Goal: Task Accomplishment & Management: Manage account settings

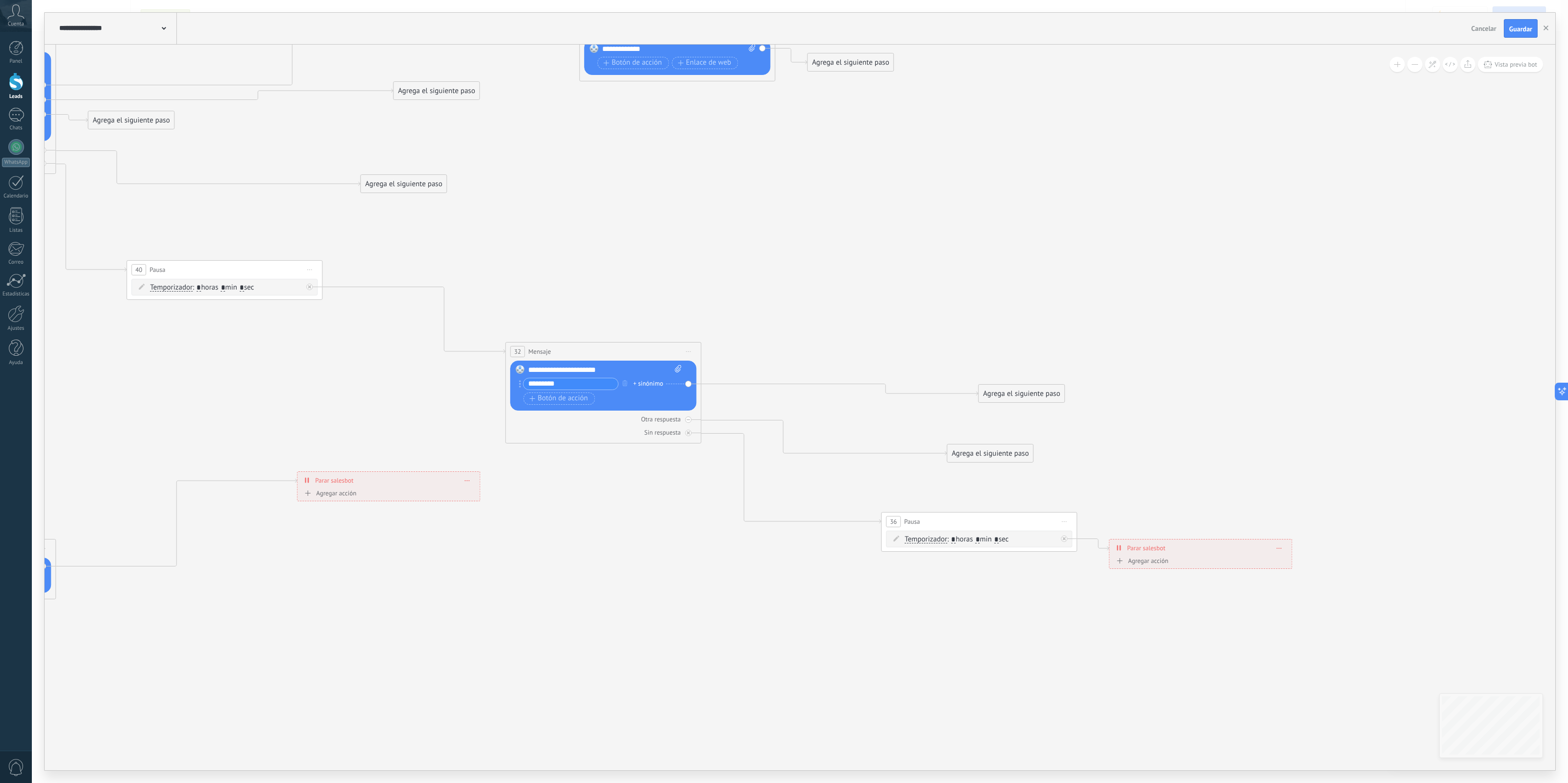
drag, startPoint x: 1061, startPoint y: 675, endPoint x: 726, endPoint y: 587, distance: 346.4
click at [874, 640] on icon at bounding box center [172, 169] width 2730 height 1352
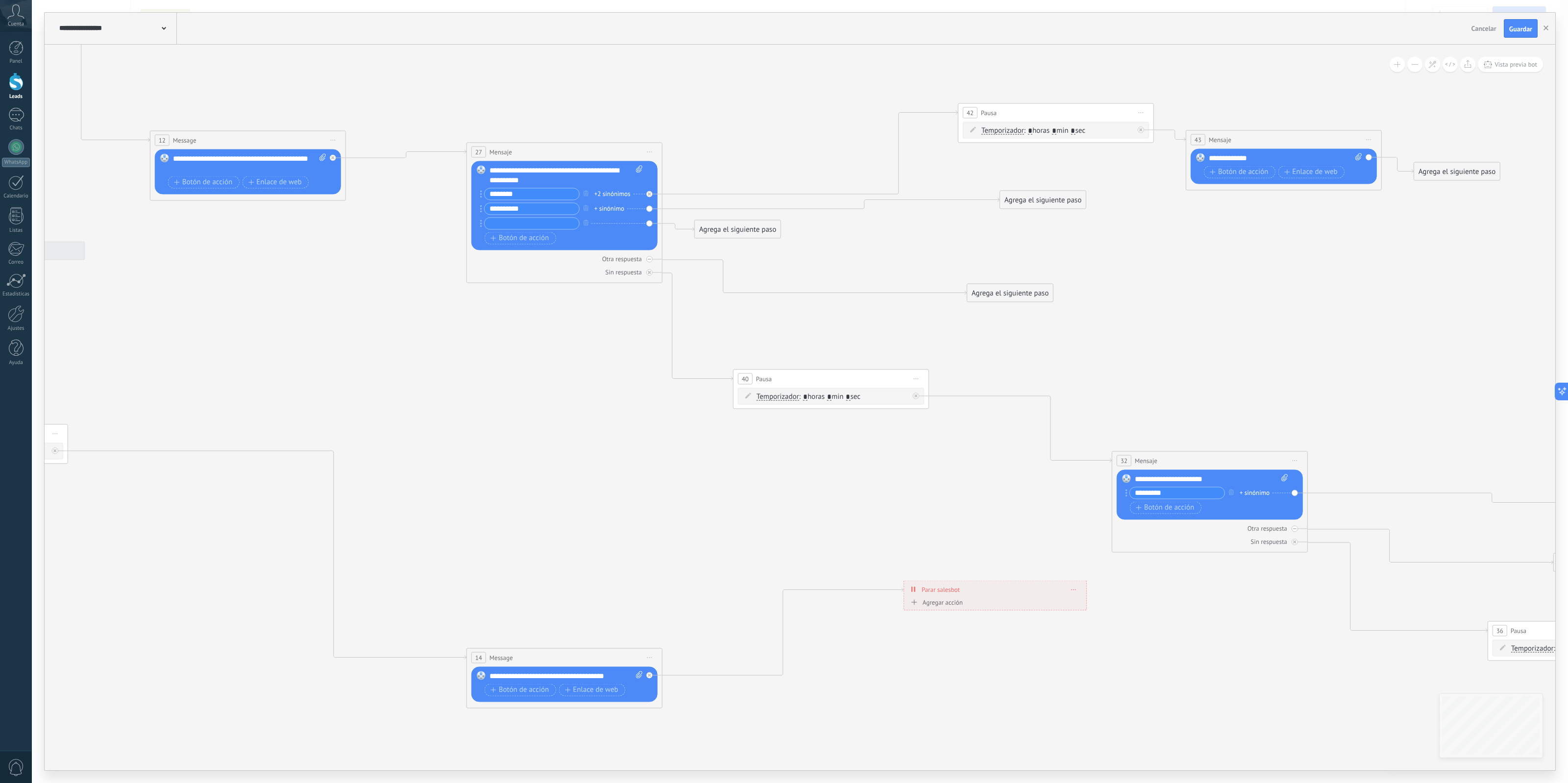
drag, startPoint x: 647, startPoint y: 569, endPoint x: 1089, endPoint y: 599, distance: 443.0
click at [1403, 706] on icon at bounding box center [779, 278] width 2730 height 1352
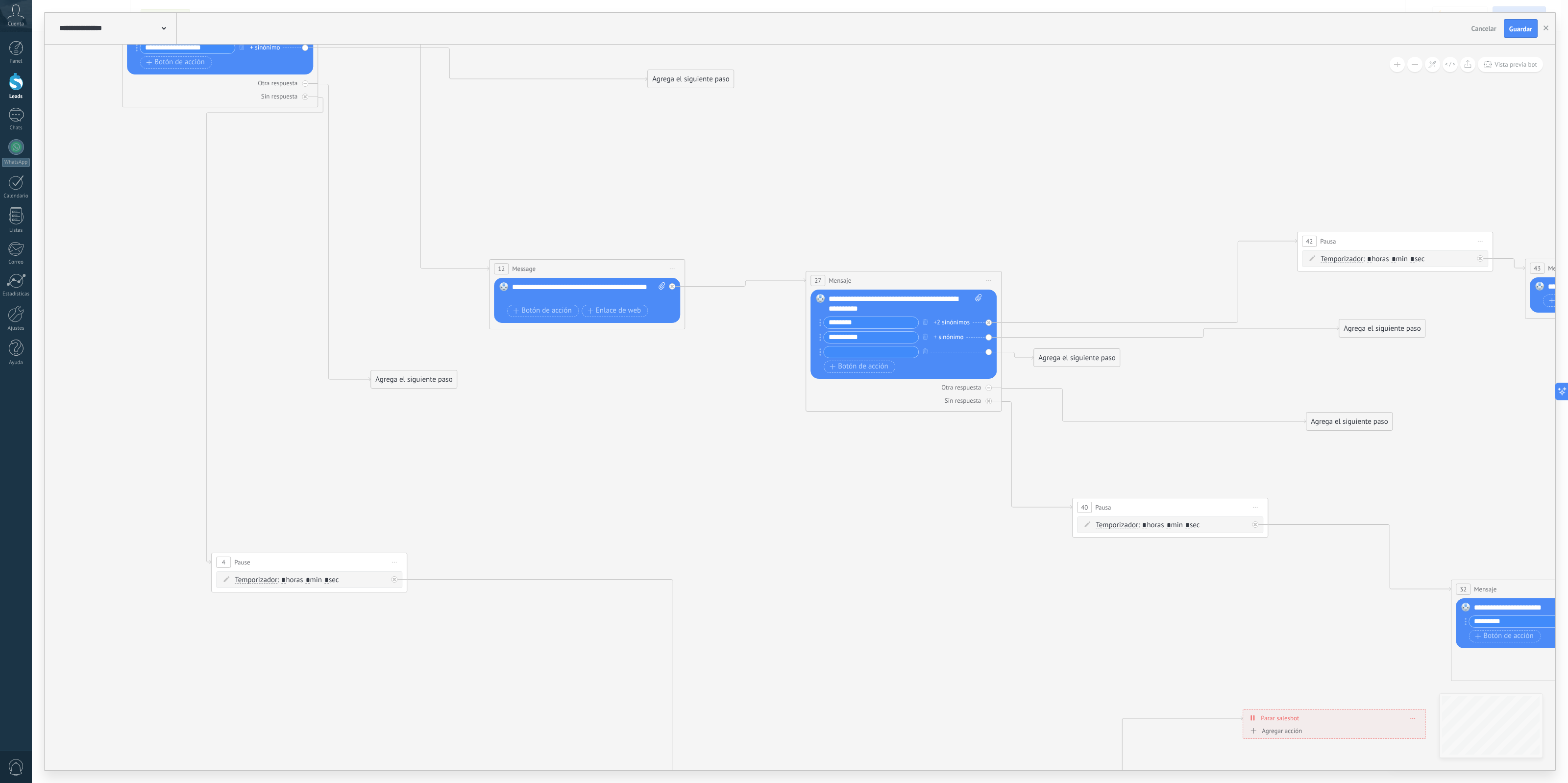
drag, startPoint x: 560, startPoint y: 419, endPoint x: 1133, endPoint y: 604, distance: 602.1
click at [1125, 603] on icon at bounding box center [1118, 407] width 2730 height 1352
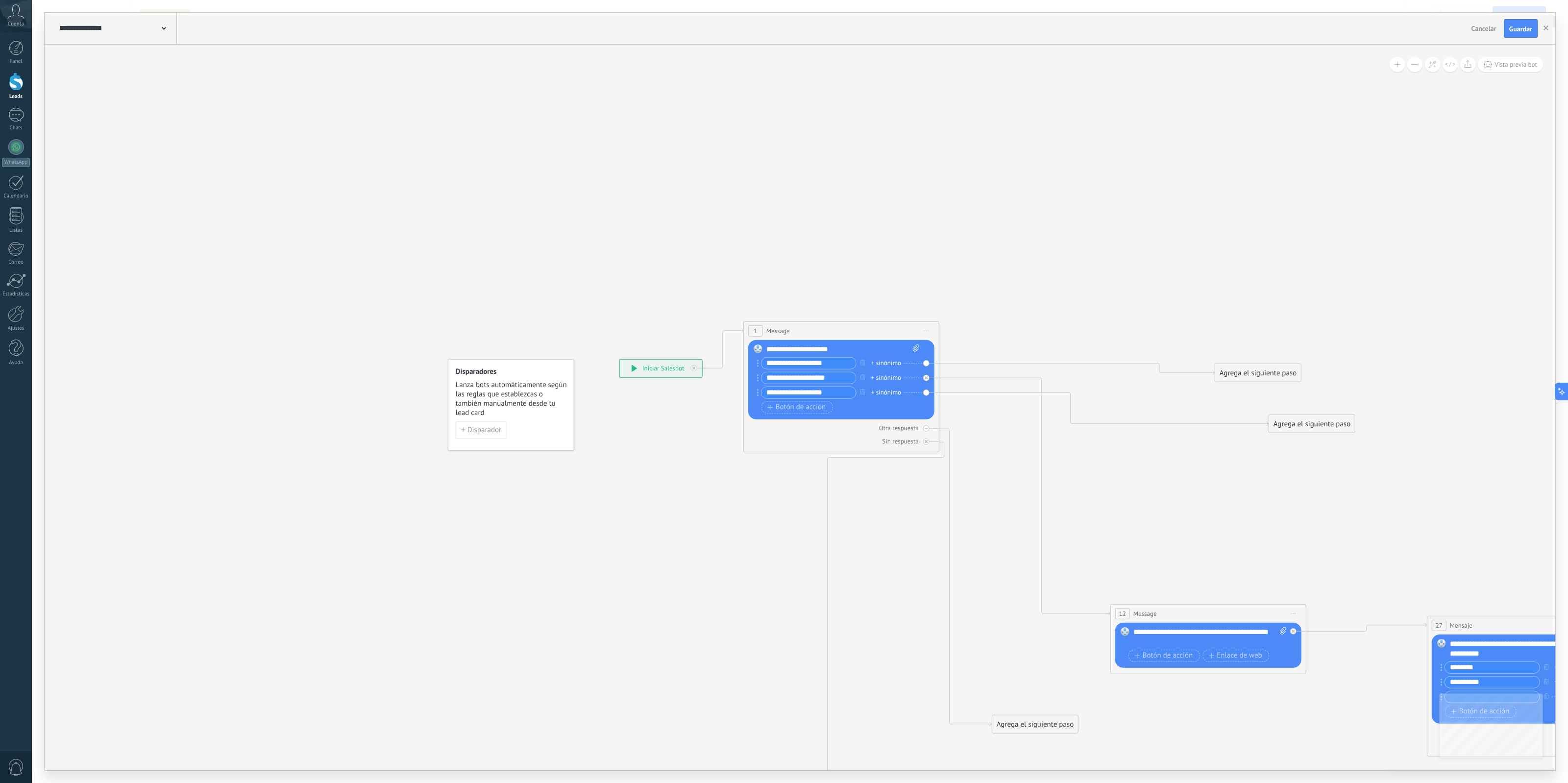
drag, startPoint x: 1069, startPoint y: 659, endPoint x: 973, endPoint y: 532, distance: 159.2
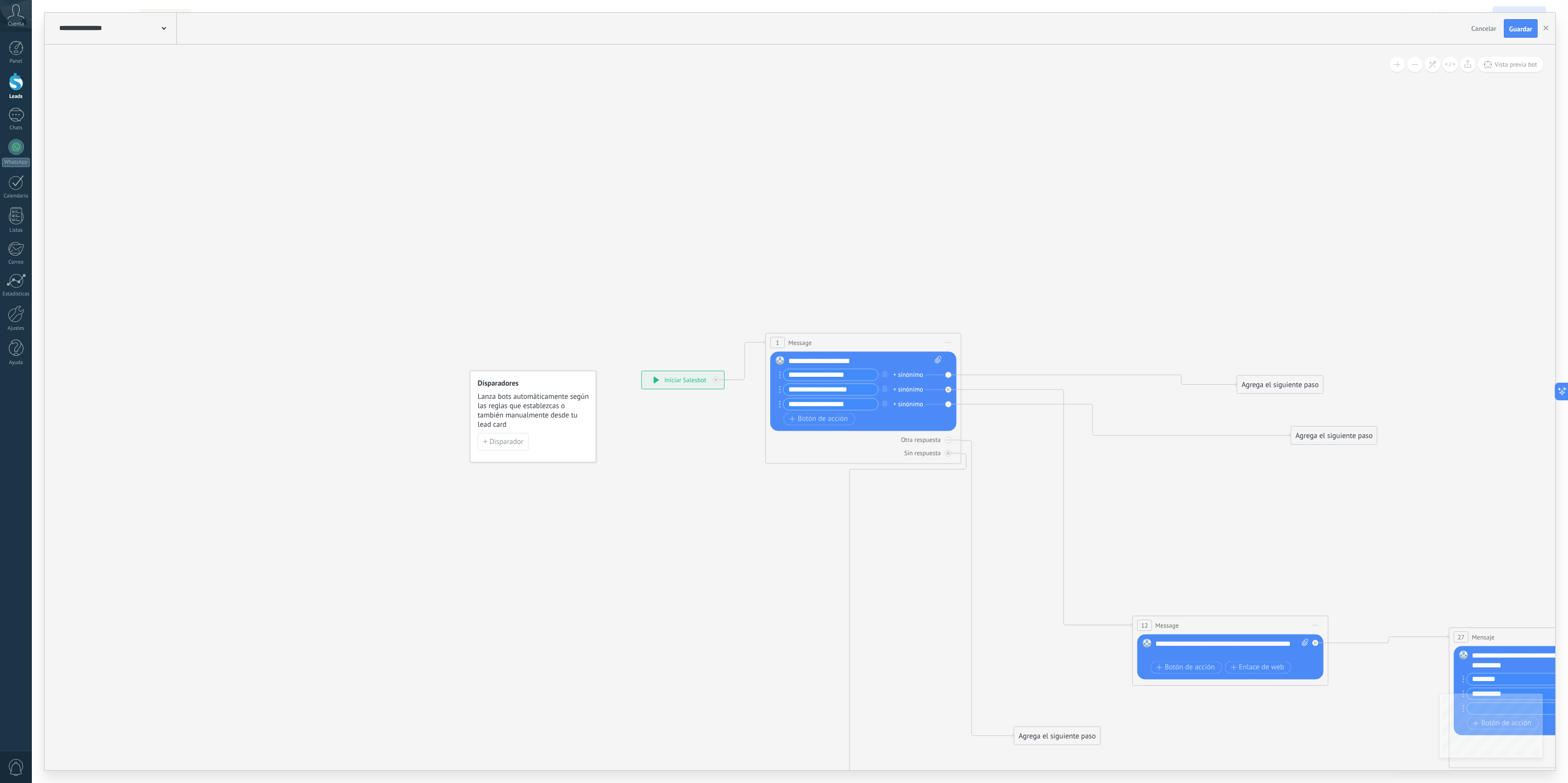
click at [669, 385] on div "**********" at bounding box center [683, 380] width 83 height 18
click at [506, 439] on span "Disparador" at bounding box center [507, 442] width 34 height 7
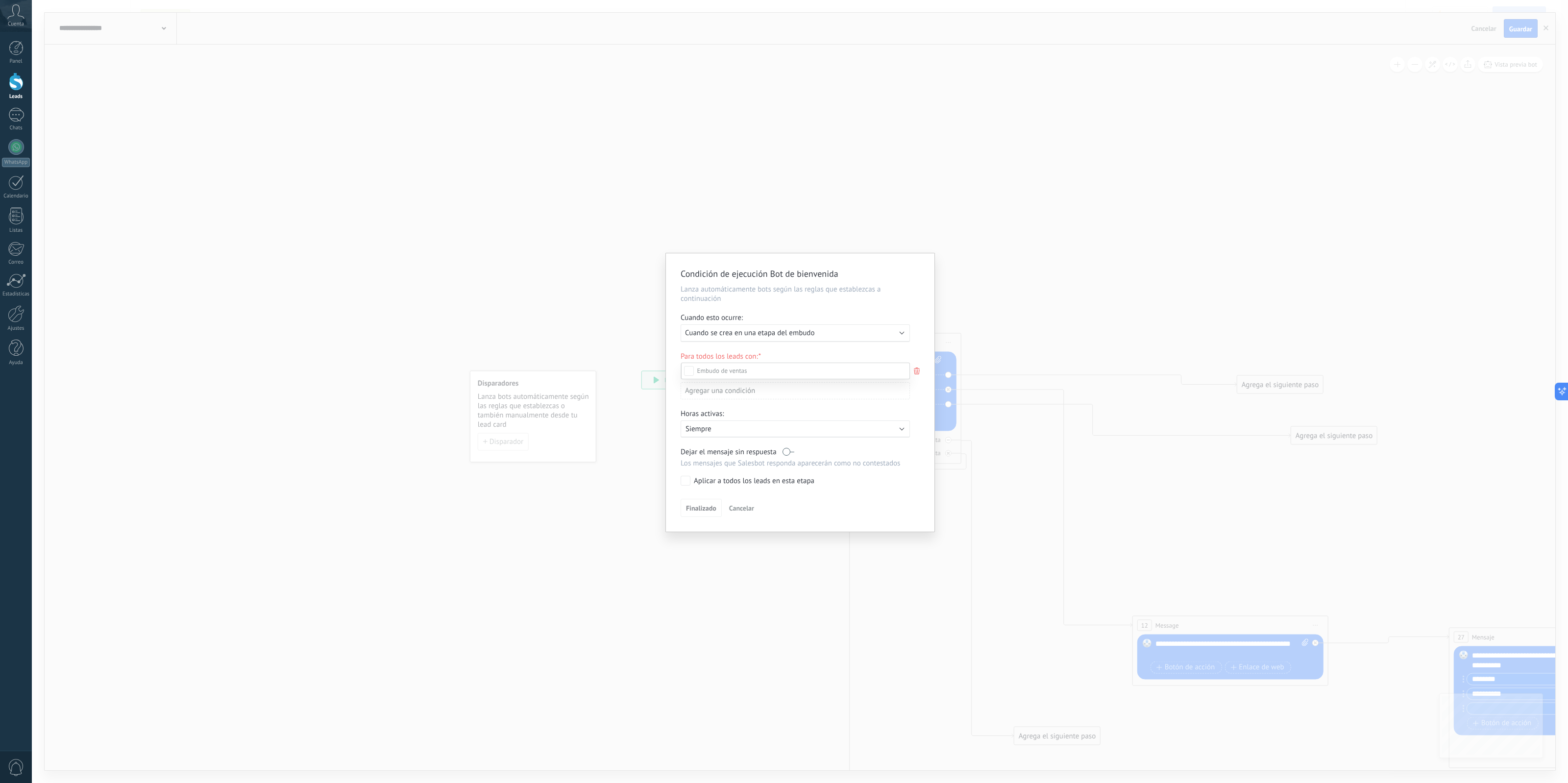
click at [787, 334] on div at bounding box center [800, 391] width 1536 height 783
click at [837, 335] on div "Ejecutar: Cuando se crea en una etapa del embudo" at bounding box center [791, 333] width 213 height 10
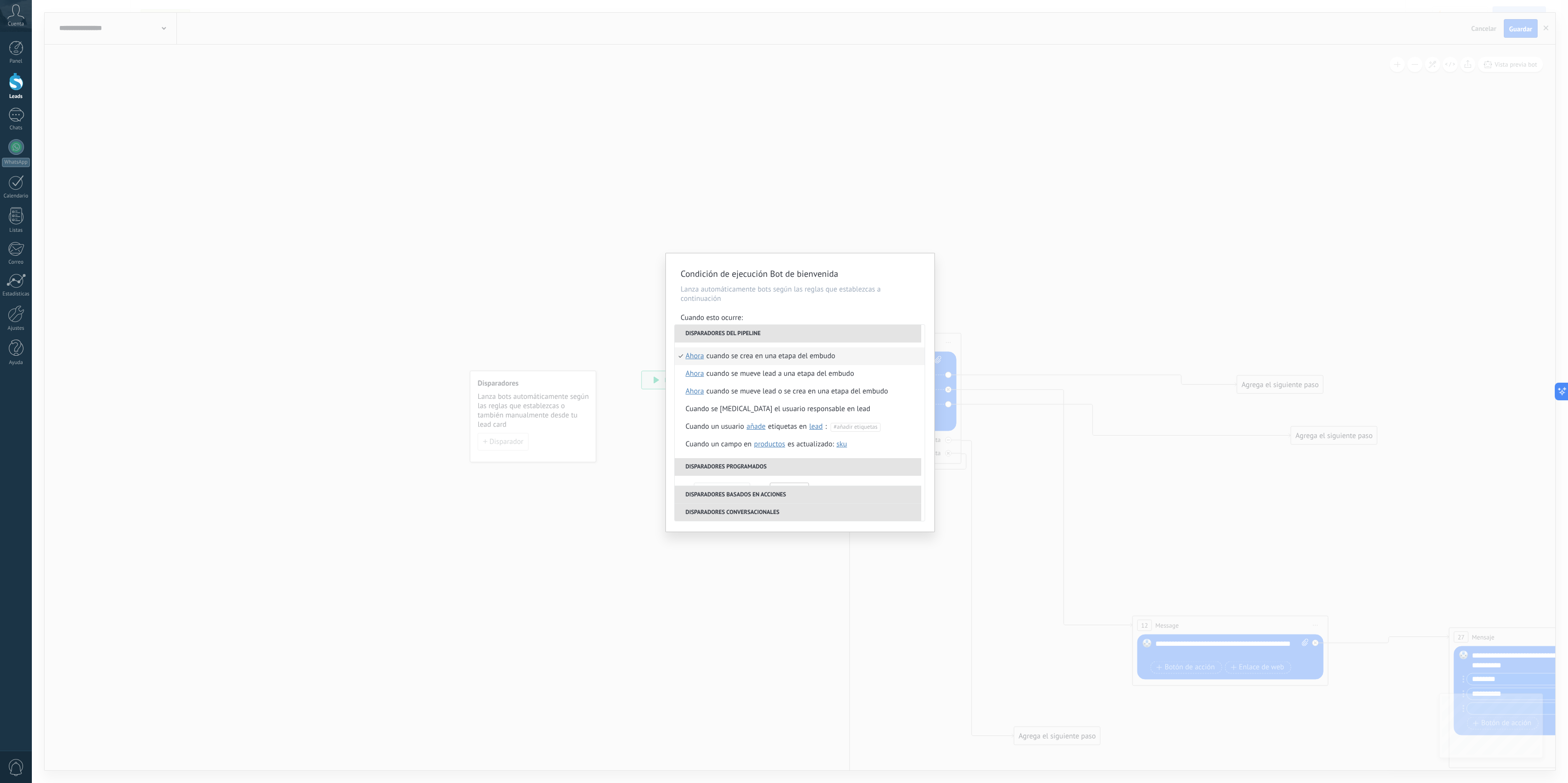
click at [839, 336] on li "Disparadores del pipeline" at bounding box center [797, 334] width 246 height 18
click at [834, 332] on li "Disparadores del pipeline" at bounding box center [797, 334] width 246 height 18
click at [832, 300] on p "Lanza automáticamente bots según las reglas que establezcas a continuación" at bounding box center [800, 294] width 239 height 18
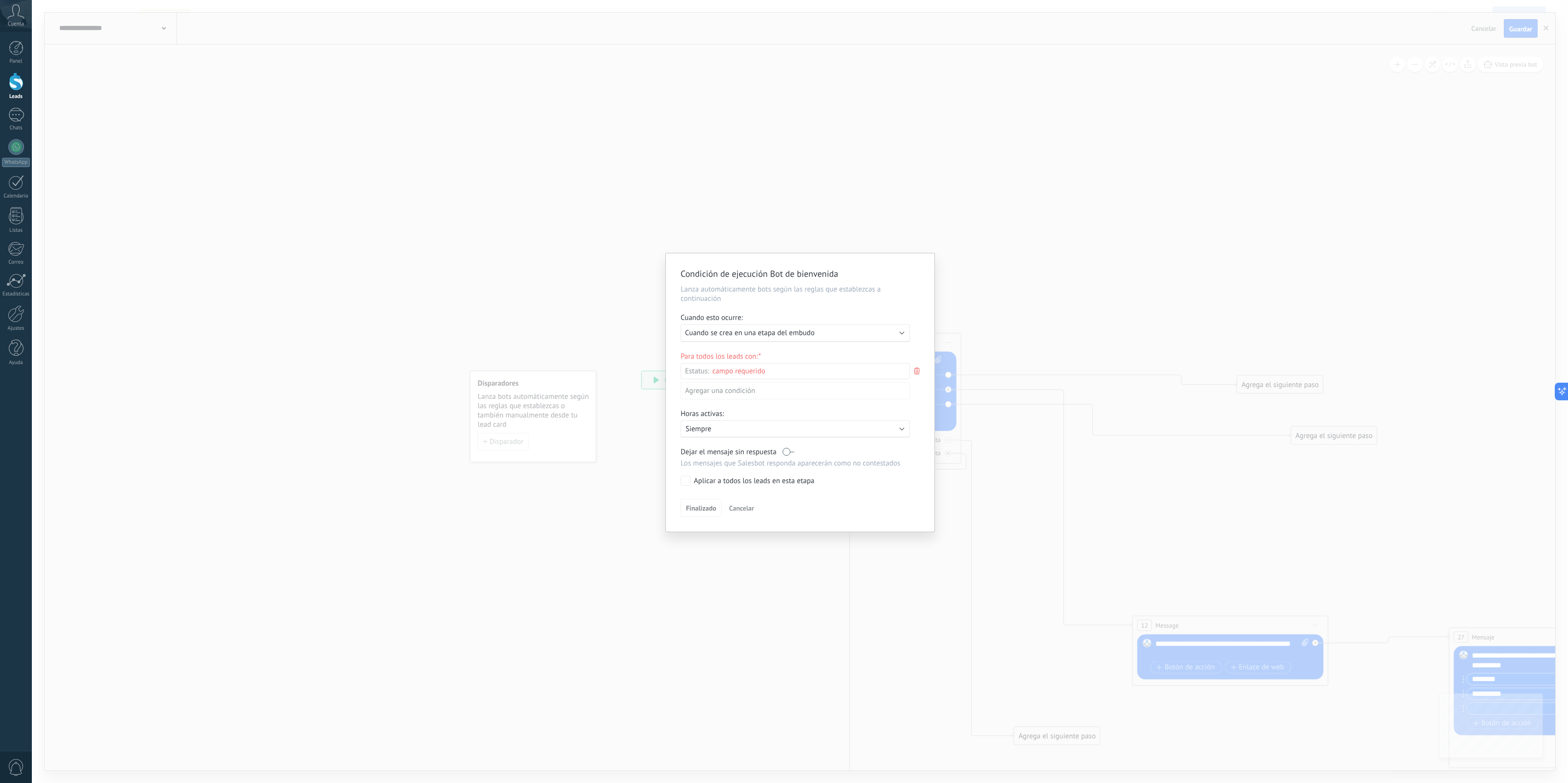
click at [0, 0] on div "Incoming leads Contactado Solicitud procesada Servicio reservado Especialista a…" at bounding box center [0, 0] width 0 height 0
click at [794, 351] on div at bounding box center [800, 391] width 1536 height 783
click at [731, 425] on div "Activo: Siempre" at bounding box center [796, 430] width 230 height 17
click at [731, 425] on li "Siempre" at bounding box center [808, 430] width 269 height 17
click at [789, 335] on span "Cuando se crea en una etapa del embudo" at bounding box center [749, 333] width 129 height 10
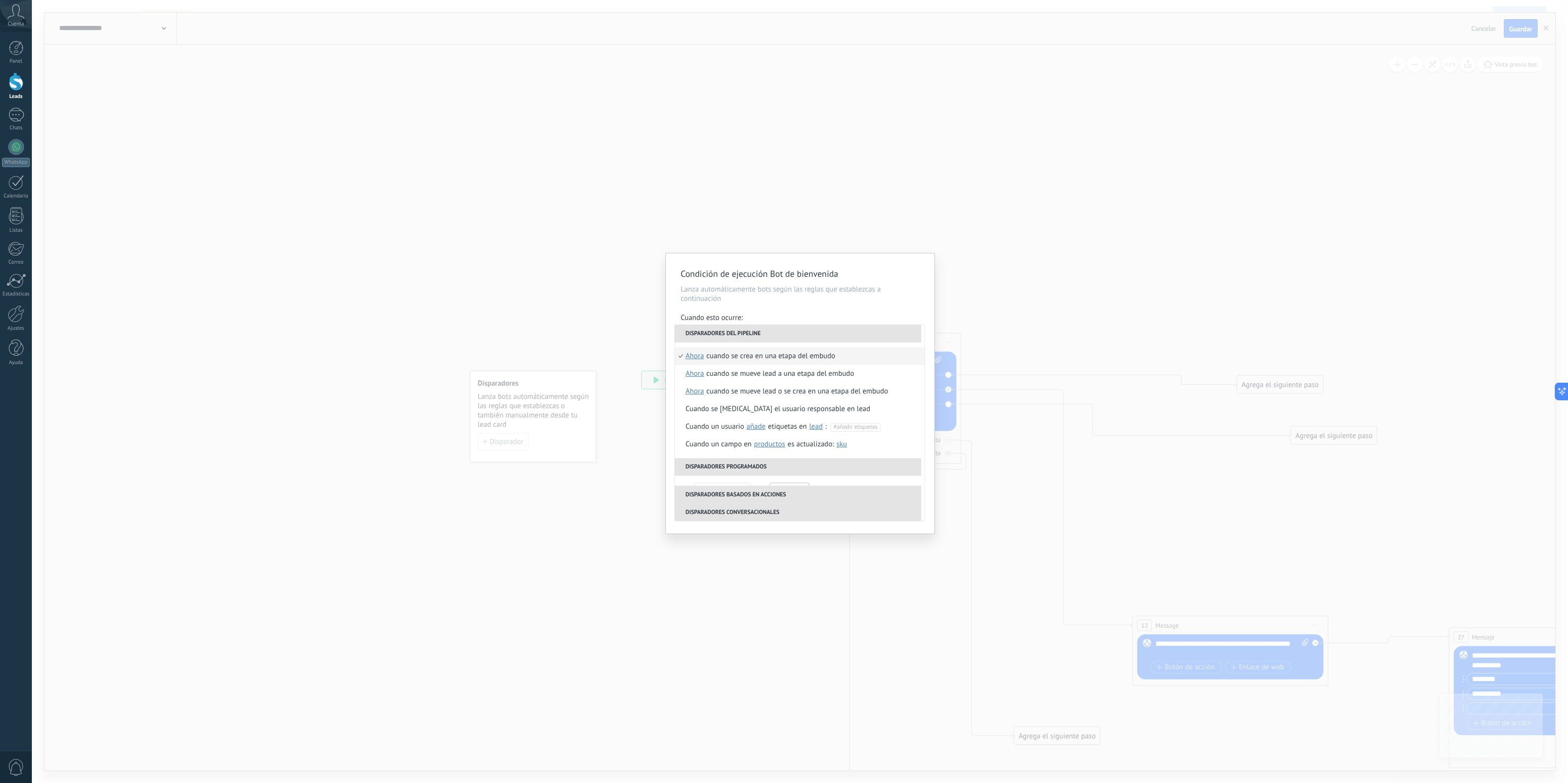
click at [849, 304] on div "**********" at bounding box center [800, 394] width 268 height 280
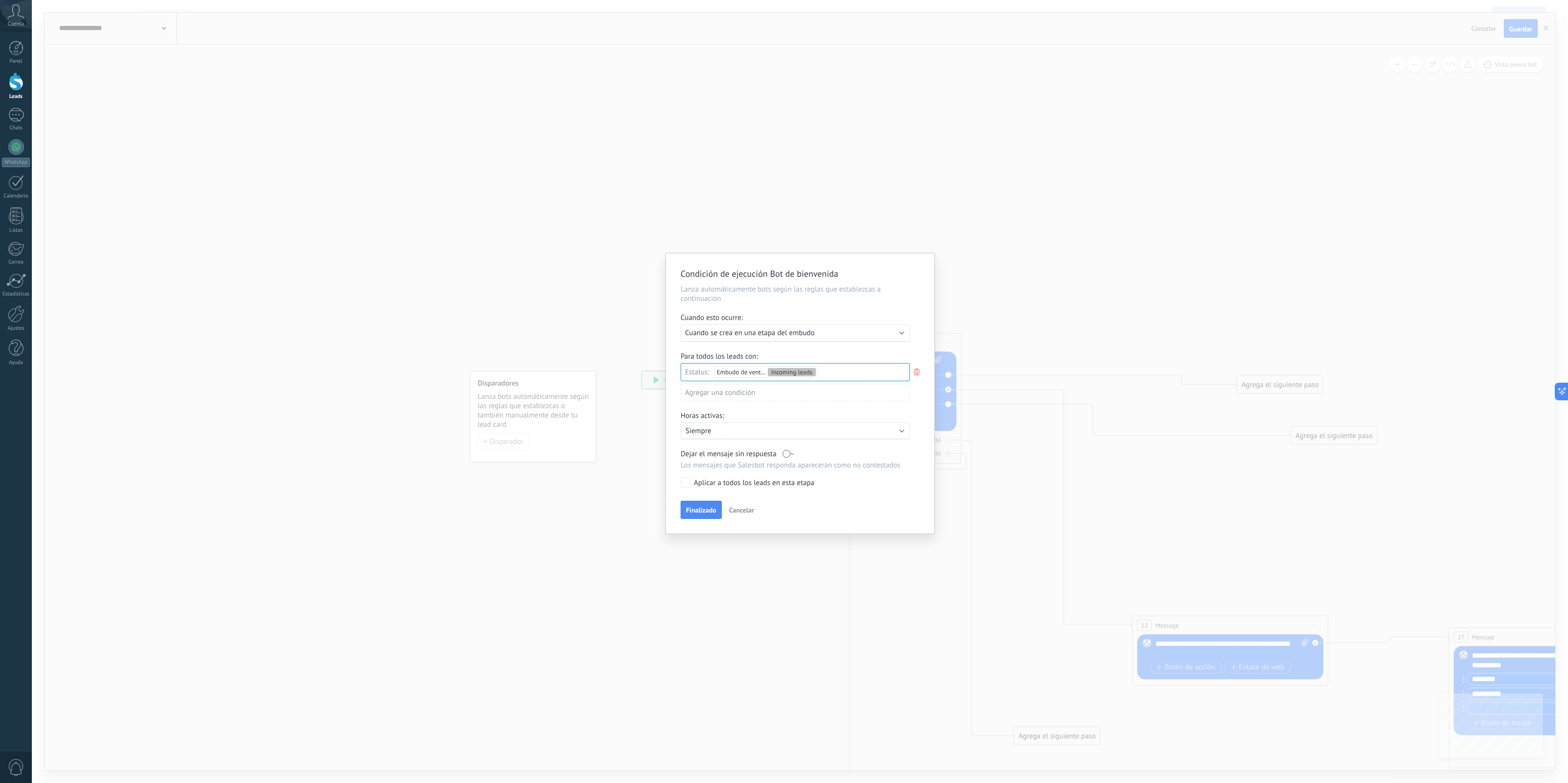
click at [846, 333] on div "Ejecutar: Cuando se crea en una etapa del embudo" at bounding box center [791, 333] width 213 height 10
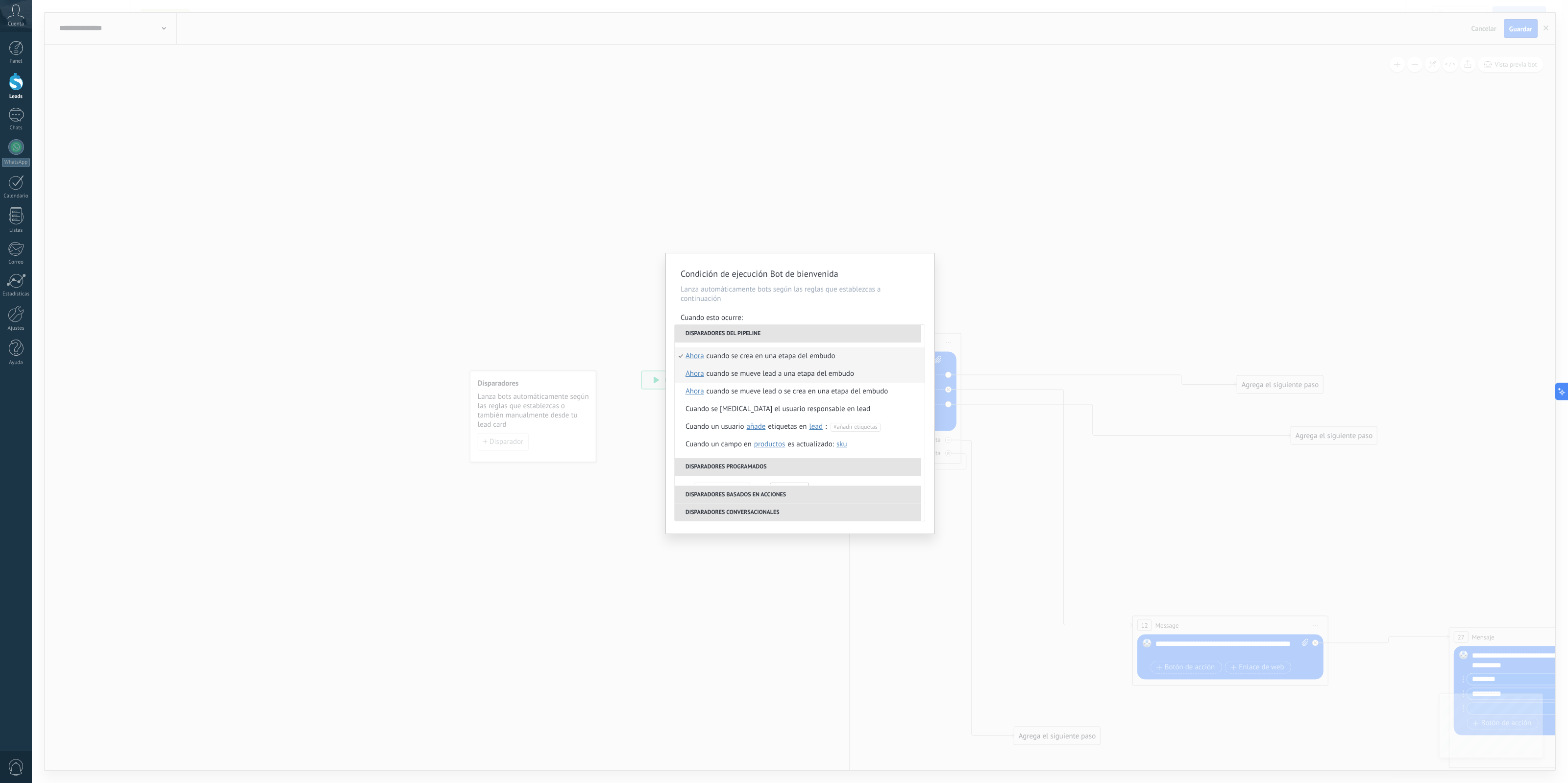
click at [825, 380] on div "Cuando se mueve lead a una etapa del embudo" at bounding box center [780, 374] width 148 height 18
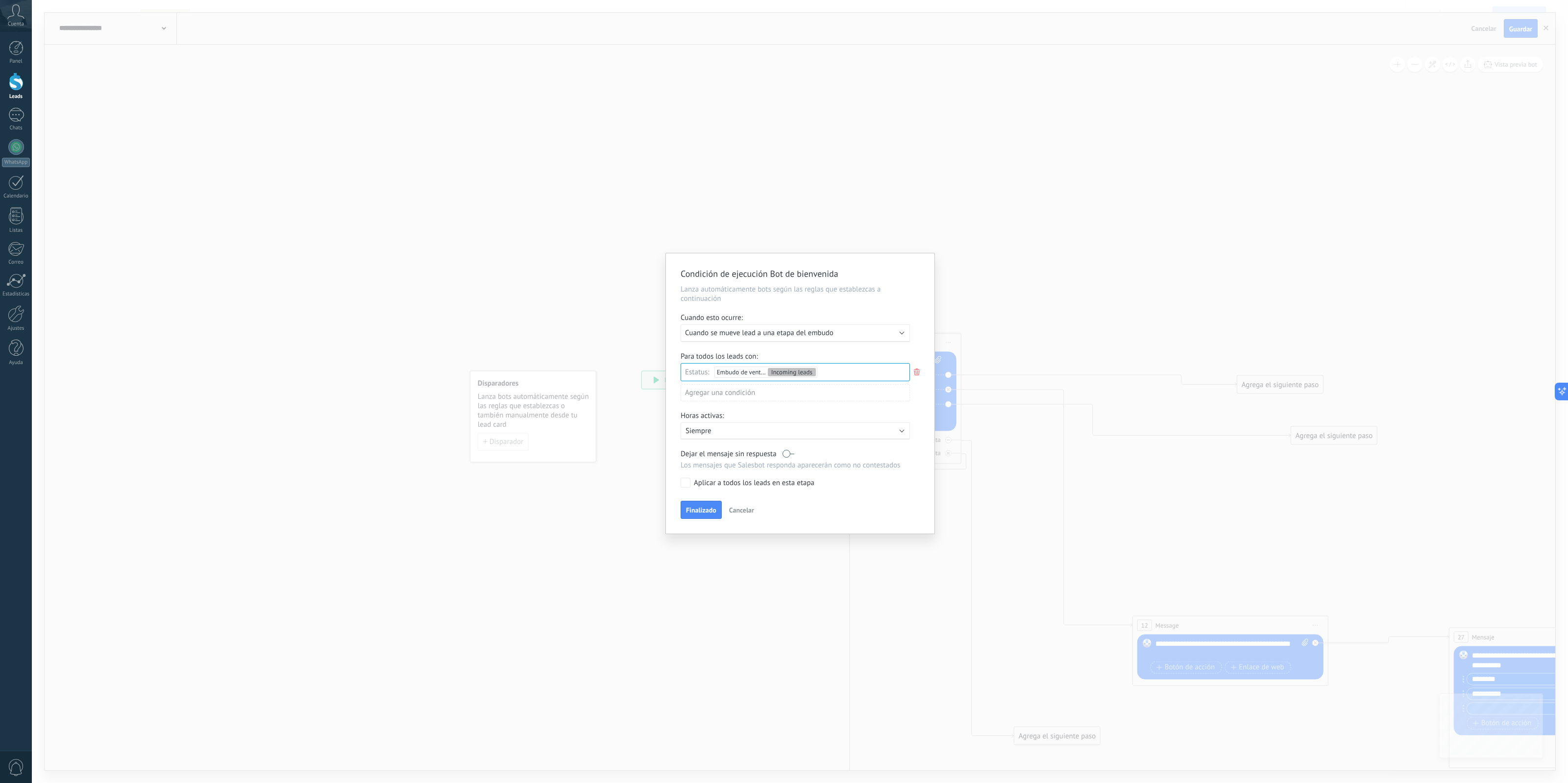
click at [827, 341] on div "Ejecutar: Cuando se mueve lead a una etapa del embudo" at bounding box center [796, 333] width 230 height 18
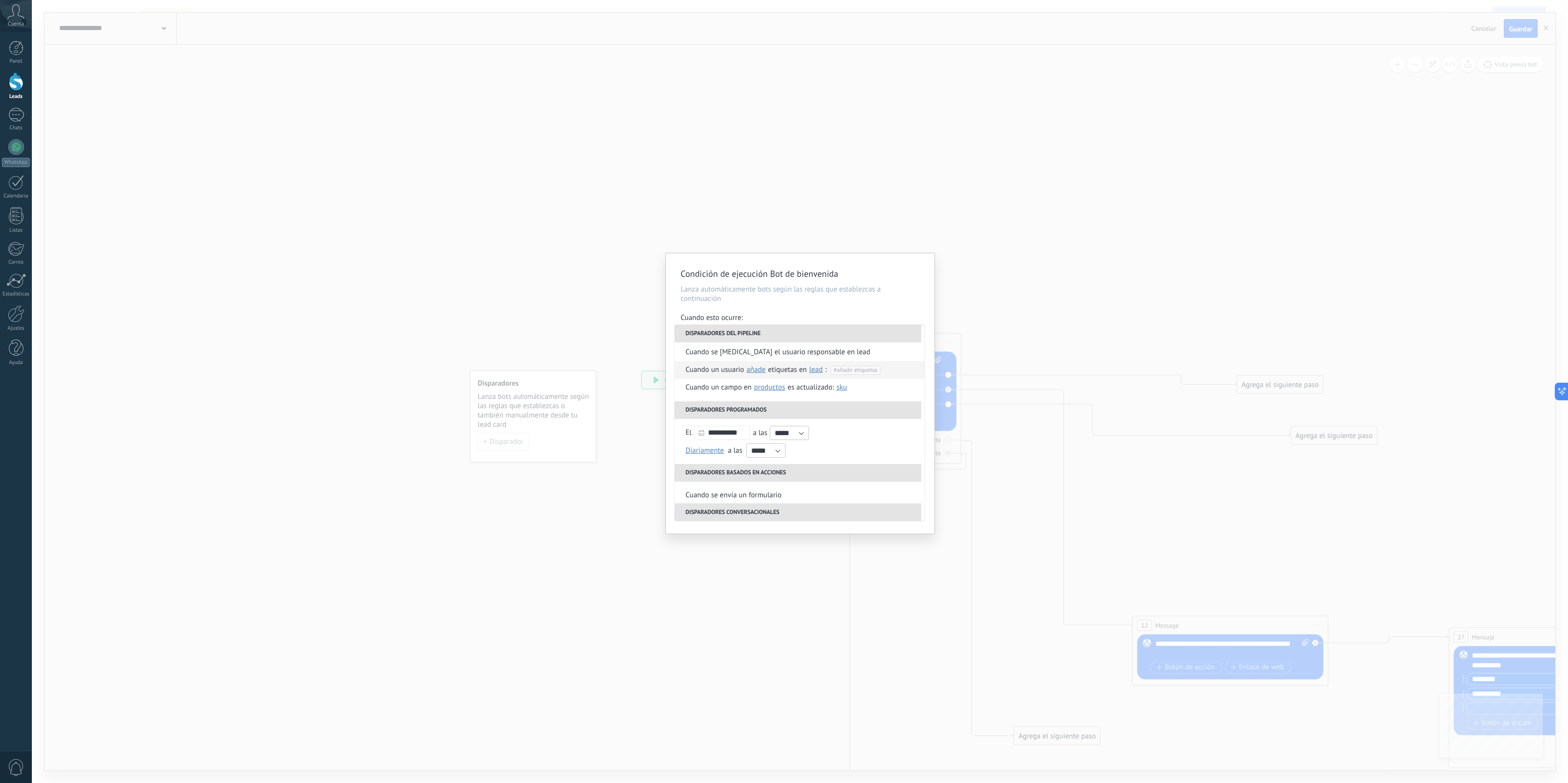
scroll to position [61, 0]
click at [831, 308] on div "**********" at bounding box center [800, 394] width 268 height 280
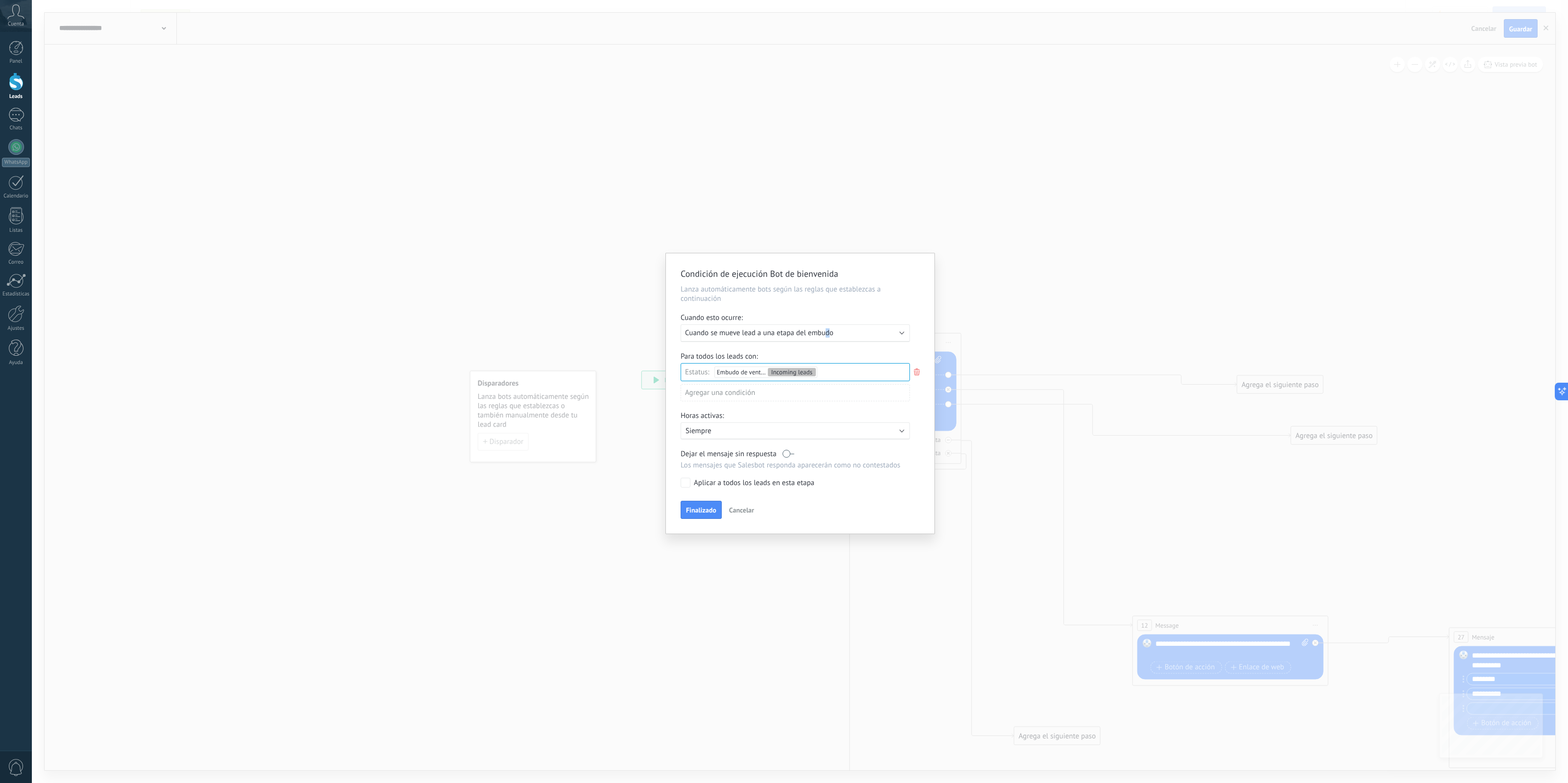
click at [830, 331] on div "Ejecutar: Cuando se mueve lead a una etapa del embudo" at bounding box center [796, 333] width 230 height 18
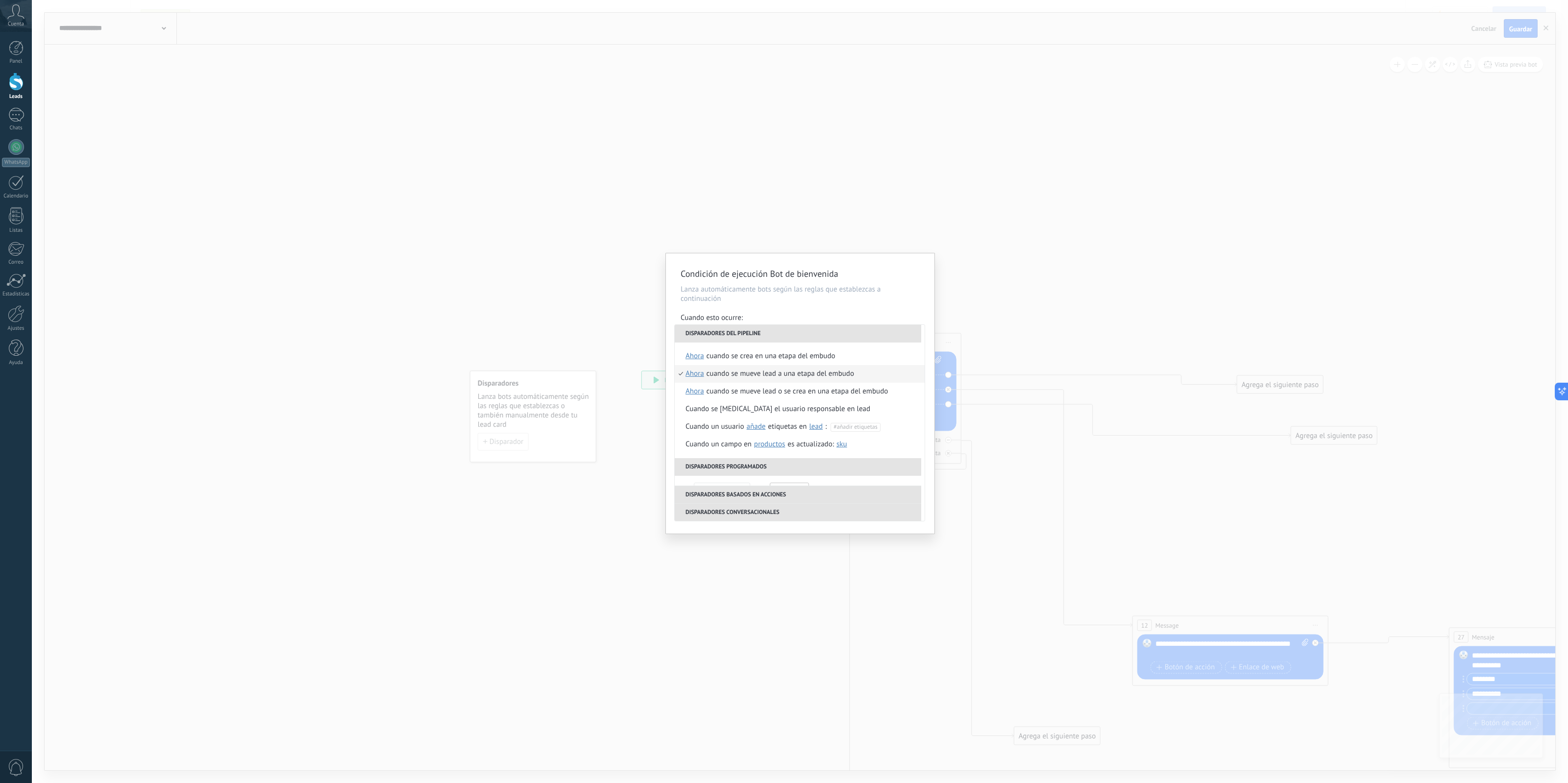
click at [831, 332] on li "Disparadores del pipeline" at bounding box center [797, 334] width 246 height 18
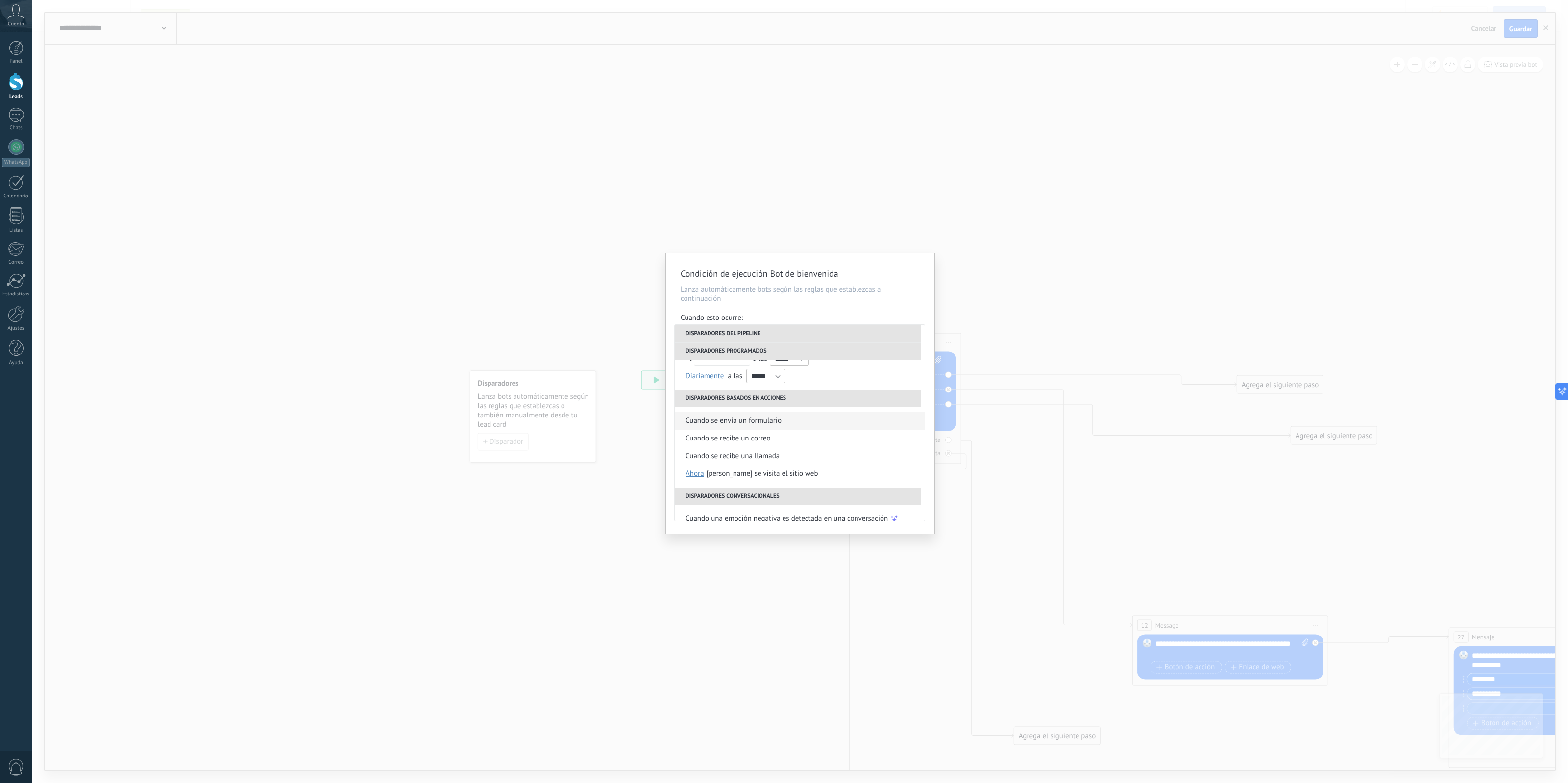
scroll to position [143, 0]
click at [807, 263] on div "**********" at bounding box center [800, 394] width 268 height 280
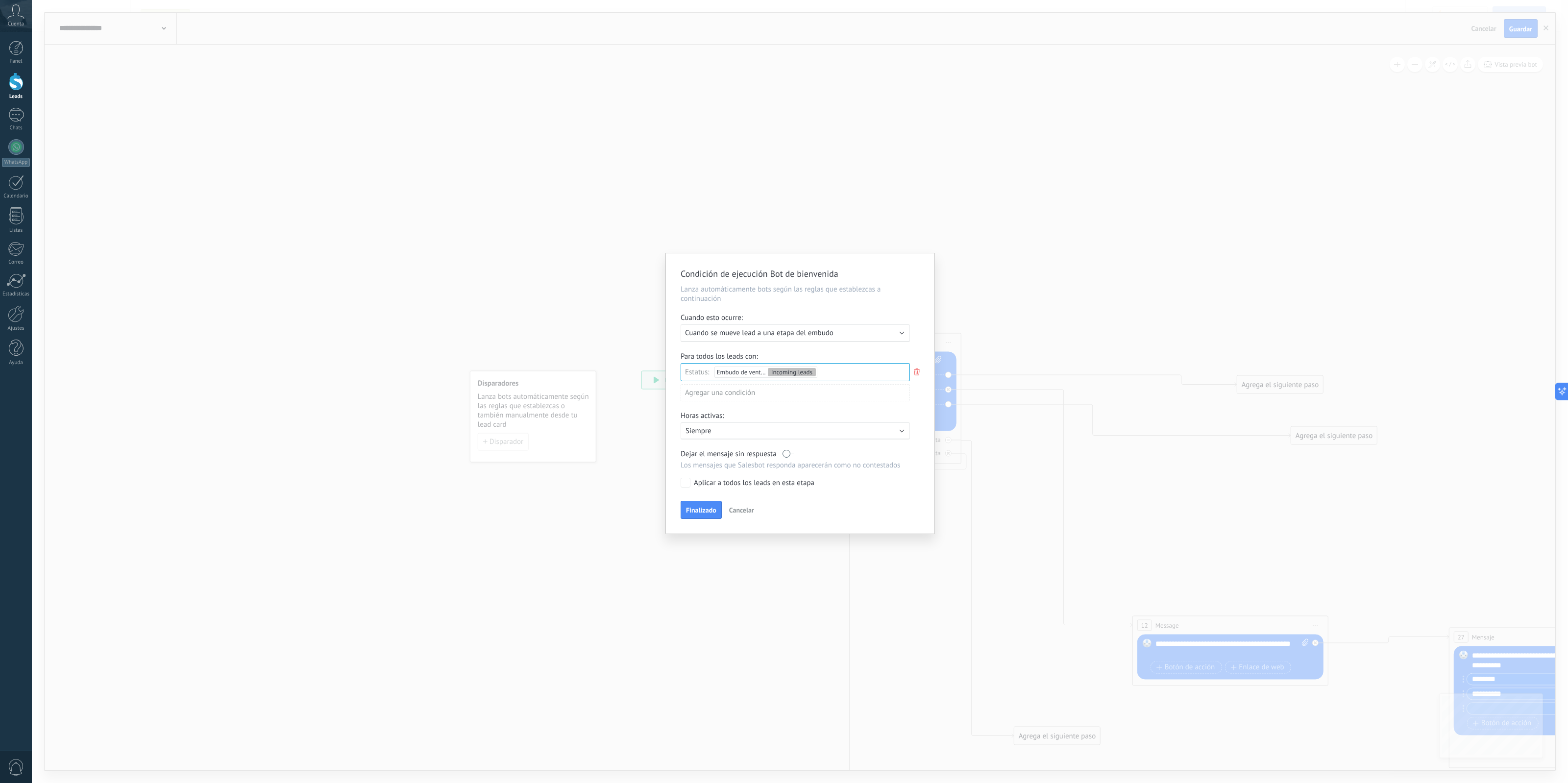
click at [1076, 251] on div "Condición de ejecución Bot de bienvenida Lanza automáticamente bots según las r…" at bounding box center [800, 391] width 1536 height 783
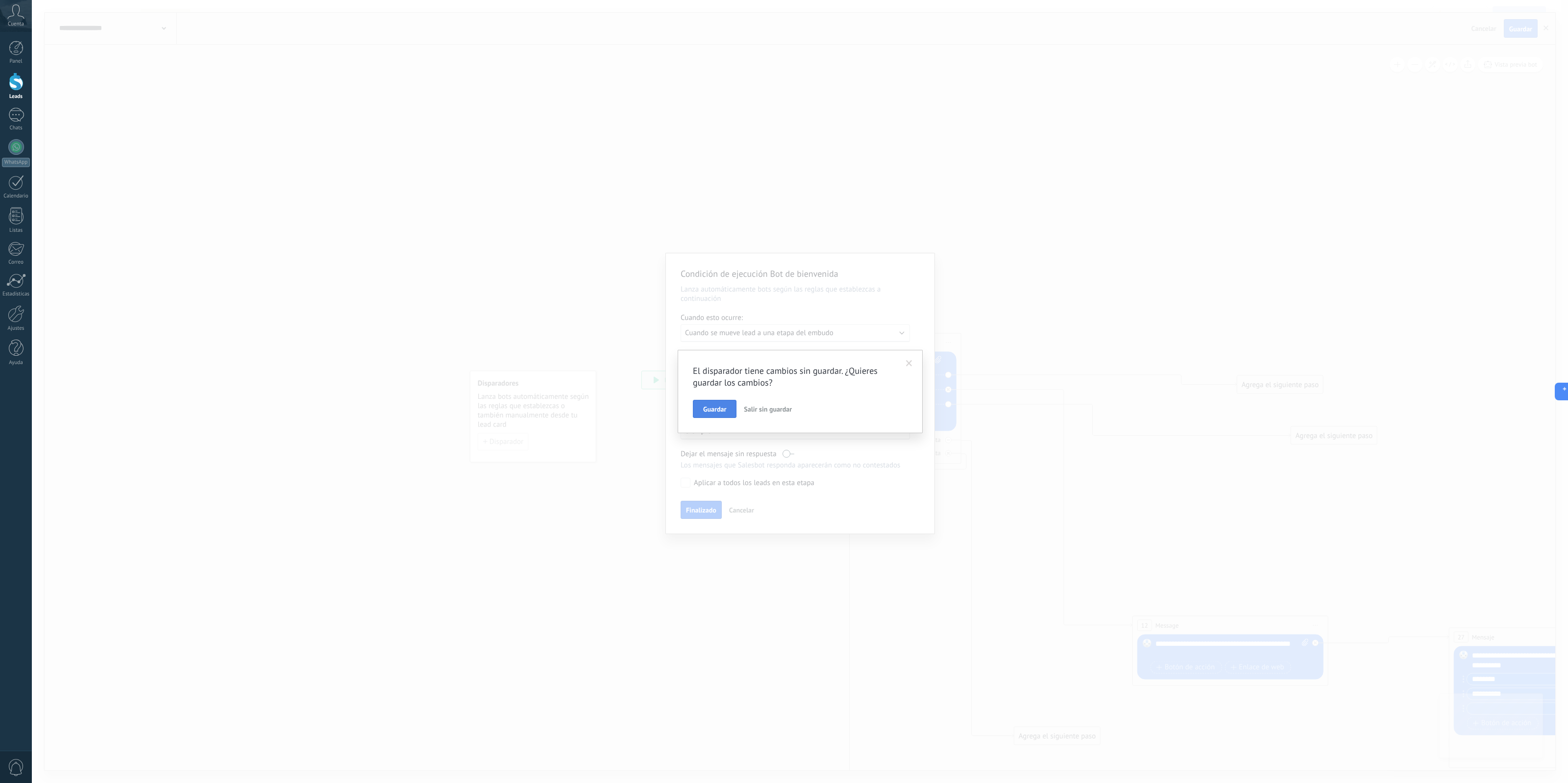
click at [717, 410] on span "Guardar" at bounding box center [715, 409] width 23 height 7
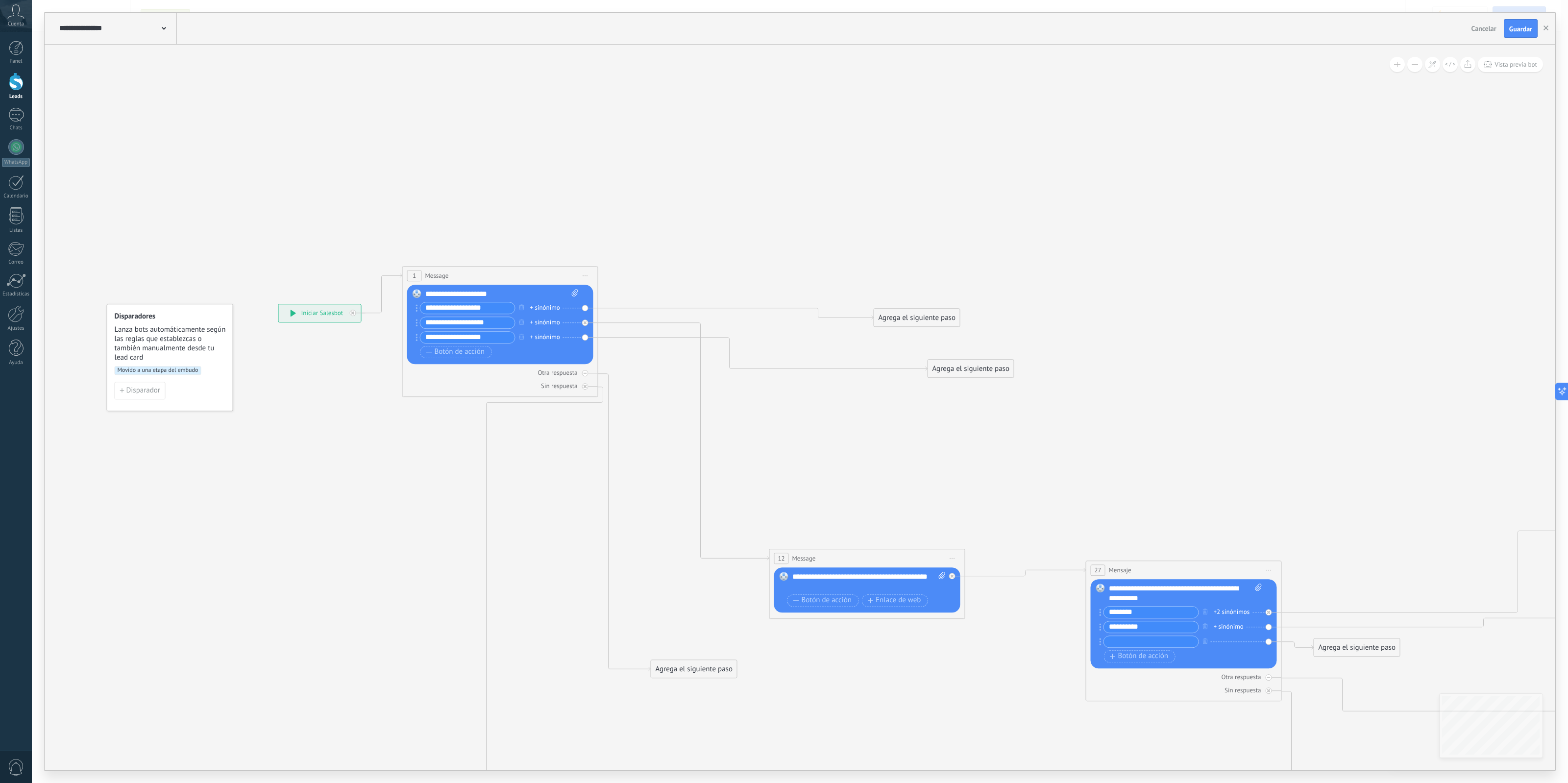
drag, startPoint x: 1047, startPoint y: 312, endPoint x: 680, endPoint y: 234, distance: 375.2
click at [681, 234] on icon at bounding box center [1399, 696] width 2730 height 1352
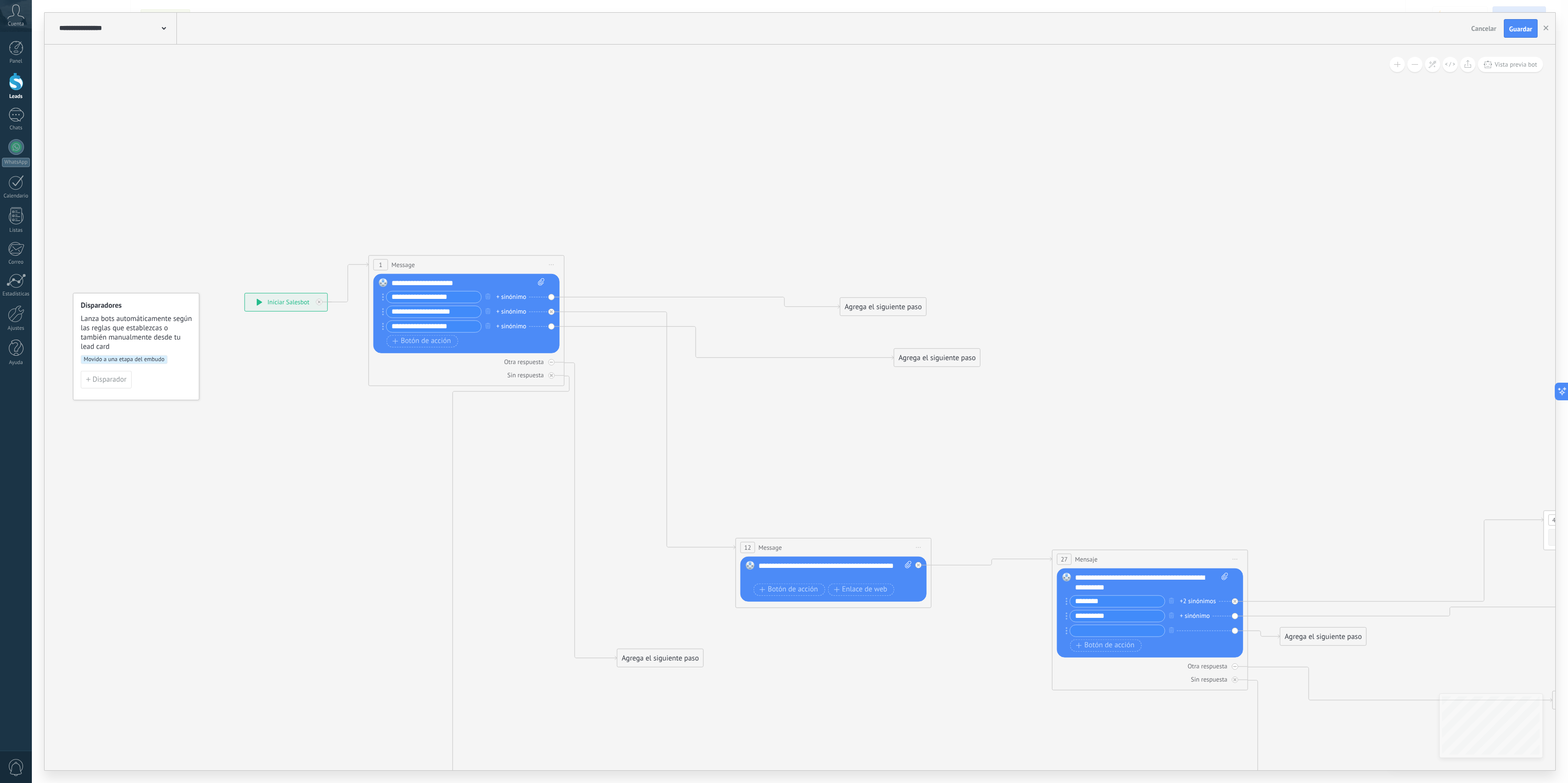
click at [900, 310] on div "Agrega el siguiente paso" at bounding box center [883, 307] width 86 height 16
click at [918, 468] on div "Acciones" at bounding box center [899, 471] width 110 height 17
click at [484, 284] on div "**********" at bounding box center [468, 283] width 153 height 10
drag, startPoint x: 483, startPoint y: 285, endPoint x: 408, endPoint y: 292, distance: 75.3
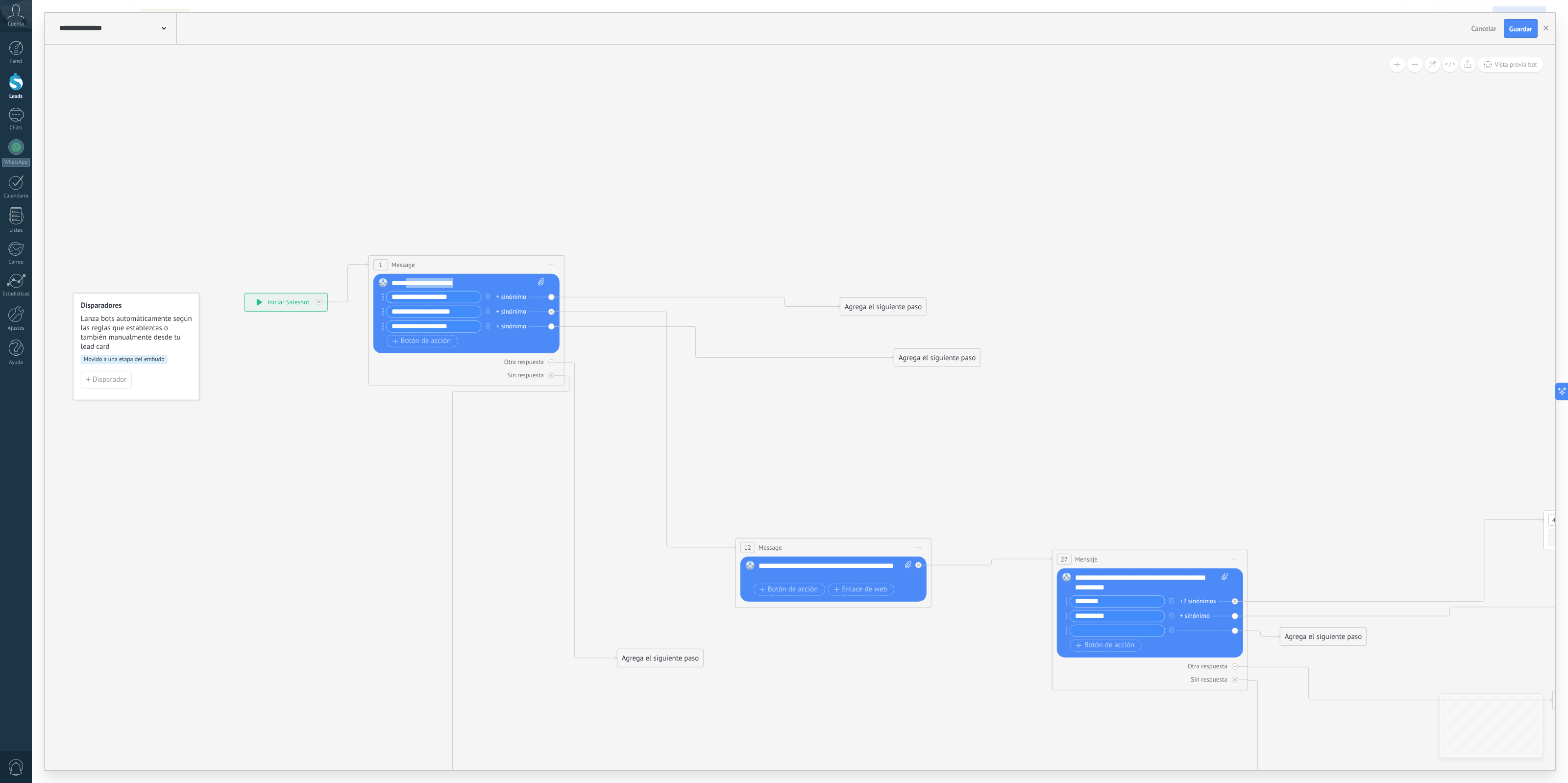
click at [408, 292] on div "**********" at bounding box center [468, 314] width 153 height 71
click at [544, 281] on icon at bounding box center [541, 281] width 6 height 7
click input "Subir" at bounding box center [0, 0] width 0 height 0
click at [467, 286] on div "****" at bounding box center [468, 283] width 153 height 10
click at [410, 261] on span "Message" at bounding box center [403, 265] width 23 height 10
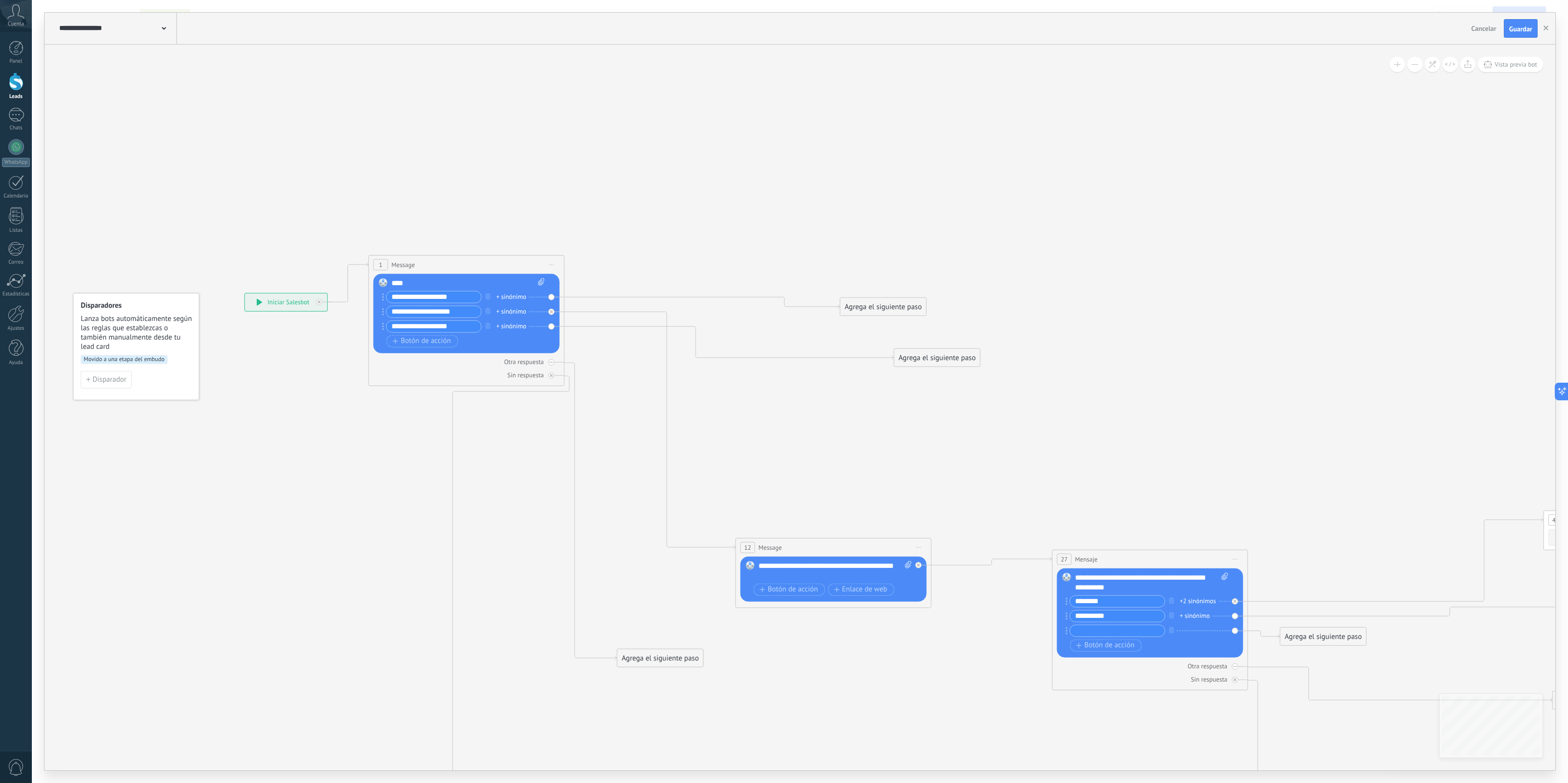
click at [407, 263] on span "Message" at bounding box center [403, 265] width 23 height 10
click at [393, 267] on span "Message" at bounding box center [403, 265] width 23 height 10
click at [442, 280] on div "****" at bounding box center [468, 283] width 153 height 10
click at [1200, 402] on icon at bounding box center [1364, 686] width 2730 height 1352
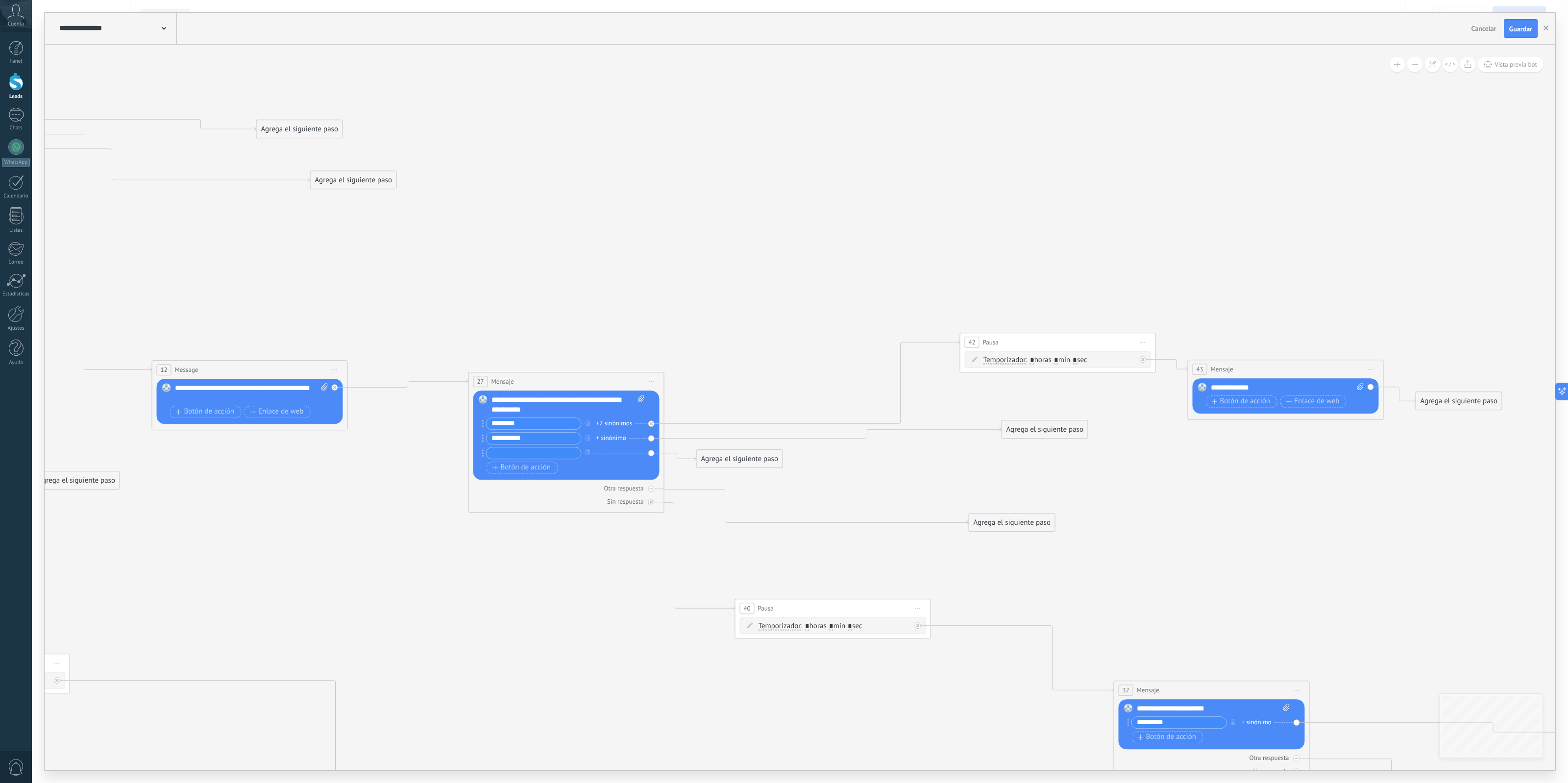
drag, startPoint x: 1216, startPoint y: 429, endPoint x: 631, endPoint y: 251, distance: 611.5
click at [631, 251] on icon at bounding box center [781, 508] width 2730 height 1352
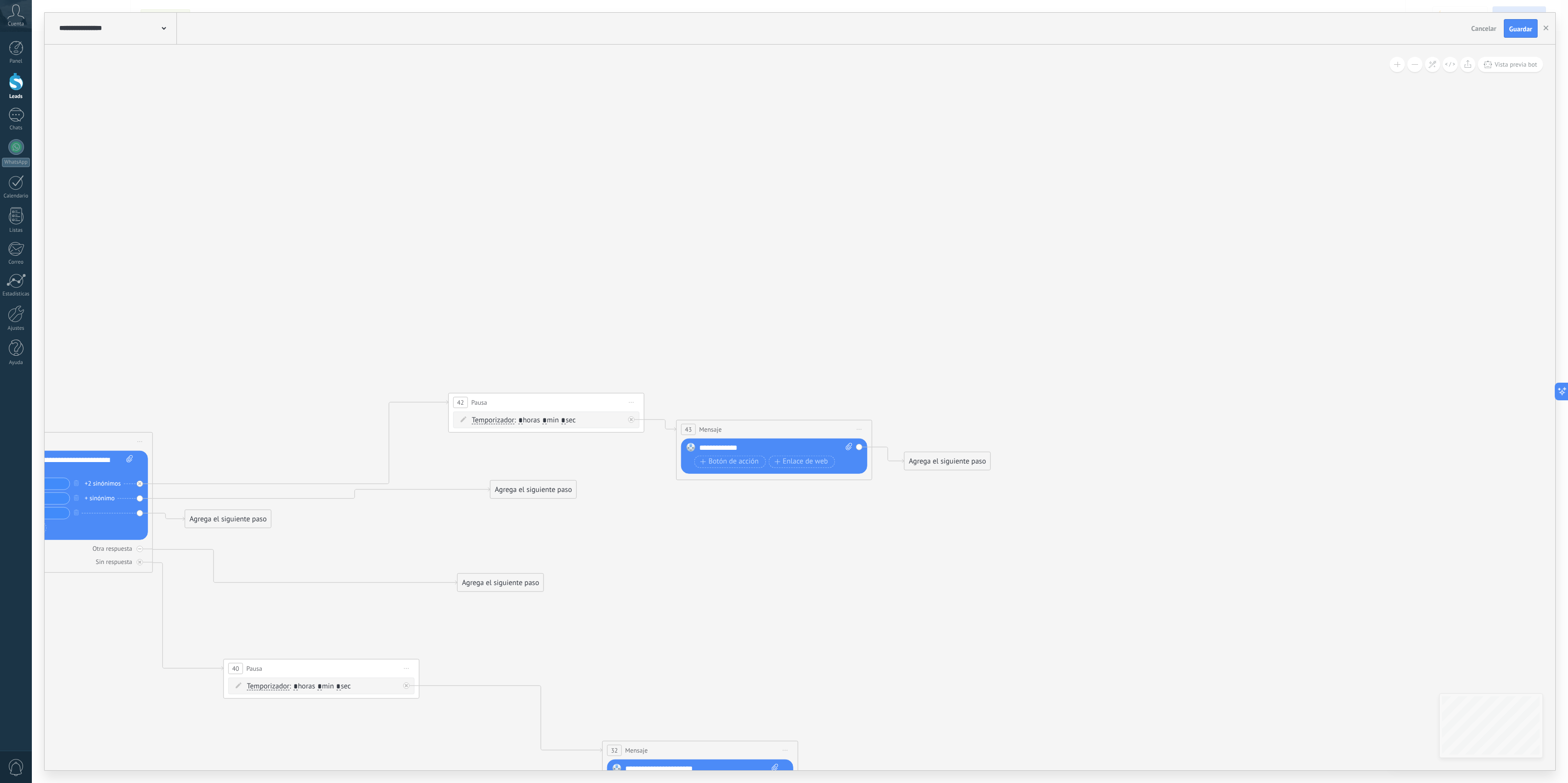
drag, startPoint x: 916, startPoint y: 266, endPoint x: 445, endPoint y: 333, distance: 475.7
click at [445, 333] on icon at bounding box center [269, 568] width 2730 height 1352
click at [856, 429] on span "Iniciar vista previa aquí Cambiar nombre Duplicar [GEOGRAPHIC_DATA]" at bounding box center [860, 430] width 16 height 14
click at [886, 496] on div "Borrar" at bounding box center [904, 493] width 97 height 17
click at [691, 429] on div "Agrega el siguiente paso" at bounding box center [719, 430] width 86 height 16
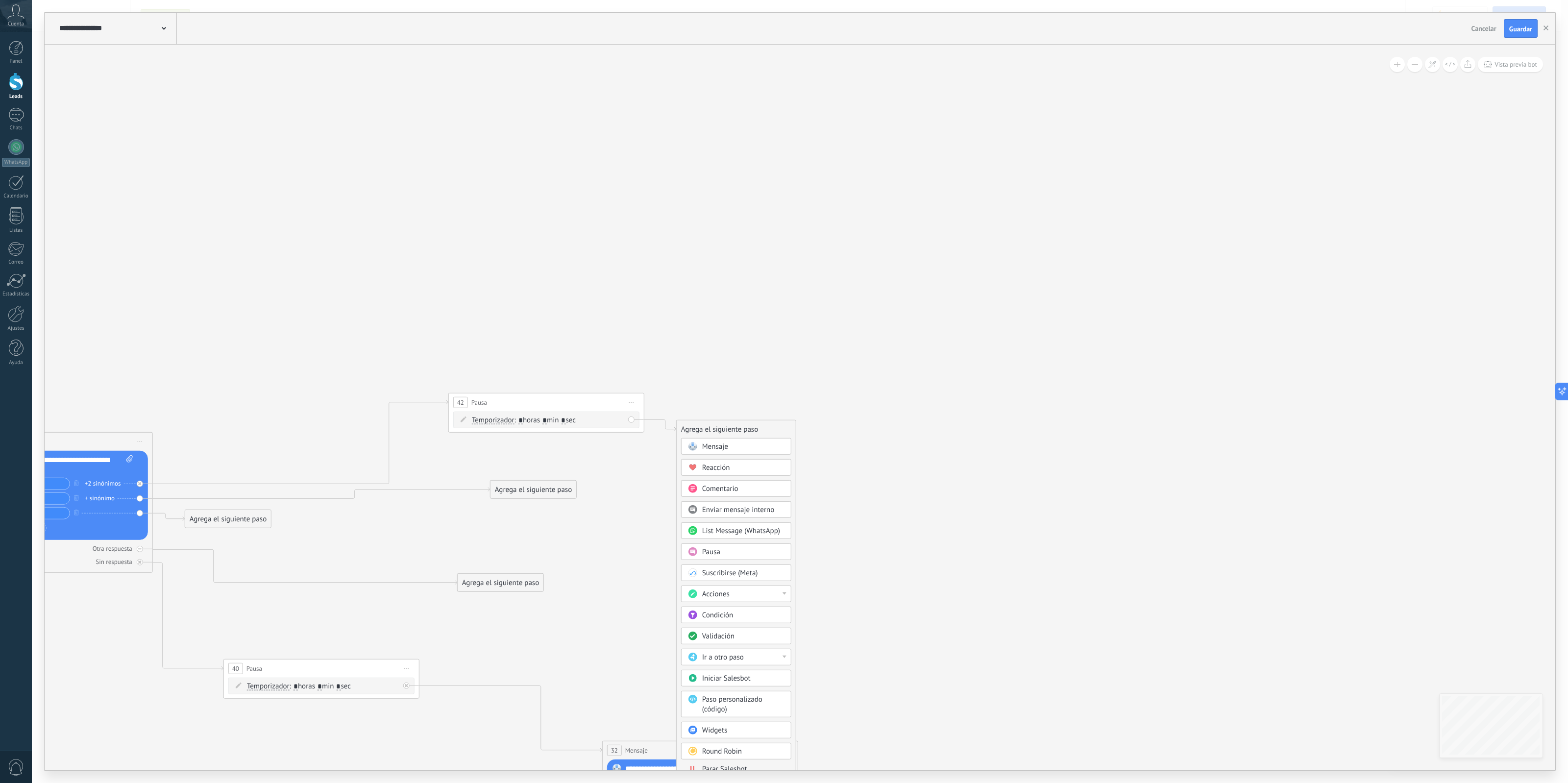
click at [747, 449] on div "Mensaje" at bounding box center [743, 447] width 83 height 10
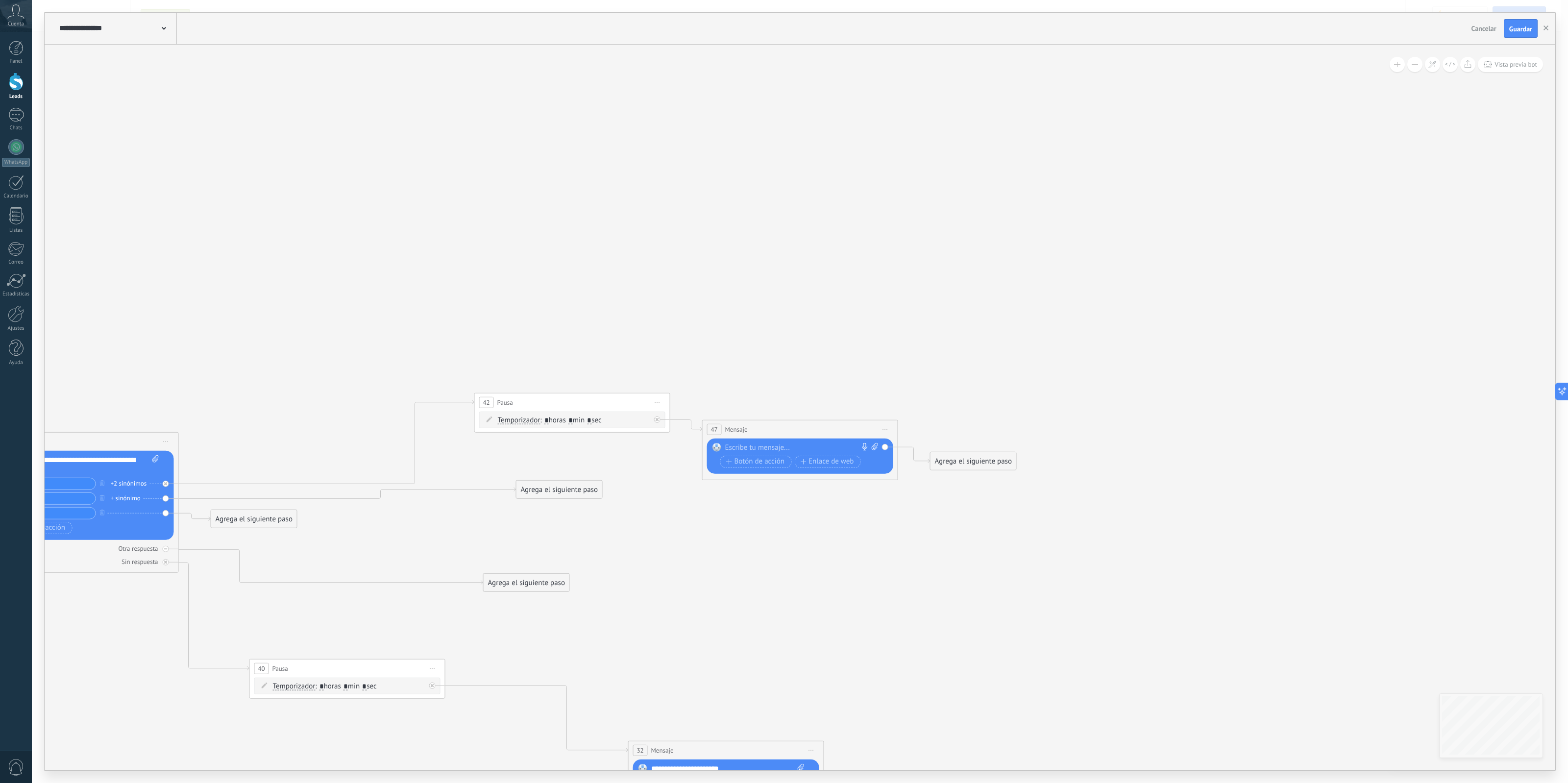
click at [883, 430] on icon at bounding box center [886, 429] width 5 height 1
click at [817, 447] on div at bounding box center [797, 448] width 145 height 10
click at [21, 183] on div at bounding box center [16, 182] width 16 height 15
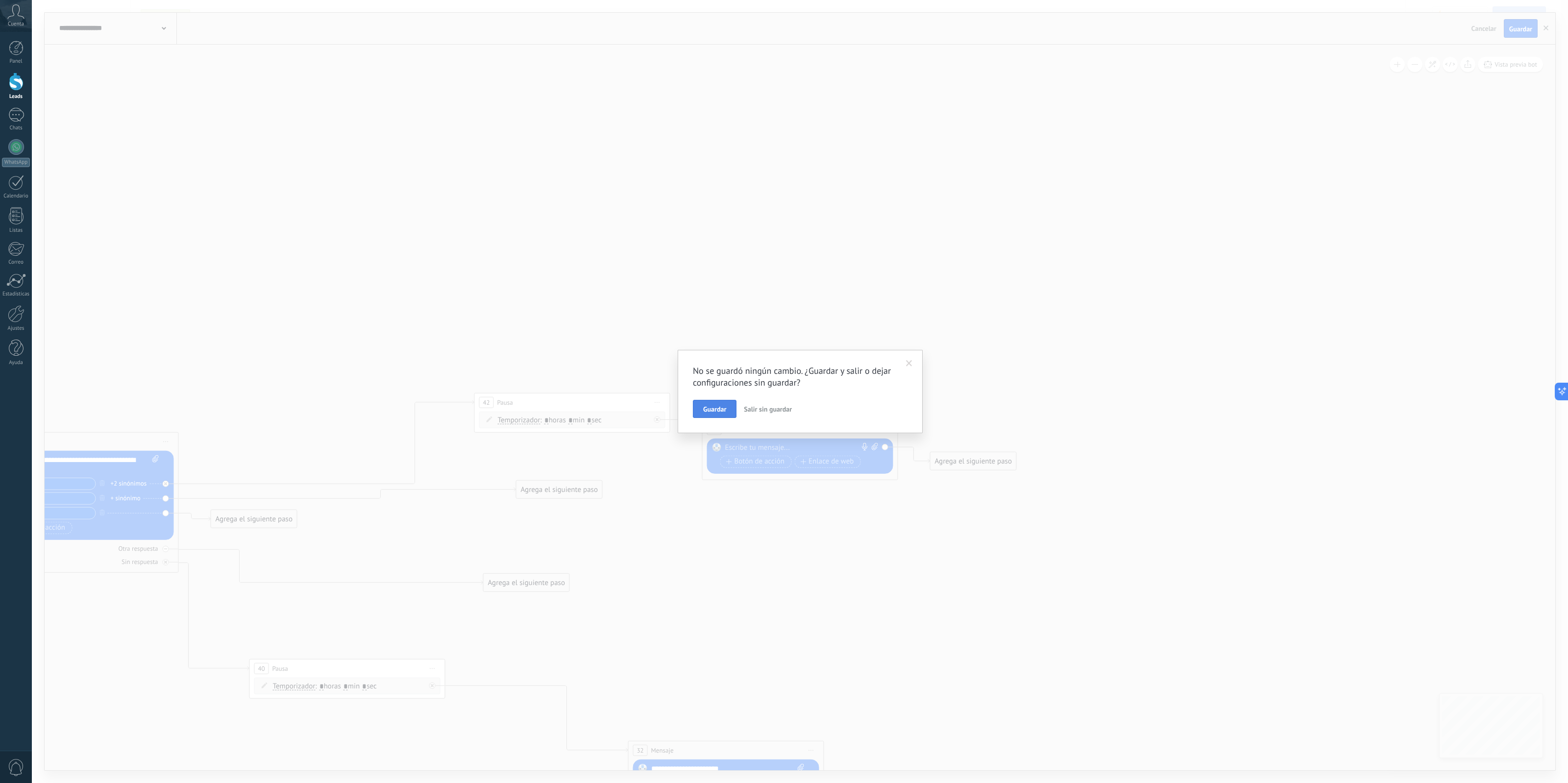
click at [711, 407] on span "Guardar" at bounding box center [715, 409] width 23 height 7
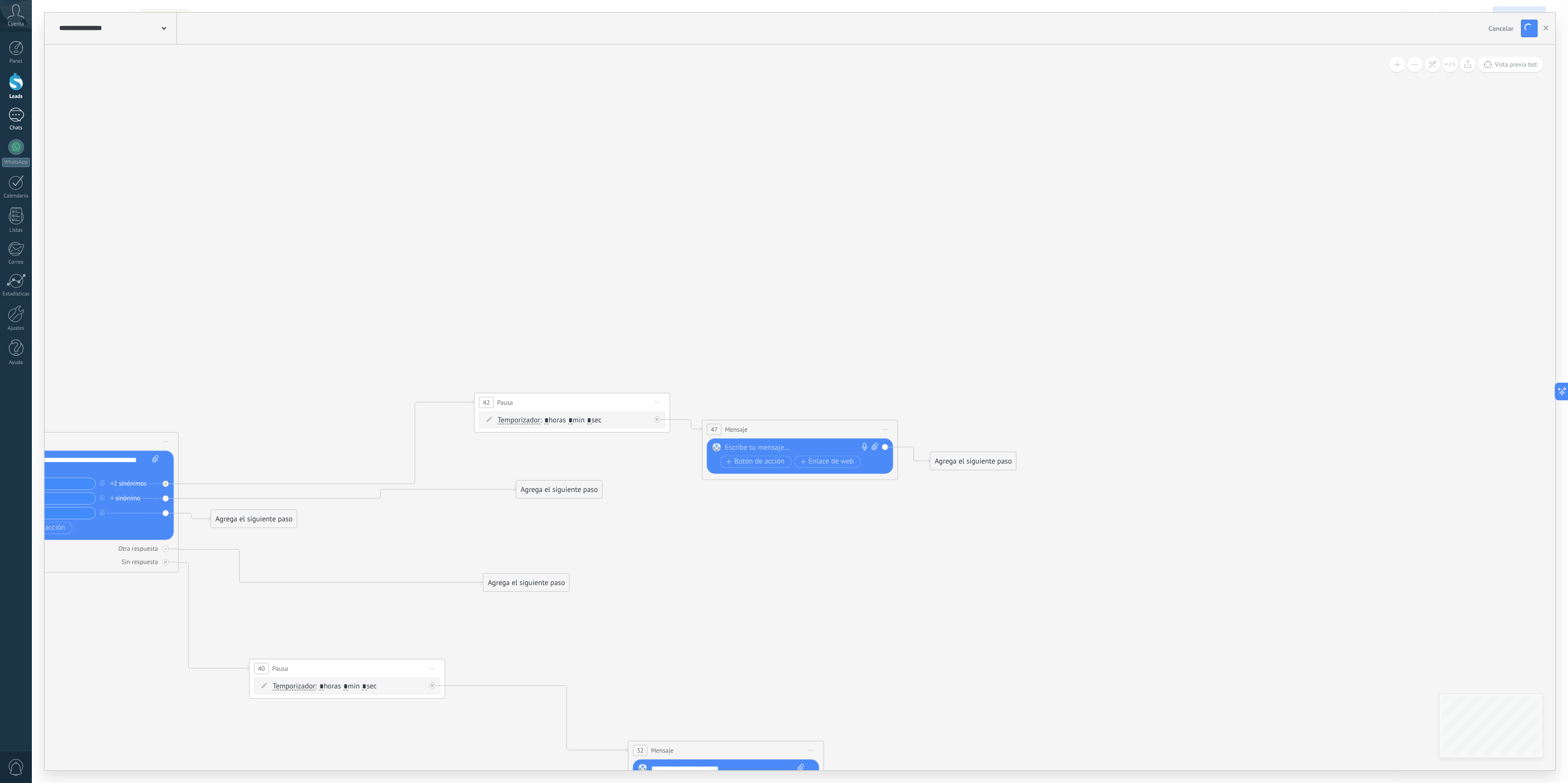
click at [1, 116] on link "Chats" at bounding box center [16, 119] width 32 height 23
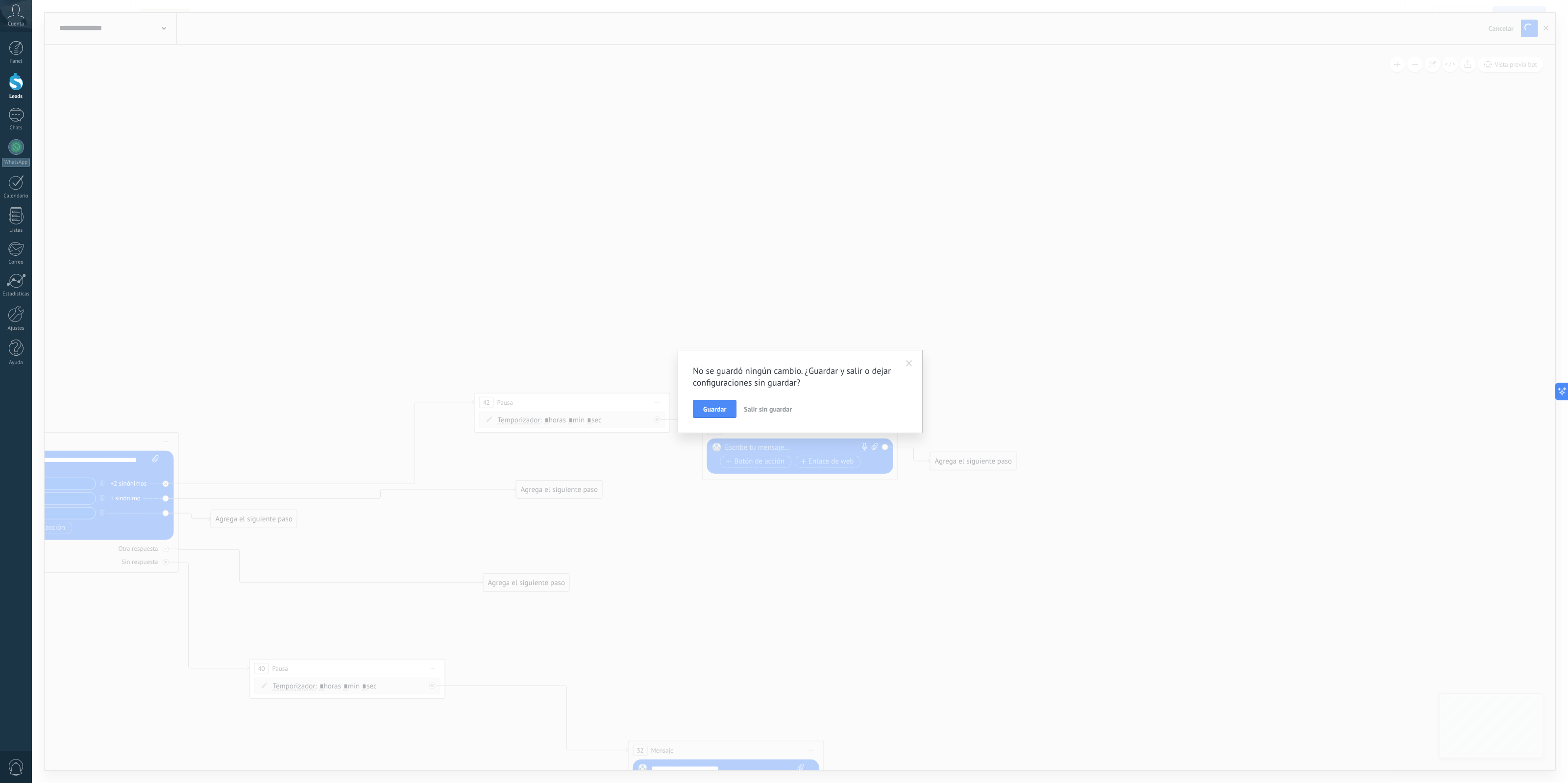
click at [701, 398] on div "No se guardó ningún cambio. ¿Guardar y salir o dejar configuraciones sin guarda…" at bounding box center [800, 392] width 214 height 54
click at [711, 410] on span "Guardar" at bounding box center [715, 409] width 23 height 7
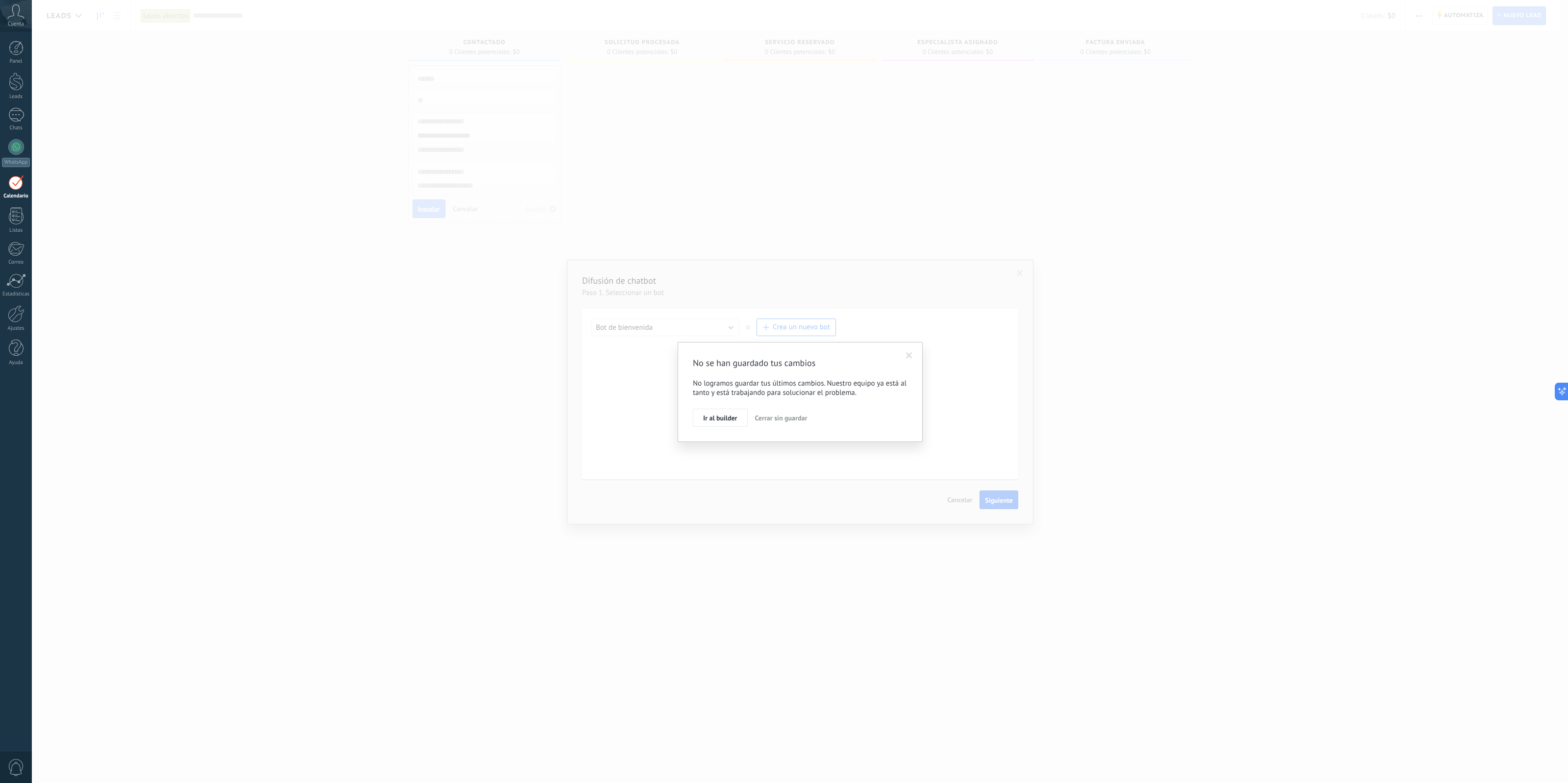
click at [800, 419] on span "Cerrar sin guardar" at bounding box center [780, 418] width 52 height 9
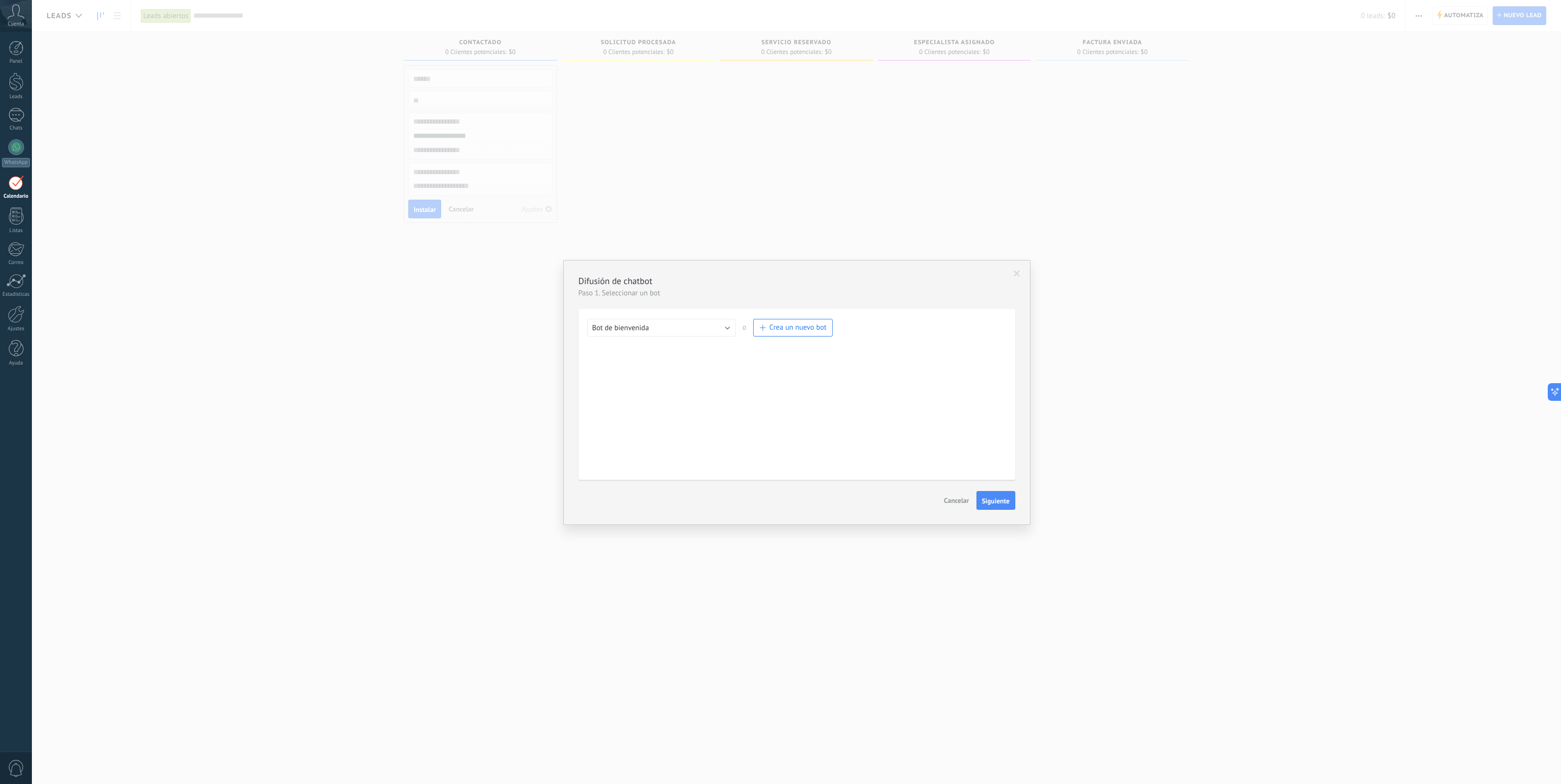
click at [1021, 272] on span at bounding box center [1017, 273] width 16 height 17
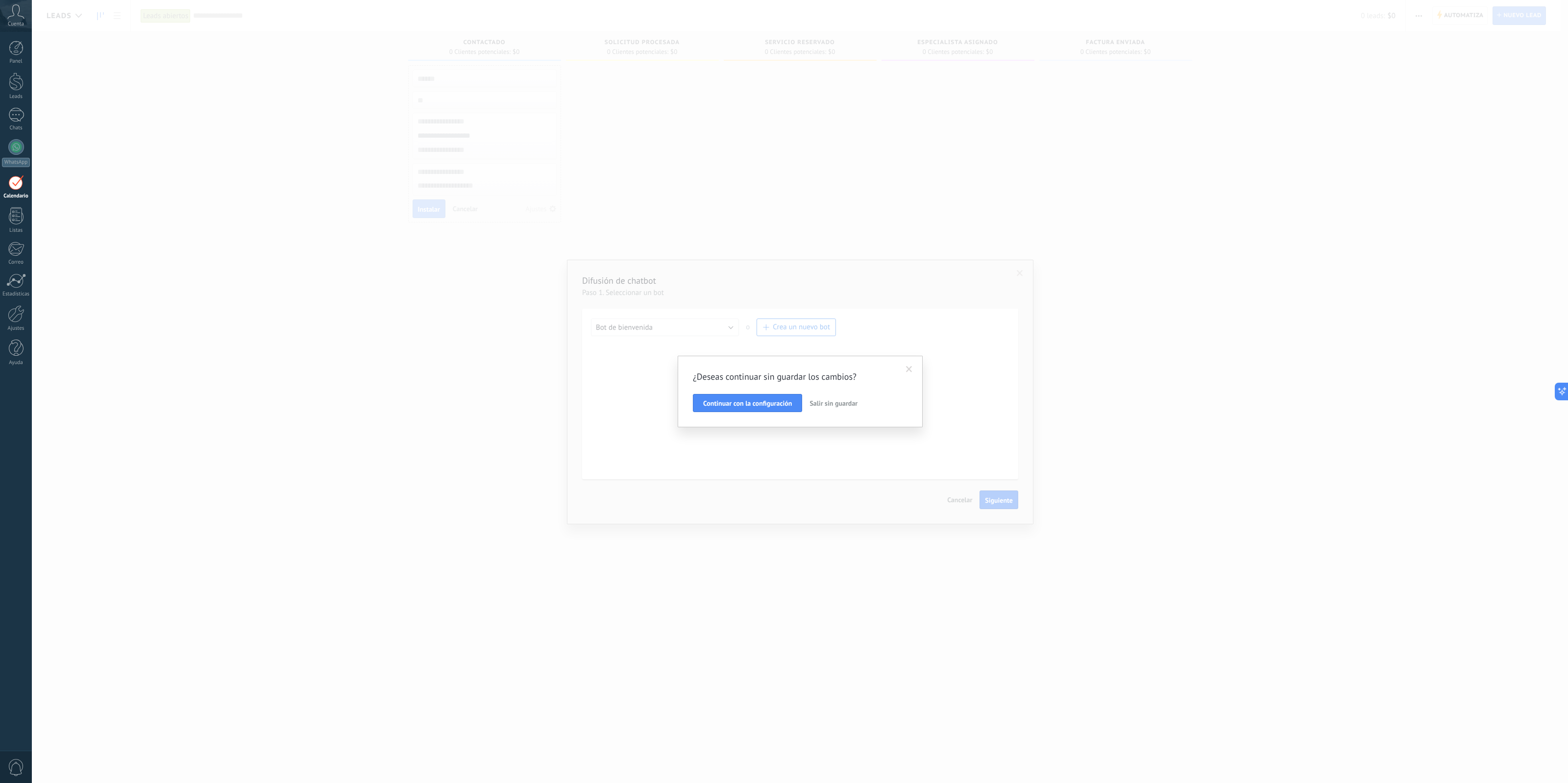
click at [816, 402] on span "Salir sin guardar" at bounding box center [833, 403] width 48 height 9
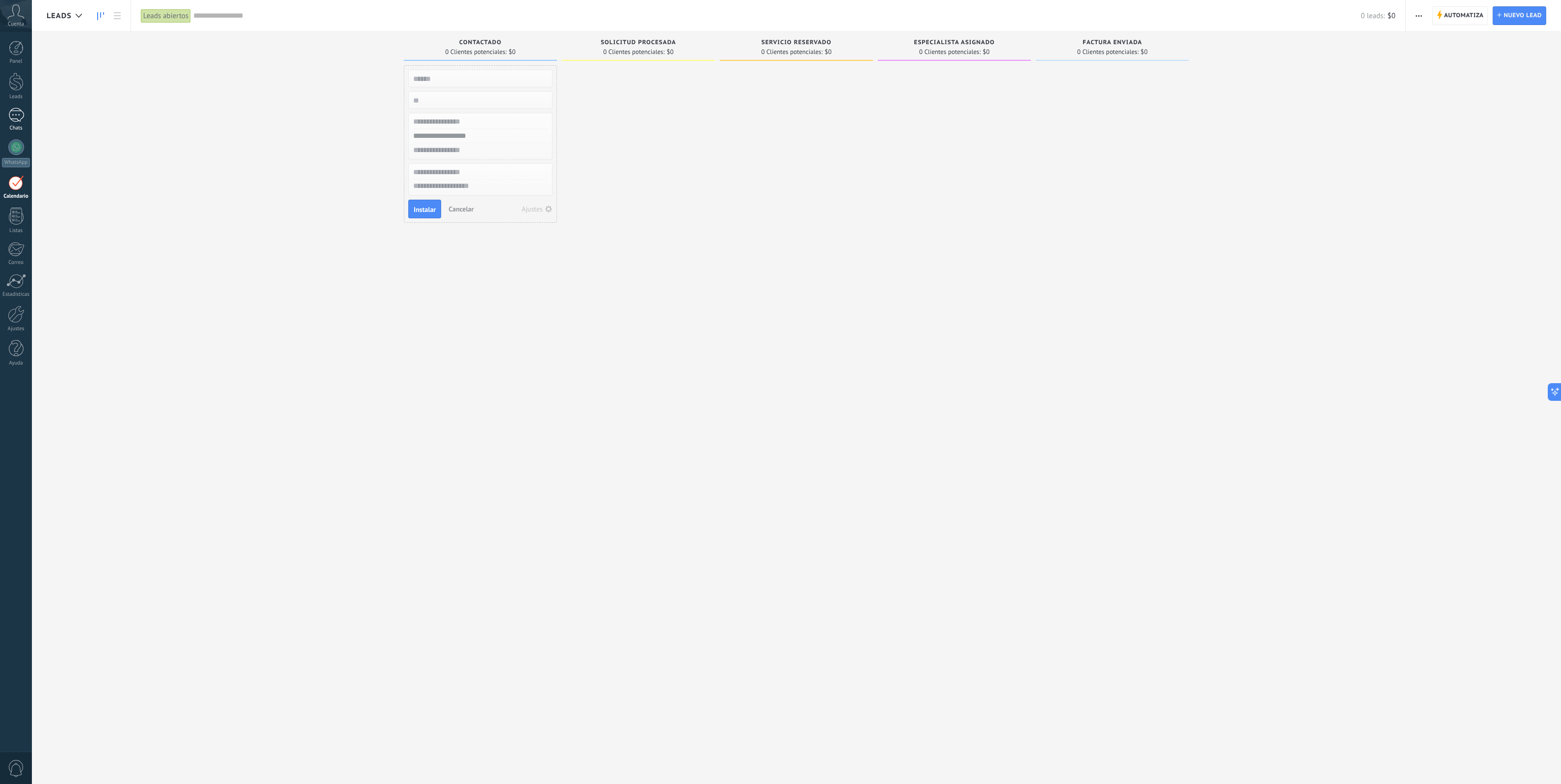
click at [10, 129] on div "Chats" at bounding box center [15, 129] width 28 height 6
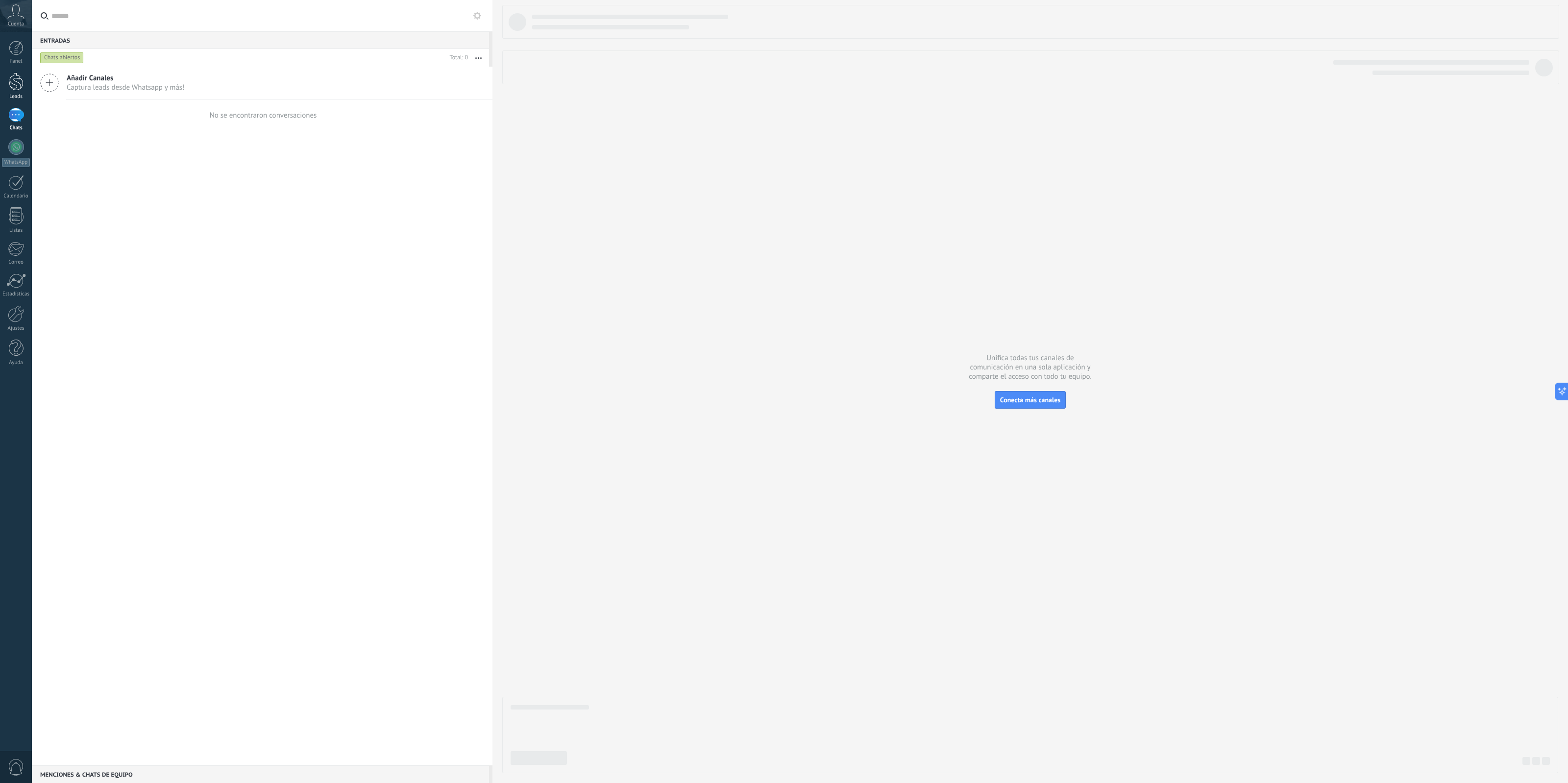
click at [22, 88] on div at bounding box center [16, 81] width 14 height 18
click at [19, 46] on div at bounding box center [16, 48] width 14 height 14
click at [18, 26] on span "Cuenta" at bounding box center [16, 24] width 16 height 6
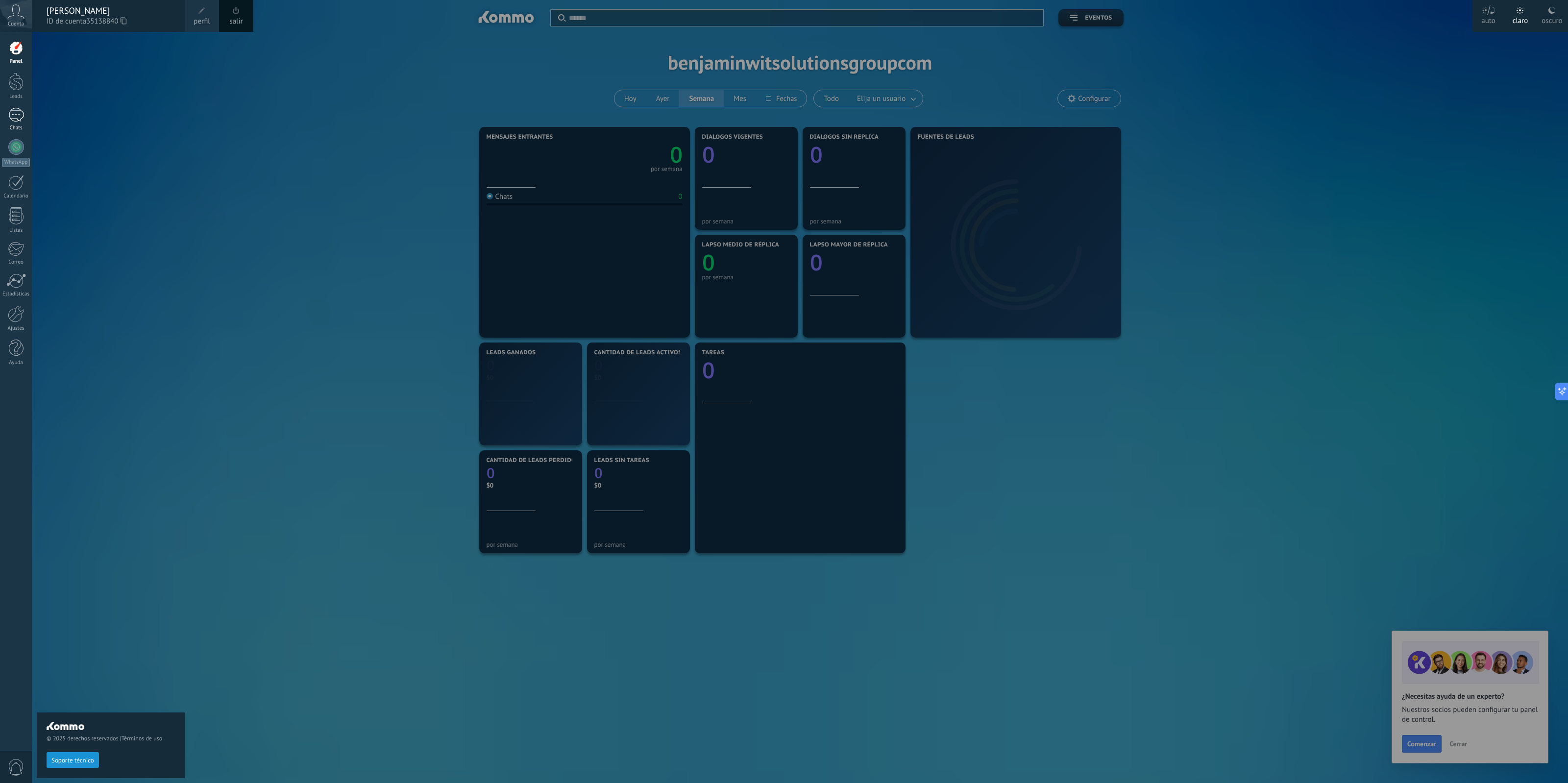
click at [10, 112] on div at bounding box center [16, 115] width 16 height 14
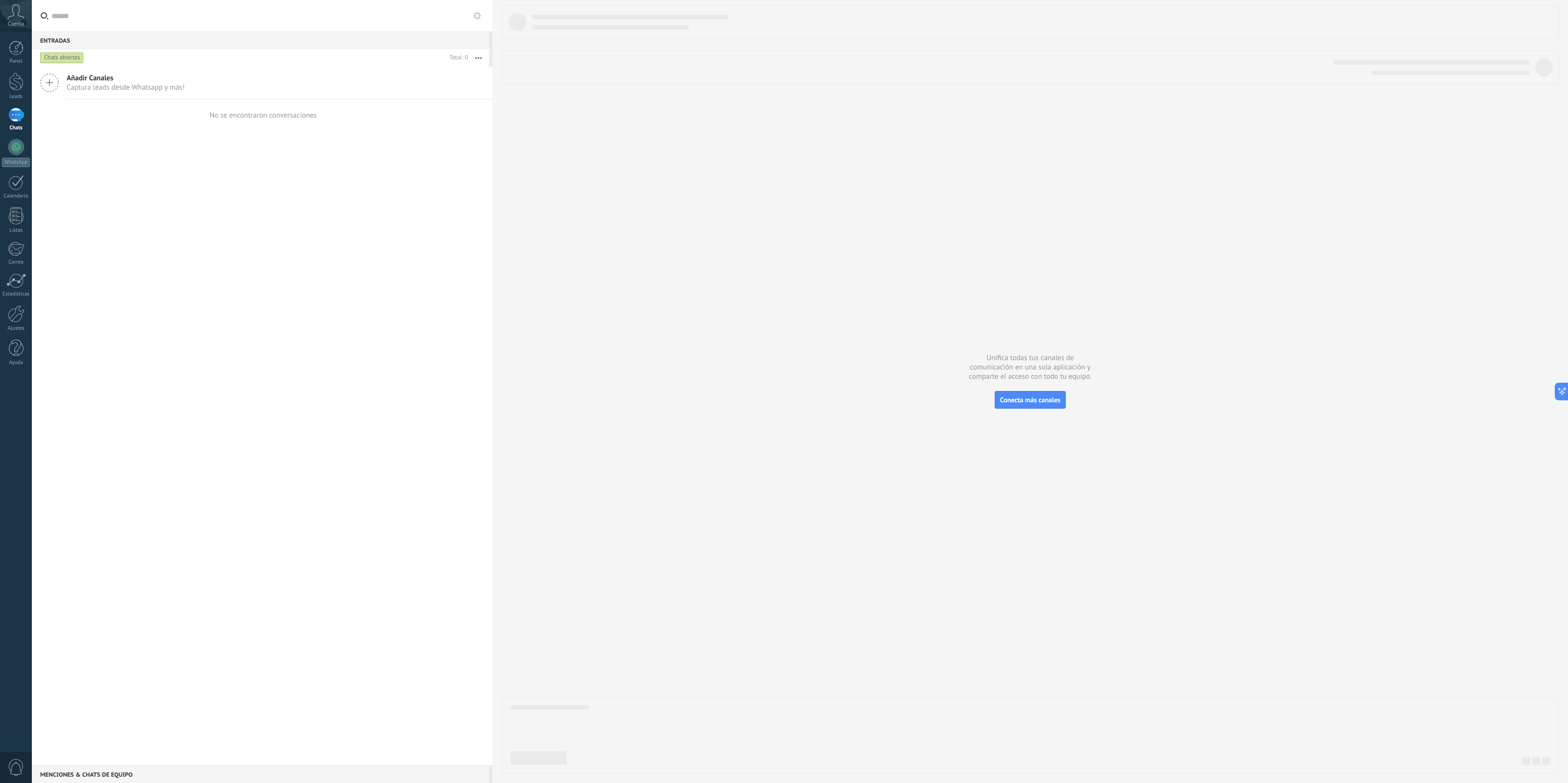
click at [51, 83] on use at bounding box center [50, 83] width 18 height 18
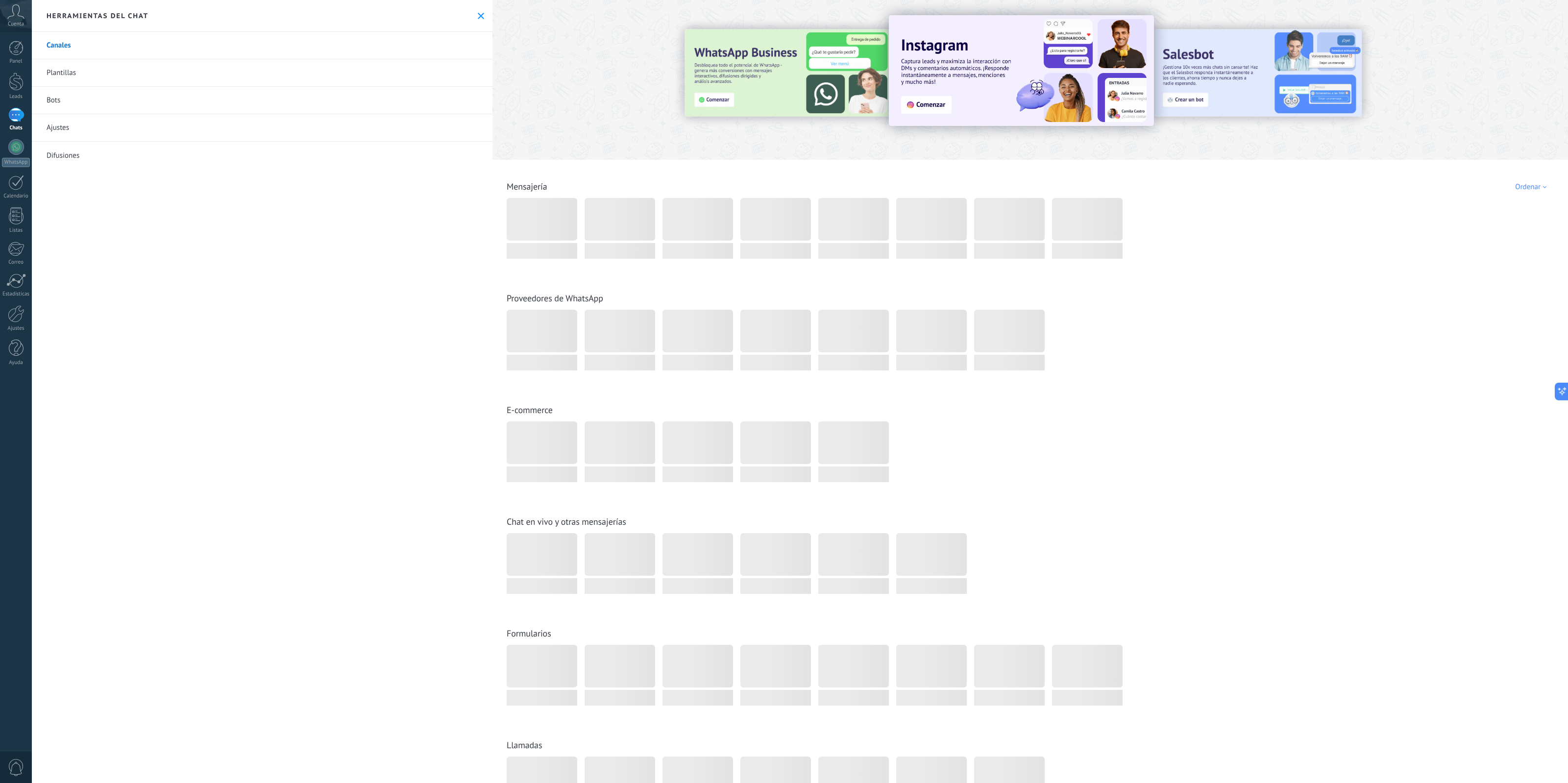
click at [79, 76] on link "Plantillas" at bounding box center [263, 73] width 461 height 27
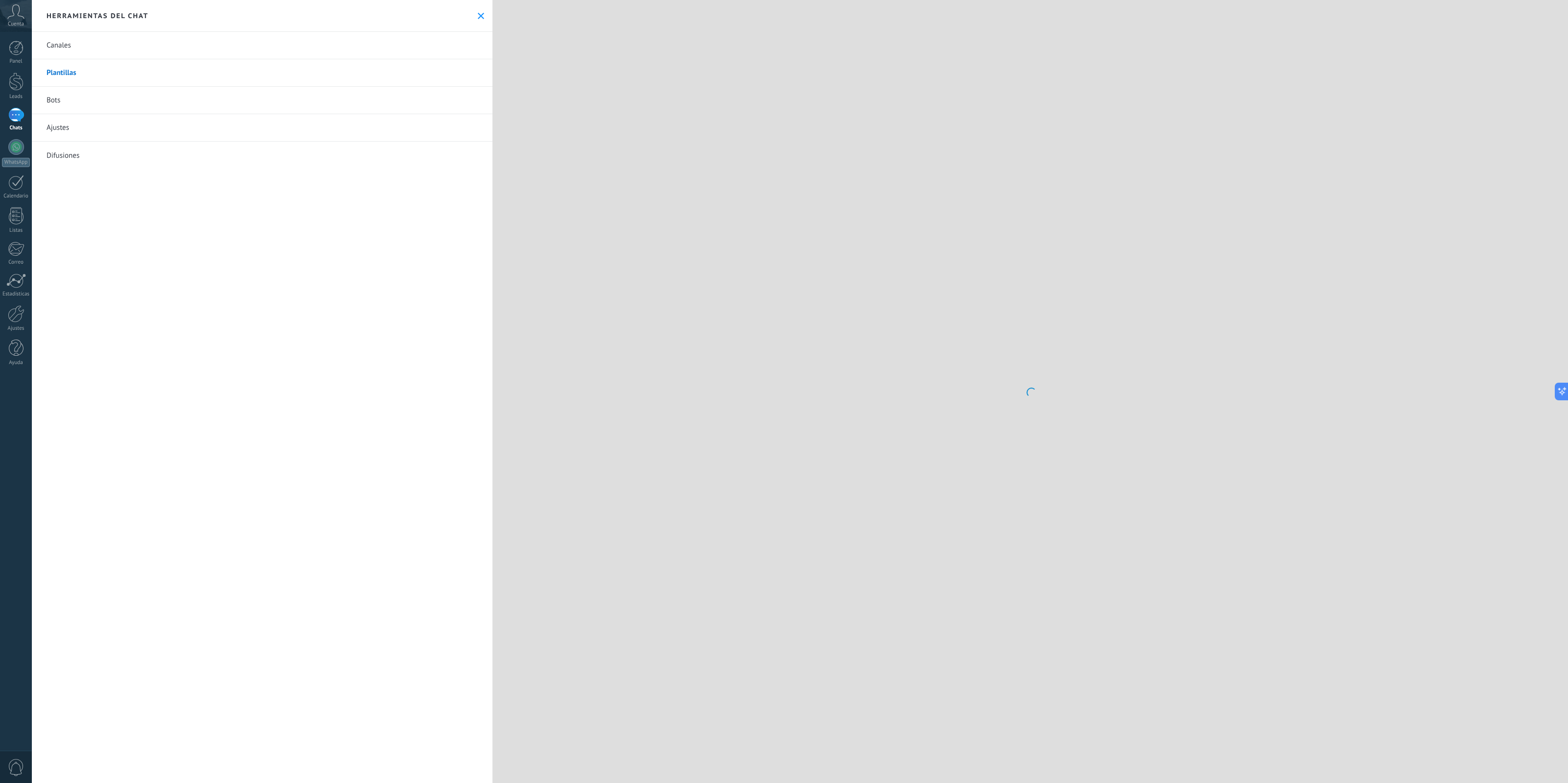
click at [75, 43] on link "Canales" at bounding box center [263, 46] width 461 height 27
click at [74, 104] on link "Bots" at bounding box center [263, 100] width 461 height 27
click at [19, 145] on div at bounding box center [16, 147] width 16 height 16
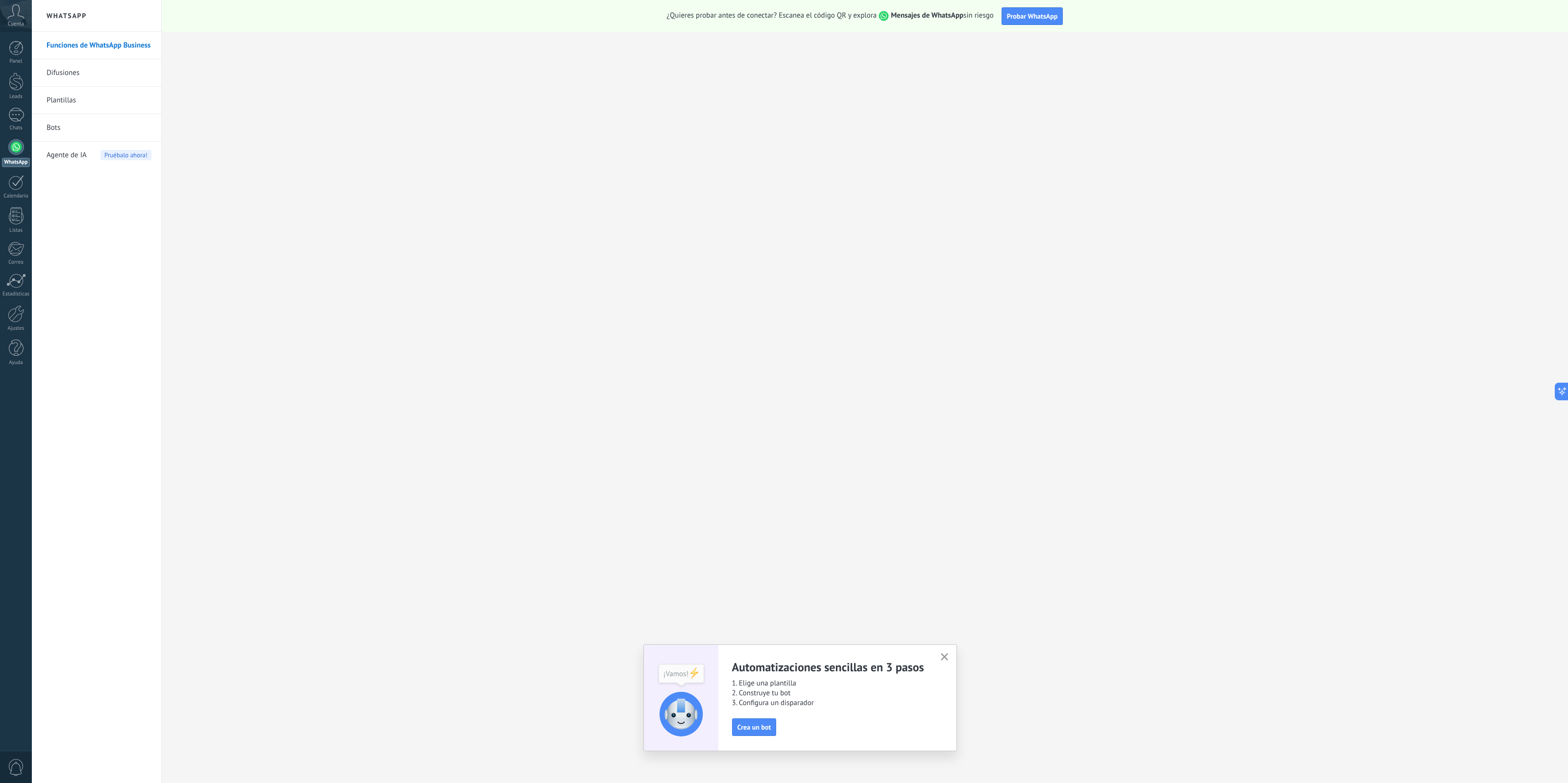
click at [941, 659] on icon "button" at bounding box center [944, 657] width 7 height 7
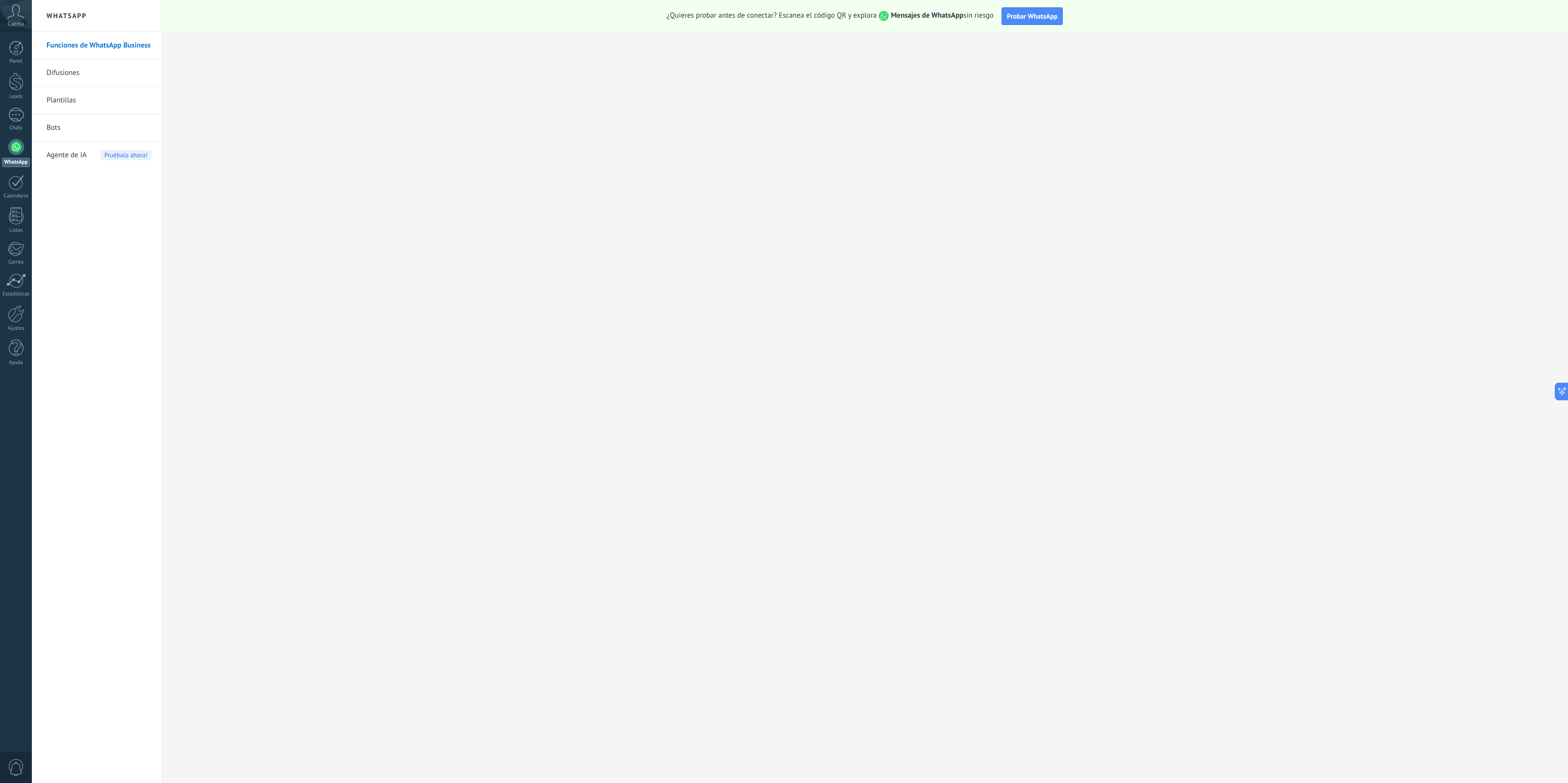
click at [99, 76] on link "Difusiones" at bounding box center [99, 73] width 105 height 27
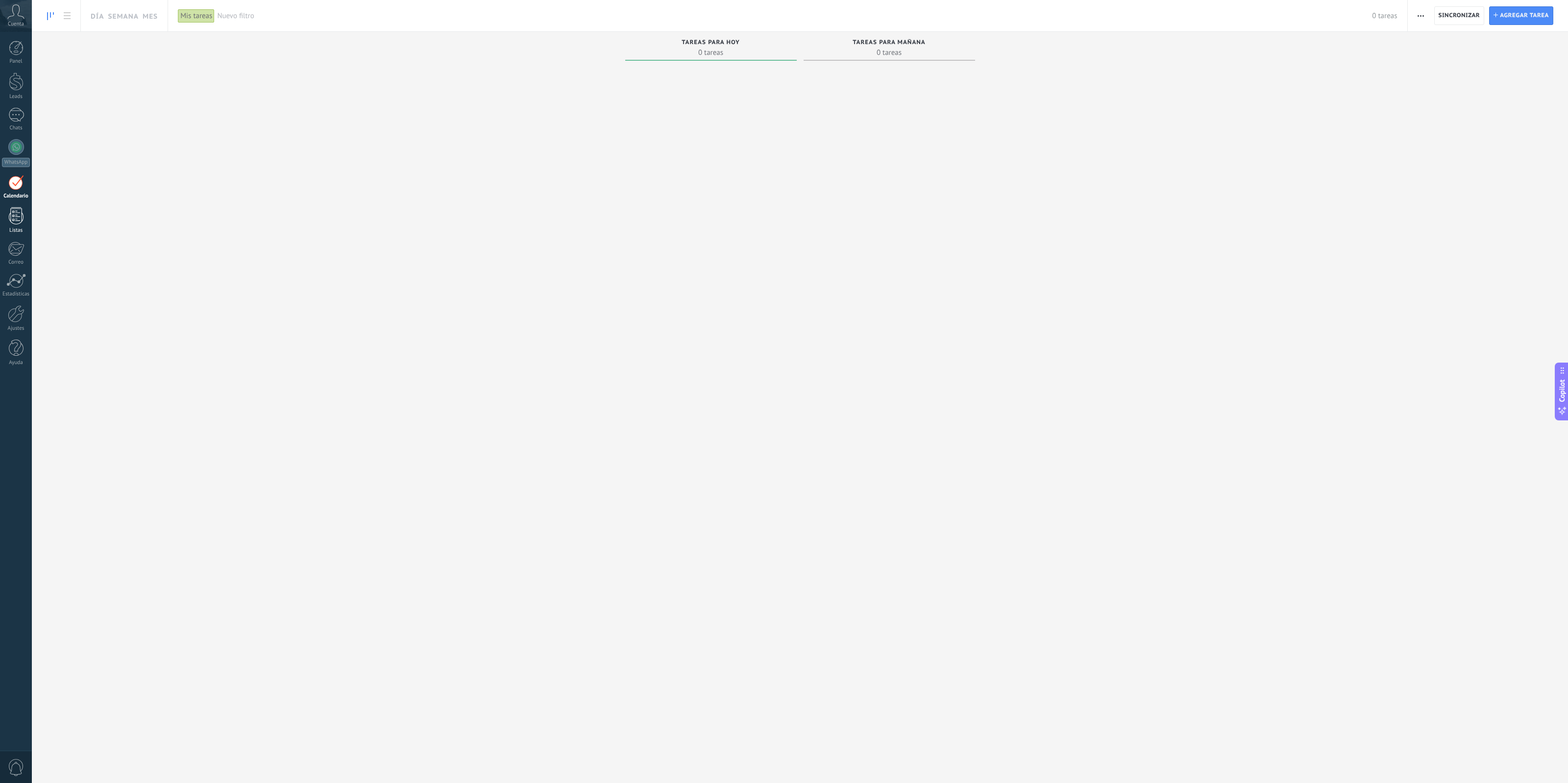
click at [15, 222] on div at bounding box center [16, 215] width 14 height 17
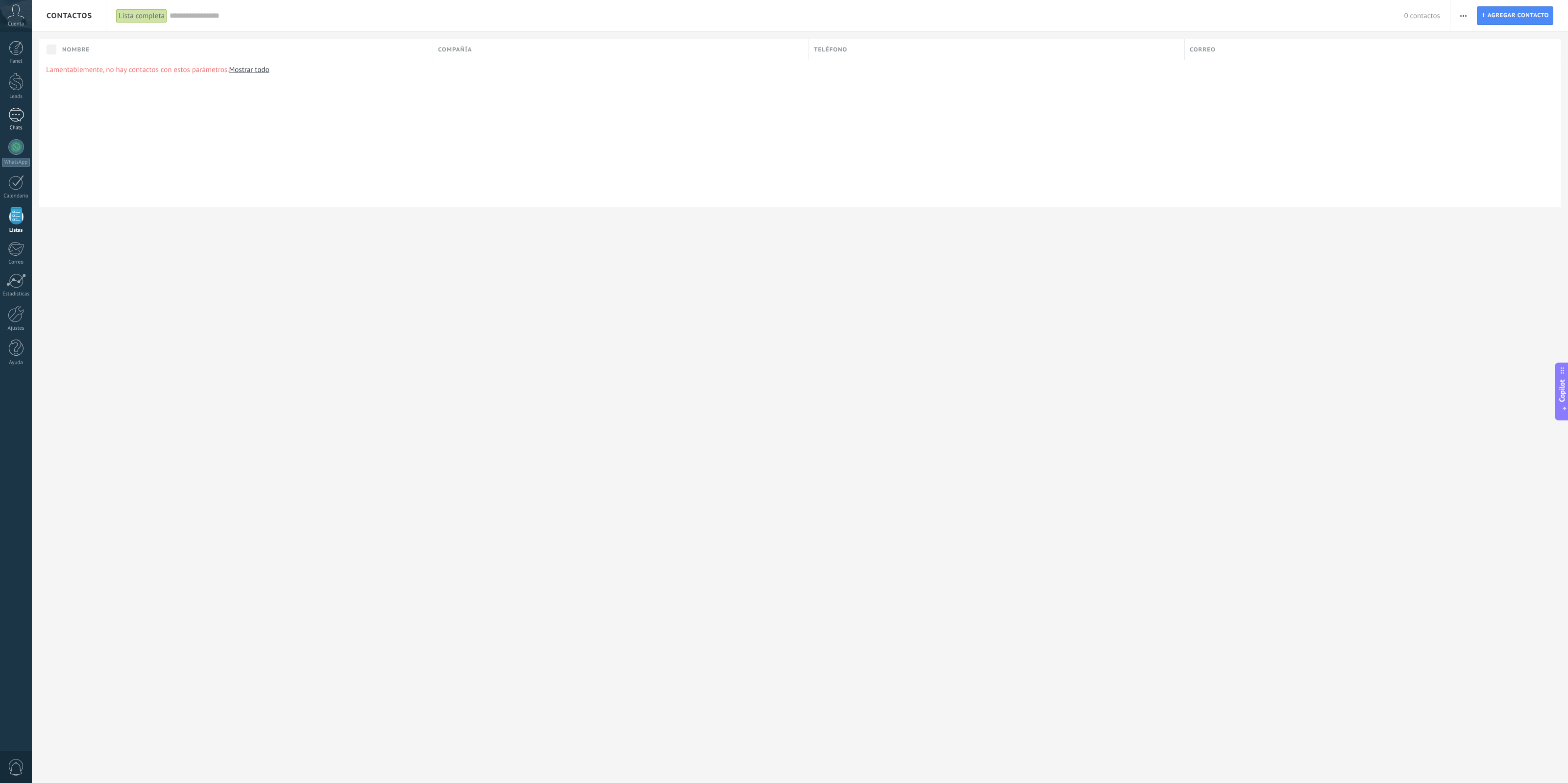
click at [21, 116] on div at bounding box center [16, 115] width 16 height 14
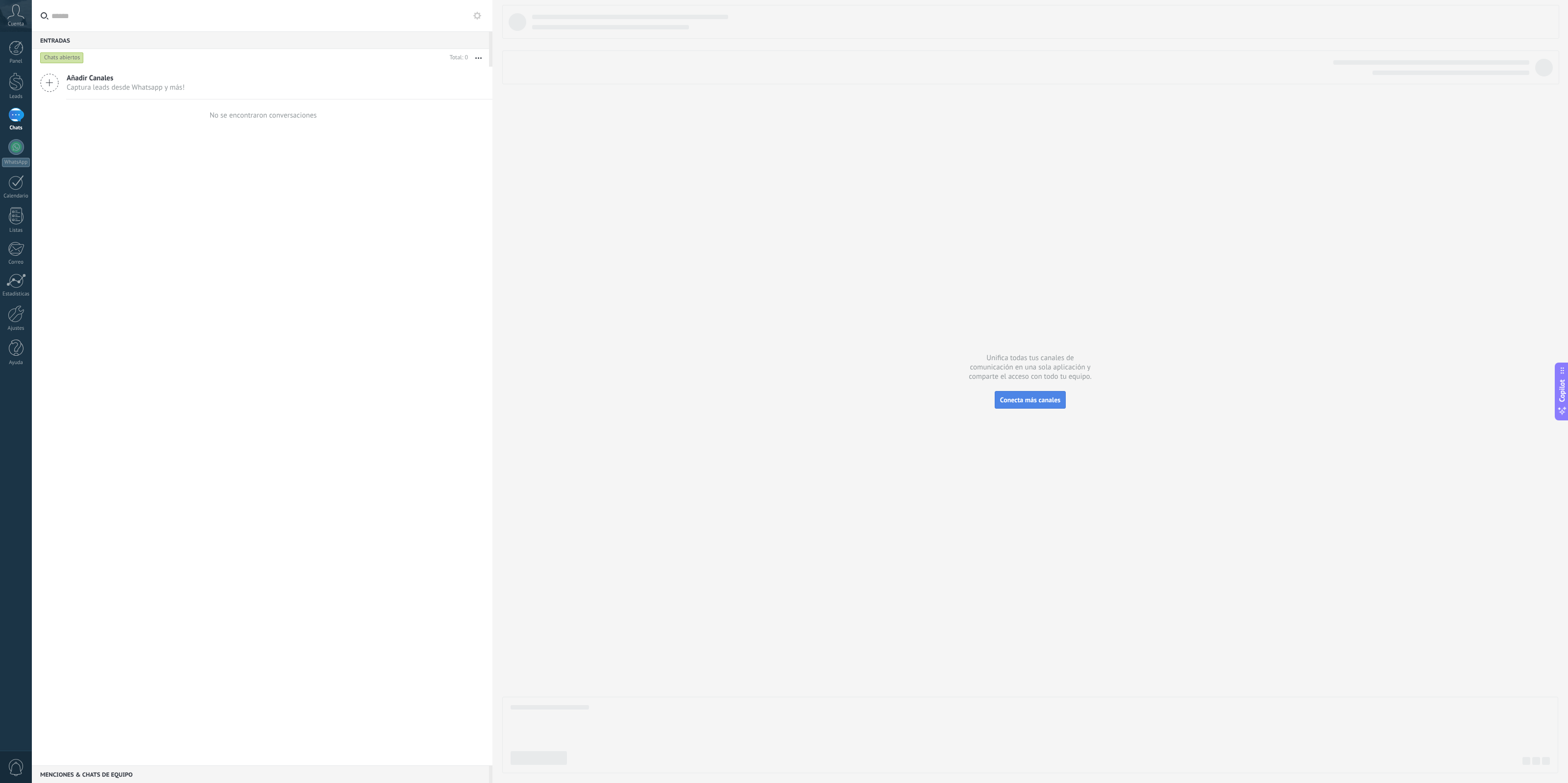
click at [1052, 402] on span "Conecta más canales" at bounding box center [1030, 400] width 60 height 9
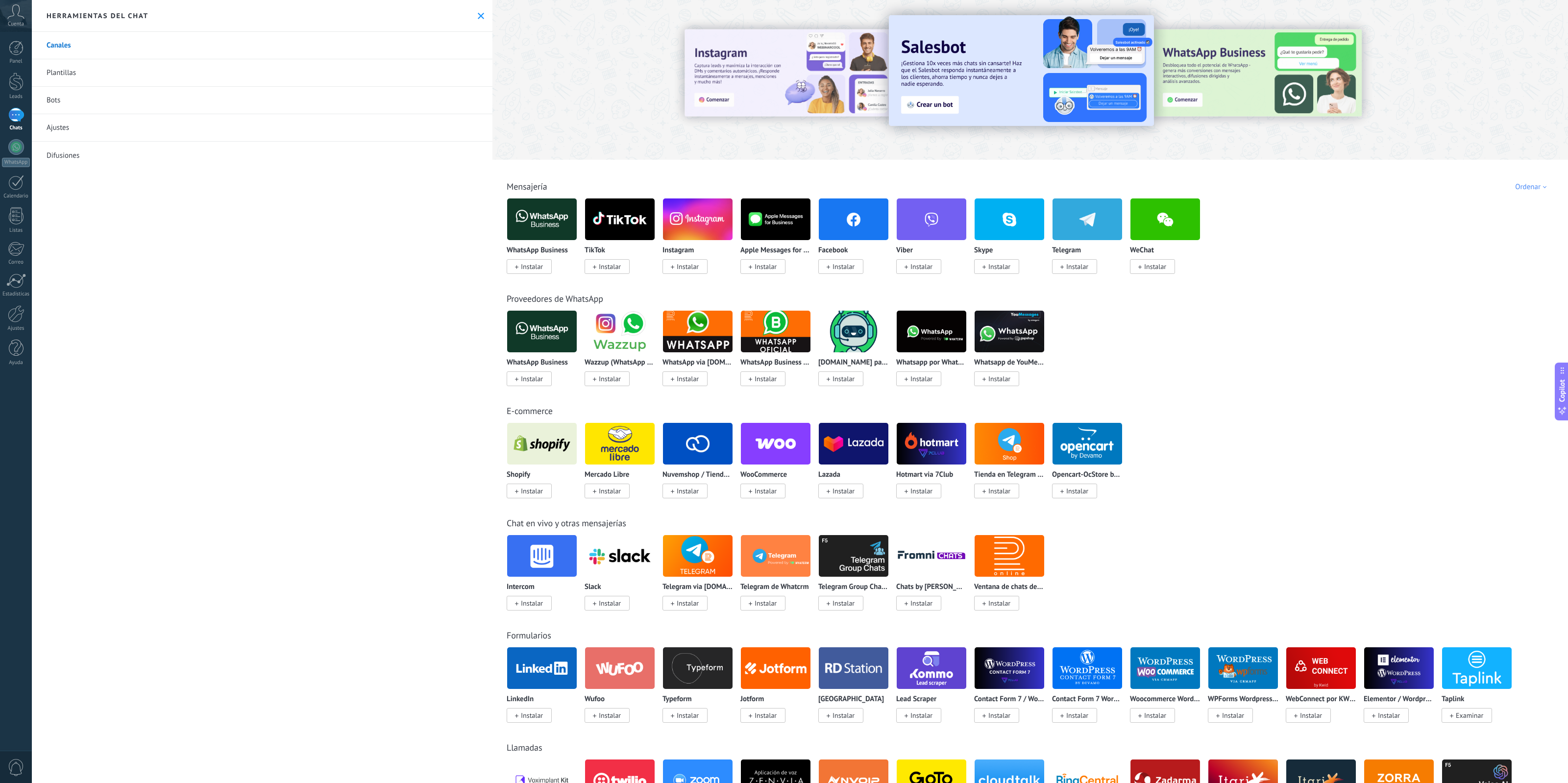
click at [521, 271] on span "Instalar" at bounding box center [531, 267] width 22 height 9
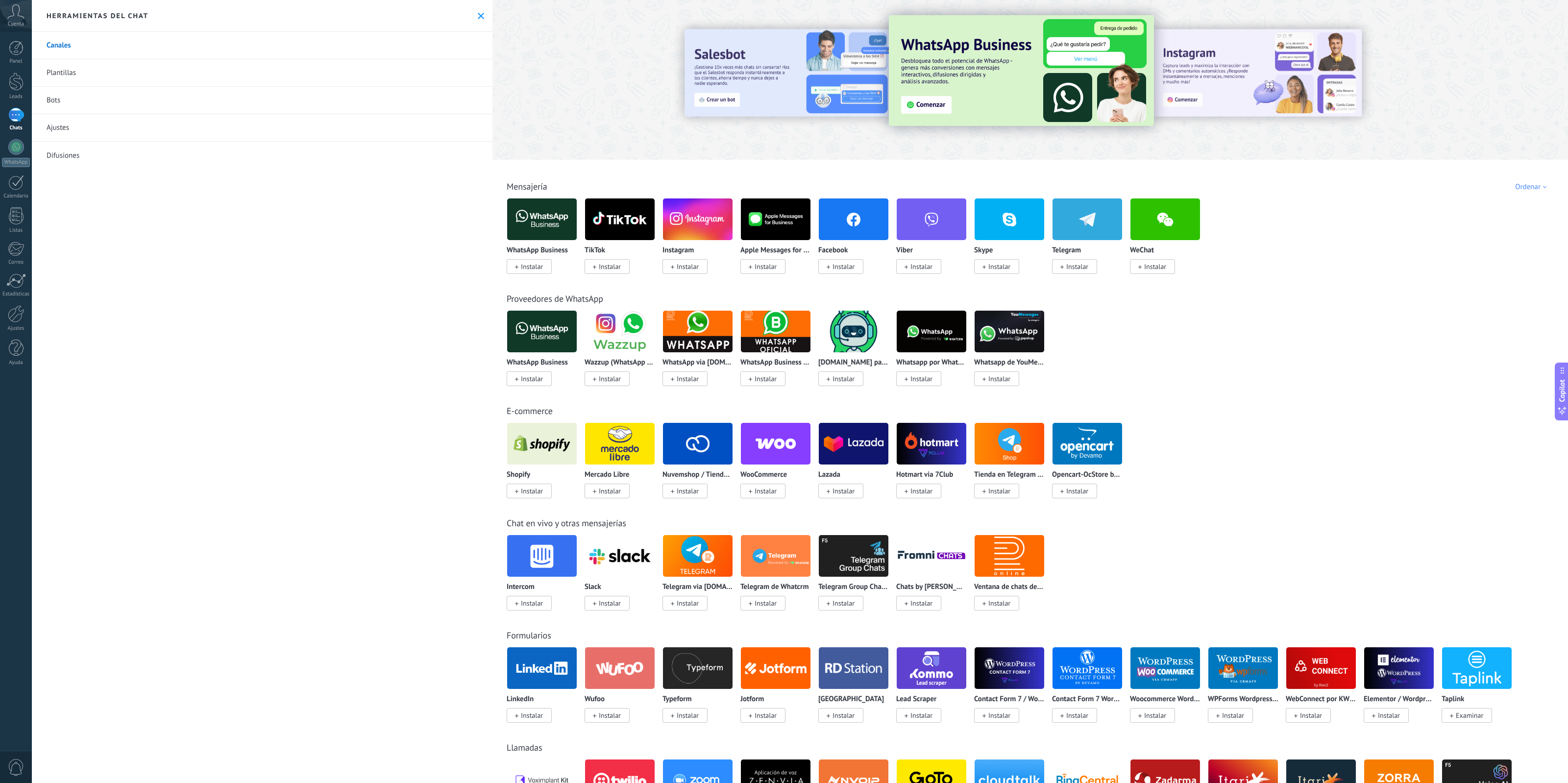
click at [540, 265] on span "Instalar" at bounding box center [531, 267] width 22 height 9
click at [540, 222] on img at bounding box center [542, 219] width 70 height 47
click at [536, 272] on span "Instalar" at bounding box center [529, 267] width 45 height 14
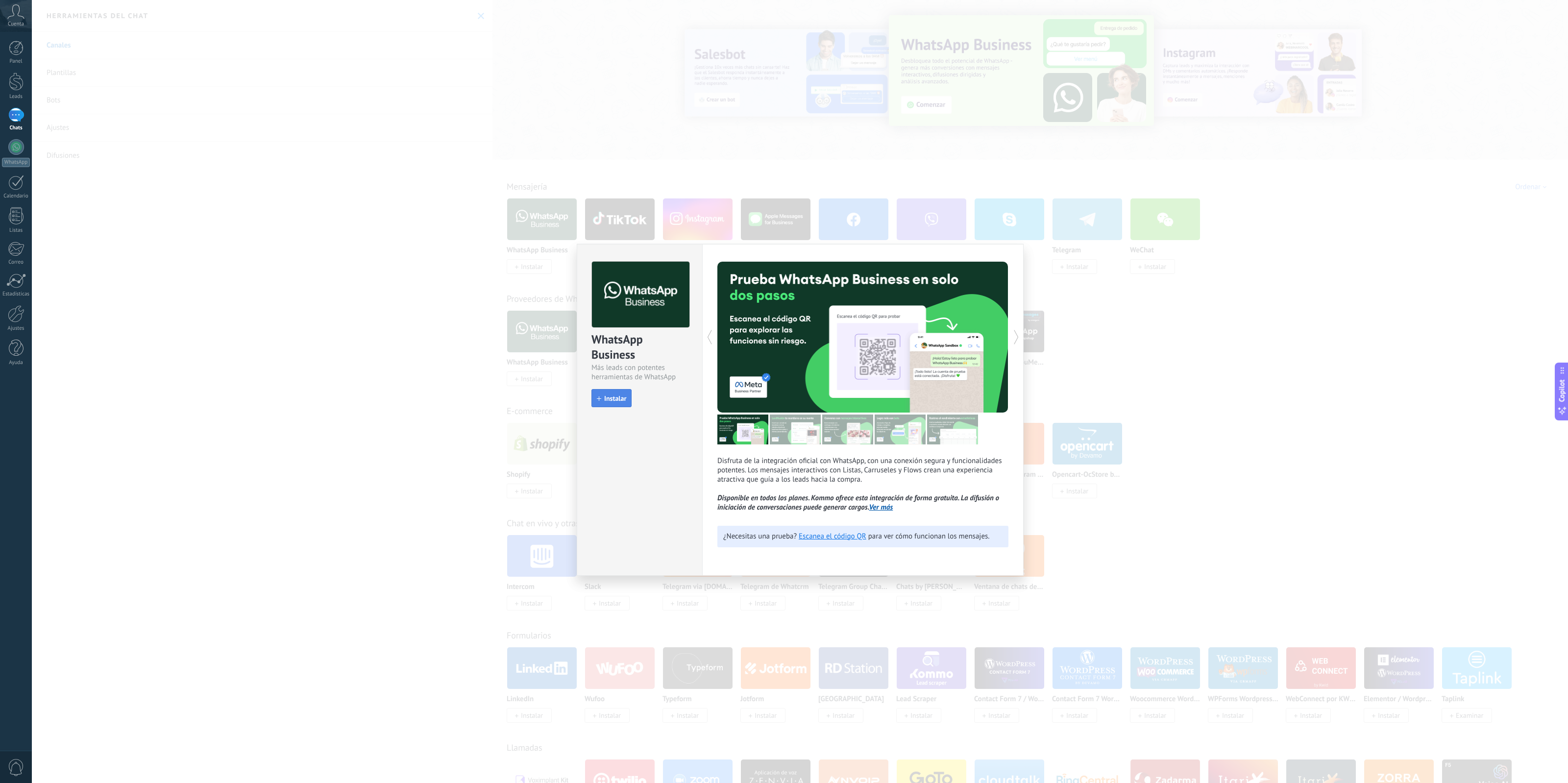
click at [622, 395] on span "Instalar" at bounding box center [615, 398] width 22 height 7
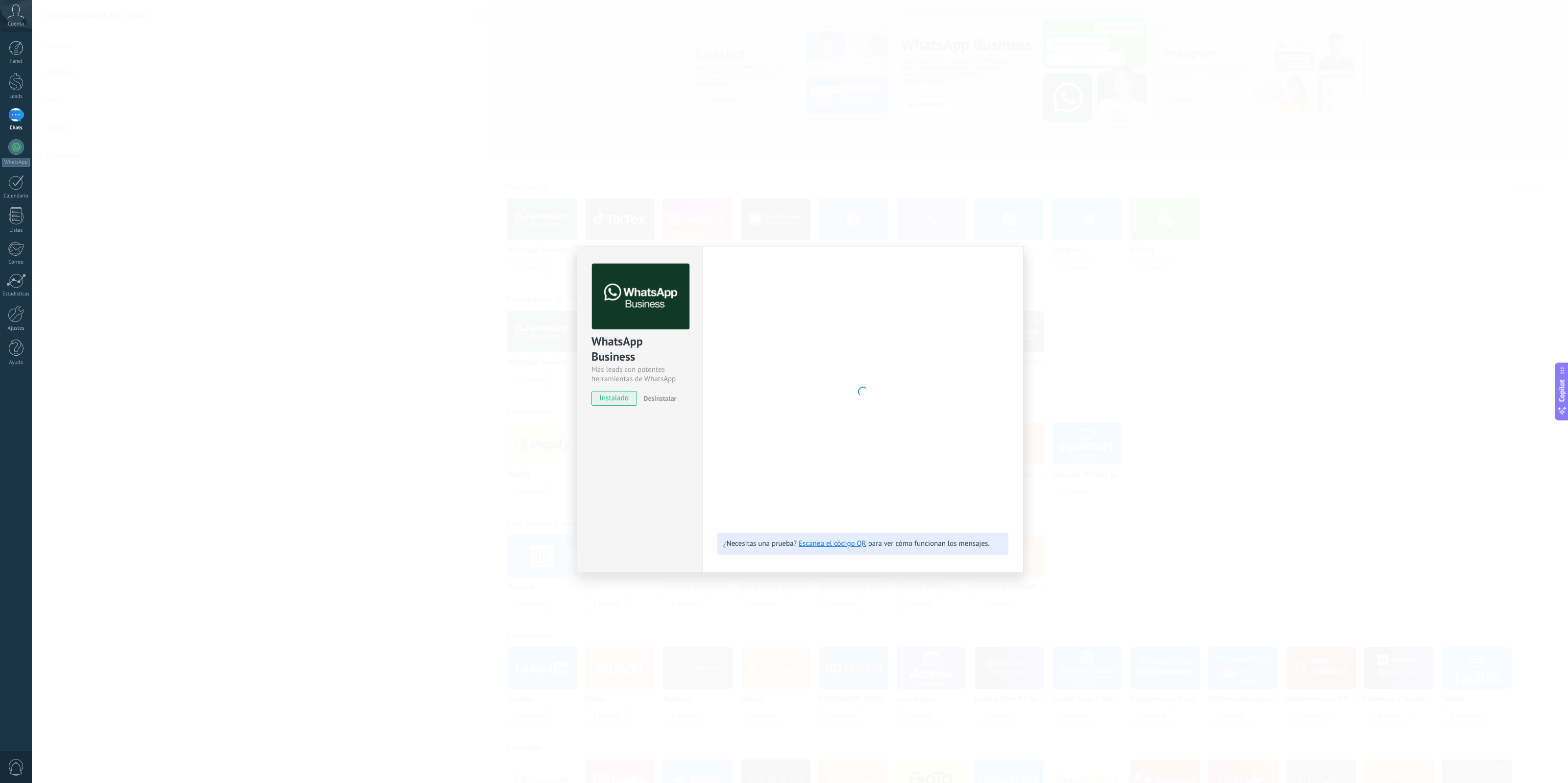
click at [1269, 384] on div "WhatsApp Business Más leads con potentes herramientas de WhatsApp instalado Des…" at bounding box center [800, 391] width 1536 height 783
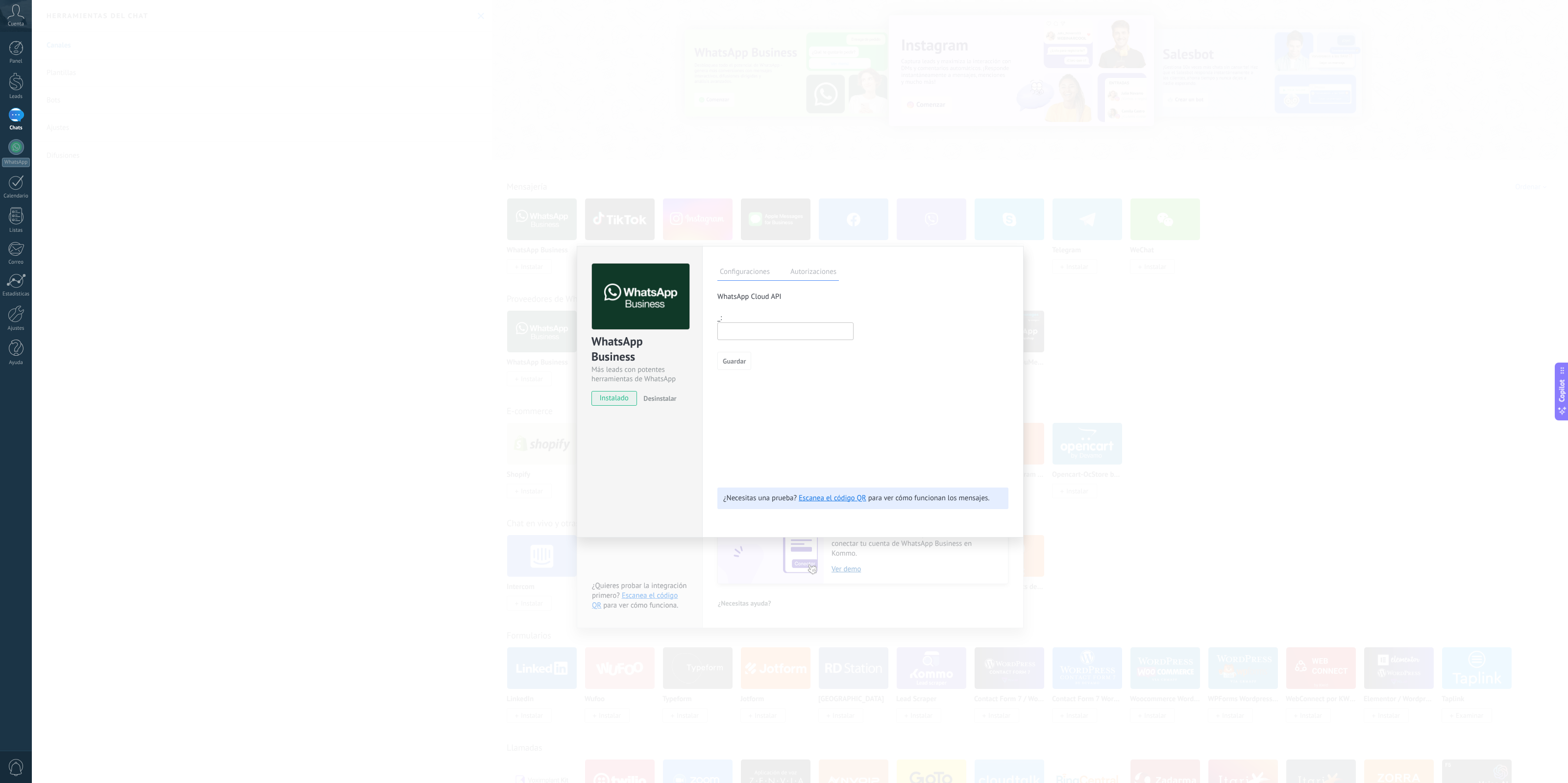
click at [821, 275] on label "Autorizaciones" at bounding box center [813, 273] width 51 height 14
click at [766, 275] on label "Configuraciones" at bounding box center [744, 273] width 55 height 14
click at [1187, 431] on div "WhatsApp Business Más leads con potentes herramientas de WhatsApp instalado Des…" at bounding box center [800, 391] width 1536 height 783
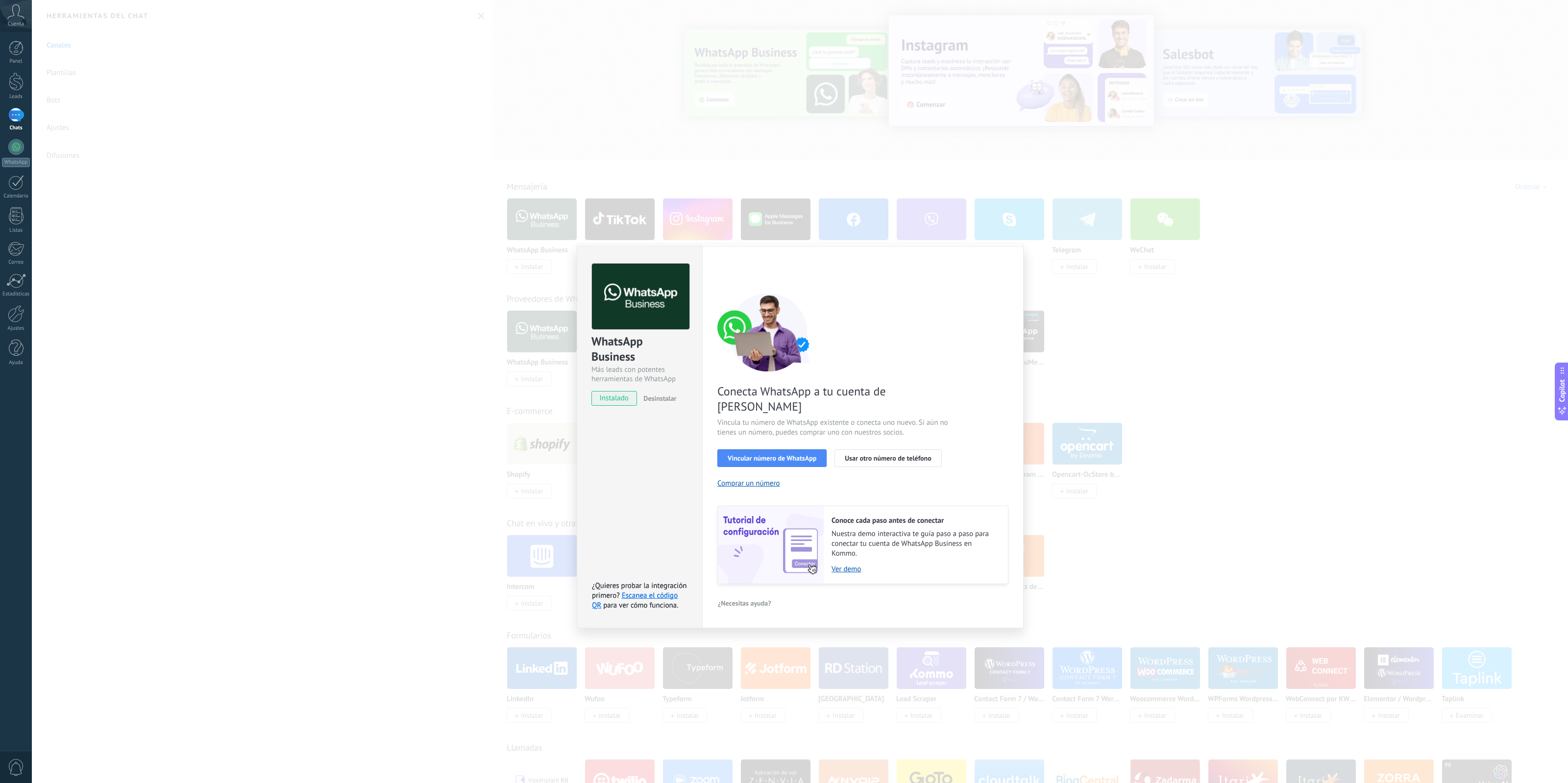
click at [1187, 430] on div "WhatsApp Business Más leads con potentes herramientas de WhatsApp instalado Des…" at bounding box center [800, 391] width 1536 height 783
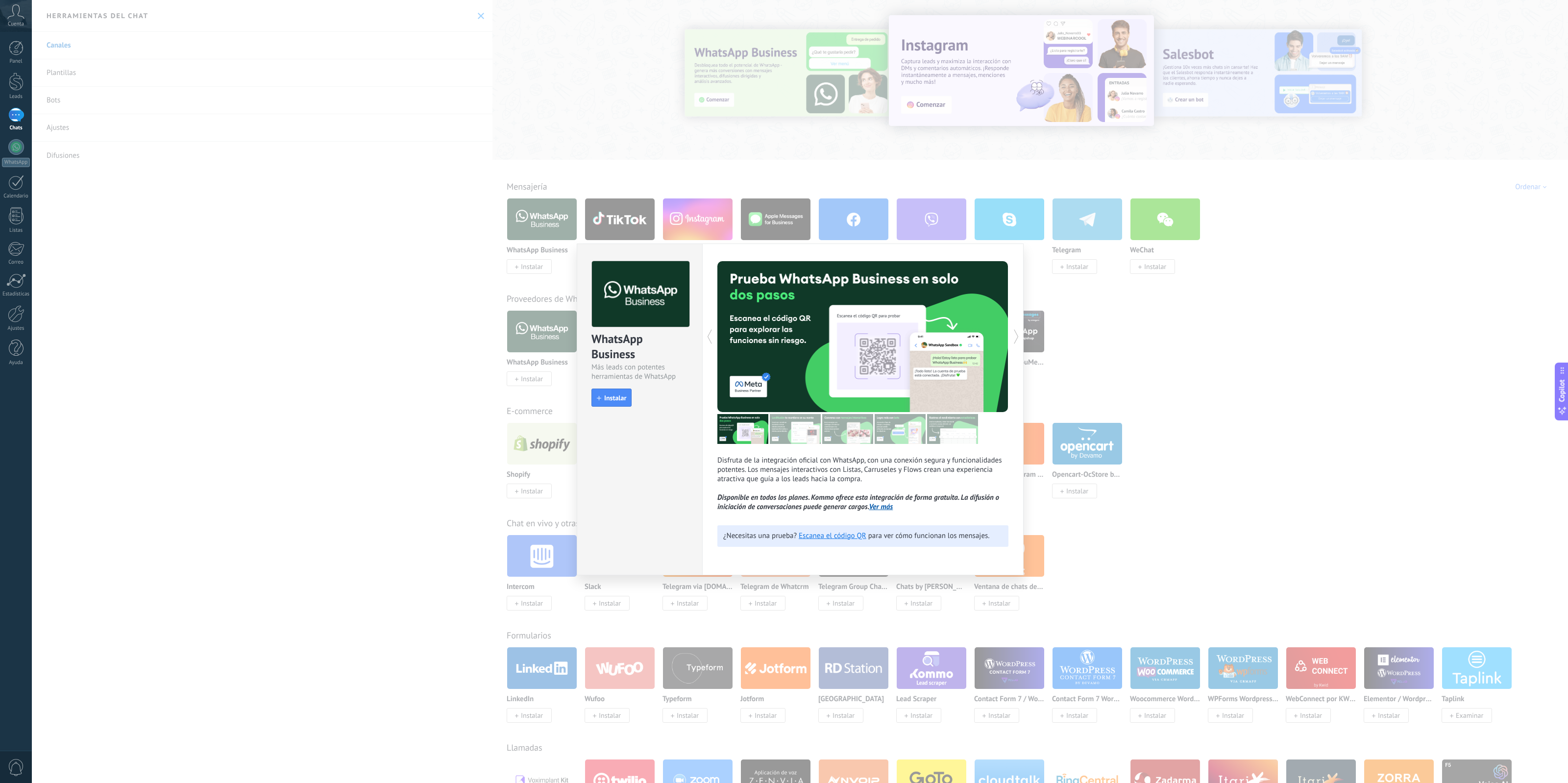
click at [1187, 430] on div "WhatsApp Business Más leads con potentes herramientas de WhatsApp install Insta…" at bounding box center [800, 391] width 1536 height 783
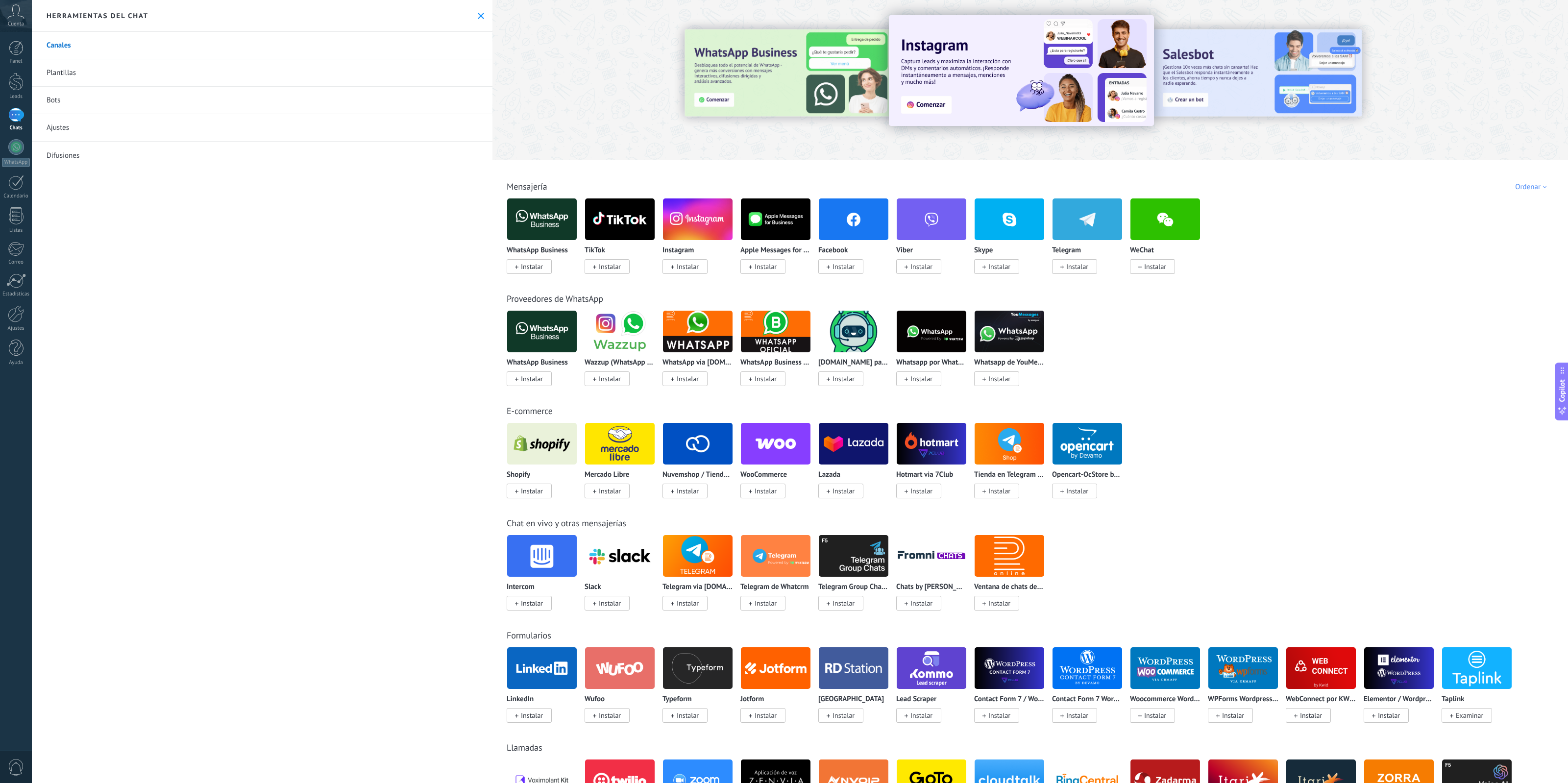
click at [534, 271] on span "Instalar" at bounding box center [531, 267] width 22 height 9
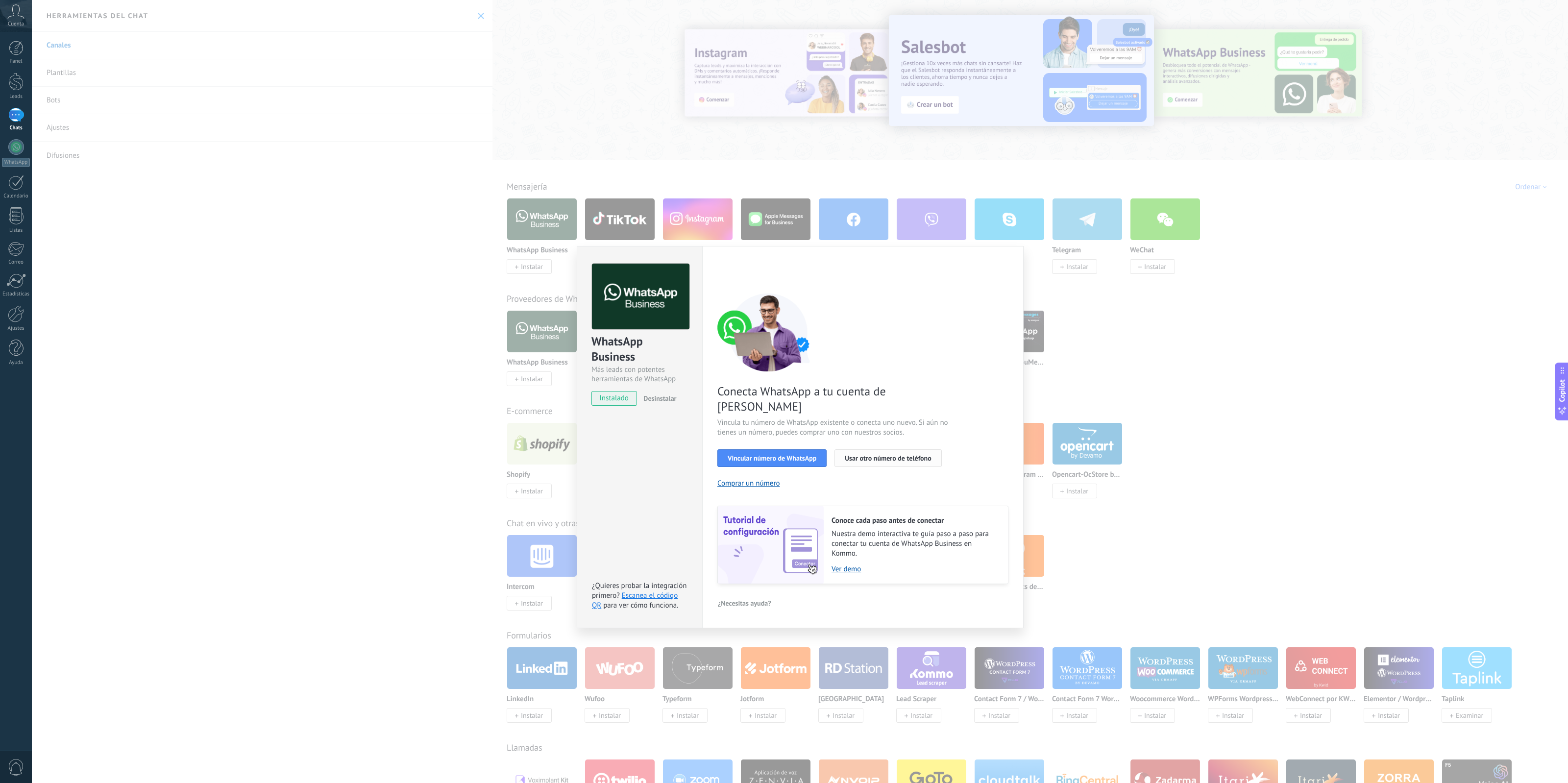
click at [861, 450] on button "Usar otro número de teléfono" at bounding box center [887, 459] width 107 height 18
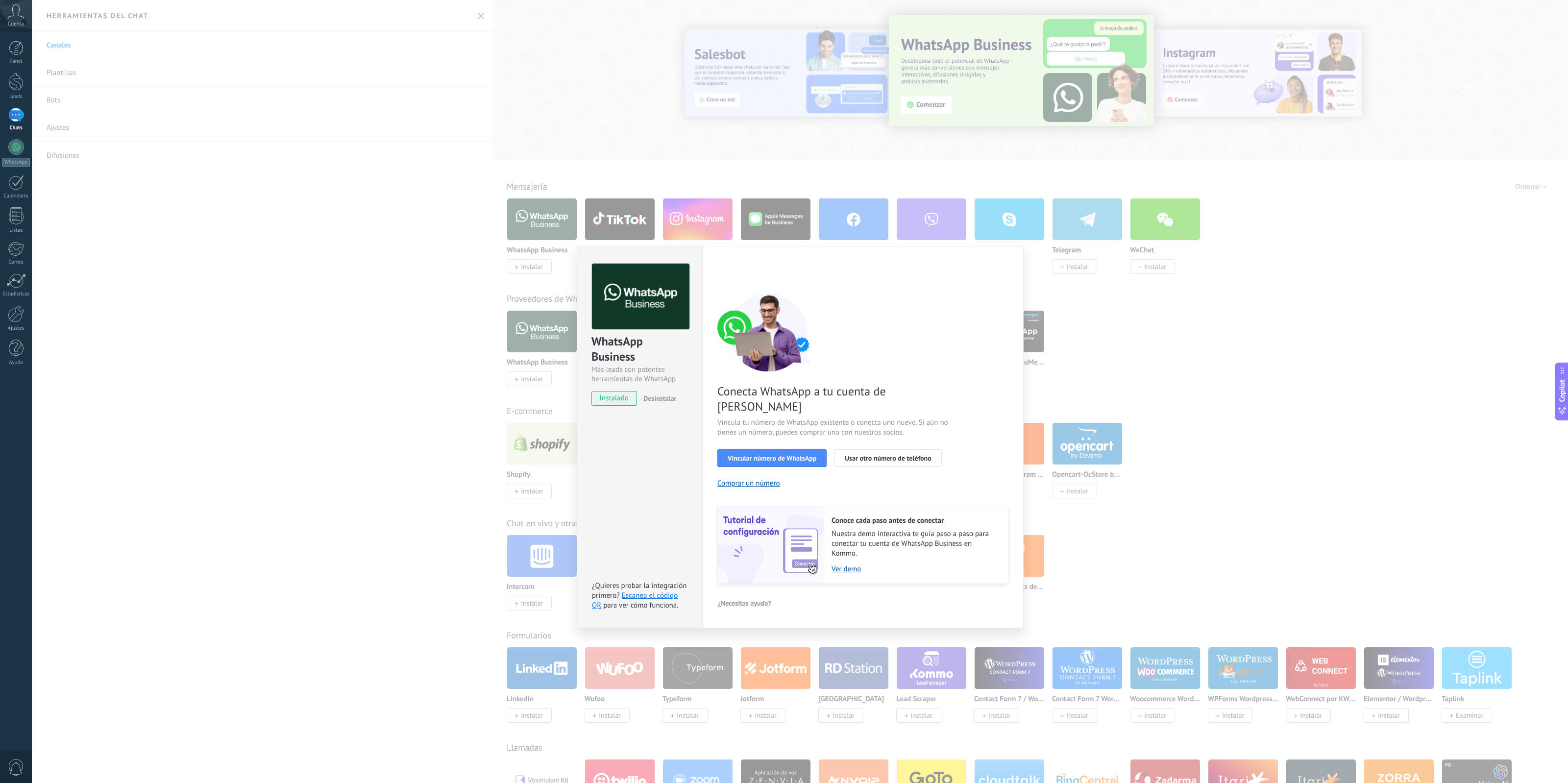
click at [1135, 374] on div "WhatsApp Business Más leads con potentes herramientas de WhatsApp instalado Des…" at bounding box center [800, 391] width 1536 height 783
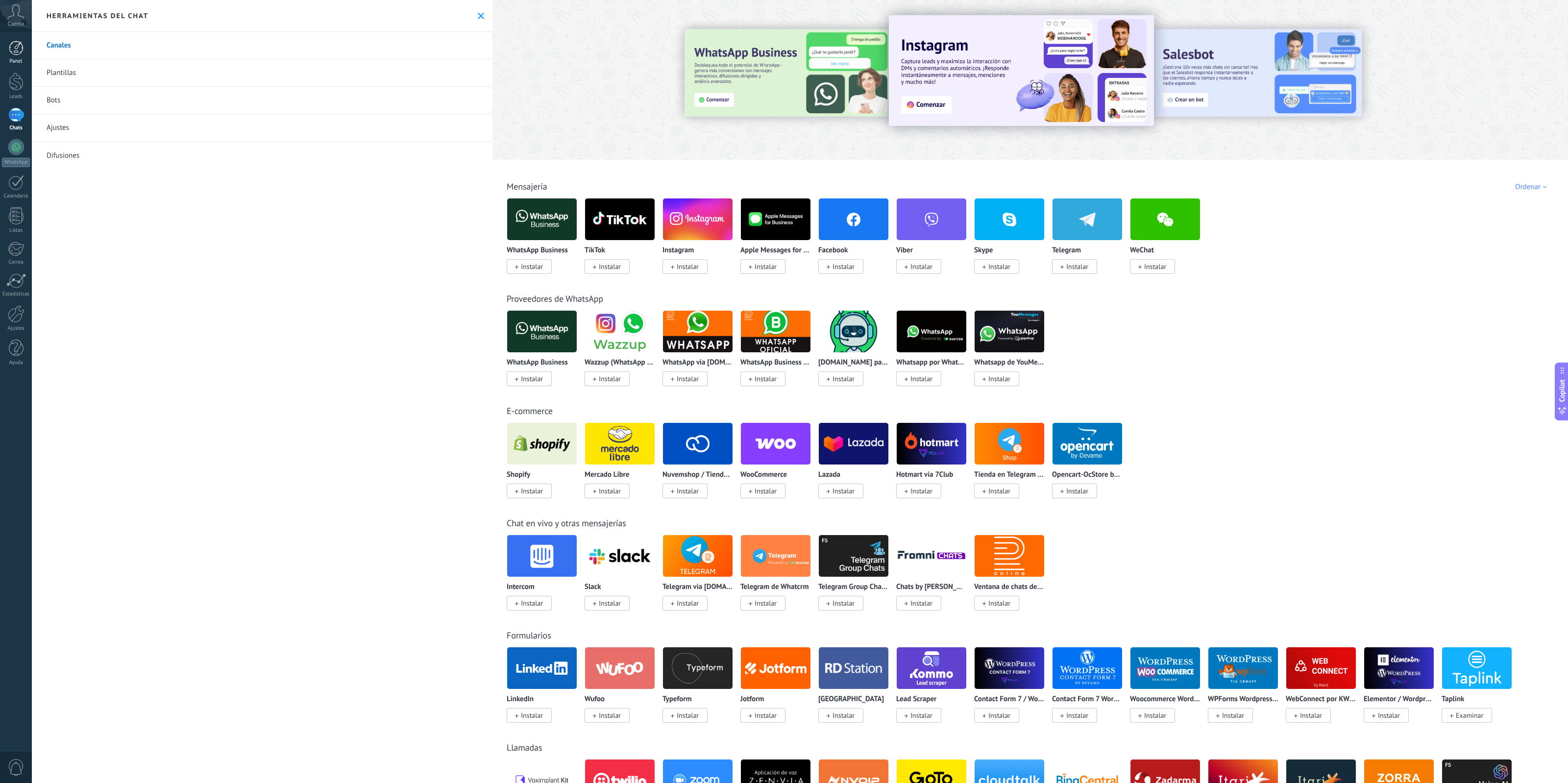
click at [13, 52] on div at bounding box center [16, 48] width 14 height 14
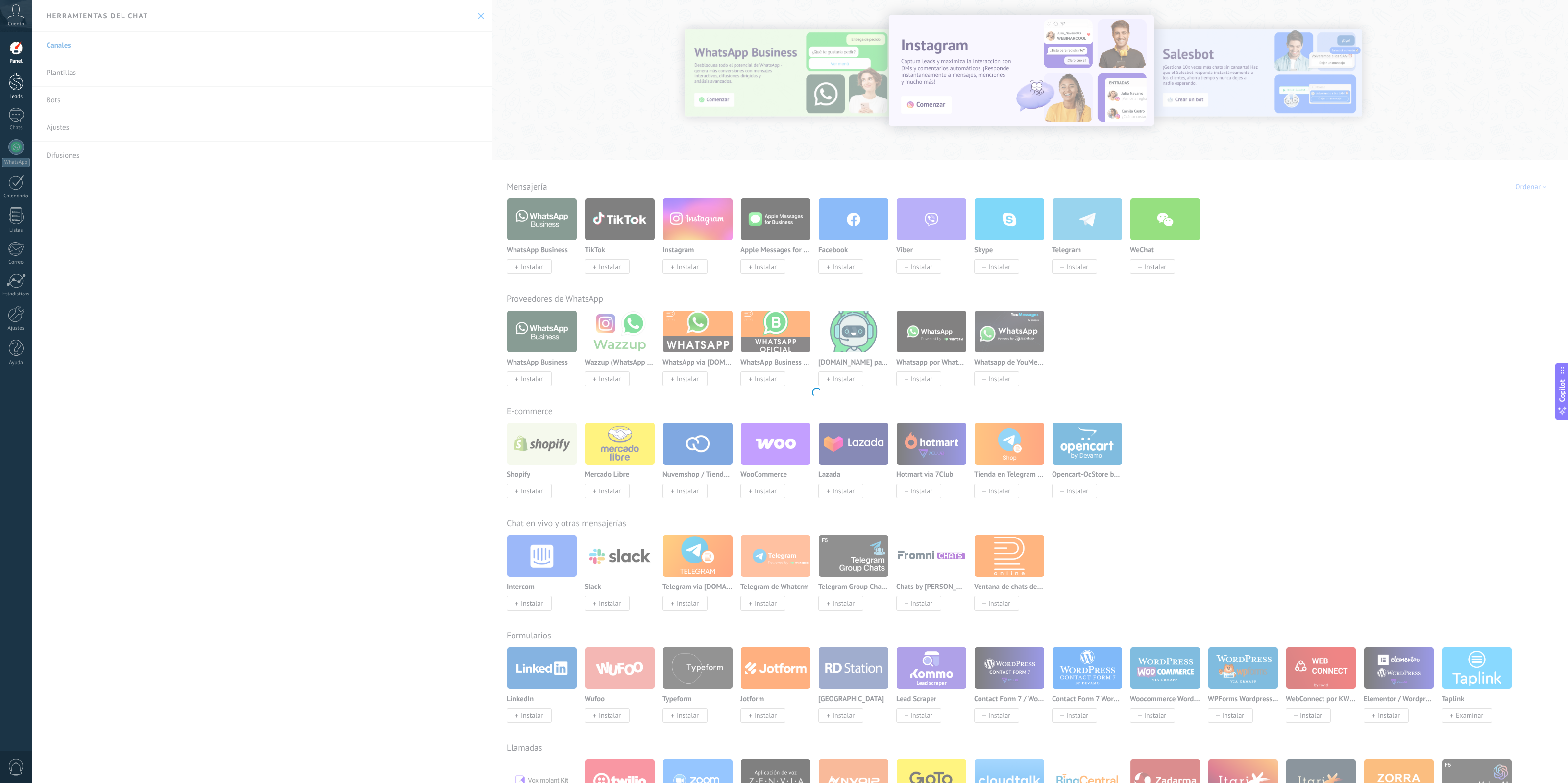
click at [14, 77] on div at bounding box center [16, 81] width 14 height 18
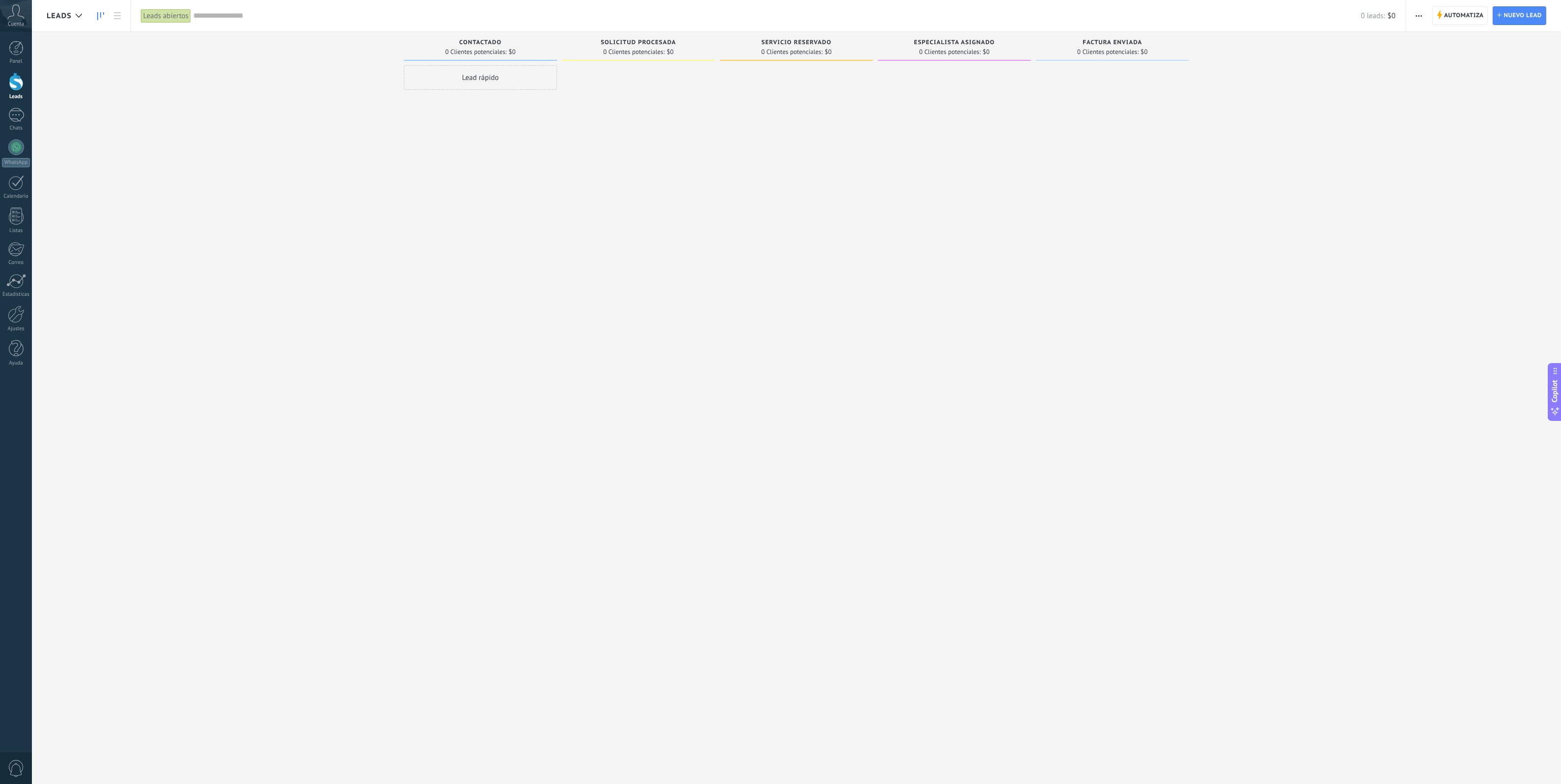
click at [1407, 17] on div "Automatiza Nueva difusión Editar embudo Editar el diseño de la tarjeta Importar…" at bounding box center [1484, 15] width 155 height 31
click at [1410, 16] on div "Automatiza Nueva difusión Editar embudo Editar el diseño de la tarjeta Importar…" at bounding box center [1484, 15] width 155 height 31
click at [1411, 15] on div "Automatiza Nueva difusión Editar embudo Editar el diseño de la tarjeta Importar…" at bounding box center [1419, 16] width 17 height 19
click at [1415, 15] on button "button" at bounding box center [1419, 15] width 14 height 18
click at [1447, 60] on span "Editar embudo" at bounding box center [1448, 62] width 46 height 19
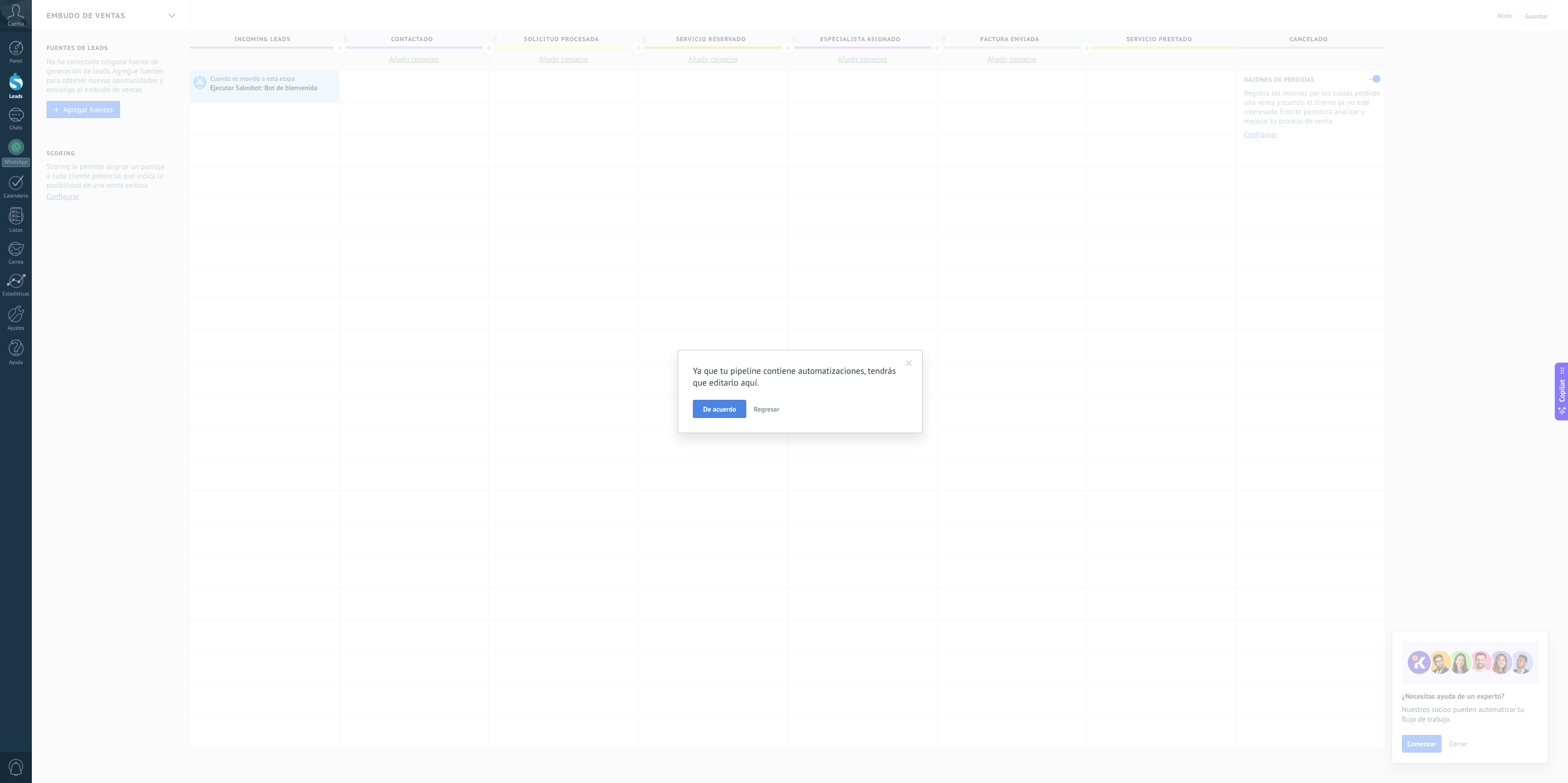
click at [729, 410] on span "De acuerdo" at bounding box center [719, 409] width 33 height 7
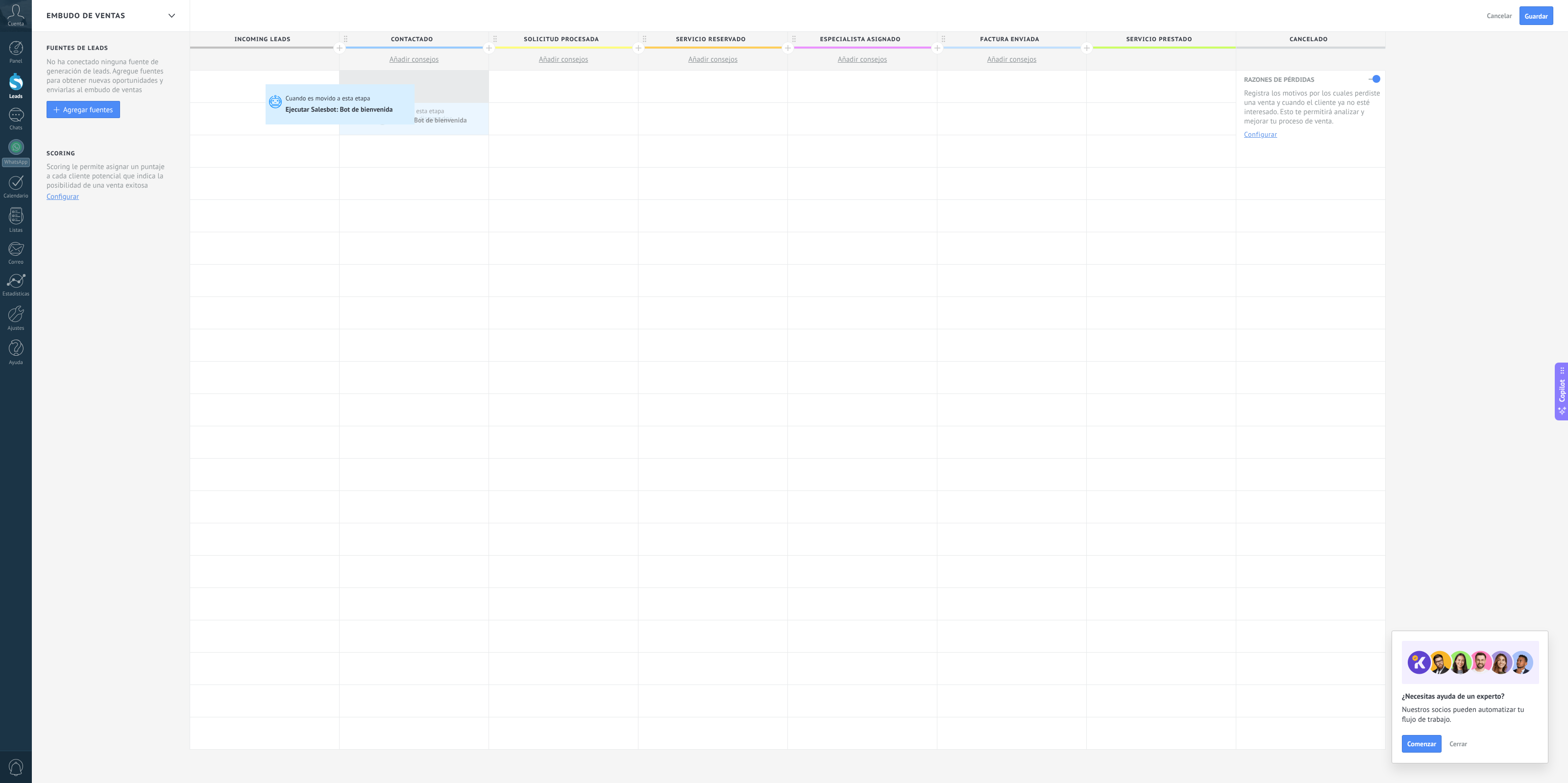
drag, startPoint x: 363, startPoint y: 121, endPoint x: 257, endPoint y: 85, distance: 111.9
click at [268, 84] on div "Ejecutar Salesbot: Bot de bienvenida" at bounding box center [264, 88] width 108 height 9
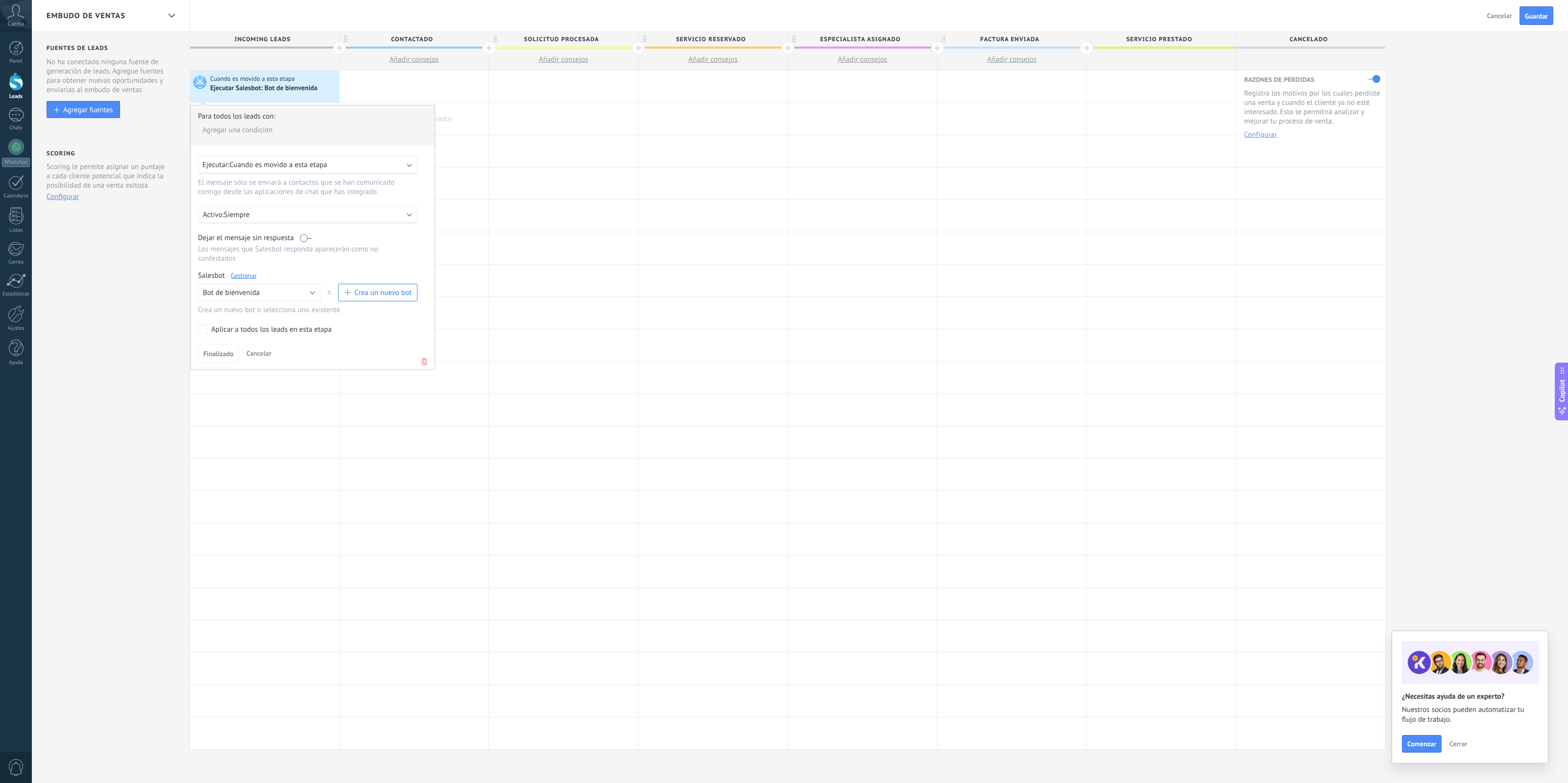
click at [426, 361] on use at bounding box center [424, 361] width 6 height 7
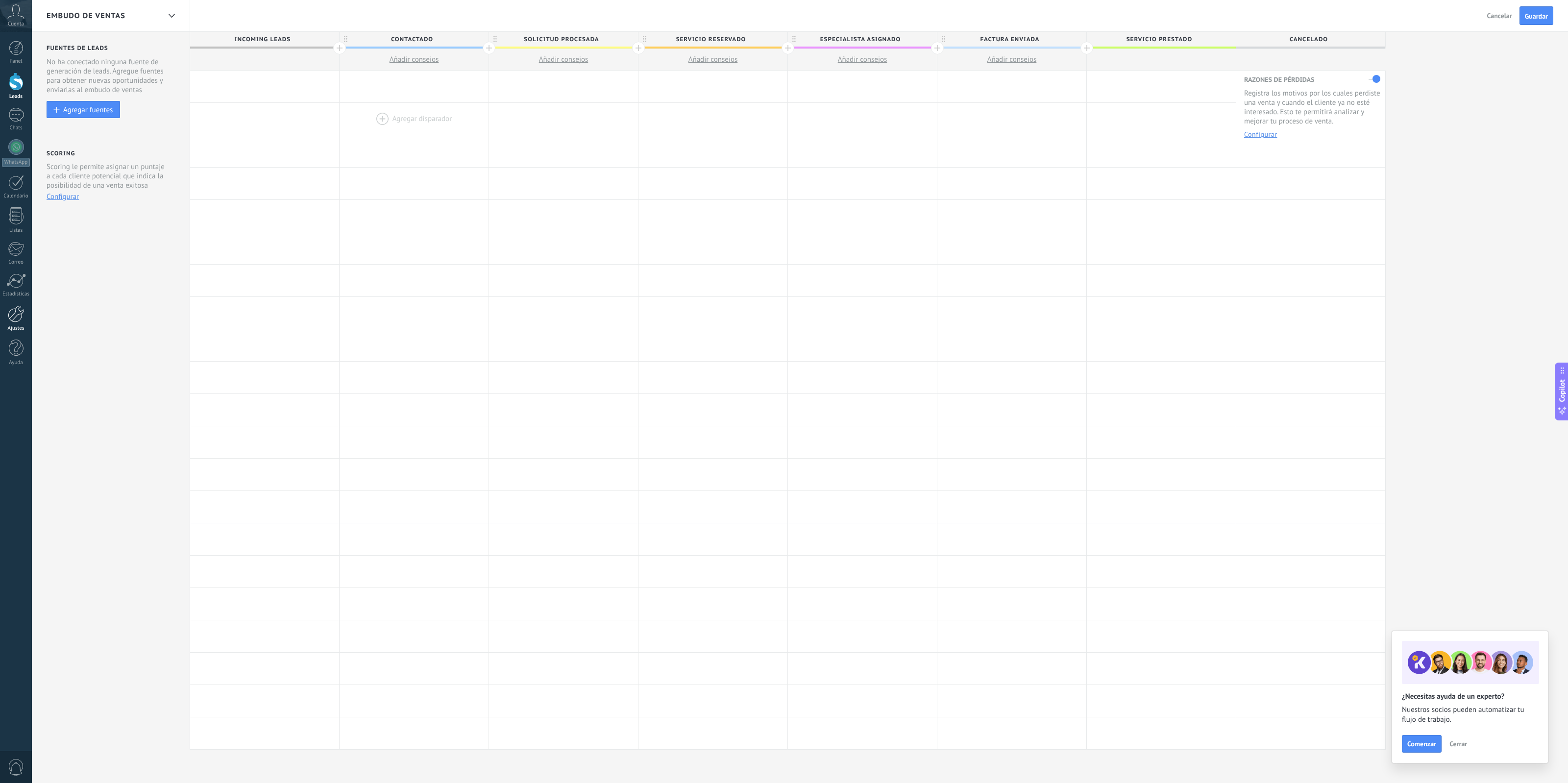
click at [15, 327] on div "Ajustes" at bounding box center [15, 328] width 28 height 6
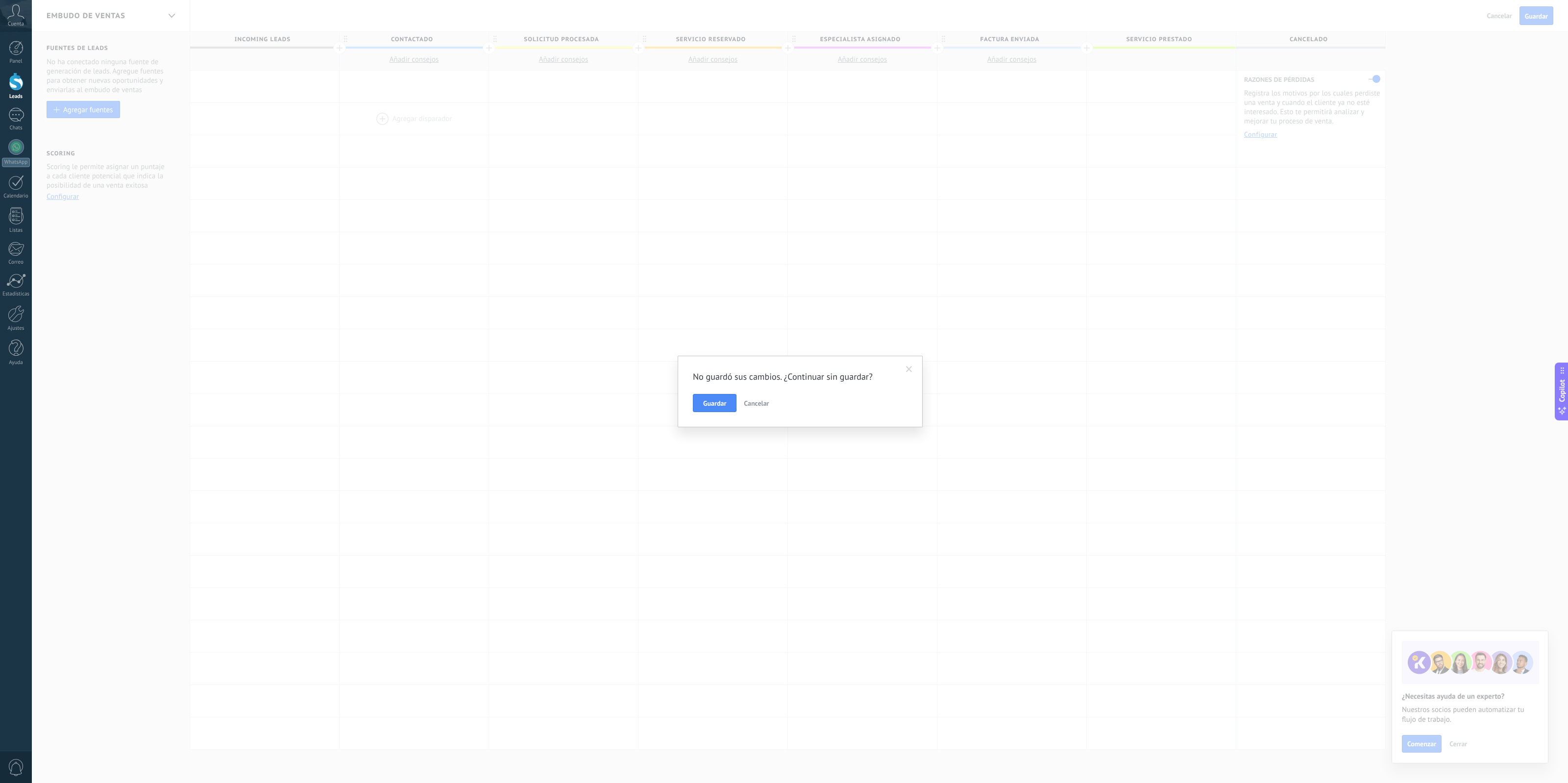
click at [909, 373] on span at bounding box center [909, 369] width 6 height 7
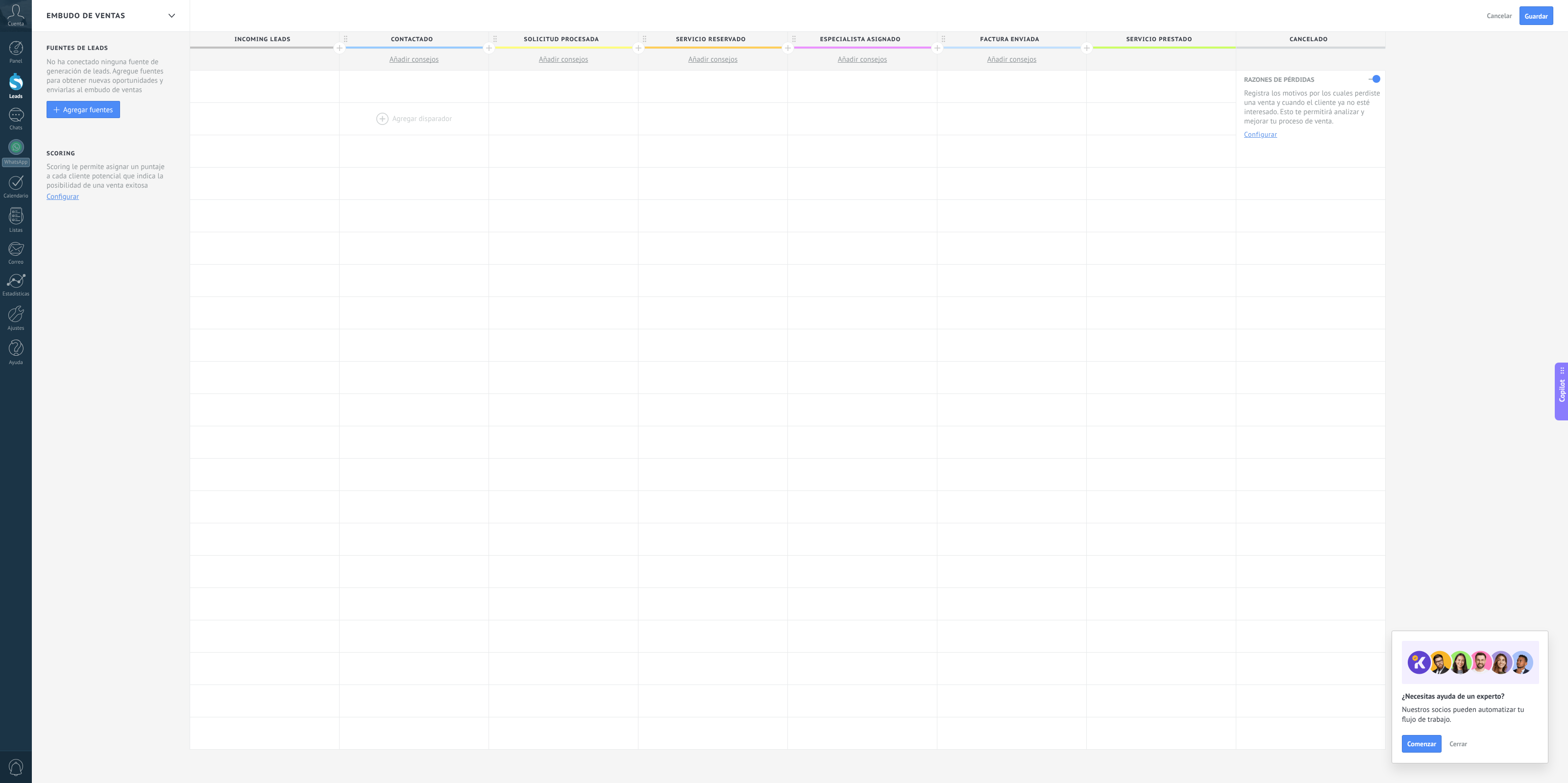
click at [256, 80] on div at bounding box center [265, 87] width 149 height 32
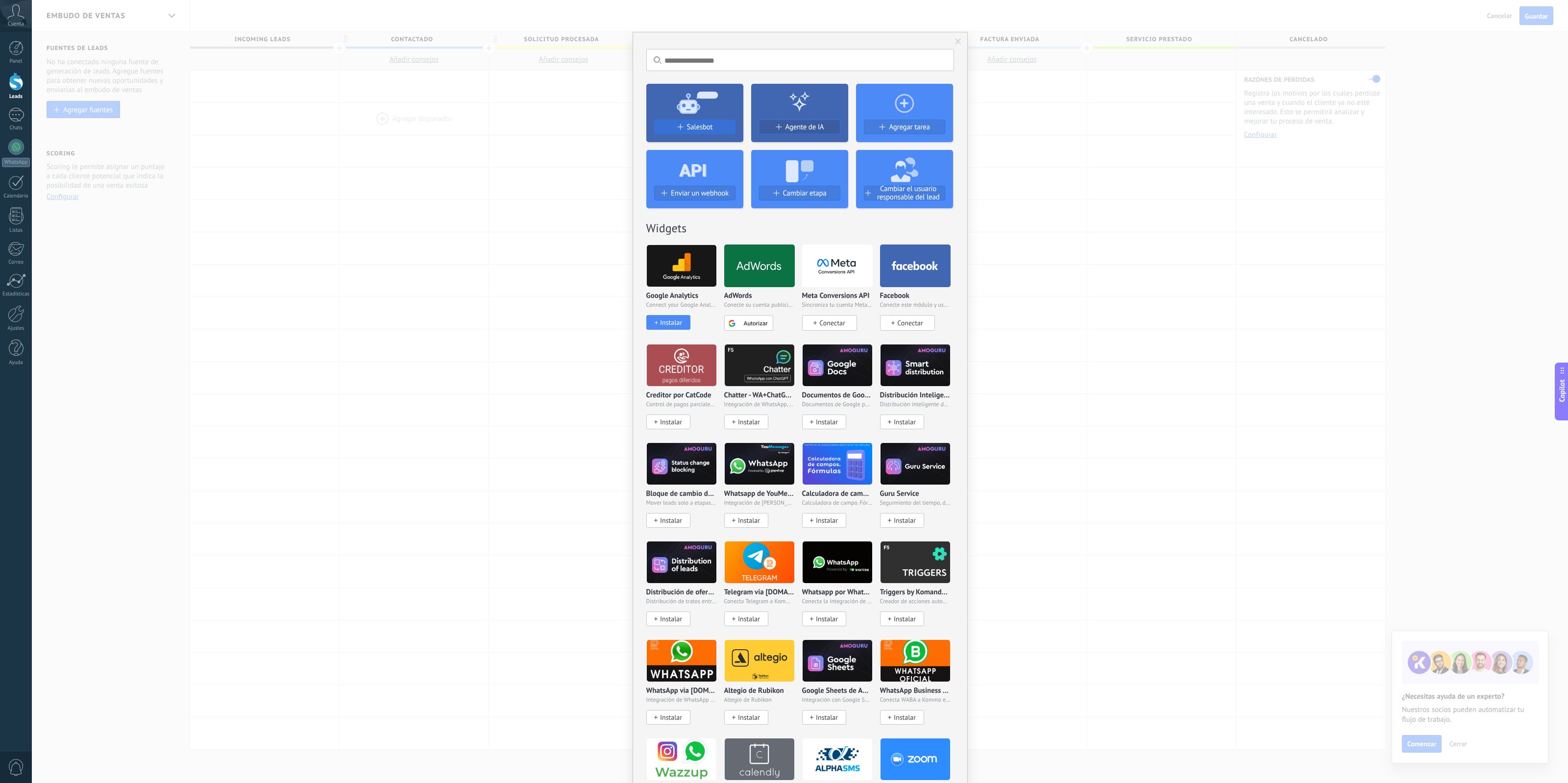
click at [688, 128] on span "Salesbot" at bounding box center [700, 127] width 26 height 8
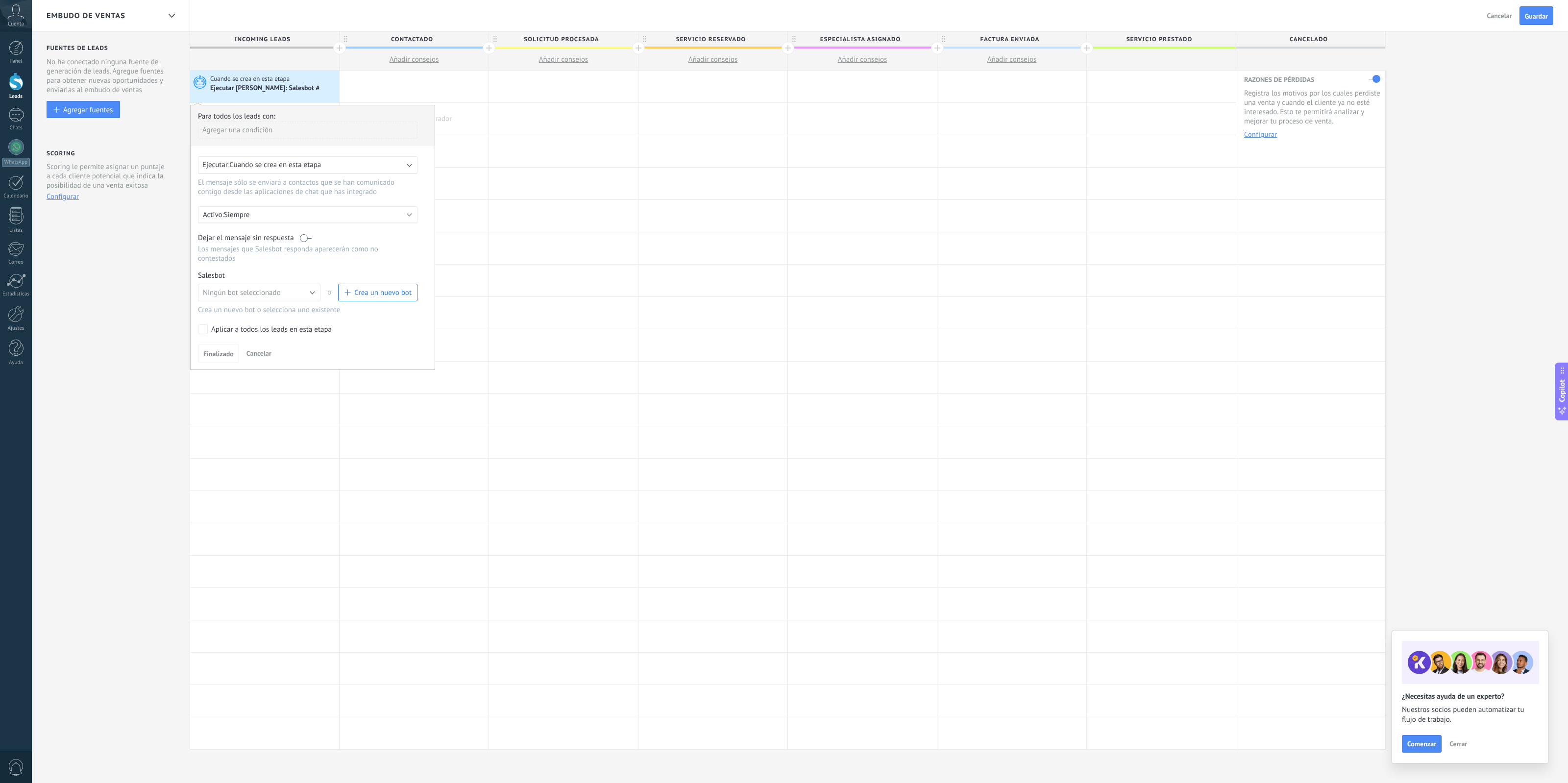
click at [393, 169] on div "Ejecutar: Cuando se crea en esta etapa" at bounding box center [303, 165] width 203 height 10
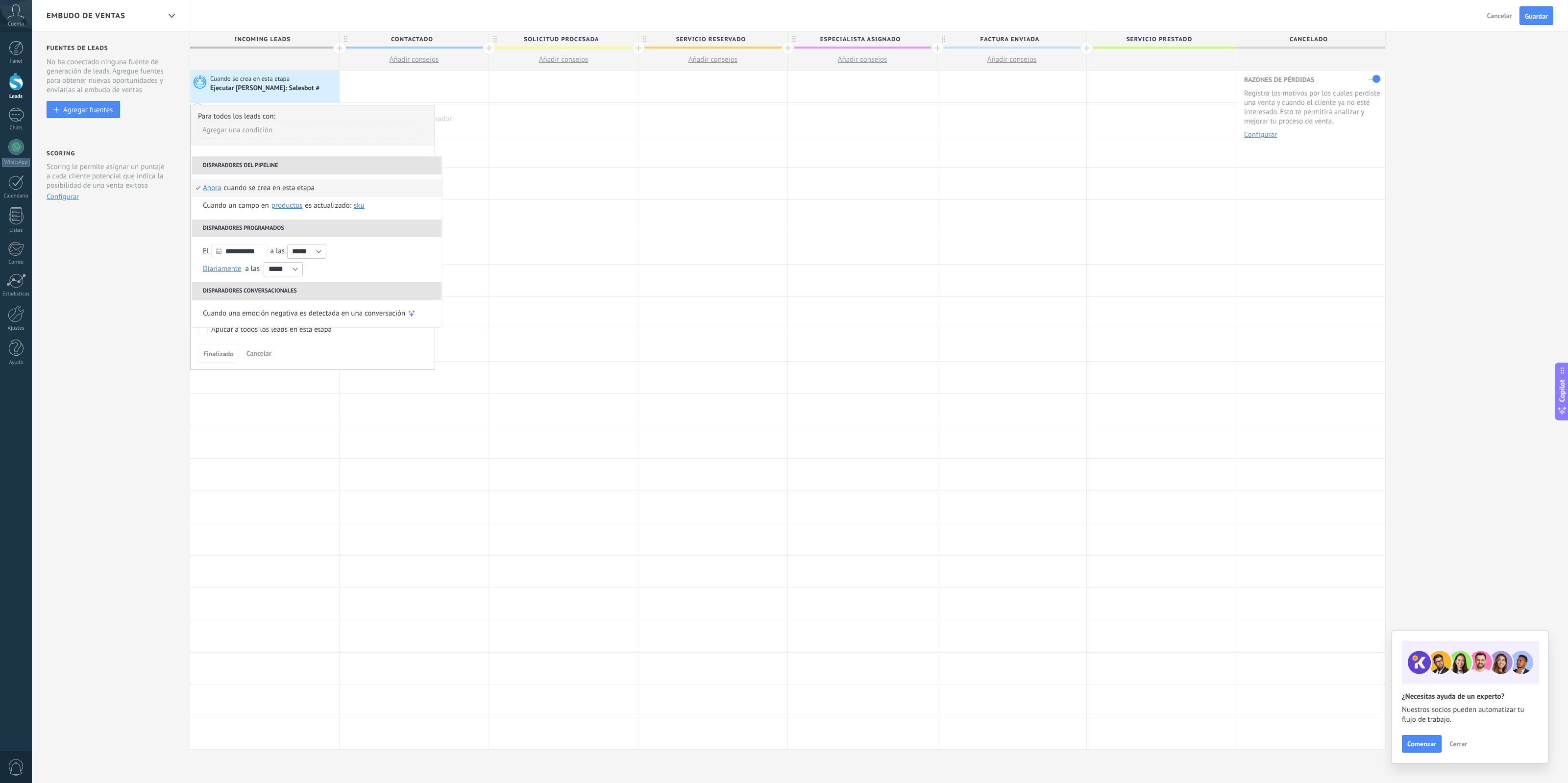
click at [305, 143] on div "Agregar una condición" at bounding box center [307, 133] width 219 height 25
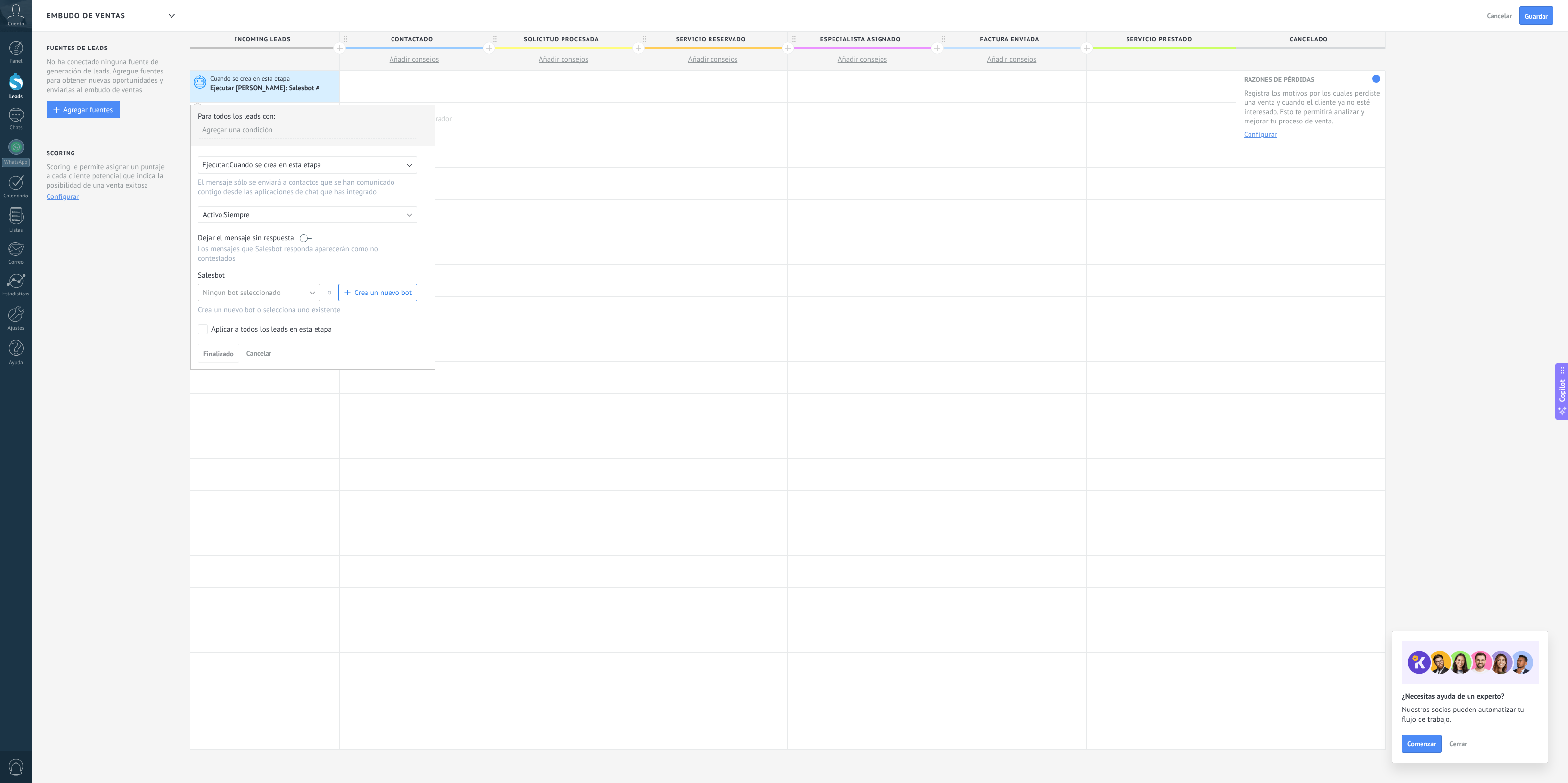
click at [295, 296] on button "Ningún bot seleccionado" at bounding box center [259, 292] width 123 height 18
click at [298, 292] on span "Ningún bot seleccionado" at bounding box center [255, 293] width 125 height 10
click at [310, 325] on div "Aplicar a todos los leads en esta etapa" at bounding box center [271, 330] width 120 height 10
click at [304, 219] on div "Activo: Siempre" at bounding box center [307, 214] width 219 height 17
click at [303, 216] on li "Siempre" at bounding box center [326, 214] width 269 height 17
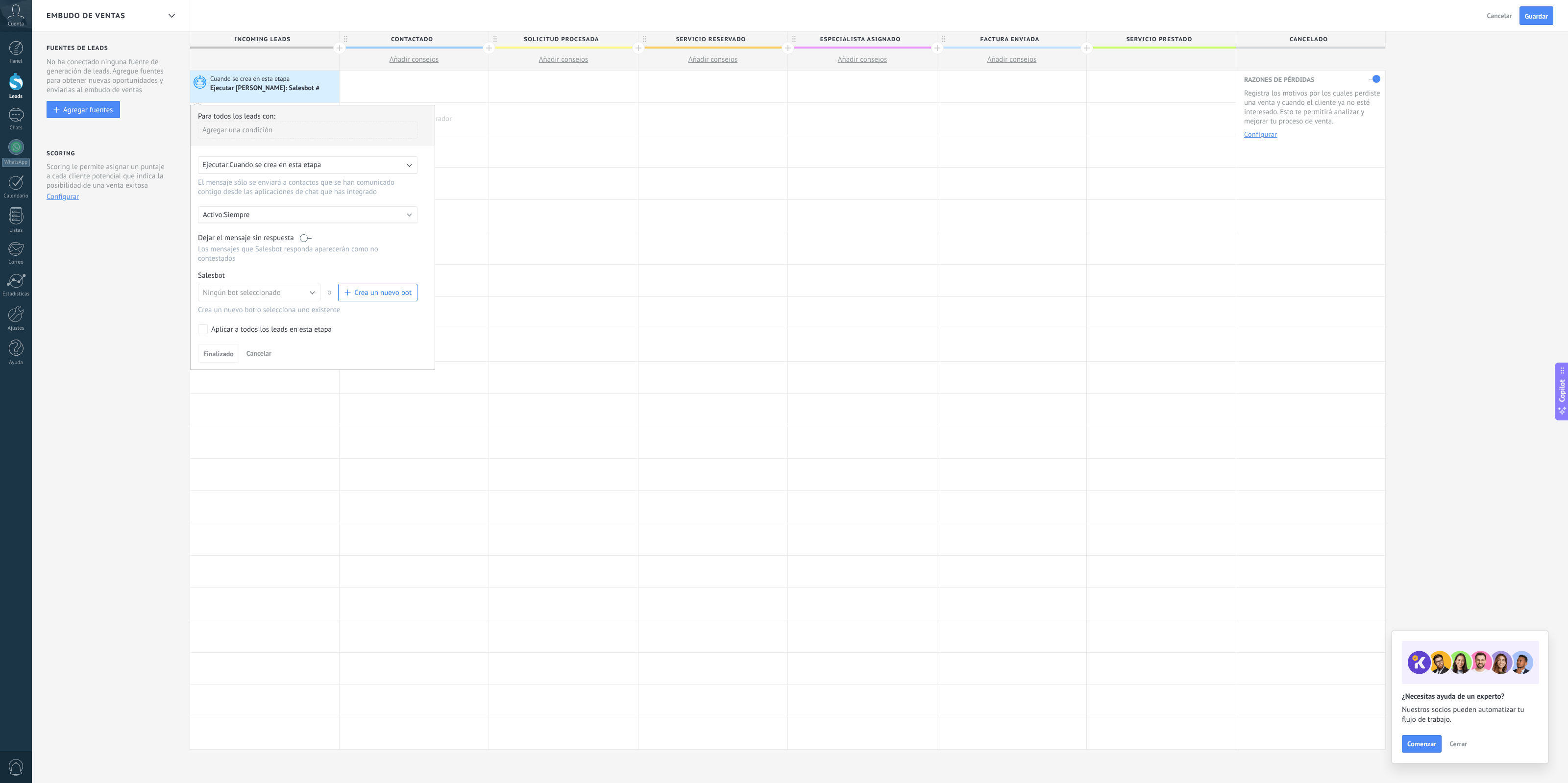
click at [307, 161] on span "Cuando se crea en esta etapa" at bounding box center [275, 165] width 92 height 10
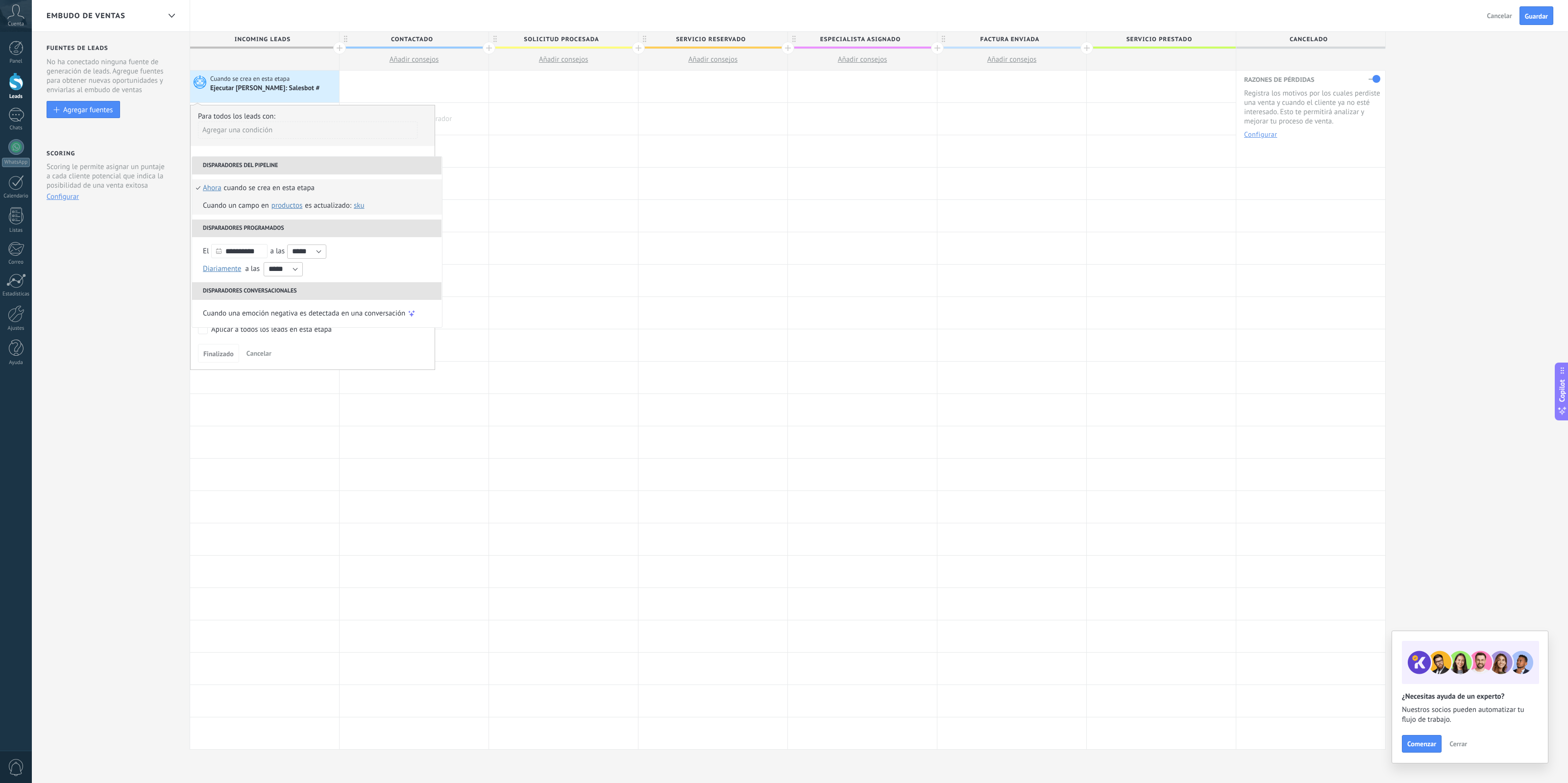
click at [315, 203] on div "Cuando un campo en Productos contacto compañía lead Productos es actualizado: S…" at bounding box center [285, 206] width 164 height 18
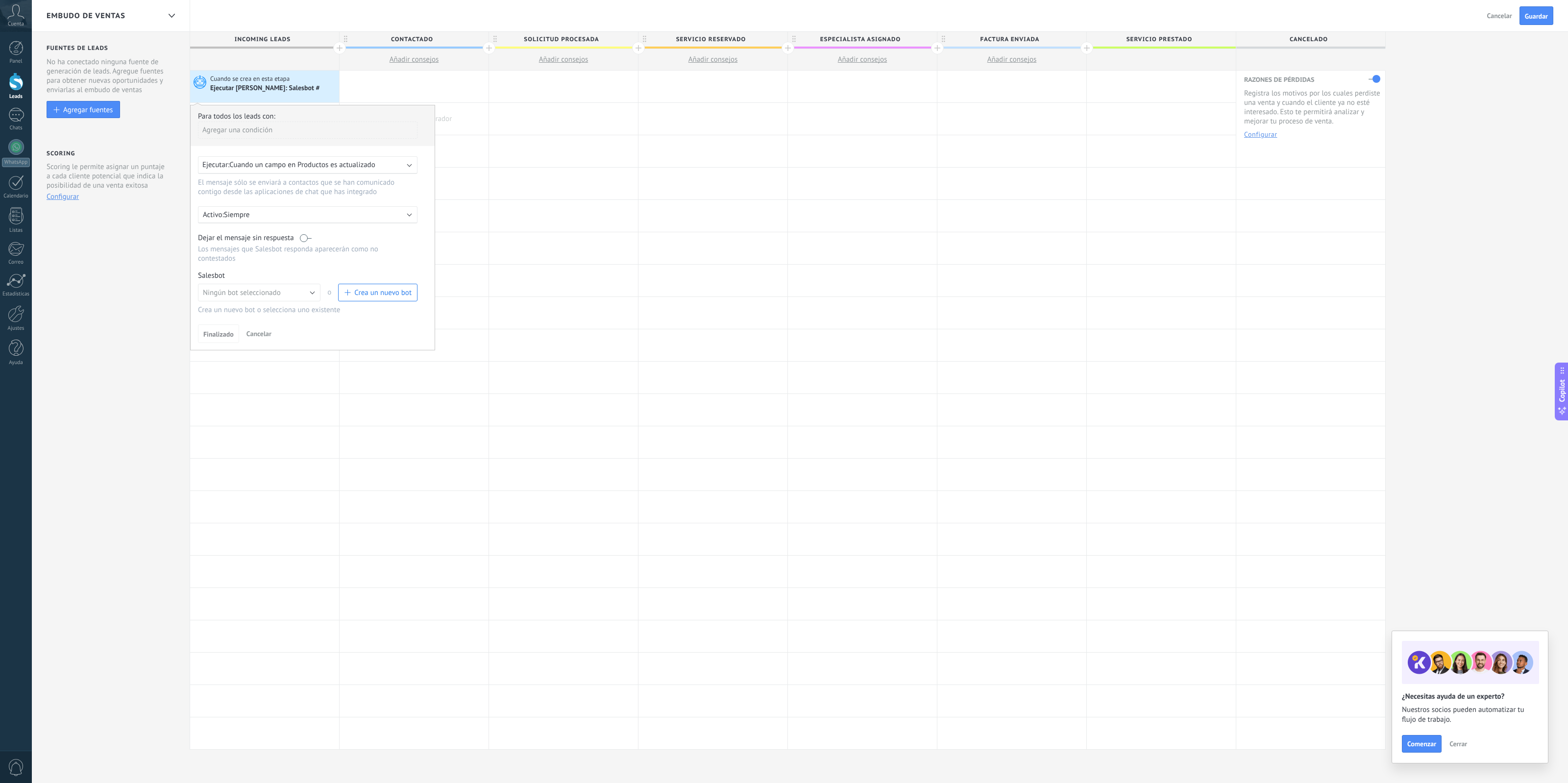
click at [344, 163] on span "Cuando un campo en Productos es actualizado" at bounding box center [302, 165] width 145 height 10
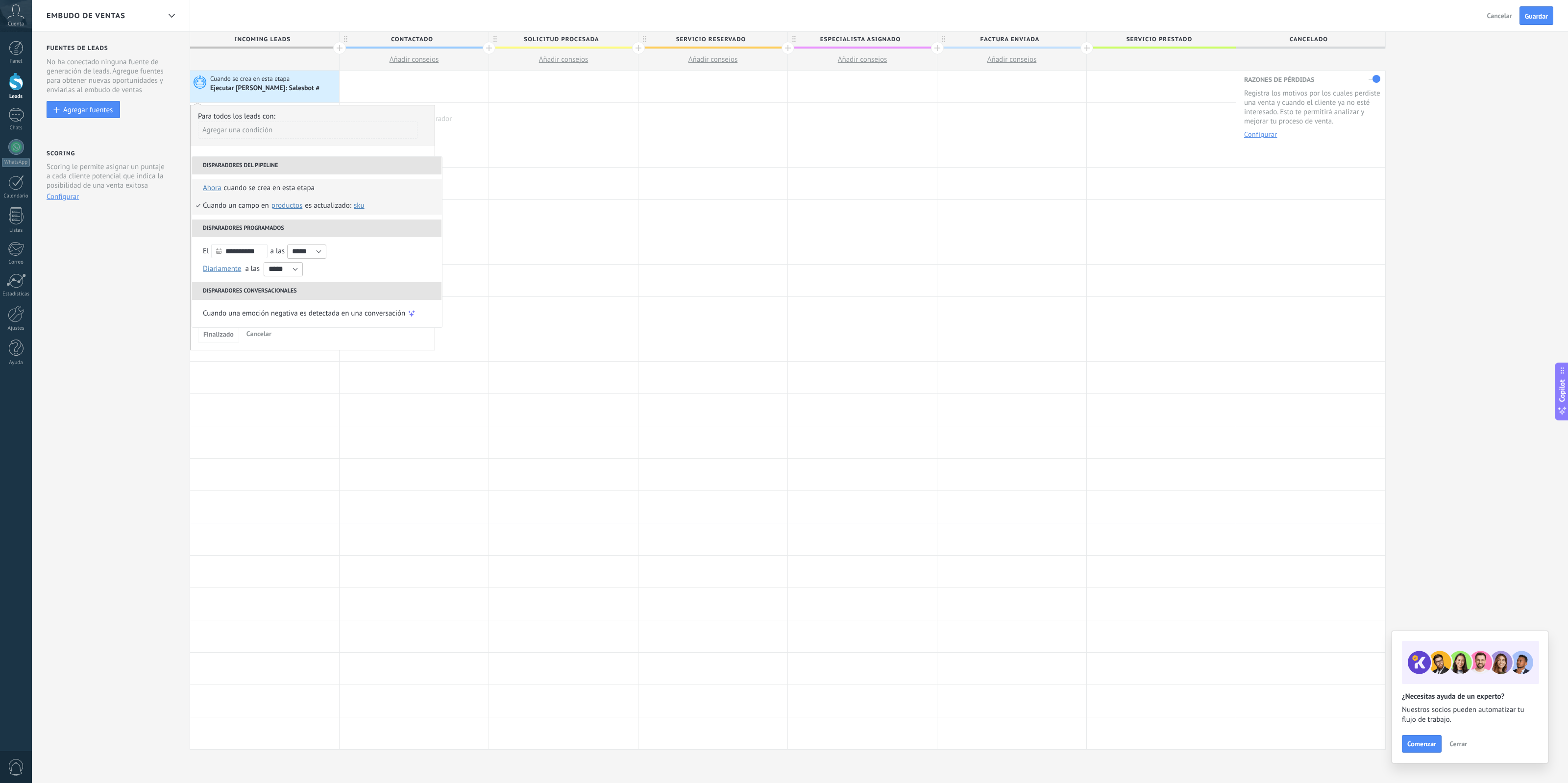
click at [324, 192] on li "Cuando se crea en esta etapa ahora después de 5 minutos después de 10 minutos u…" at bounding box center [316, 188] width 250 height 18
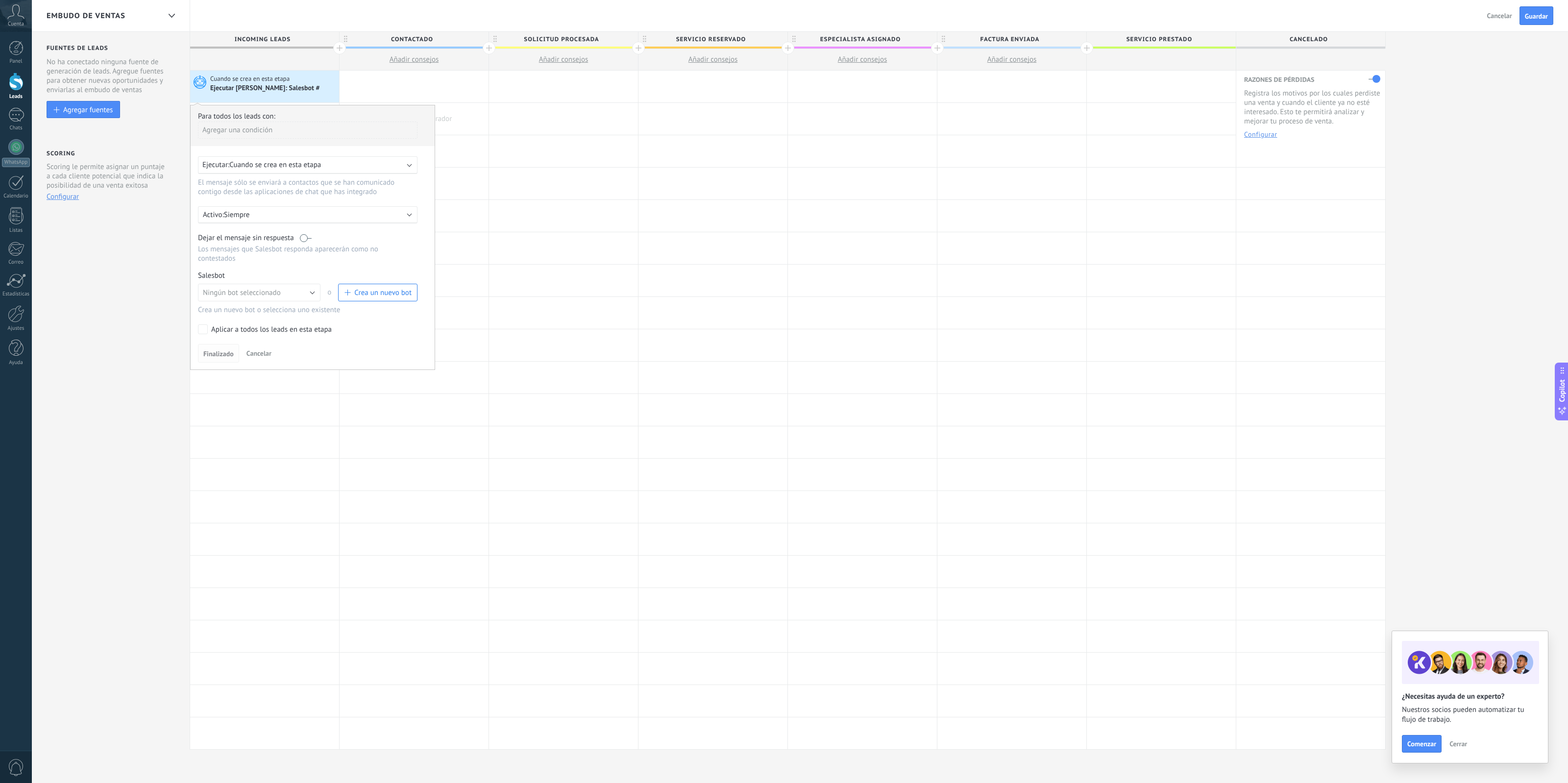
click at [219, 358] on button "Finalizado" at bounding box center [218, 353] width 41 height 18
click at [219, 357] on button "Finalizado" at bounding box center [218, 353] width 41 height 18
click at [221, 353] on span "Finalizado" at bounding box center [218, 353] width 31 height 7
drag, startPoint x: 381, startPoint y: 291, endPoint x: 378, endPoint y: 317, distance: 26.2
click at [378, 317] on div "Para todos los leads con: Agregar una condición Ejecutar: Cuando se crea en est…" at bounding box center [312, 238] width 245 height 265
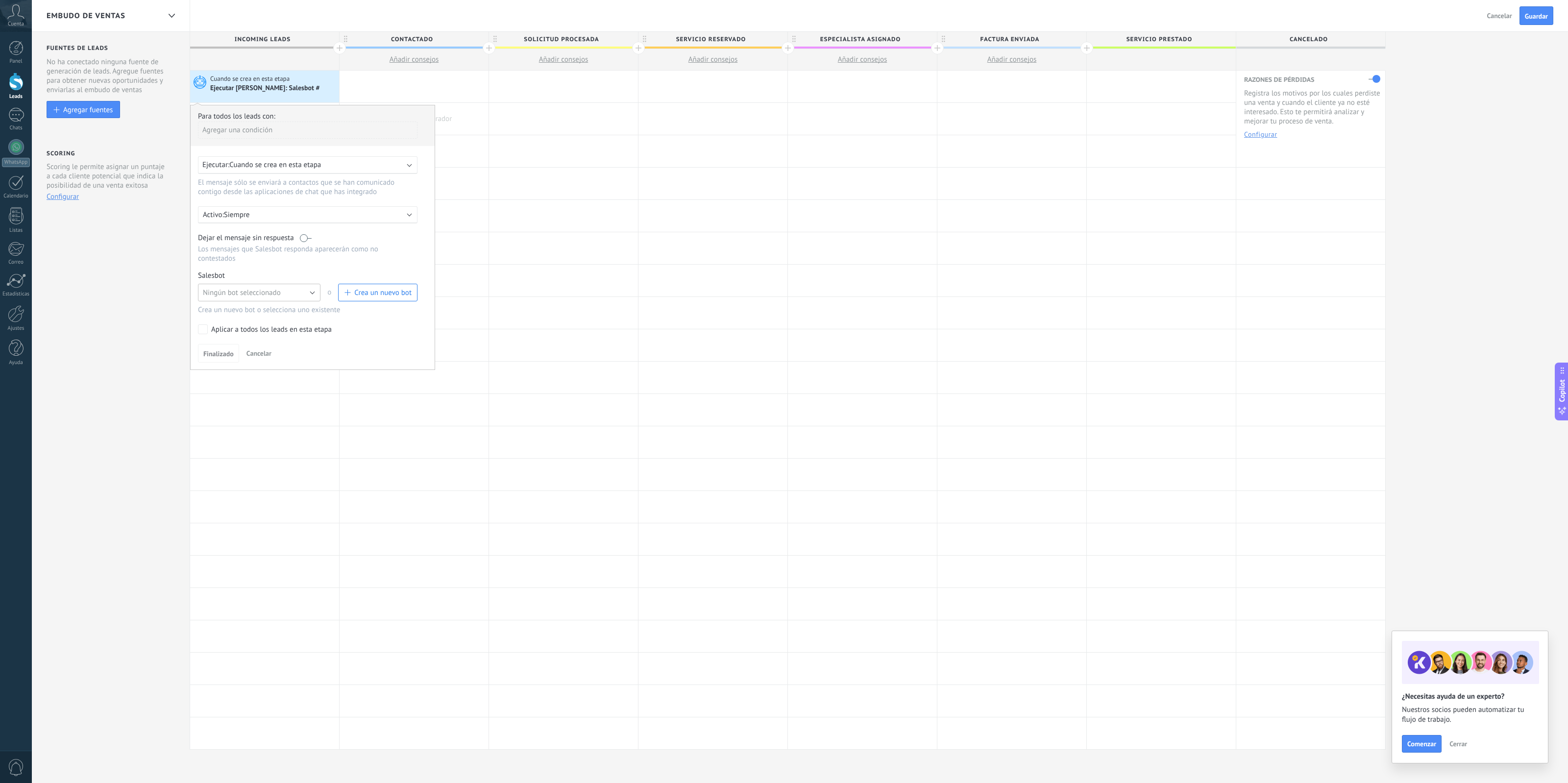
click at [301, 292] on button "Ningún bot seleccionado" at bounding box center [259, 292] width 123 height 18
click at [301, 292] on span "Ningún bot seleccionado" at bounding box center [255, 293] width 125 height 10
click at [299, 292] on button "Ningún bot seleccionado" at bounding box center [259, 292] width 123 height 18
click at [297, 309] on span "Bot de bienvenida" at bounding box center [255, 310] width 125 height 10
click at [241, 272] on link "Gestionar" at bounding box center [243, 275] width 26 height 8
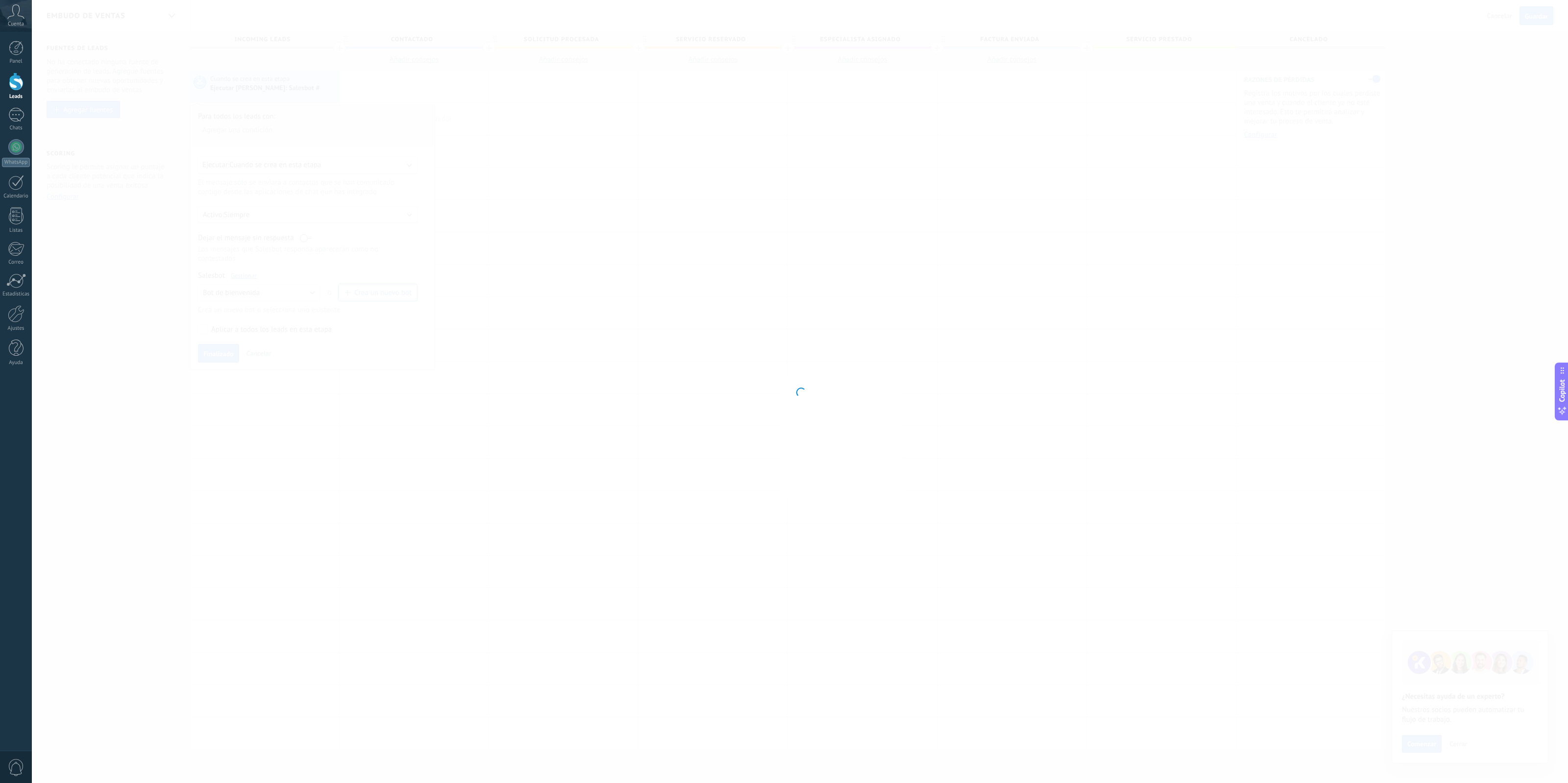
type input "**********"
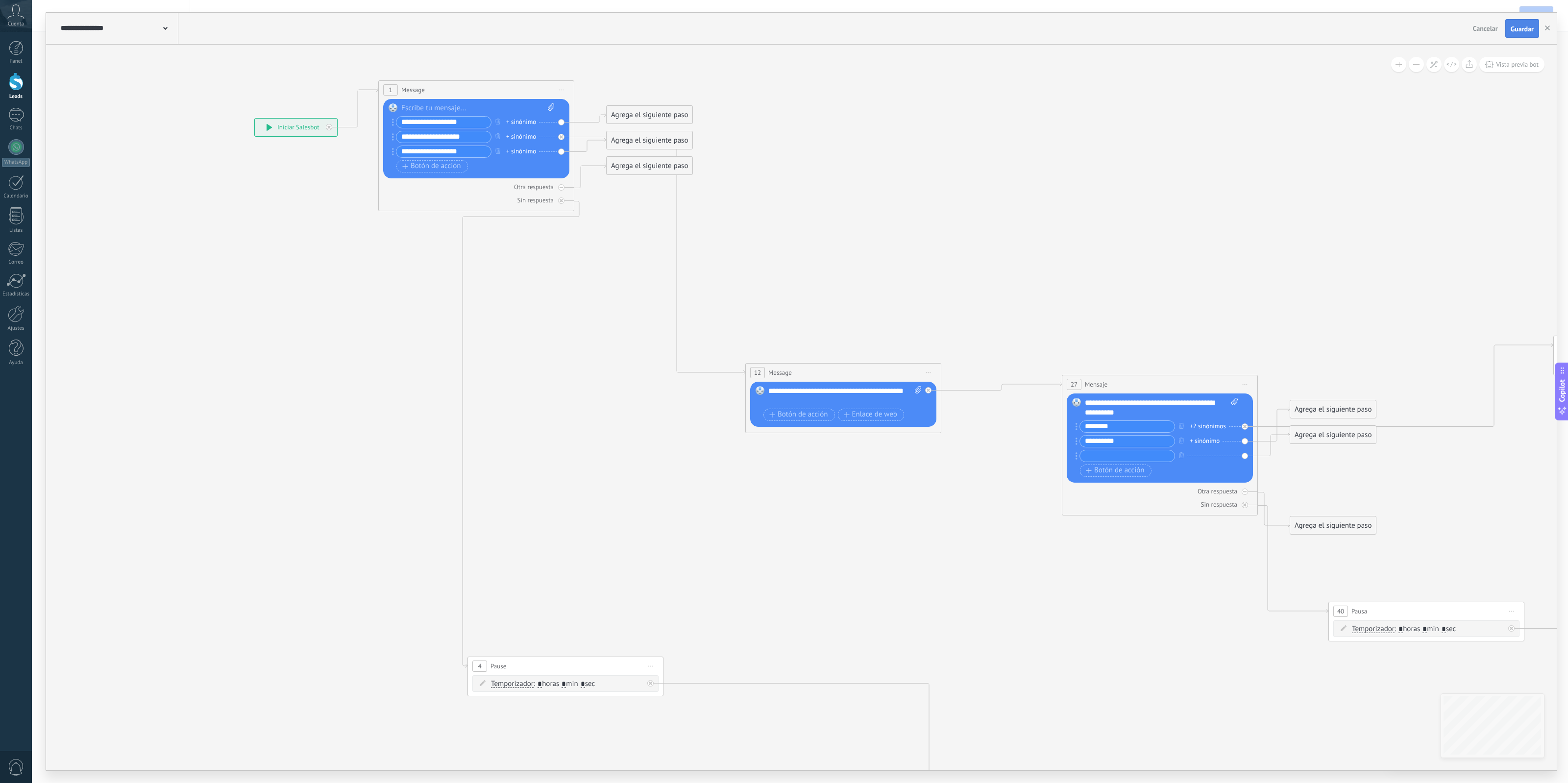
click at [1527, 26] on span "Guardar" at bounding box center [1522, 29] width 23 height 7
click at [1542, 26] on button "button" at bounding box center [1547, 28] width 14 height 18
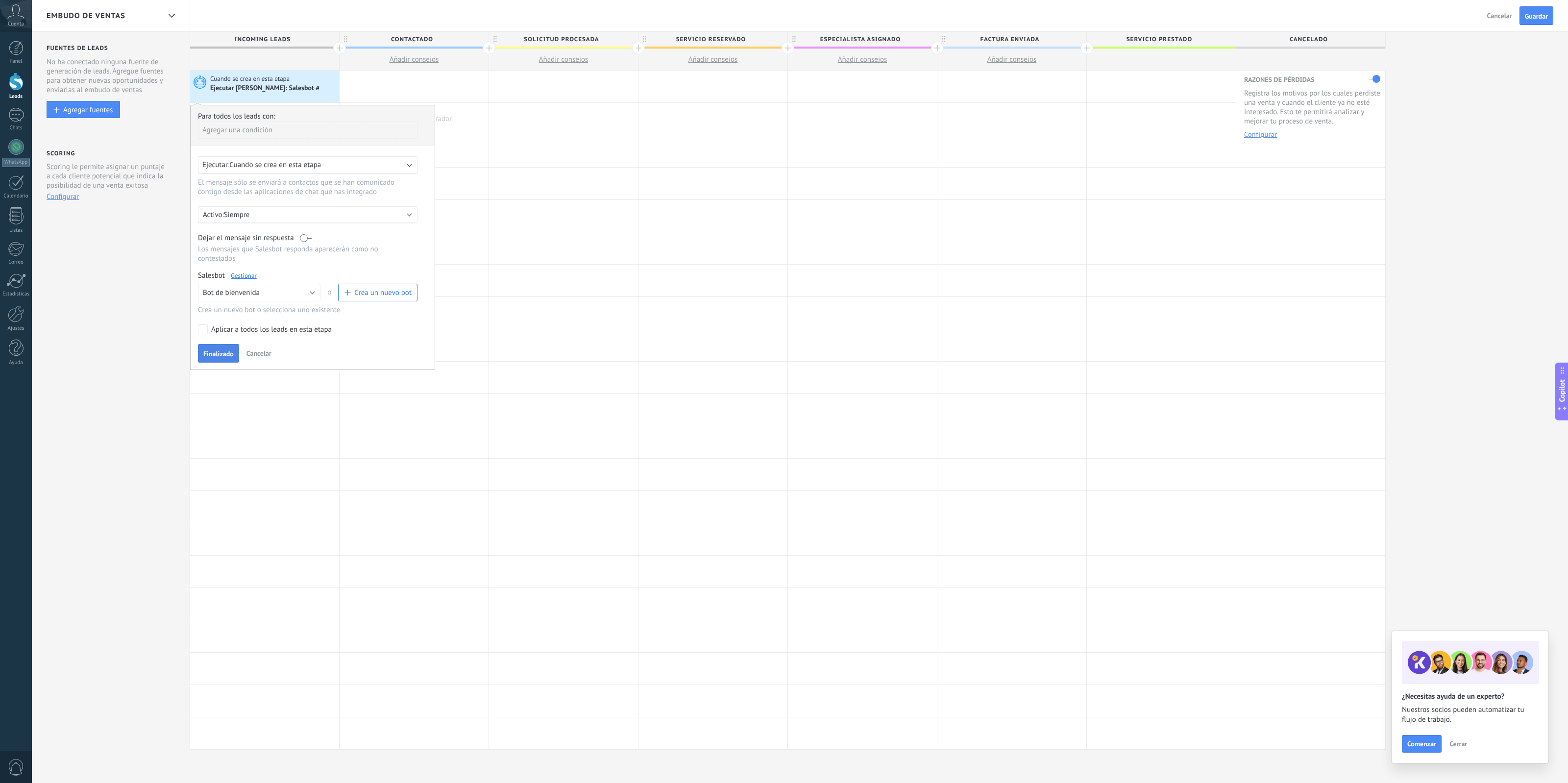
click at [225, 350] on span "Finalizado" at bounding box center [218, 353] width 31 height 7
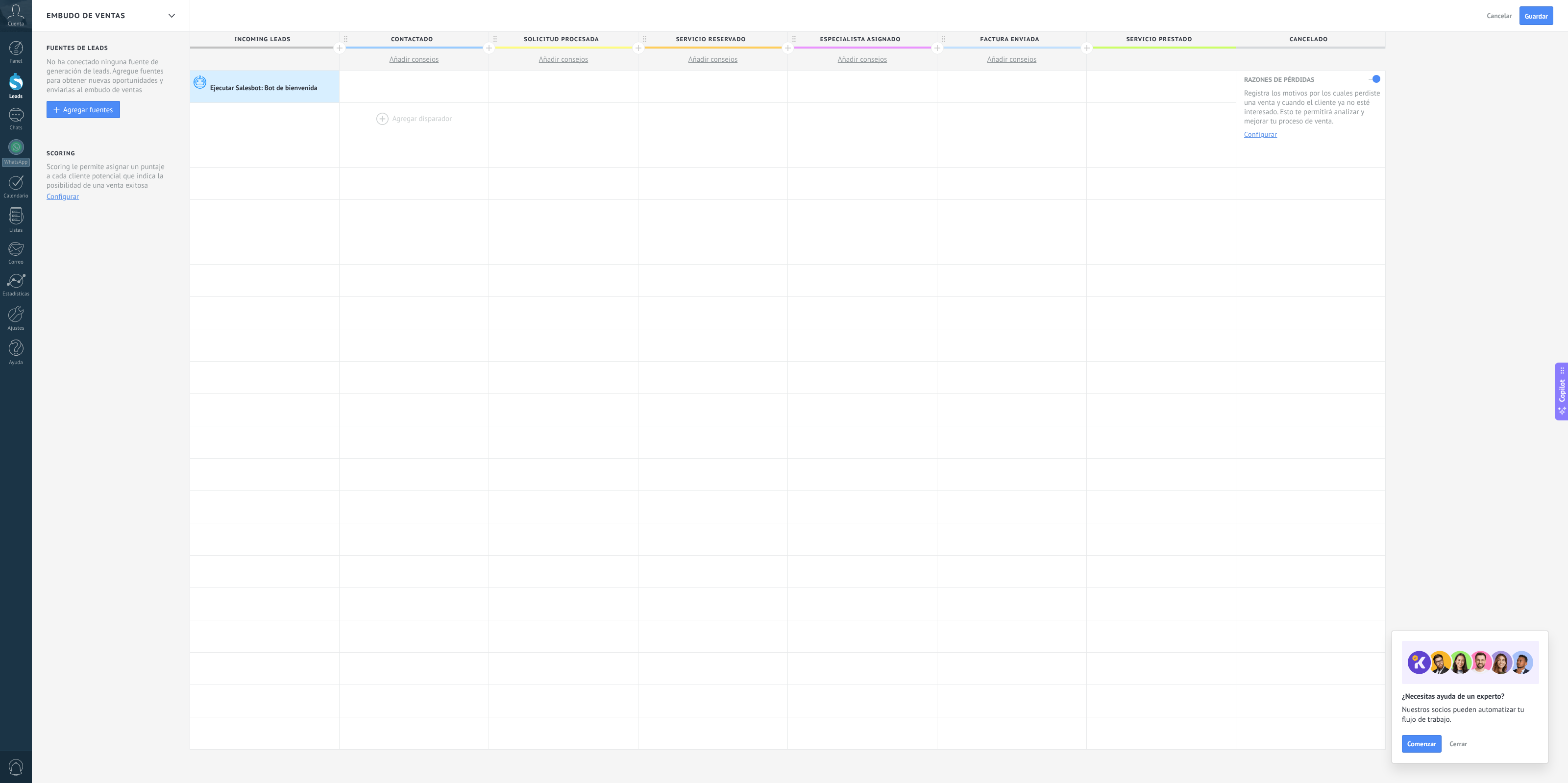
click at [101, 346] on div "Fuentes de leads Leads Entrantes Esta función capta leads de tus fuentes de gen…" at bounding box center [111, 391] width 158 height 718
click at [1128, 88] on div at bounding box center [1162, 87] width 149 height 32
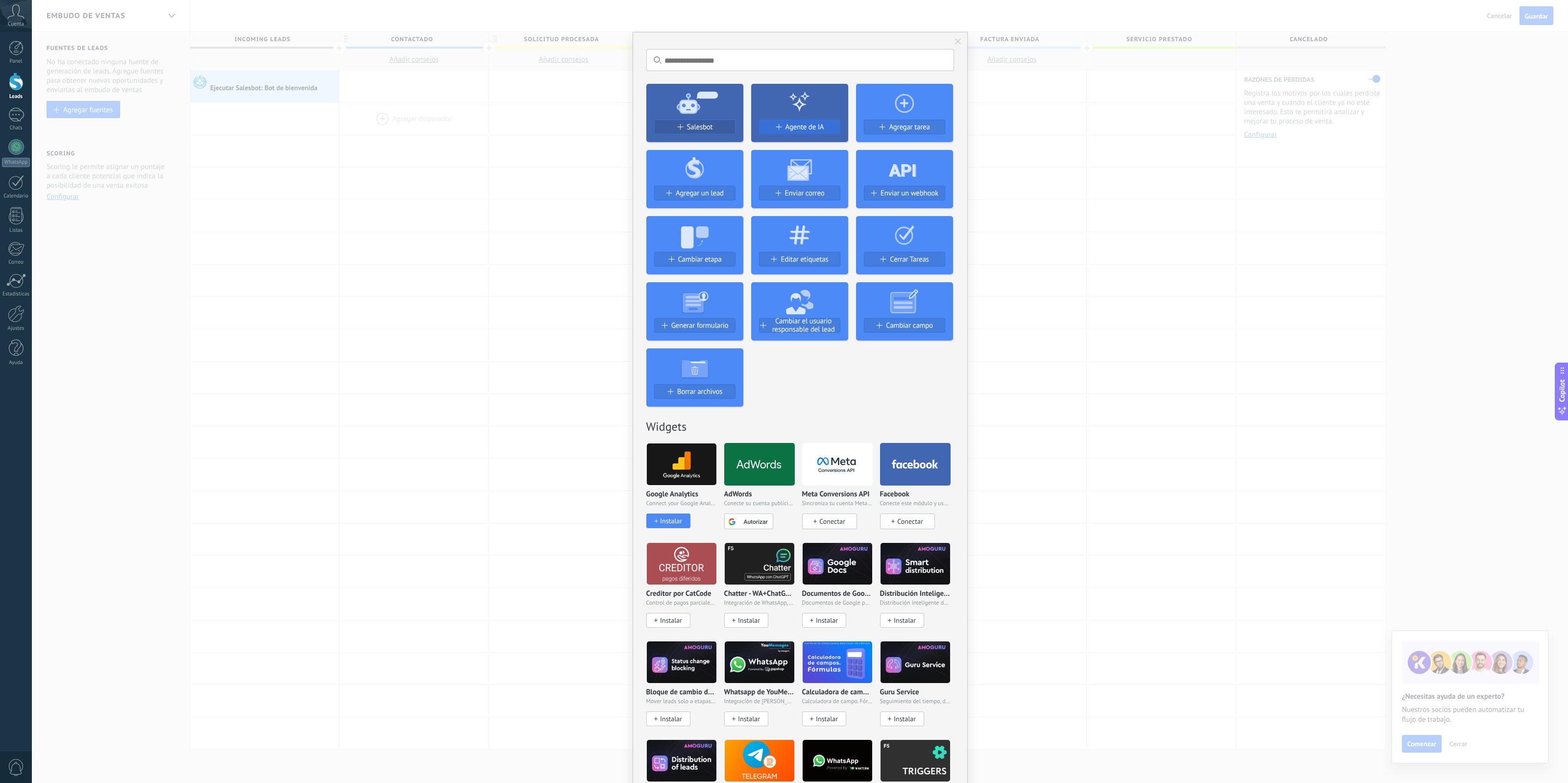
click at [795, 125] on span "Agente de IA" at bounding box center [804, 127] width 39 height 8
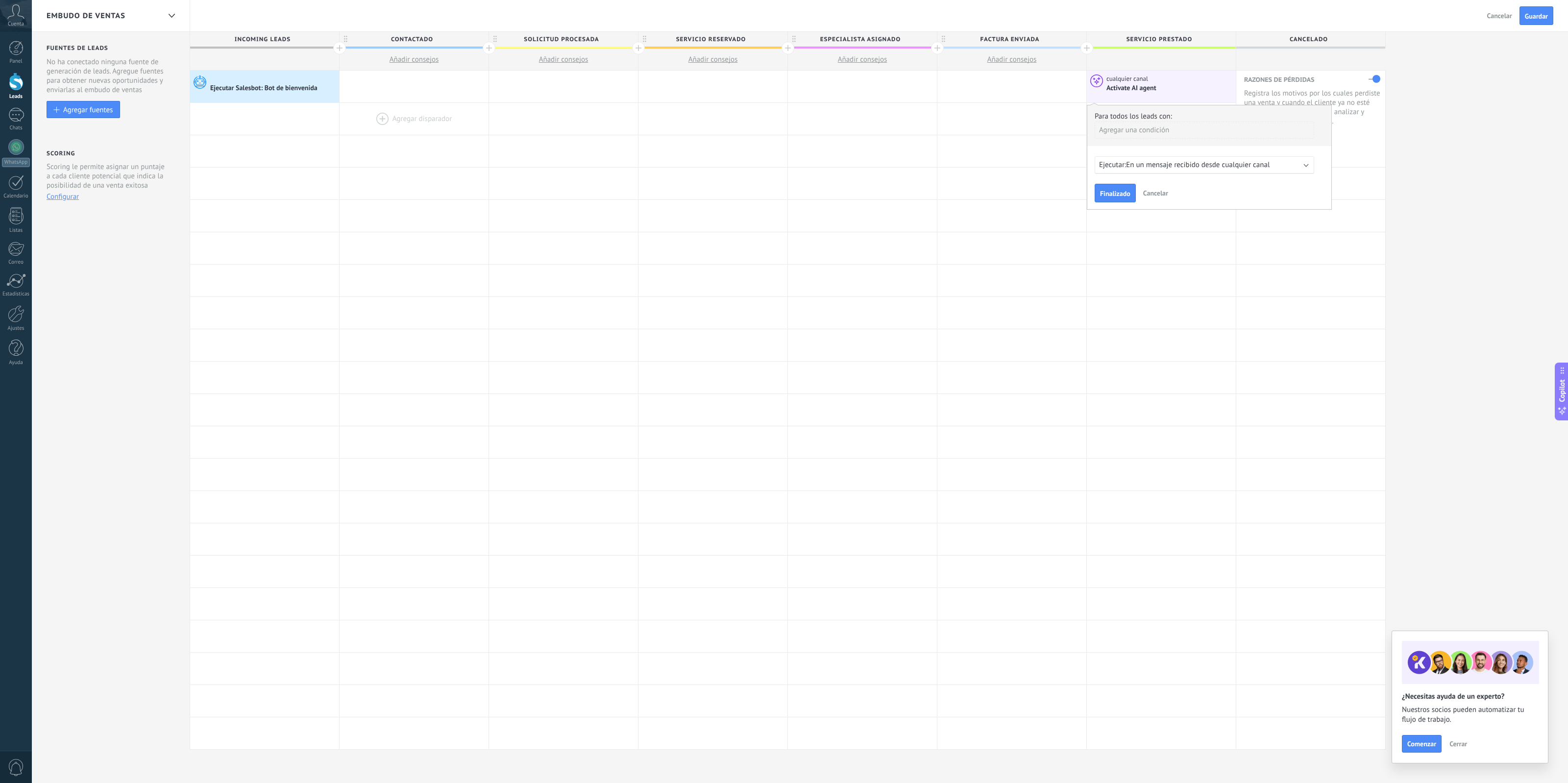
click at [1164, 186] on button "Cancelar" at bounding box center [1155, 193] width 33 height 14
click at [1142, 88] on div at bounding box center [1162, 87] width 149 height 32
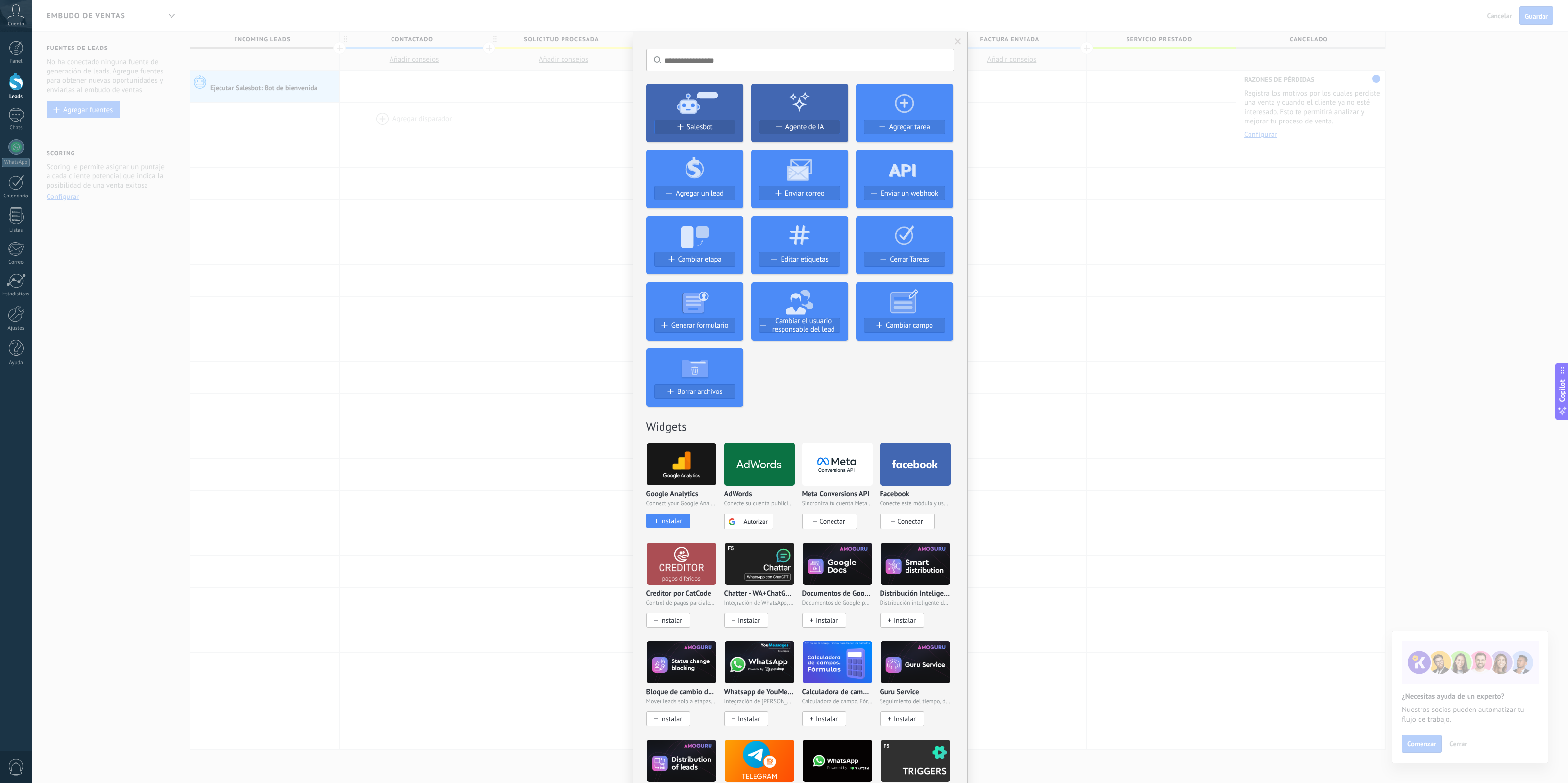
click at [910, 126] on span "Agregar tarea" at bounding box center [909, 127] width 41 height 8
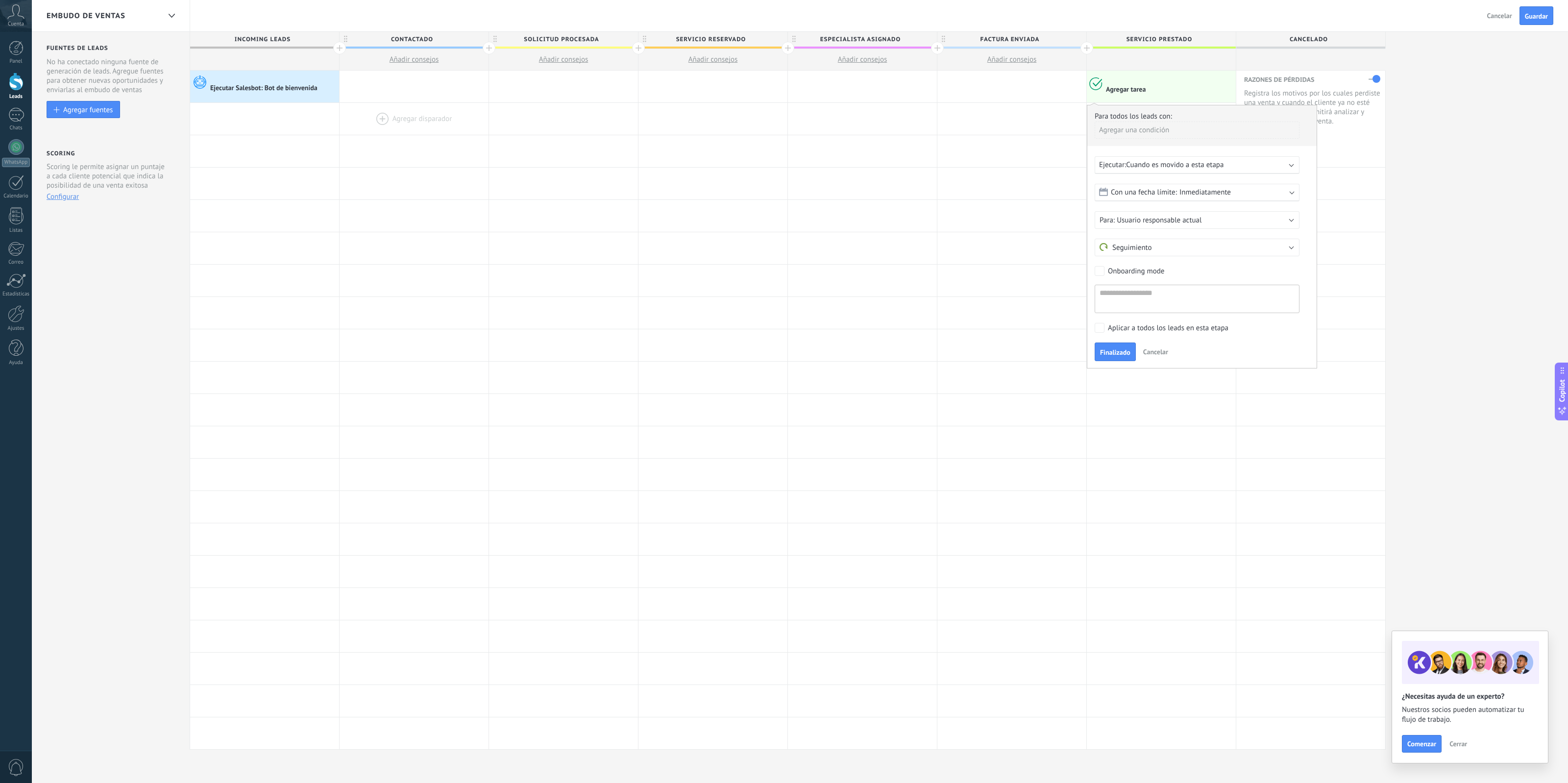
click at [1194, 192] on span "Inmediatamente" at bounding box center [1205, 193] width 51 height 10
click at [1127, 261] on div "En 3 días" at bounding box center [1197, 262] width 204 height 17
click at [1204, 195] on span "en 3 días" at bounding box center [1193, 193] width 28 height 10
click at [1205, 195] on span "en 3 días" at bounding box center [1193, 193] width 28 height 10
click at [1213, 224] on button "Usuario responsable actual" at bounding box center [1196, 220] width 205 height 18
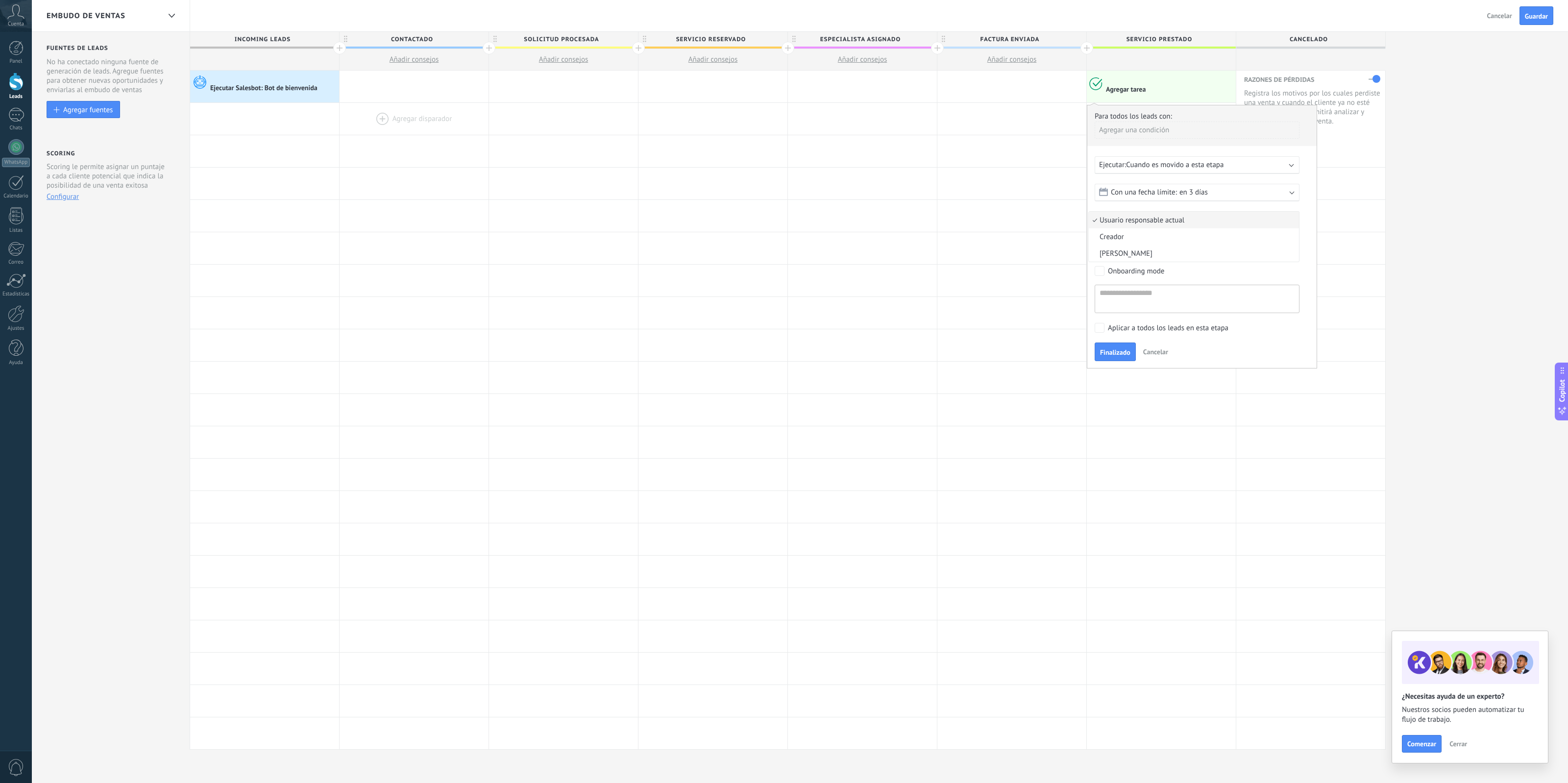
click at [1213, 222] on span "Usuario responsable actual" at bounding box center [1192, 221] width 207 height 10
click at [1145, 116] on div "Para todos los leads con:" at bounding box center [1201, 116] width 214 height 10
click at [1152, 126] on div "Agregar una condición" at bounding box center [1196, 129] width 205 height 17
click at [1135, 153] on div "Etiquetas" at bounding box center [1138, 149] width 76 height 14
click at [1309, 135] on icon at bounding box center [1305, 135] width 10 height 12
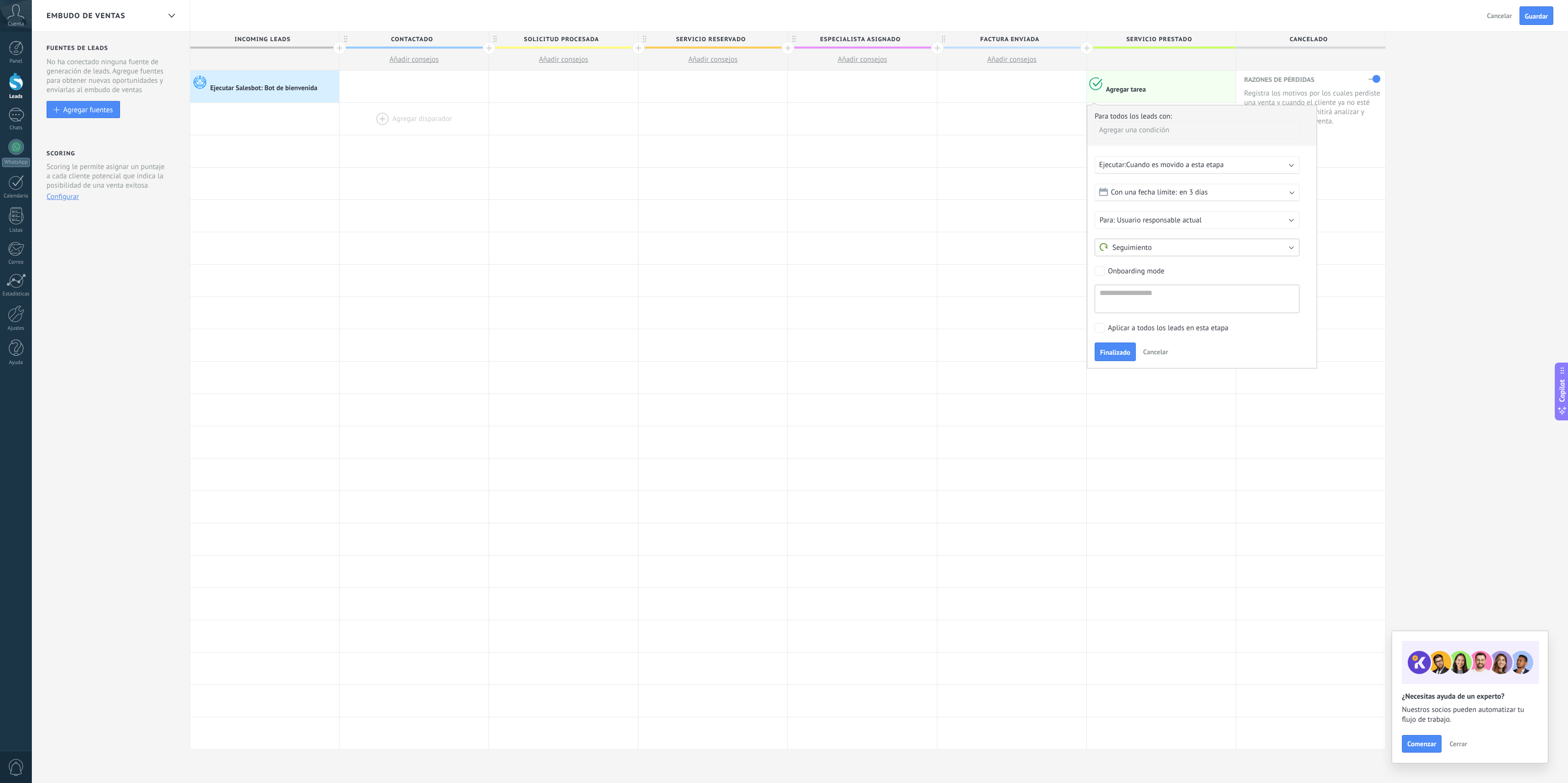
click at [1185, 241] on button "Seguimiento" at bounding box center [1196, 247] width 205 height 18
click at [1185, 241] on li "Seguimiento" at bounding box center [1194, 247] width 210 height 17
click at [1206, 426] on div at bounding box center [1162, 410] width 149 height 32
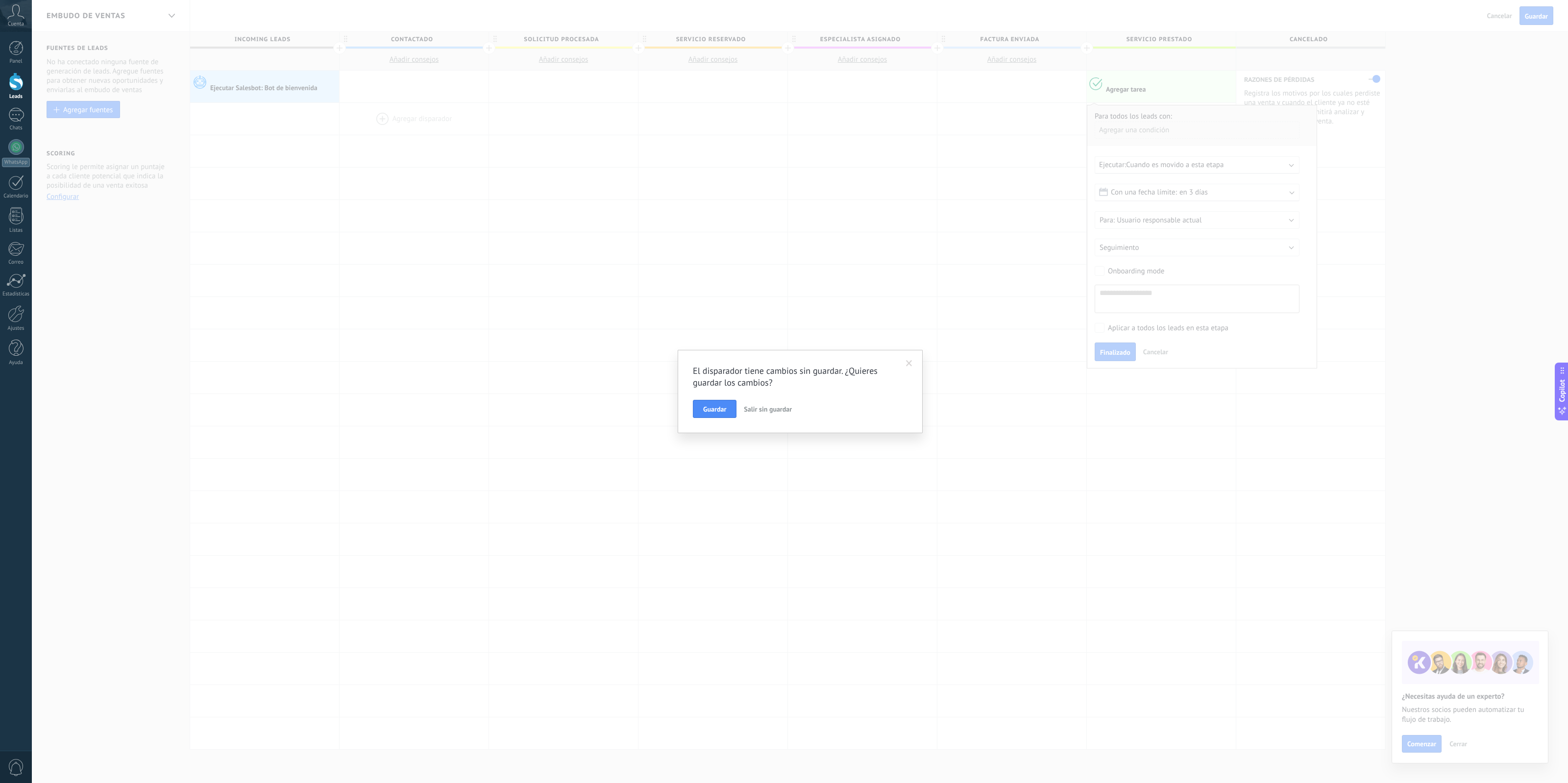
click at [909, 364] on span at bounding box center [909, 364] width 6 height 7
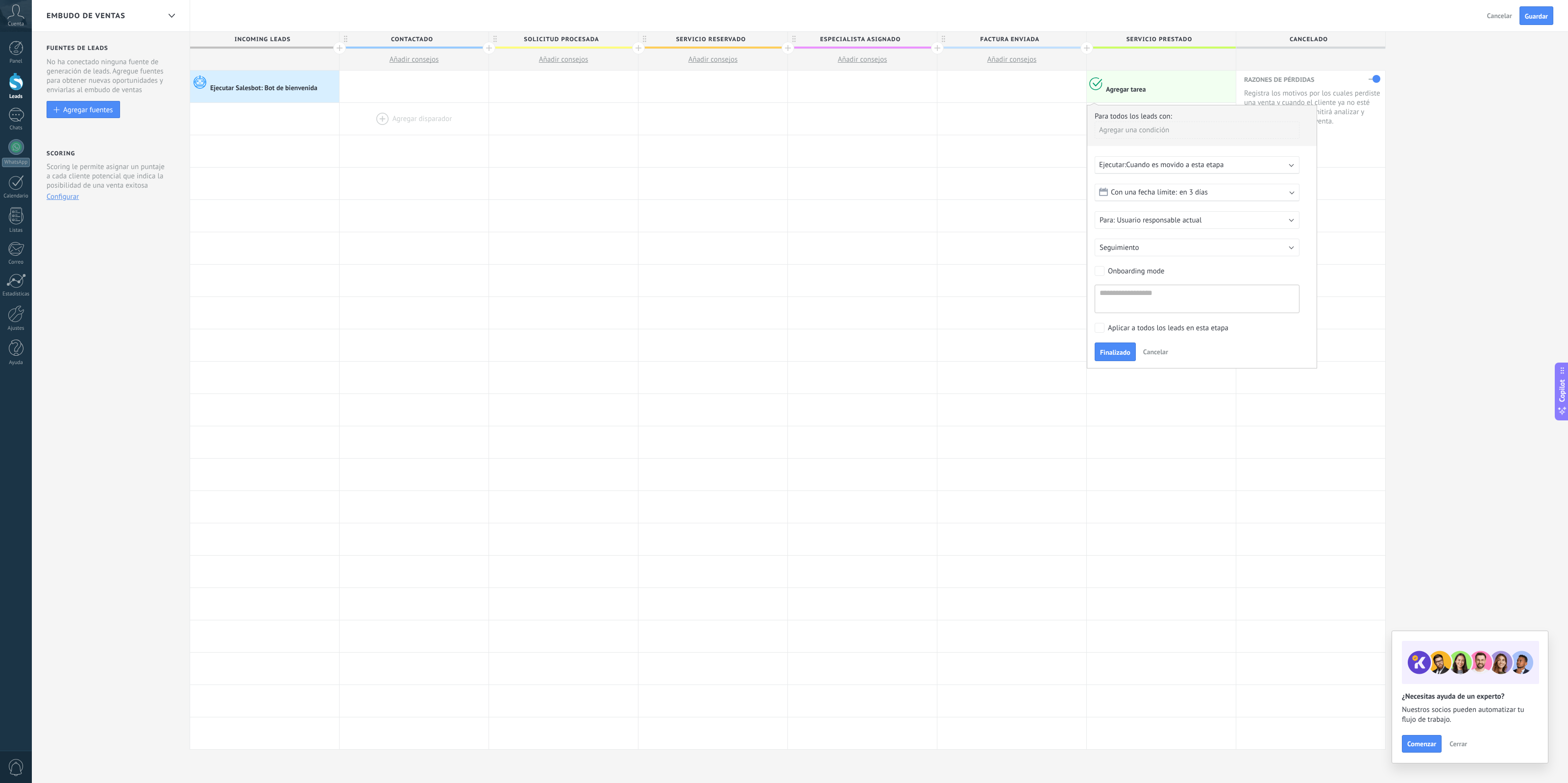
click at [1147, 351] on span "Cancelar" at bounding box center [1155, 352] width 25 height 9
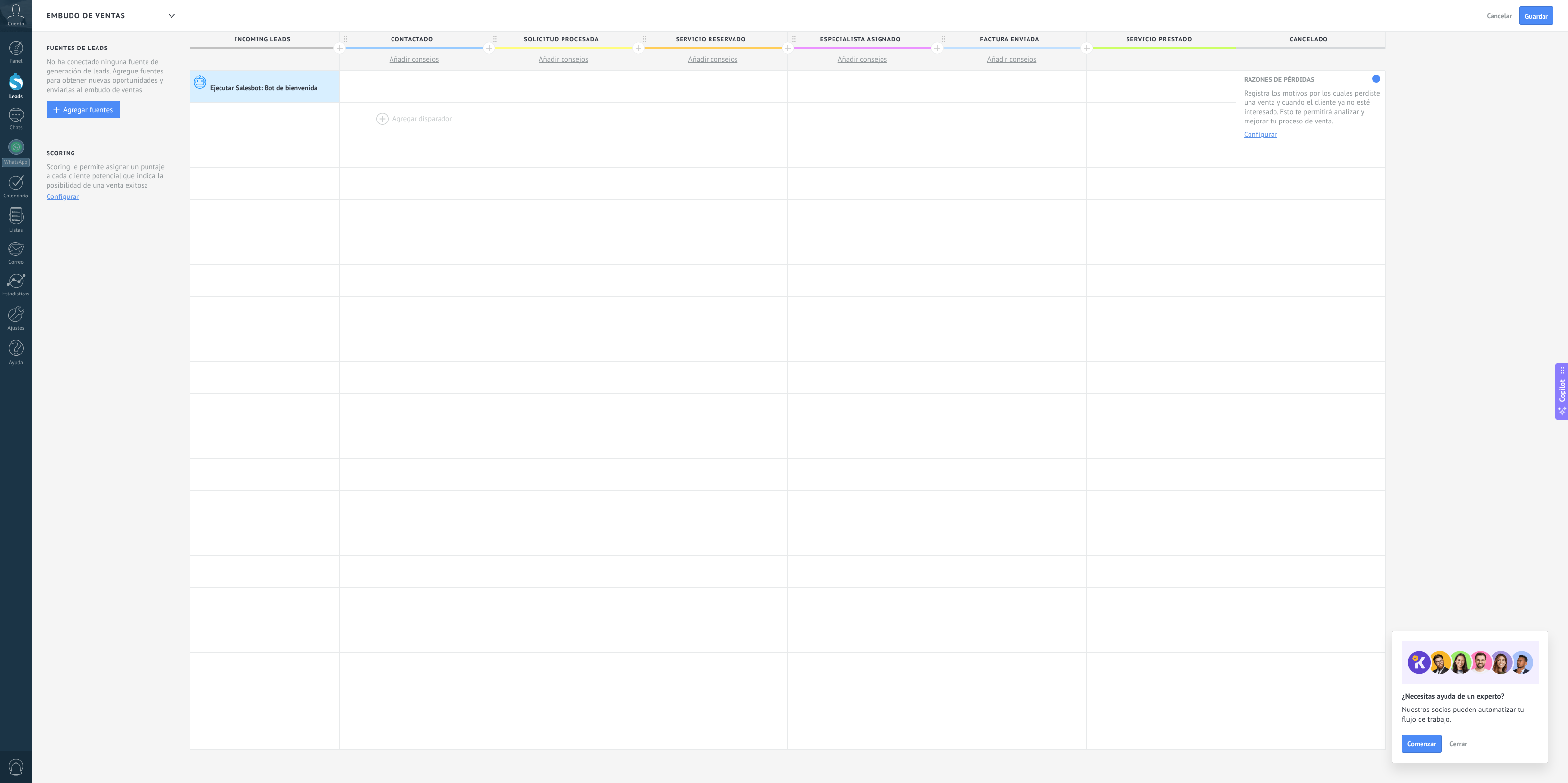
click at [1140, 86] on div at bounding box center [1162, 87] width 149 height 32
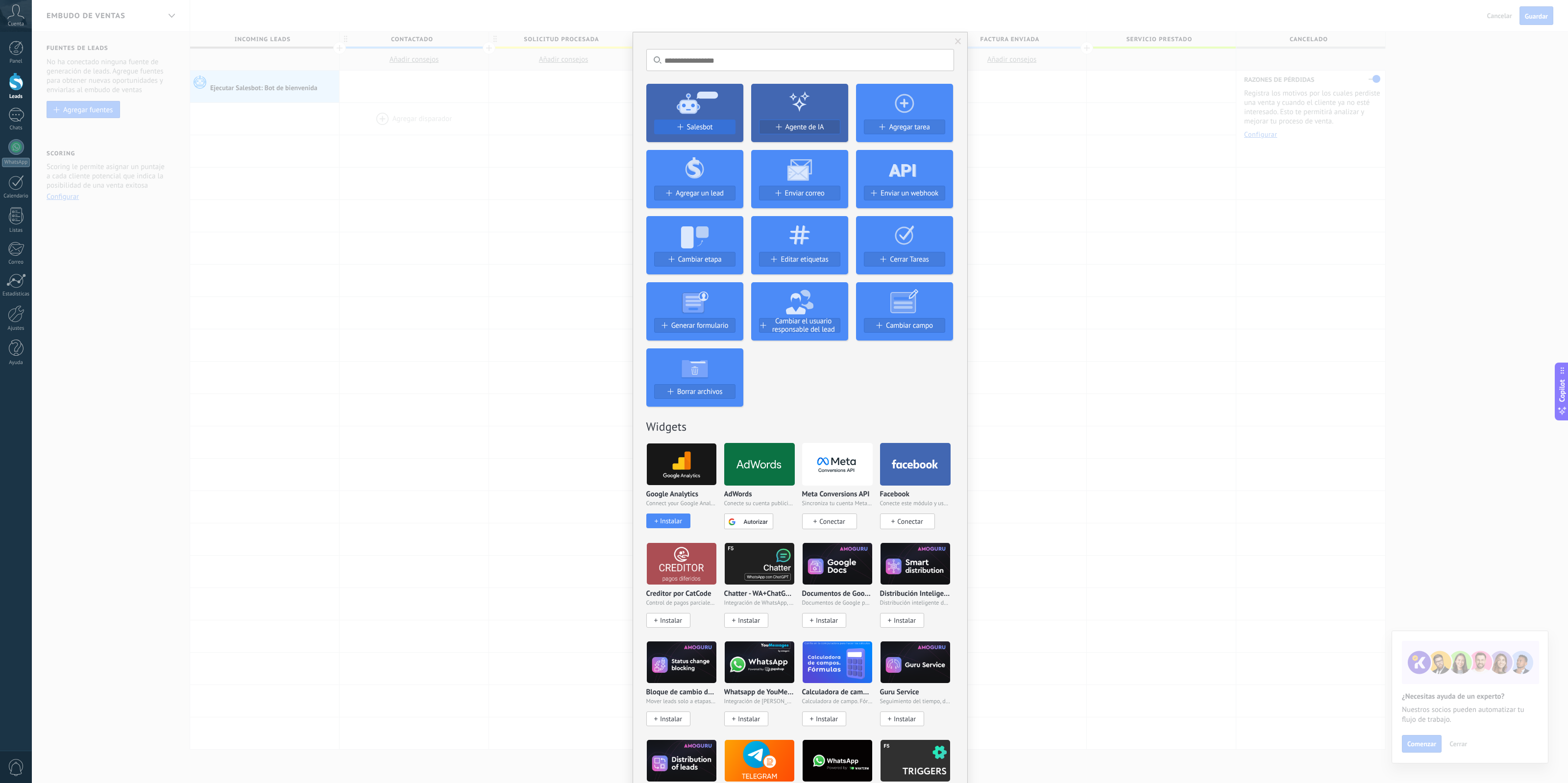
click at [711, 128] on span "Salesbot" at bounding box center [700, 127] width 26 height 8
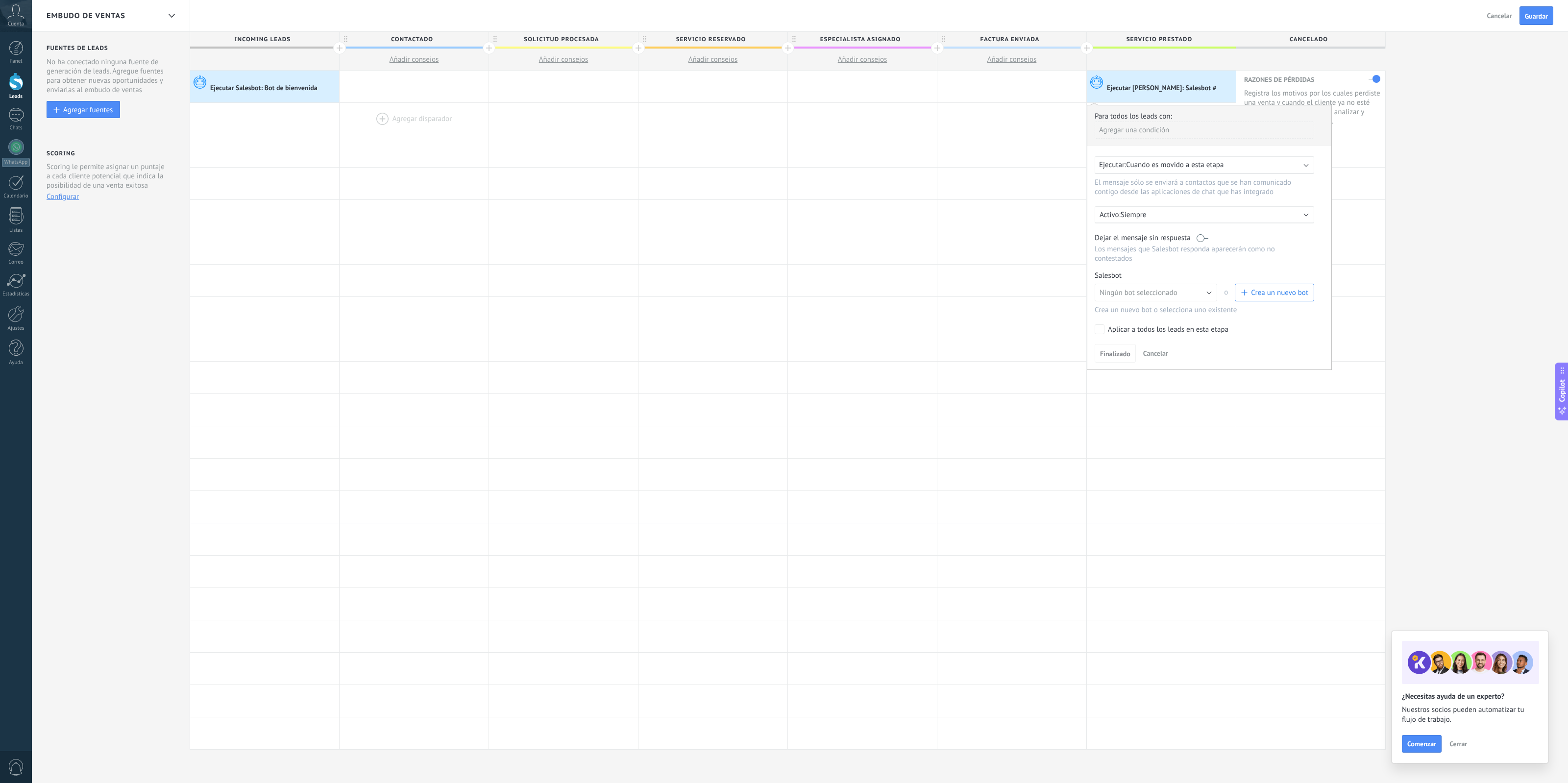
click at [1184, 206] on div "Activo: Siempre" at bounding box center [1203, 214] width 219 height 17
click at [1187, 210] on li "Siempre" at bounding box center [1223, 214] width 269 height 17
click at [1001, 190] on div at bounding box center [1012, 184] width 149 height 32
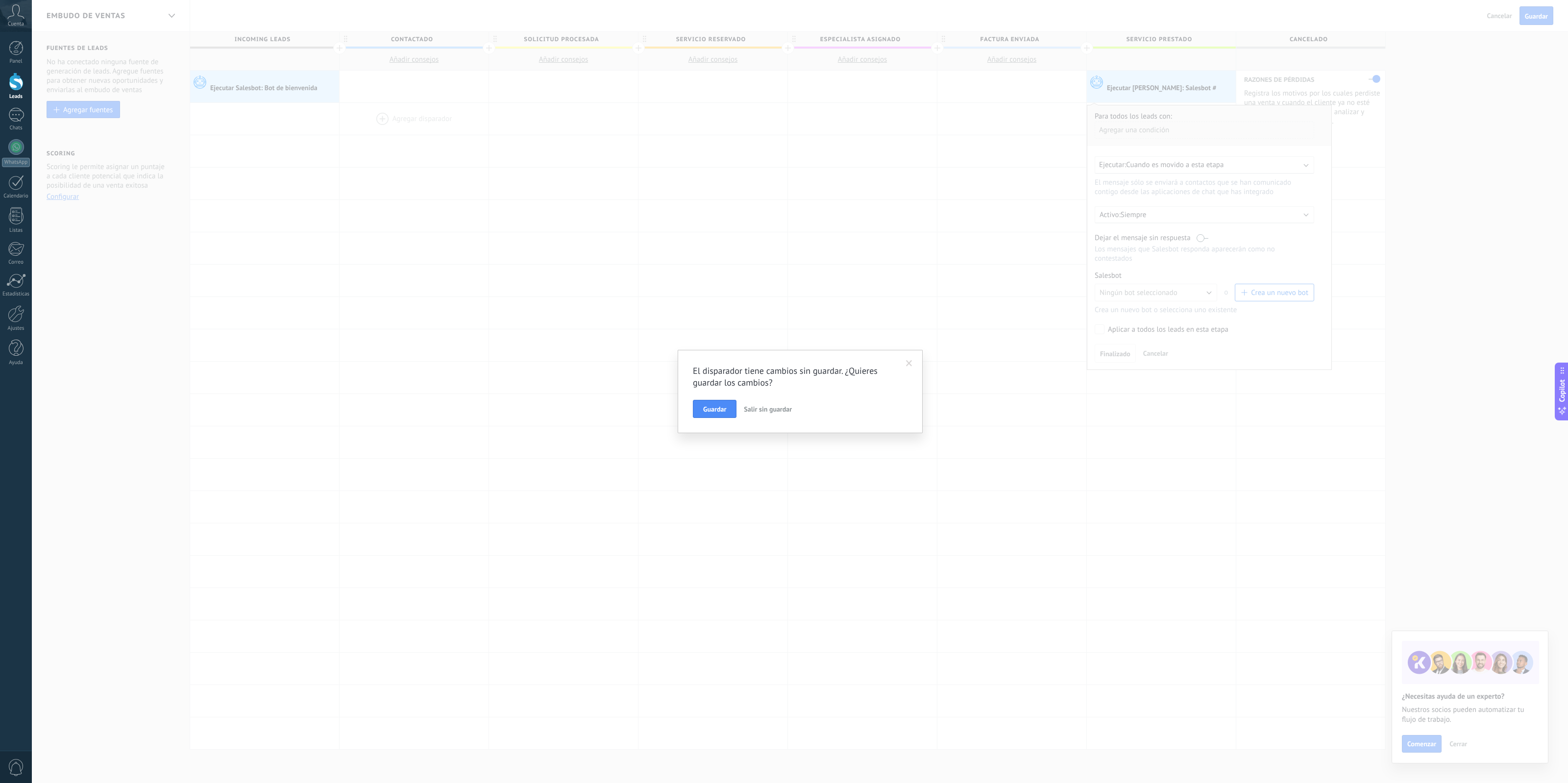
click at [906, 365] on span at bounding box center [909, 364] width 6 height 7
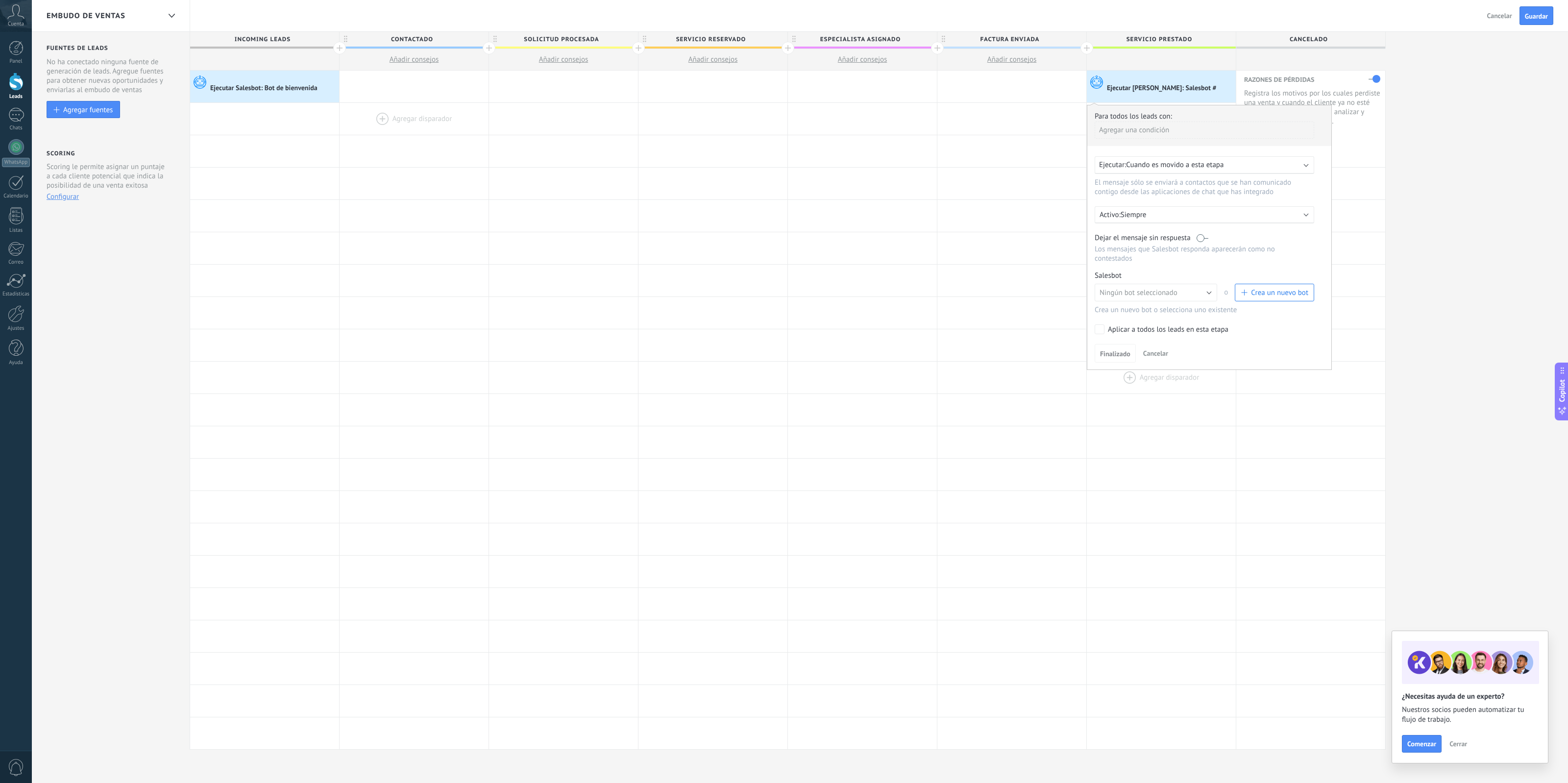
click at [1204, 392] on div at bounding box center [1162, 377] width 149 height 32
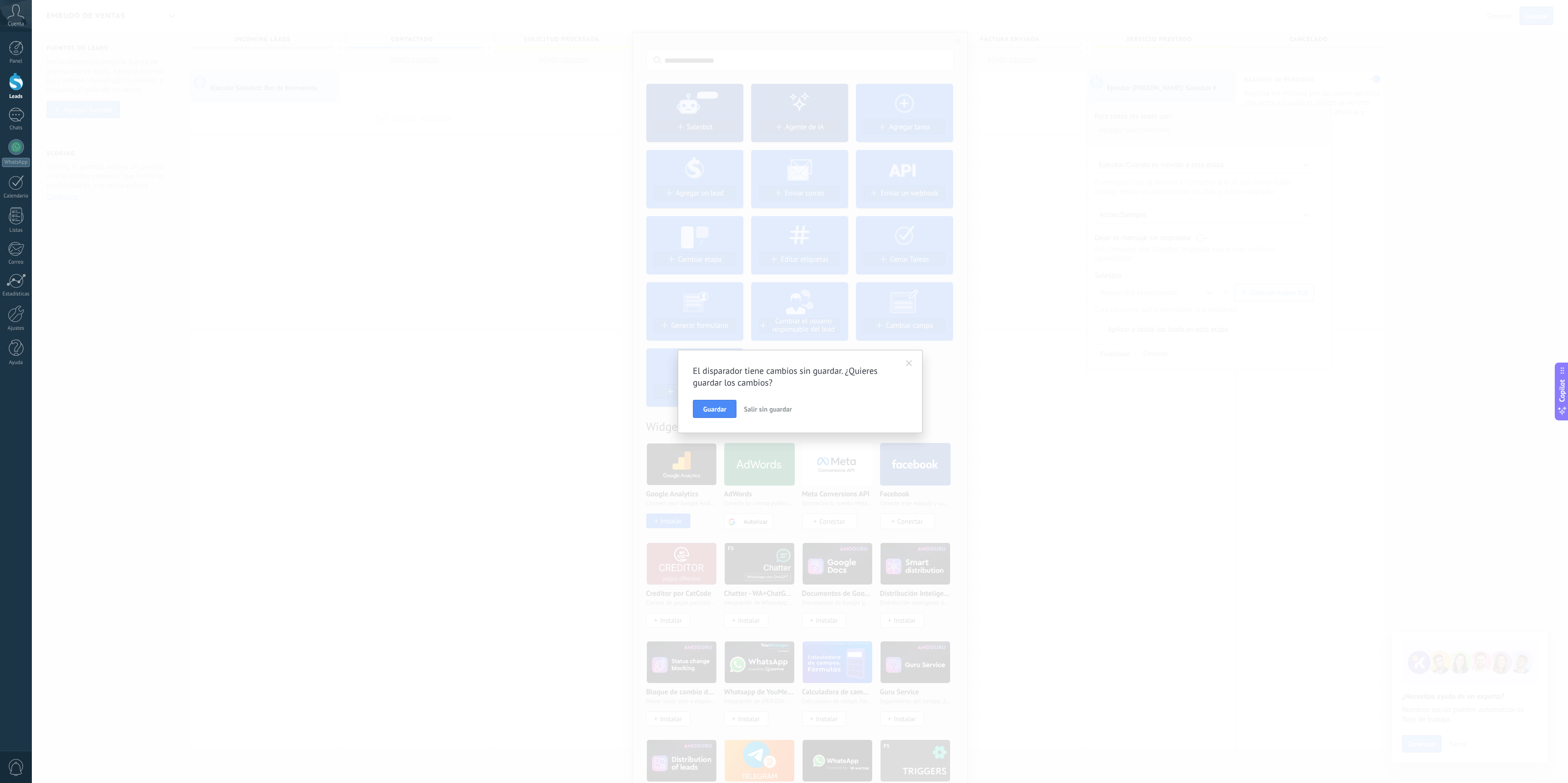
click at [770, 406] on span "Salir sin guardar" at bounding box center [768, 409] width 48 height 9
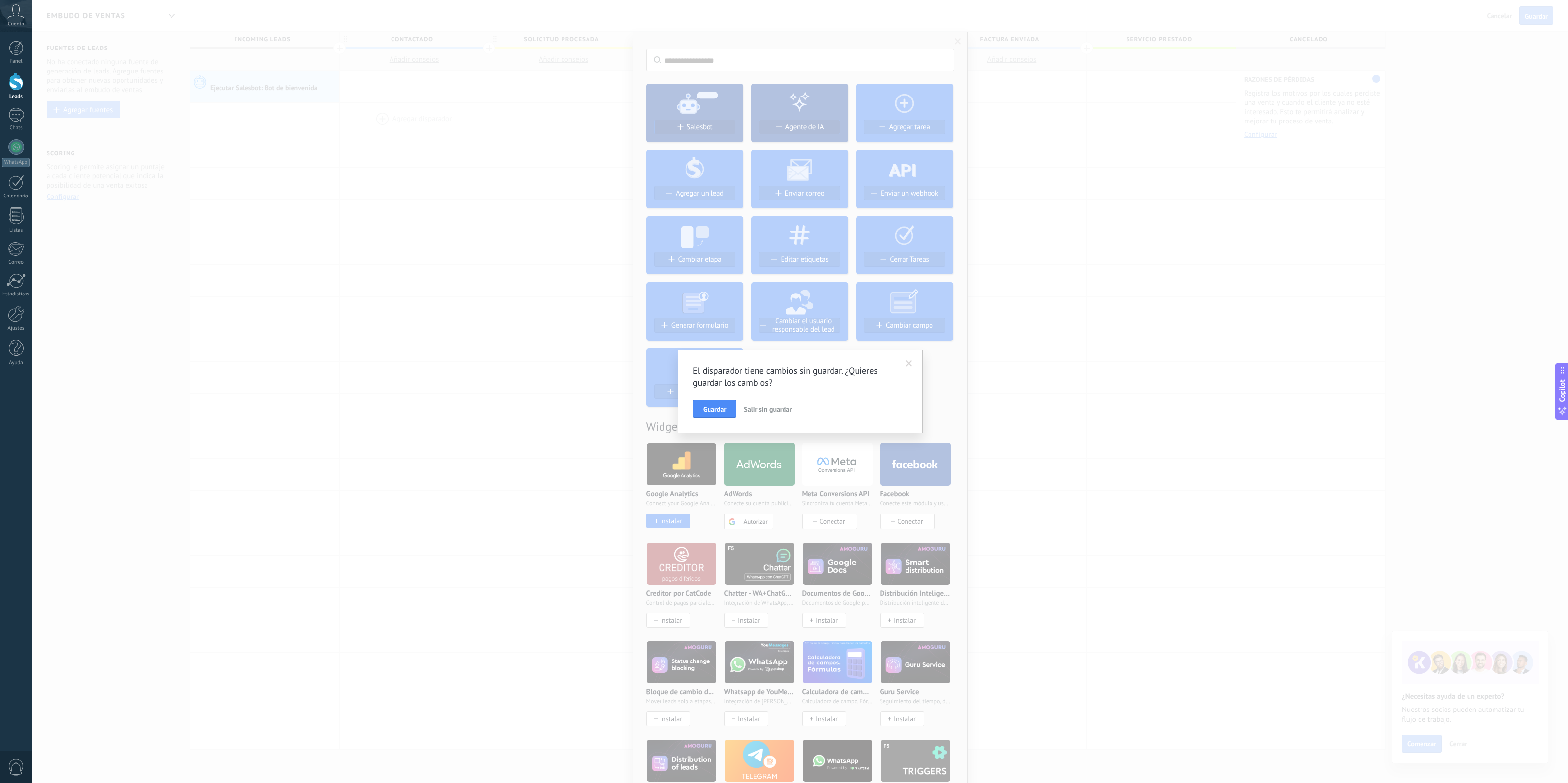
click at [911, 364] on span at bounding box center [909, 364] width 6 height 7
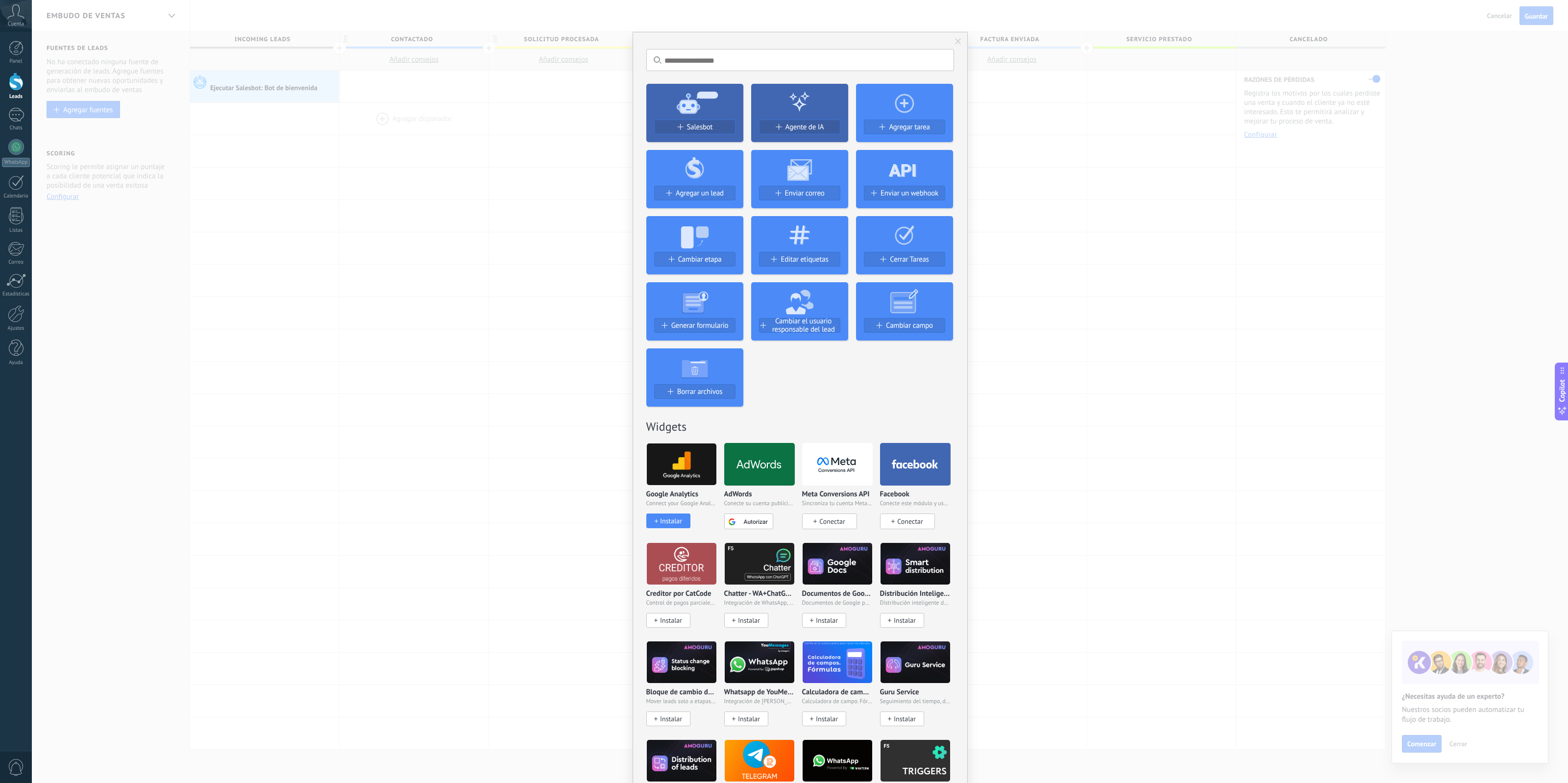
click at [952, 39] on span at bounding box center [958, 42] width 16 height 17
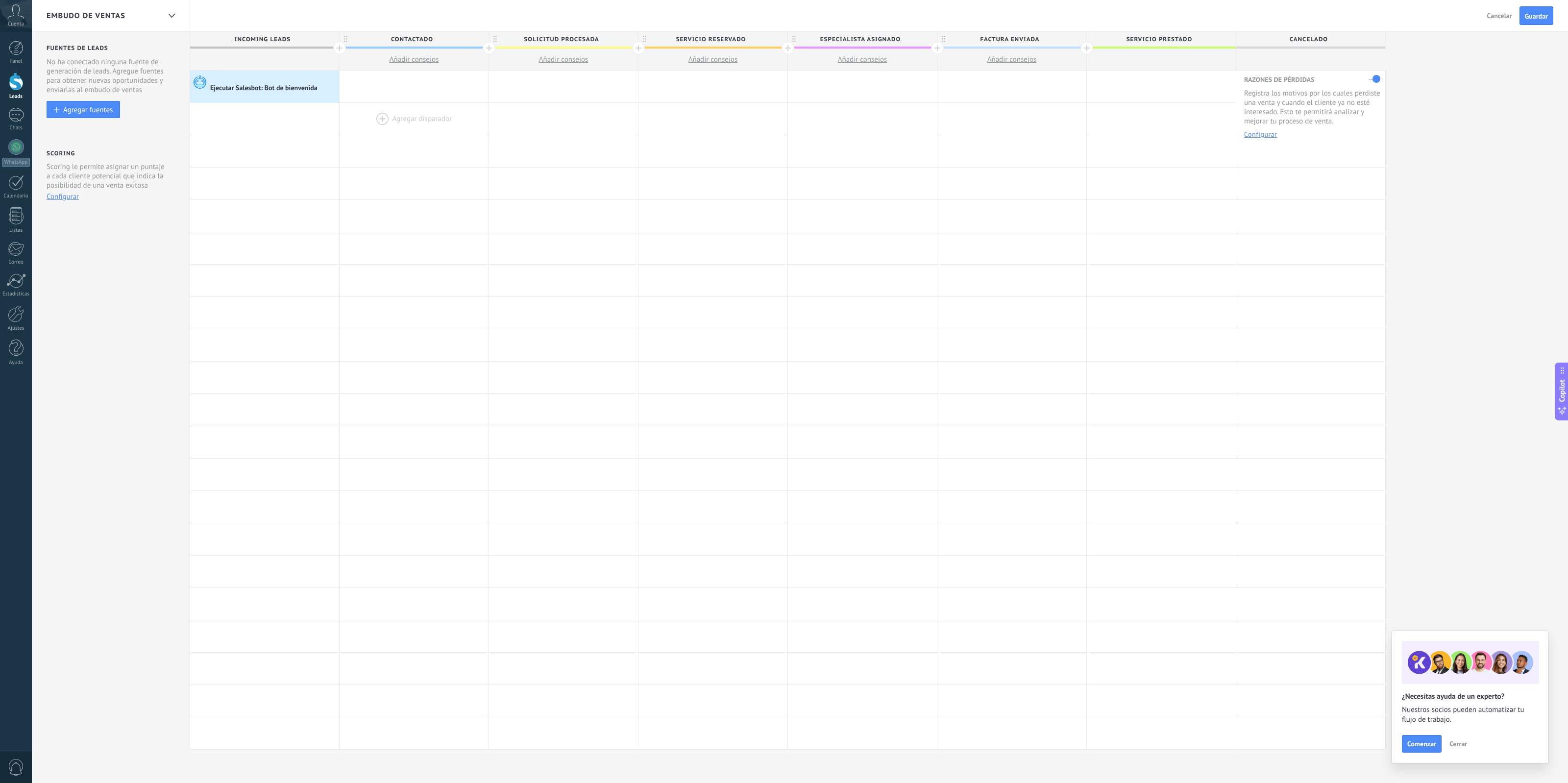
click at [1152, 99] on div at bounding box center [1162, 87] width 149 height 32
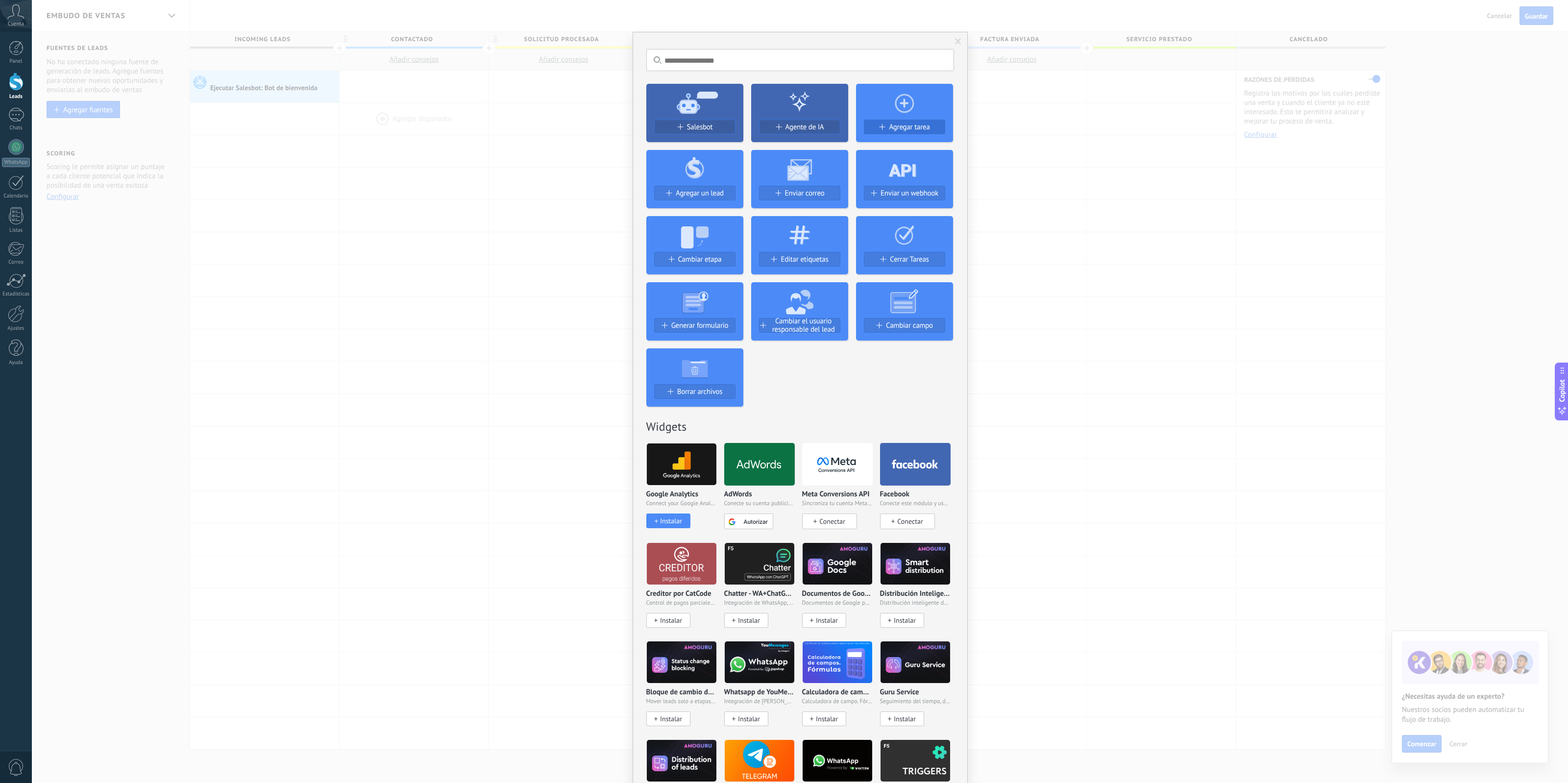
click at [914, 126] on span "Agregar tarea" at bounding box center [909, 127] width 41 height 8
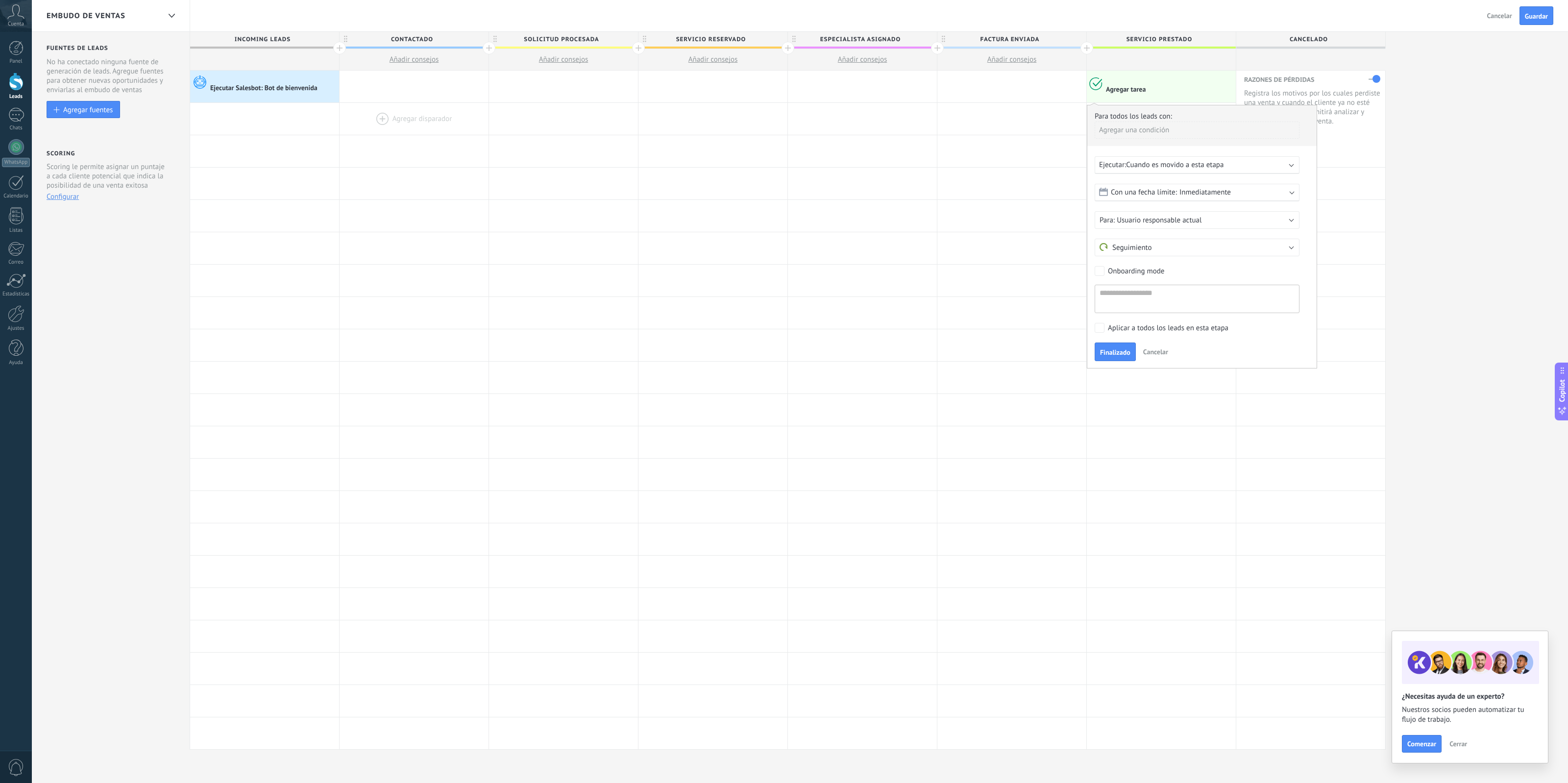
click at [1189, 188] on span "Inmediatamente" at bounding box center [1205, 193] width 51 height 10
click at [1157, 354] on span "Cancelar" at bounding box center [1155, 352] width 25 height 9
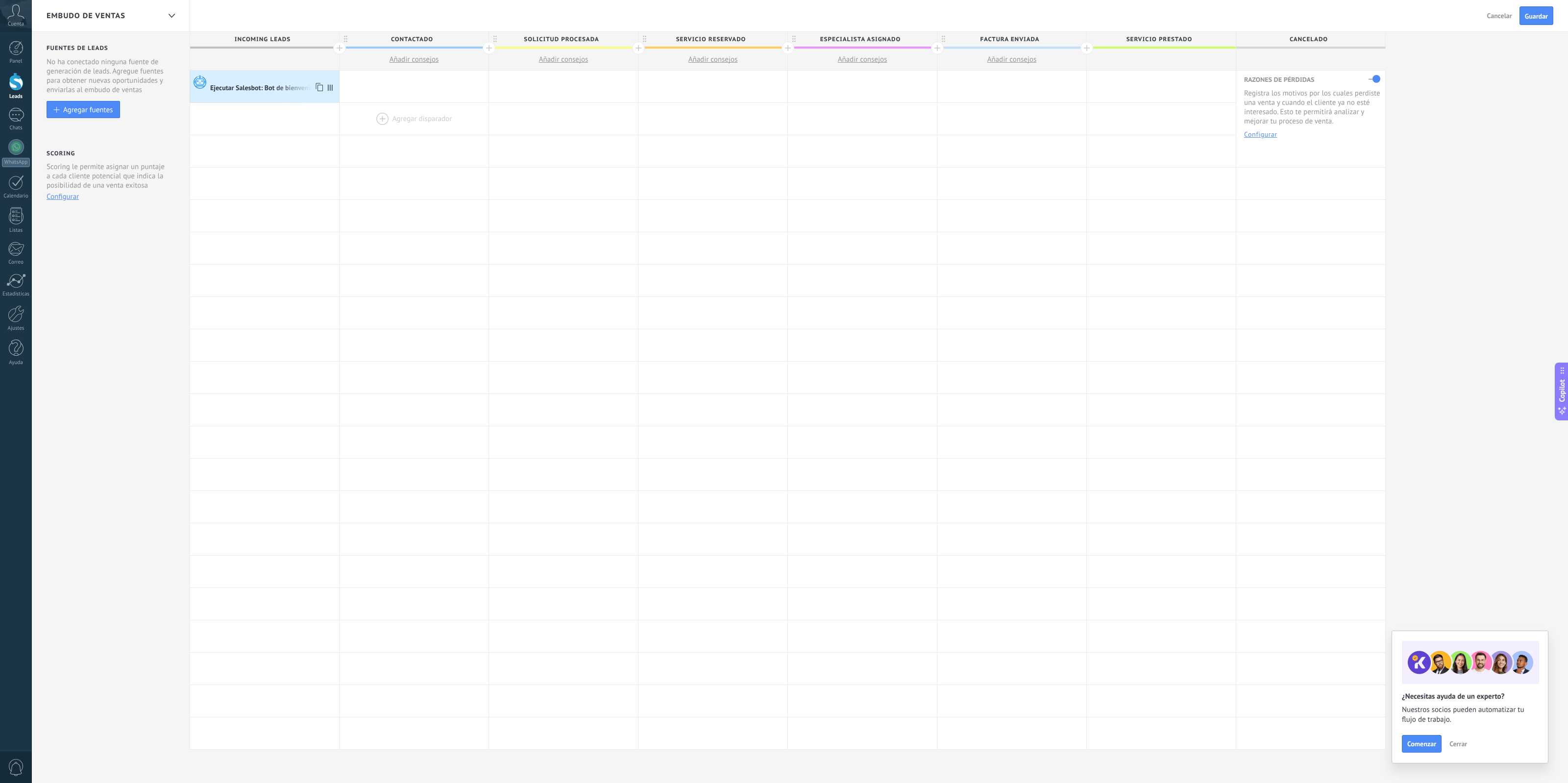
click at [232, 93] on div "Ejecutar Salesbot: Bot de bienvenida" at bounding box center [265, 87] width 149 height 32
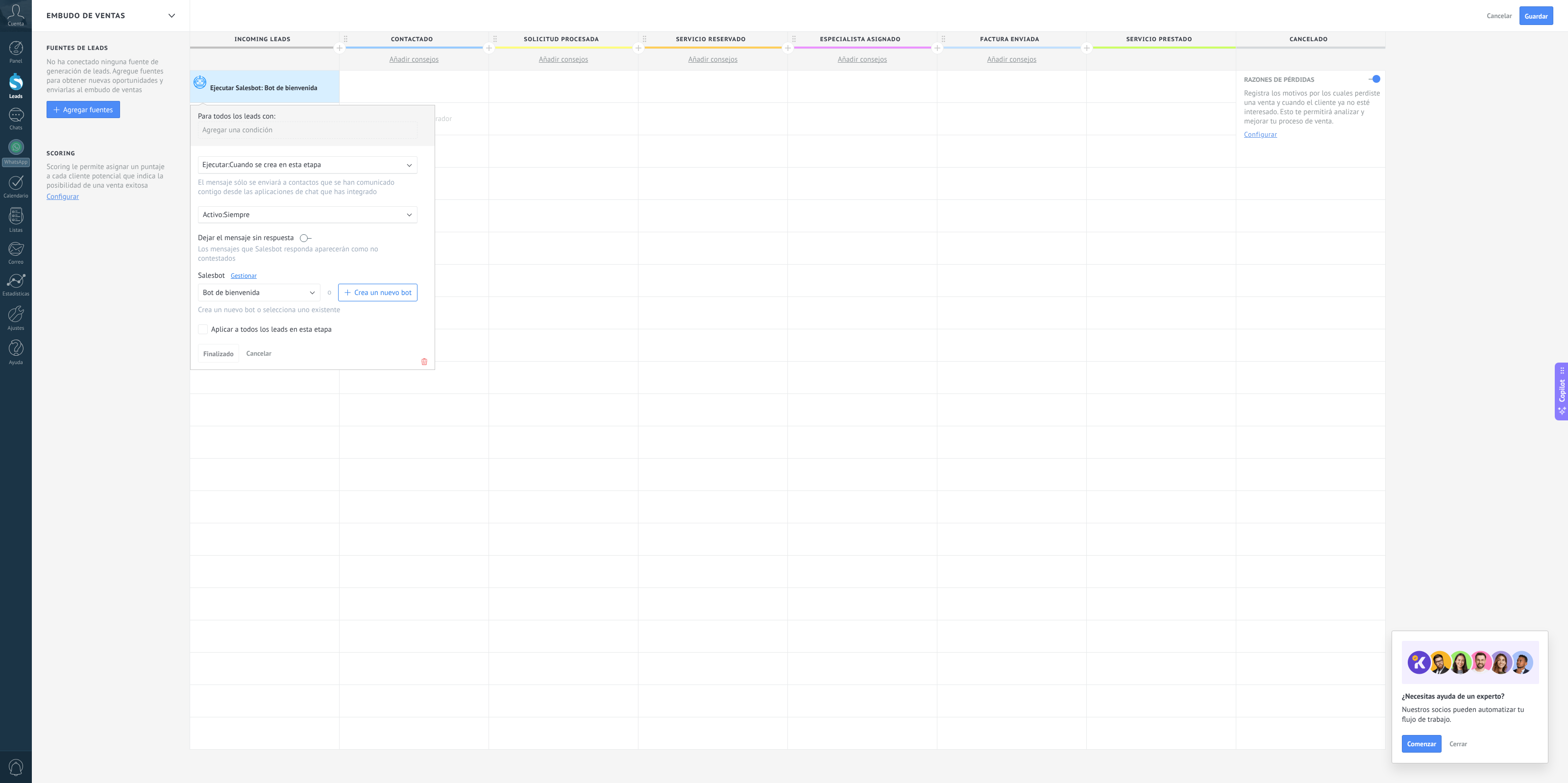
click at [249, 275] on link "Gestionar" at bounding box center [243, 275] width 26 height 8
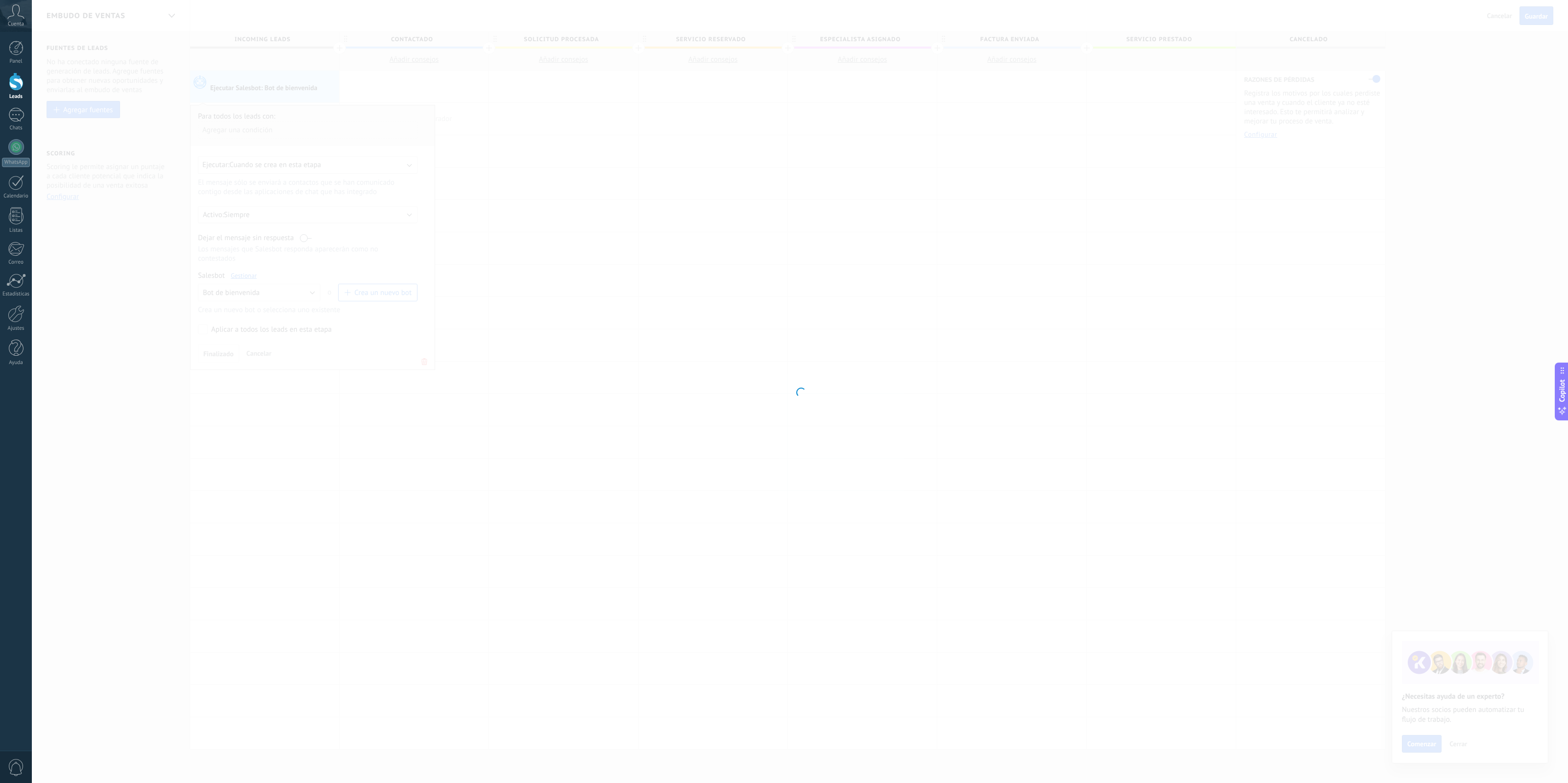
type input "**********"
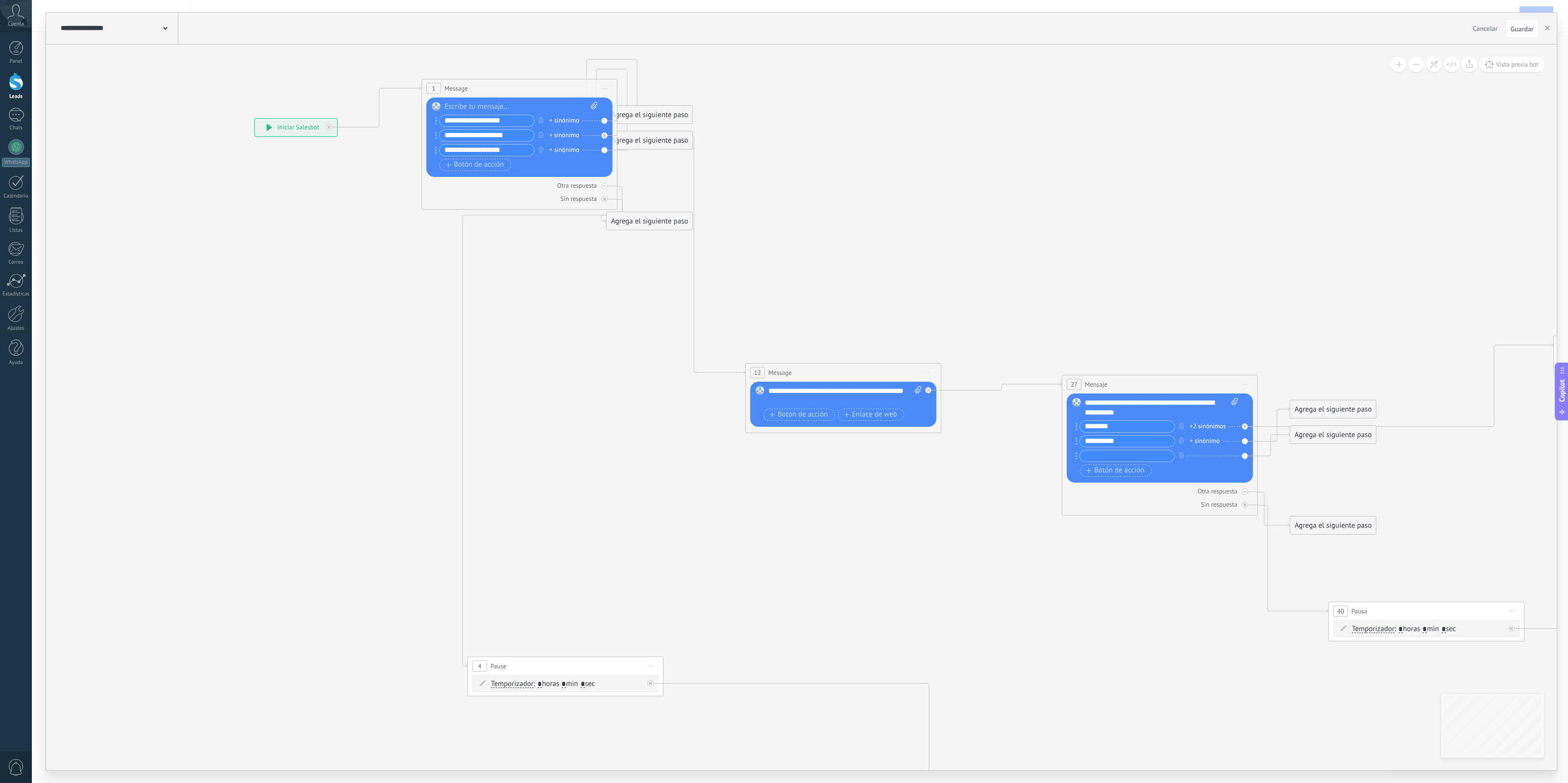
drag, startPoint x: 424, startPoint y: 88, endPoint x: 512, endPoint y: 84, distance: 88.1
click at [468, 84] on span "Message" at bounding box center [456, 88] width 23 height 10
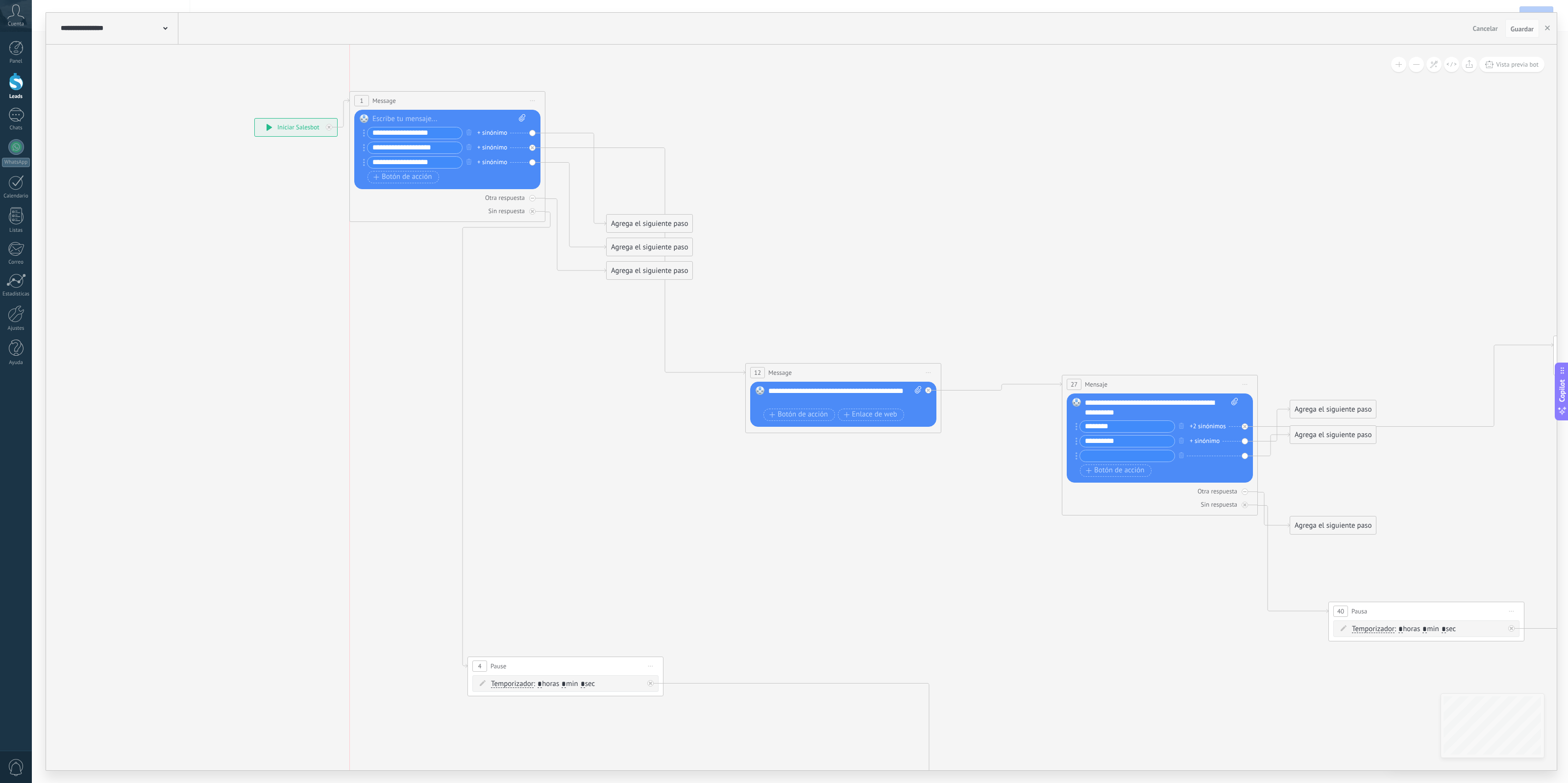
drag, startPoint x: 540, startPoint y: 86, endPoint x: 398, endPoint y: 97, distance: 142.4
click at [398, 97] on div "1 Message ******* (a): Todos los contactos - canales seleccionados Todos los co…" at bounding box center [447, 100] width 195 height 18
click at [572, 130] on icon at bounding box center [571, 177] width 71 height 95
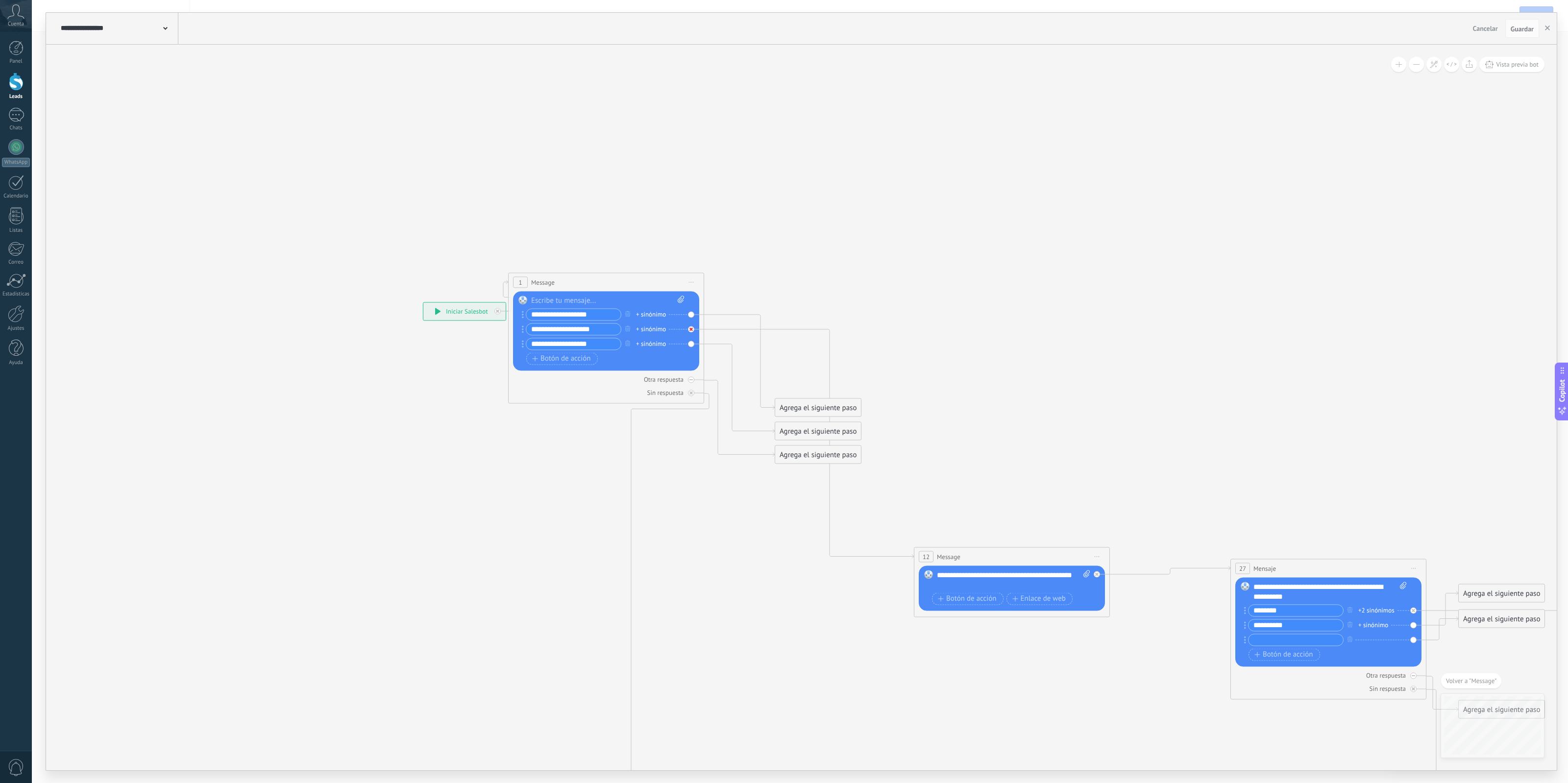
click at [692, 325] on div at bounding box center [694, 326] width 11 height 12
click at [690, 316] on div "Reemplazar Quitar Convertir a mensaje de voz Arrastre la imagen aquí para adjun…" at bounding box center [606, 331] width 186 height 80
click at [689, 314] on div "Reemplazar Quitar Convertir a mensaje de voz Arrastre la imagen aquí para adjun…" at bounding box center [606, 331] width 186 height 80
click at [690, 393] on icon at bounding box center [691, 393] width 3 height 3
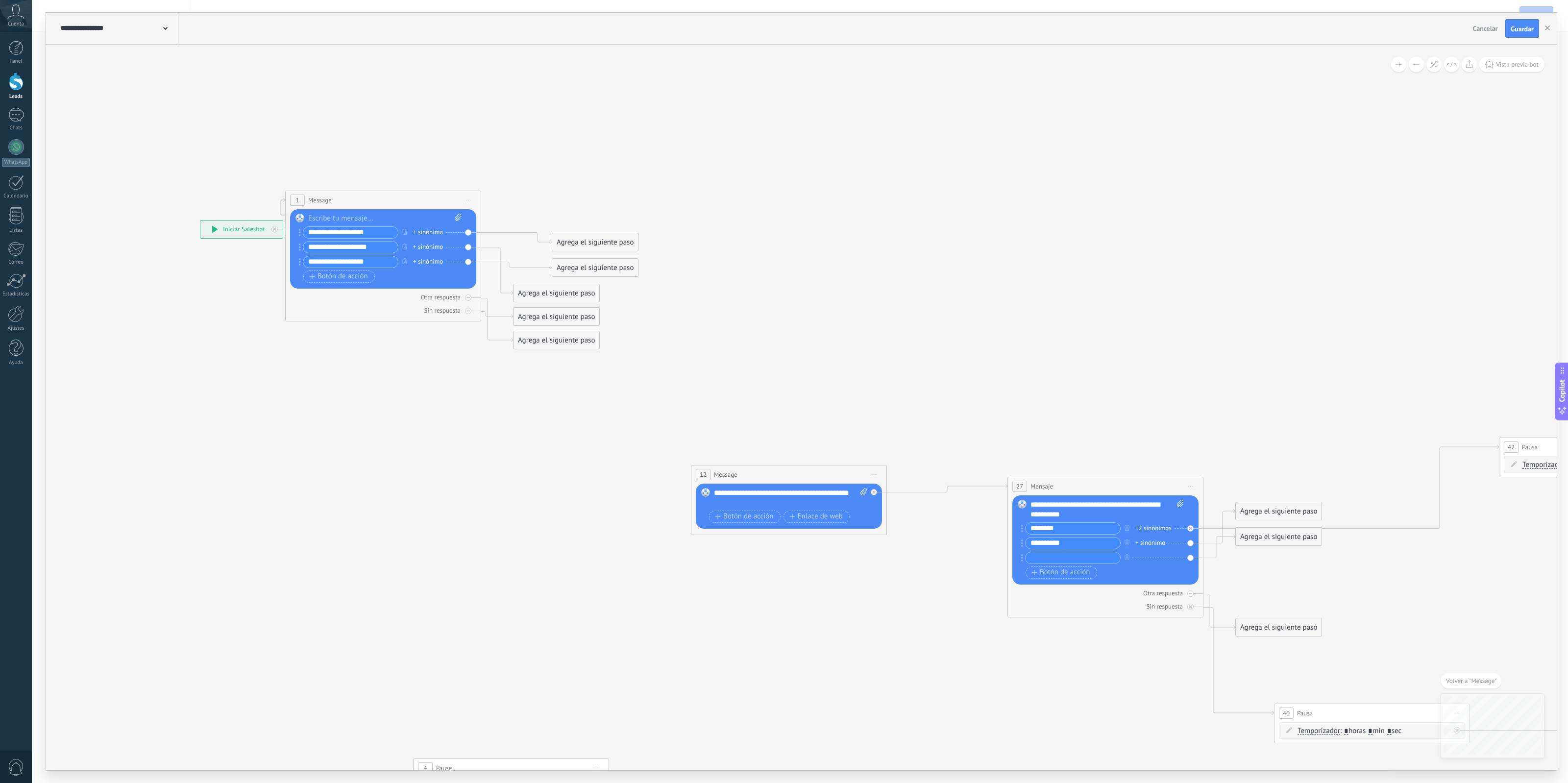
drag, startPoint x: 1047, startPoint y: 379, endPoint x: 828, endPoint y: 301, distance: 232.5
click at [828, 301] on icon at bounding box center [1320, 586] width 2730 height 1283
click at [589, 241] on div "Agrega el siguiente paso" at bounding box center [593, 242] width 86 height 16
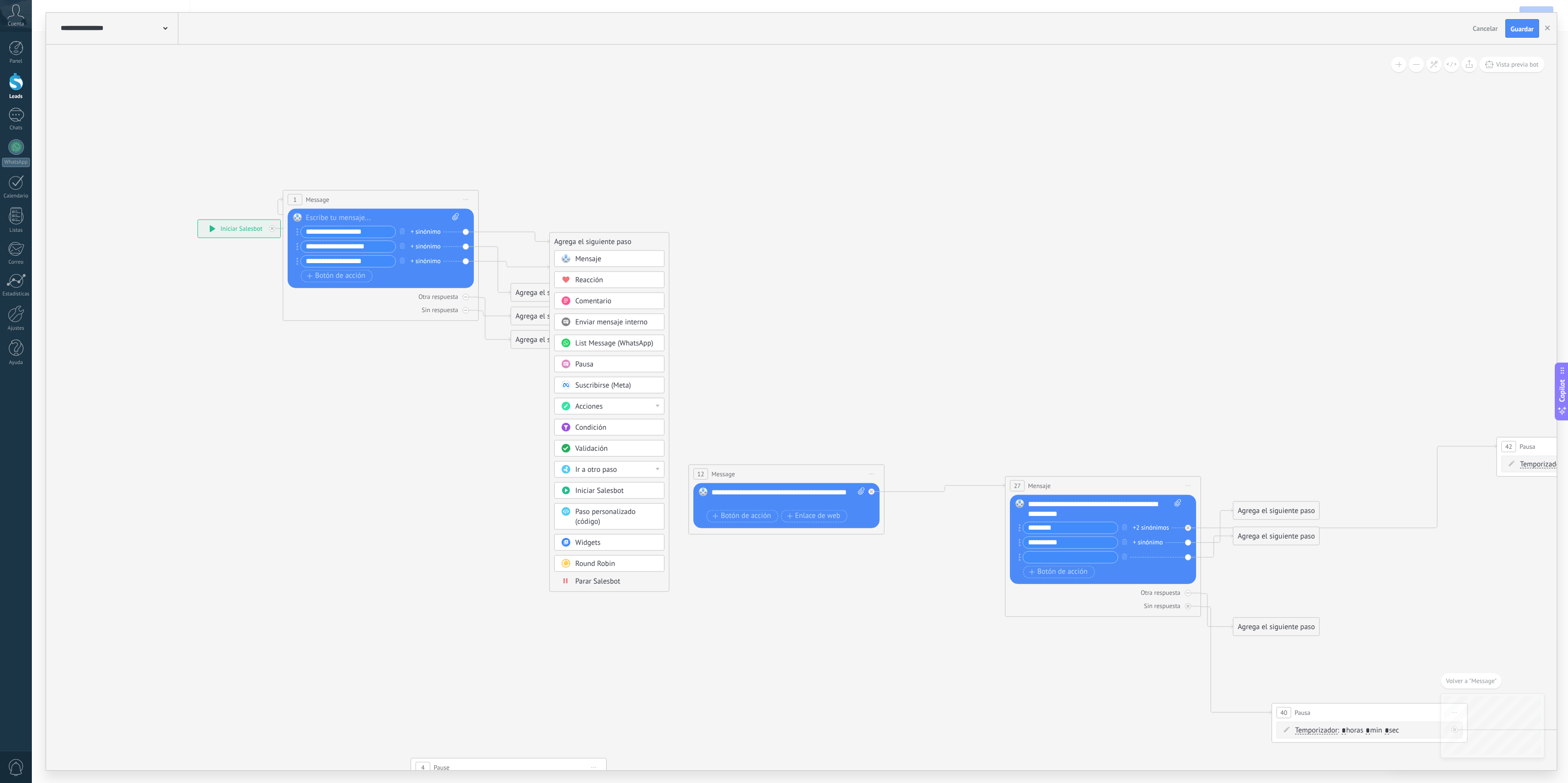
click at [606, 412] on div "Acciones" at bounding box center [617, 406] width 83 height 10
click at [641, 463] on div "Cambiar etapa del lead" at bounding box center [609, 456] width 109 height 17
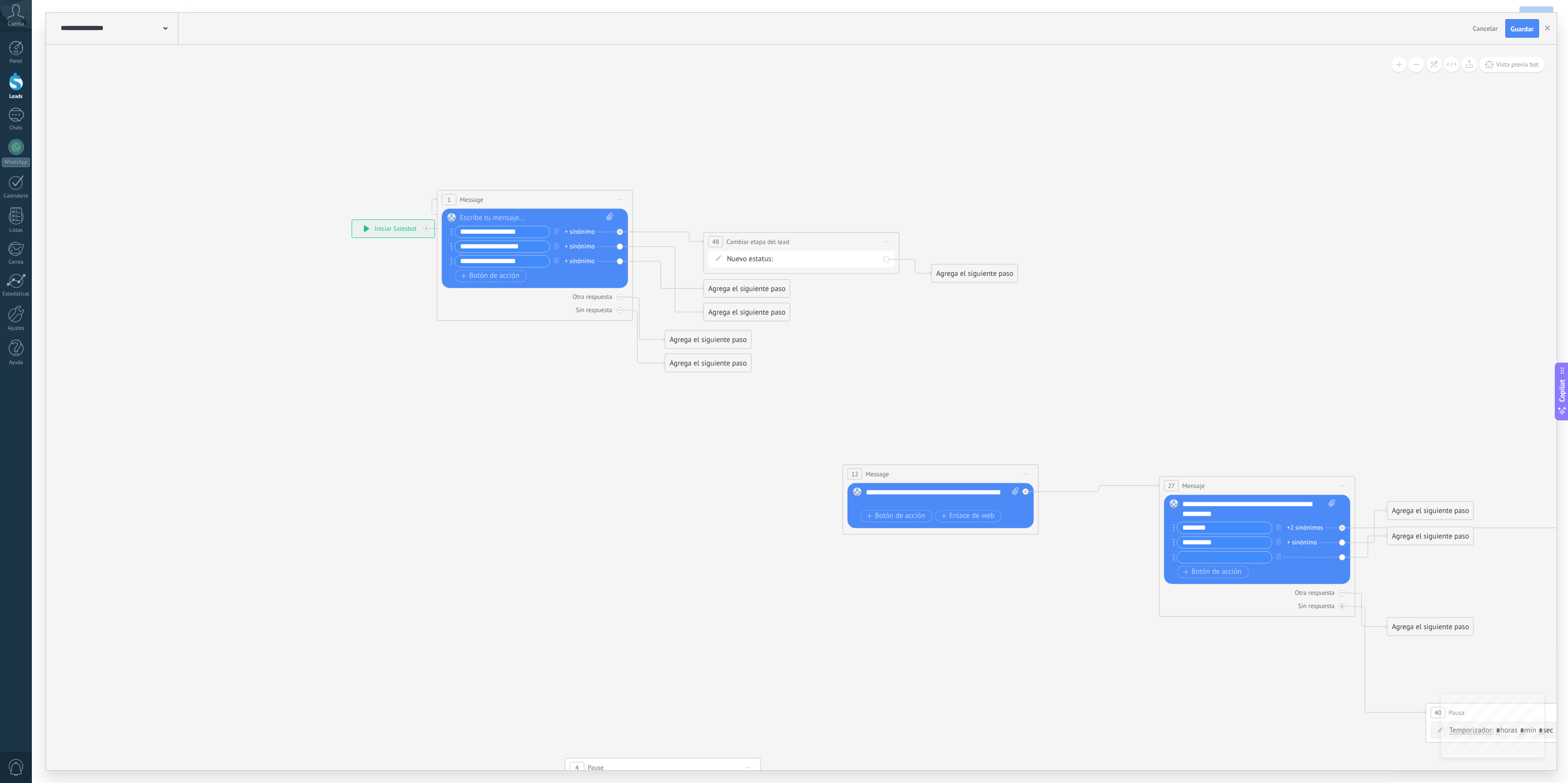
click at [0, 0] on div "Contactado Solicitud procesada Servicio reservado Especialista asignado Factura…" at bounding box center [0, 0] width 0 height 0
click at [0, 0] on label "Contactado" at bounding box center [0, 0] width 0 height 0
click at [967, 212] on icon at bounding box center [1472, 586] width 2730 height 1283
drag, startPoint x: 792, startPoint y: 242, endPoint x: 837, endPoint y: 239, distance: 45.1
click at [824, 239] on span "Cambiar etapa del lead" at bounding box center [792, 241] width 63 height 10
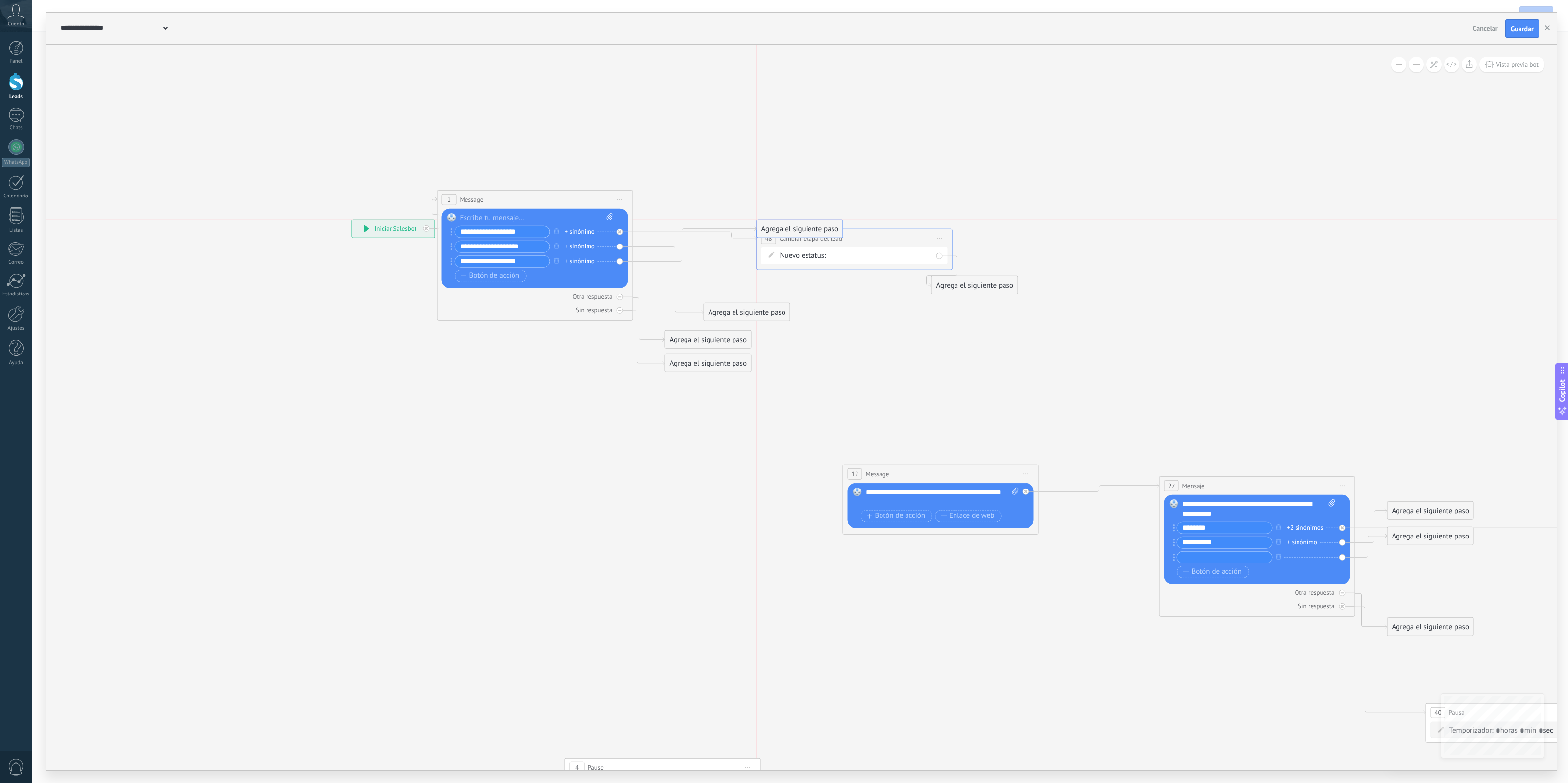
drag, startPoint x: 755, startPoint y: 288, endPoint x: 808, endPoint y: 230, distance: 78.6
drag, startPoint x: 735, startPoint y: 312, endPoint x: 819, endPoint y: 247, distance: 106.2
drag, startPoint x: 738, startPoint y: 337, endPoint x: 814, endPoint y: 271, distance: 100.7
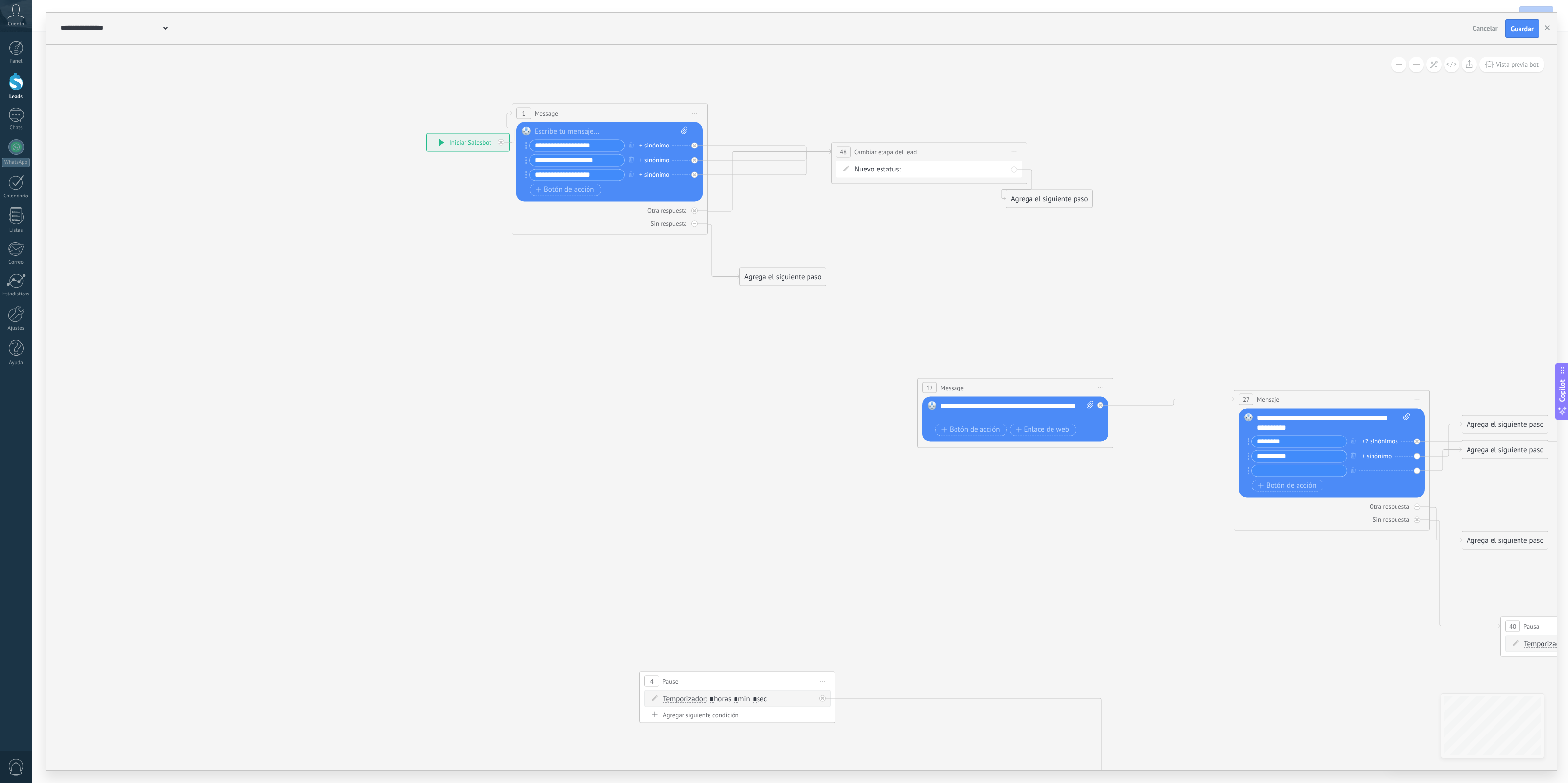
drag, startPoint x: 723, startPoint y: 375, endPoint x: 789, endPoint y: 300, distance: 99.9
click at [796, 293] on icon at bounding box center [1546, 500] width 2730 height 1283
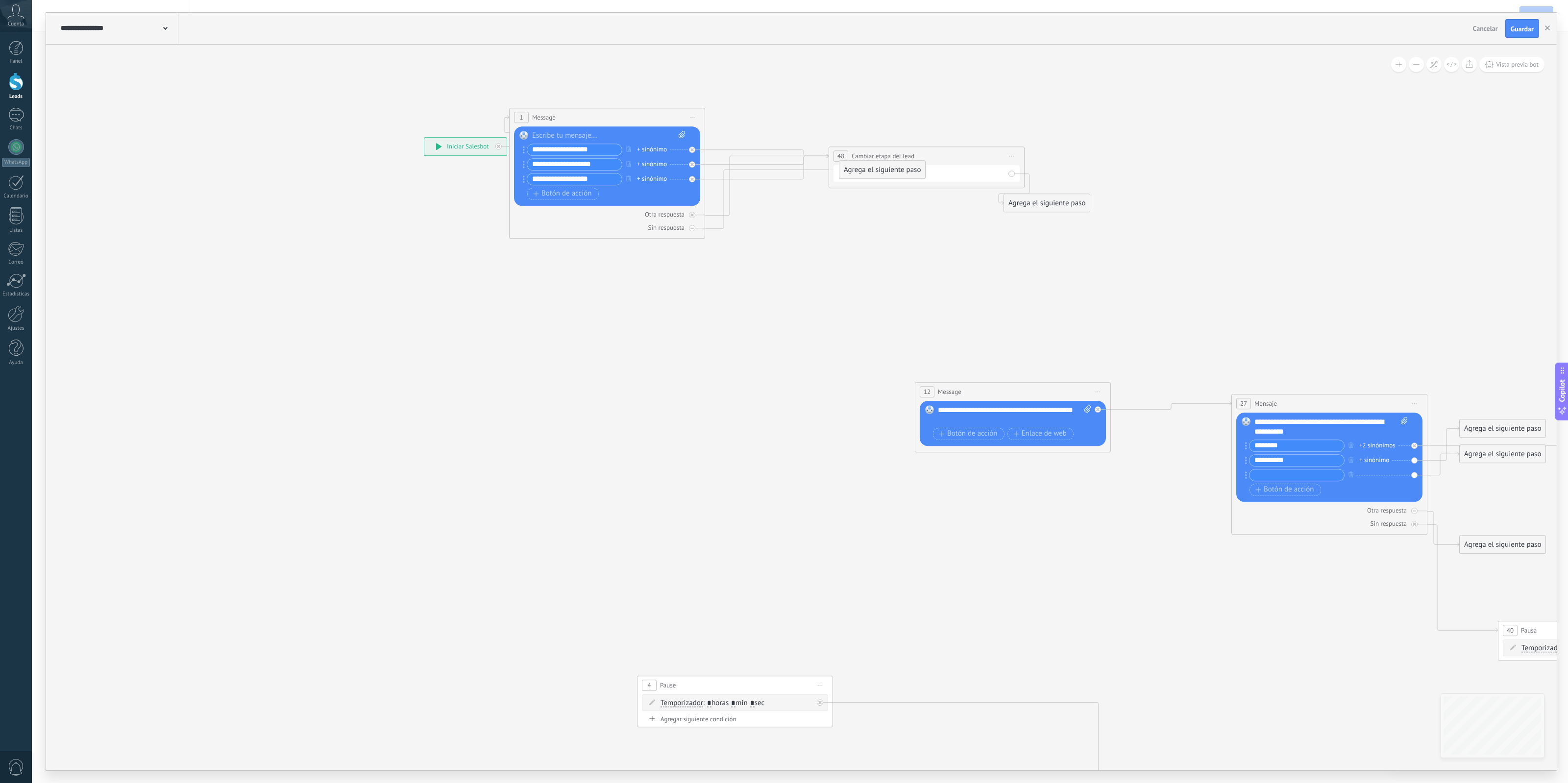
drag, startPoint x: 796, startPoint y: 283, endPoint x: 898, endPoint y: 172, distance: 150.7
click at [898, 172] on div "Agrega el siguiente paso" at bounding box center [882, 169] width 86 height 16
drag, startPoint x: 867, startPoint y: 202, endPoint x: 873, endPoint y: 167, distance: 35.5
click at [873, 167] on div "Agrega el siguiente paso" at bounding box center [888, 168] width 86 height 16
drag, startPoint x: 858, startPoint y: 206, endPoint x: 846, endPoint y: 172, distance: 36.1
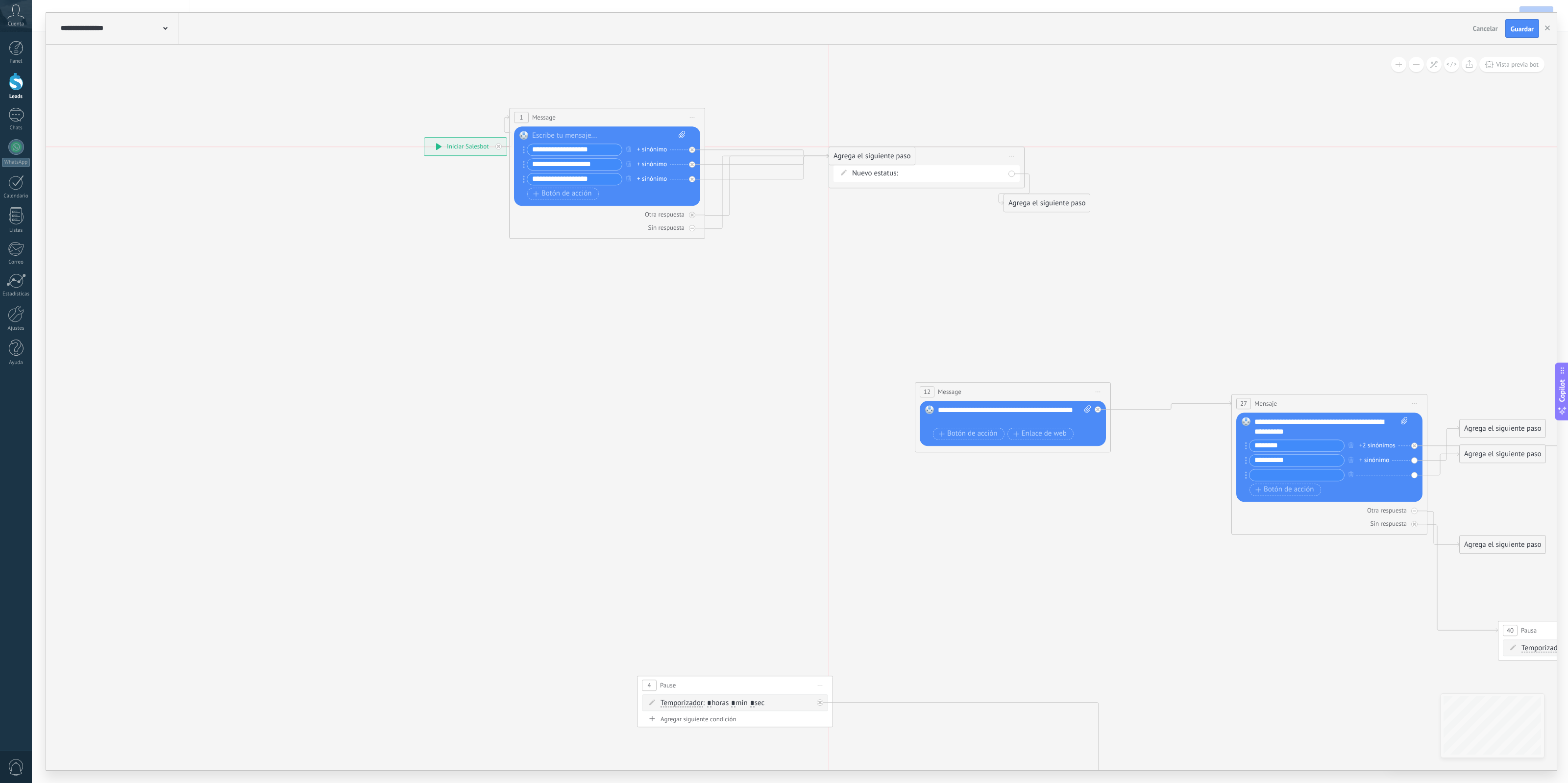
click at [845, 164] on div "Agrega el siguiente paso" at bounding box center [872, 156] width 86 height 16
drag, startPoint x: 863, startPoint y: 214, endPoint x: 769, endPoint y: 378, distance: 189.0
click at [769, 378] on div "Agrega el siguiente paso" at bounding box center [777, 371] width 86 height 16
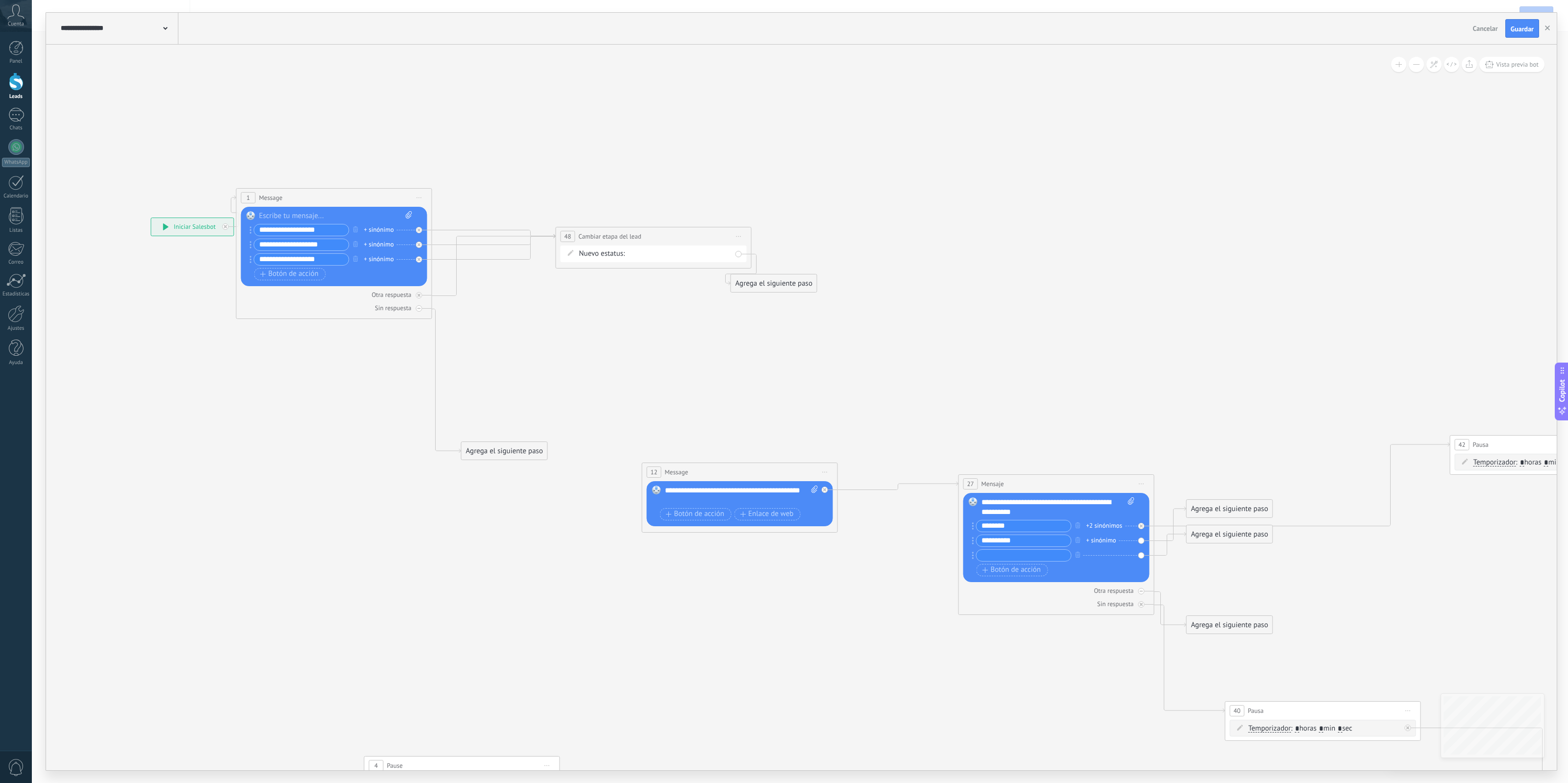
drag, startPoint x: 865, startPoint y: 271, endPoint x: 511, endPoint y: 356, distance: 364.1
click at [511, 356] on icon at bounding box center [1271, 584] width 2730 height 1283
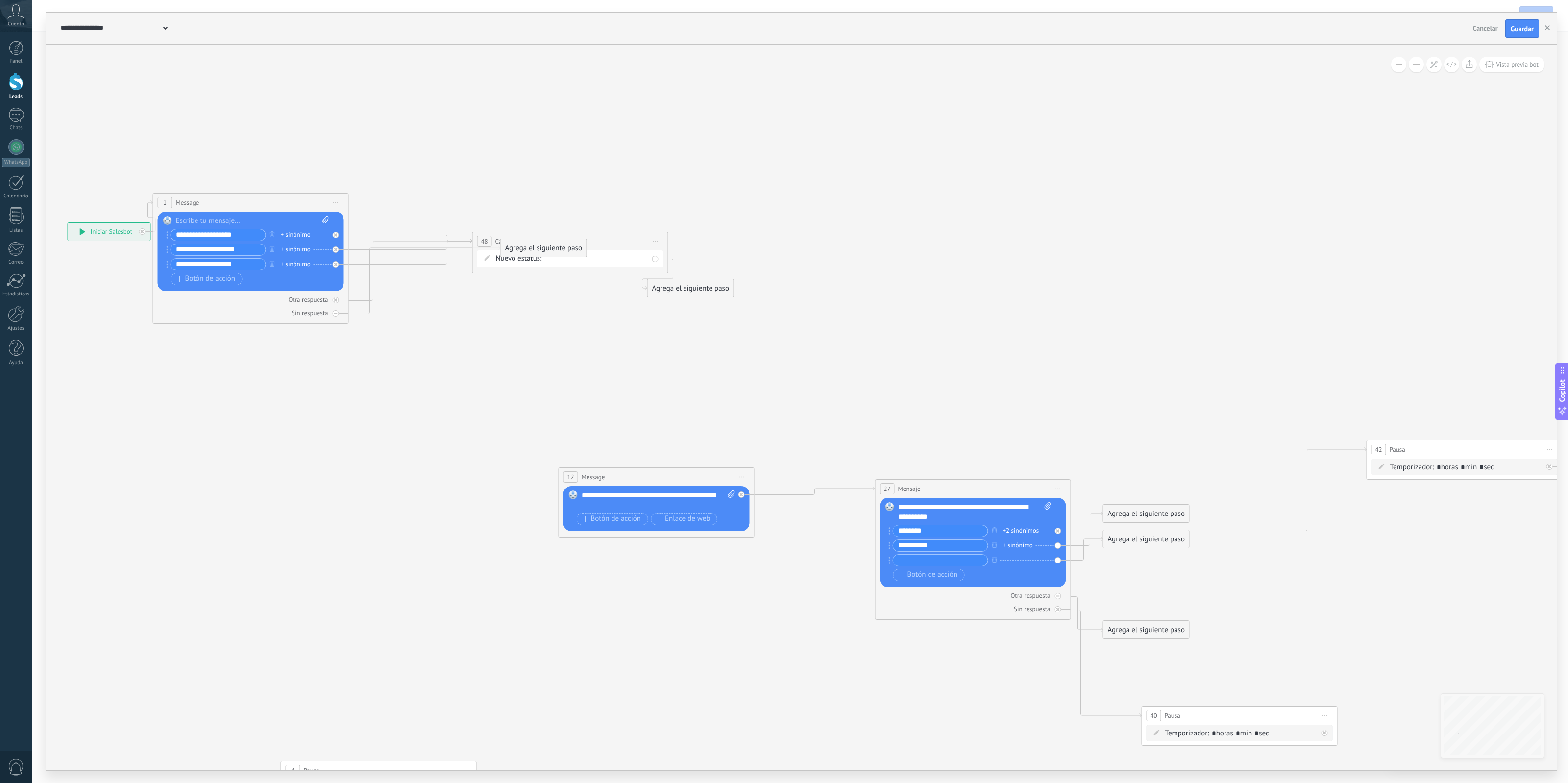
drag, startPoint x: 417, startPoint y: 461, endPoint x: 540, endPoint y: 254, distance: 240.8
click at [540, 254] on div "Agrega el siguiente paso" at bounding box center [544, 248] width 86 height 16
drag, startPoint x: 541, startPoint y: 292, endPoint x: 391, endPoint y: 385, distance: 176.5
click at [391, 385] on div "Agrega el siguiente paso" at bounding box center [394, 378] width 86 height 16
click at [391, 385] on div "Agrega el siguiente paso" at bounding box center [393, 381] width 86 height 16
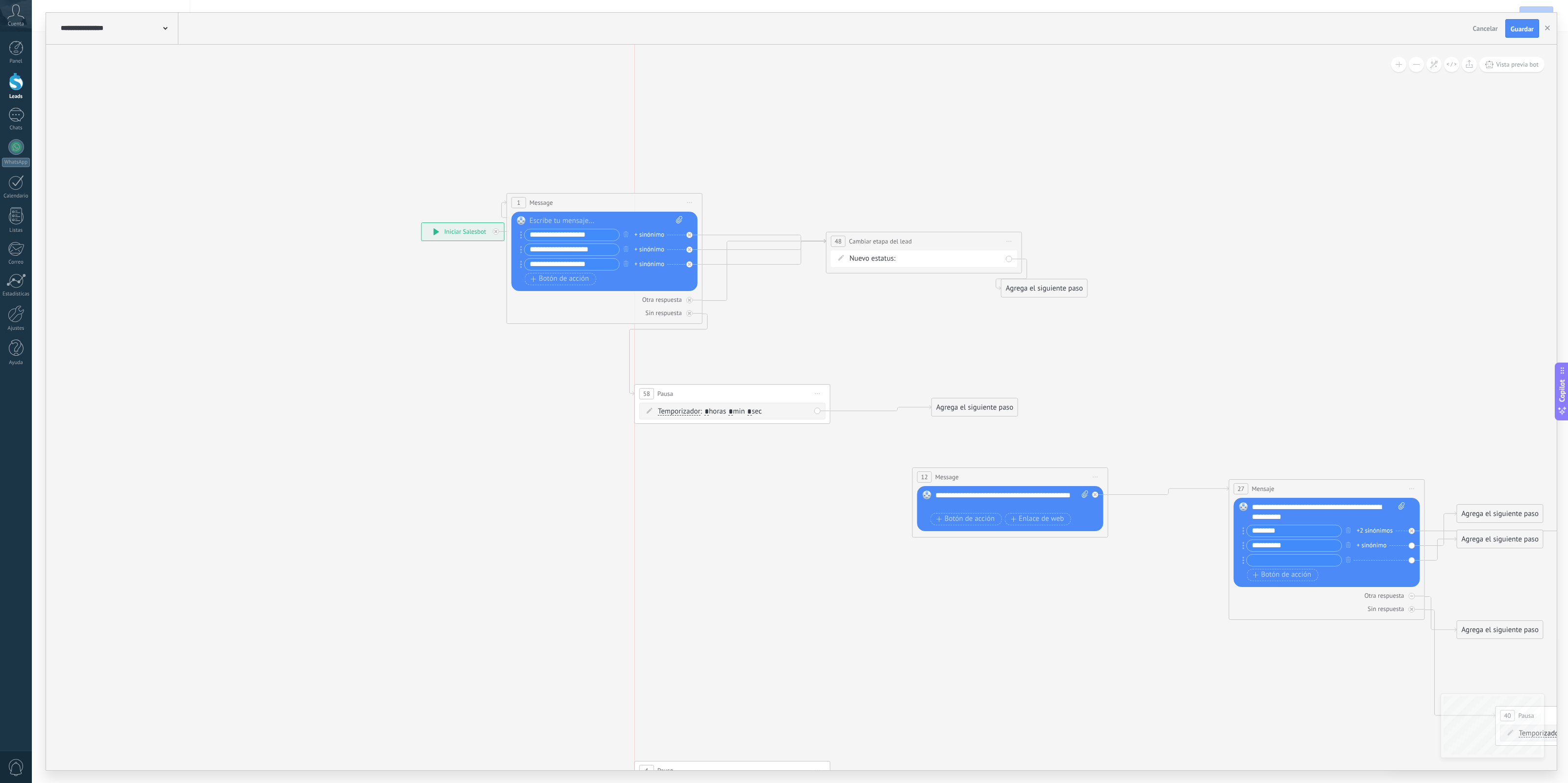
drag, startPoint x: 813, startPoint y: 388, endPoint x: 739, endPoint y: 401, distance: 75.1
click at [739, 401] on div "58 Pausa ***** Iniciar vista previa aquí Cambiar nombre Duplicar Borrar" at bounding box center [732, 394] width 195 height 18
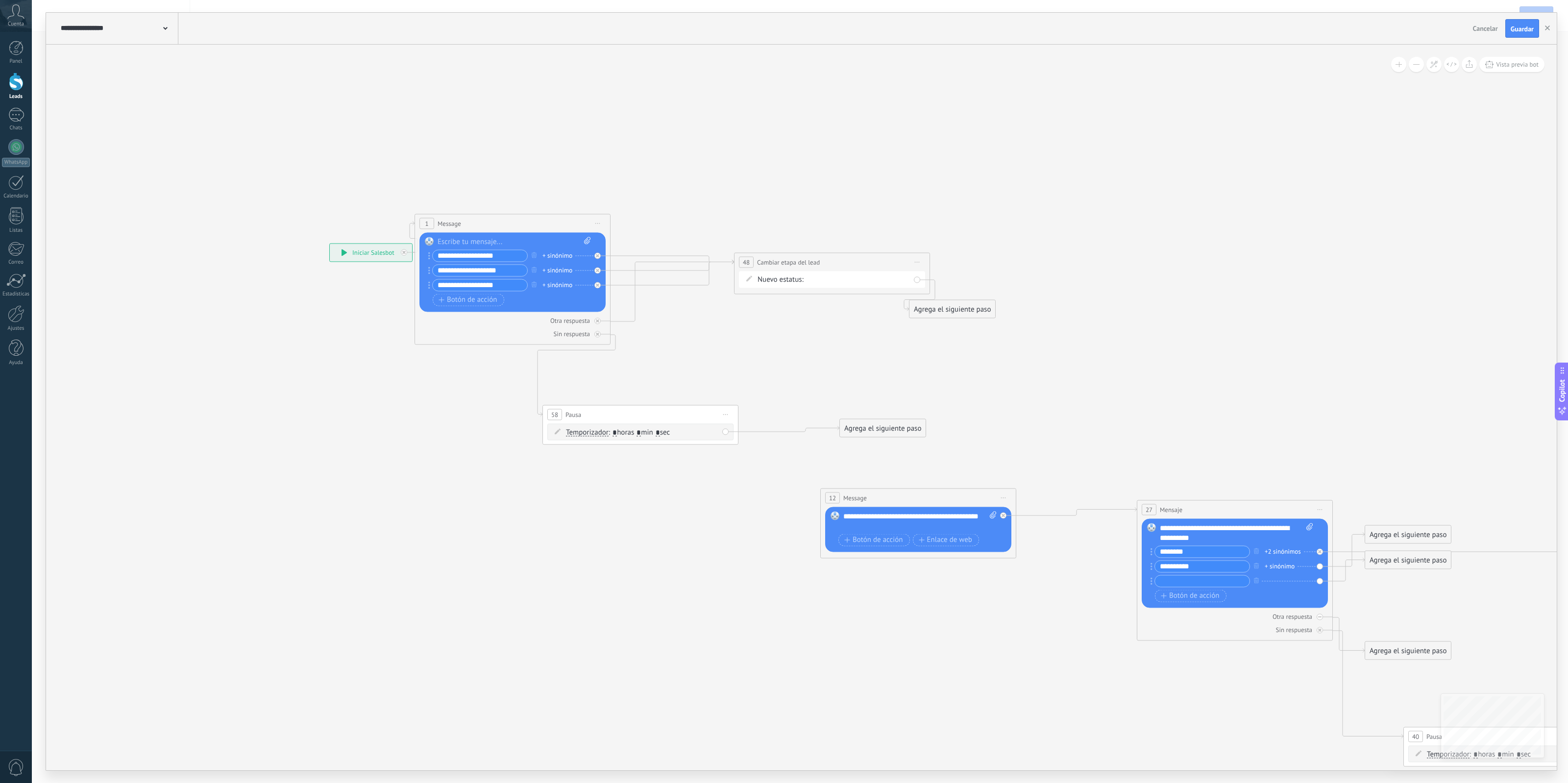
drag, startPoint x: 837, startPoint y: 352, endPoint x: 612, endPoint y: 361, distance: 225.2
click at [613, 361] on icon at bounding box center [1449, 610] width 2730 height 1283
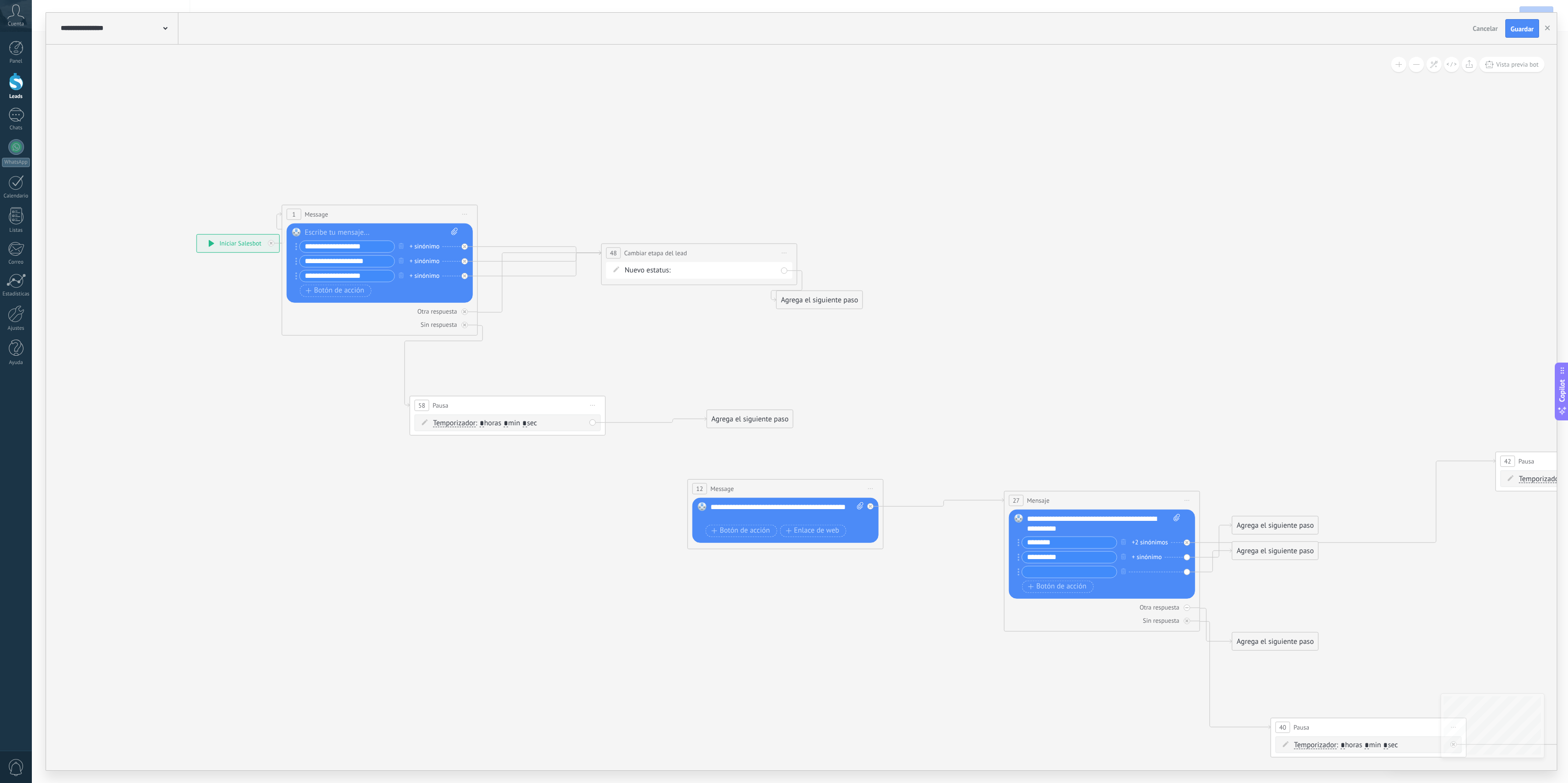
click at [738, 420] on div "Agrega el siguiente paso" at bounding box center [750, 419] width 86 height 16
click at [667, 381] on icon at bounding box center [1317, 601] width 2730 height 1283
drag, startPoint x: 752, startPoint y: 417, endPoint x: 647, endPoint y: 275, distance: 176.6
click at [804, 295] on div "Agrega el siguiente paso" at bounding box center [819, 300] width 86 height 16
drag, startPoint x: 727, startPoint y: 251, endPoint x: 873, endPoint y: 157, distance: 173.6
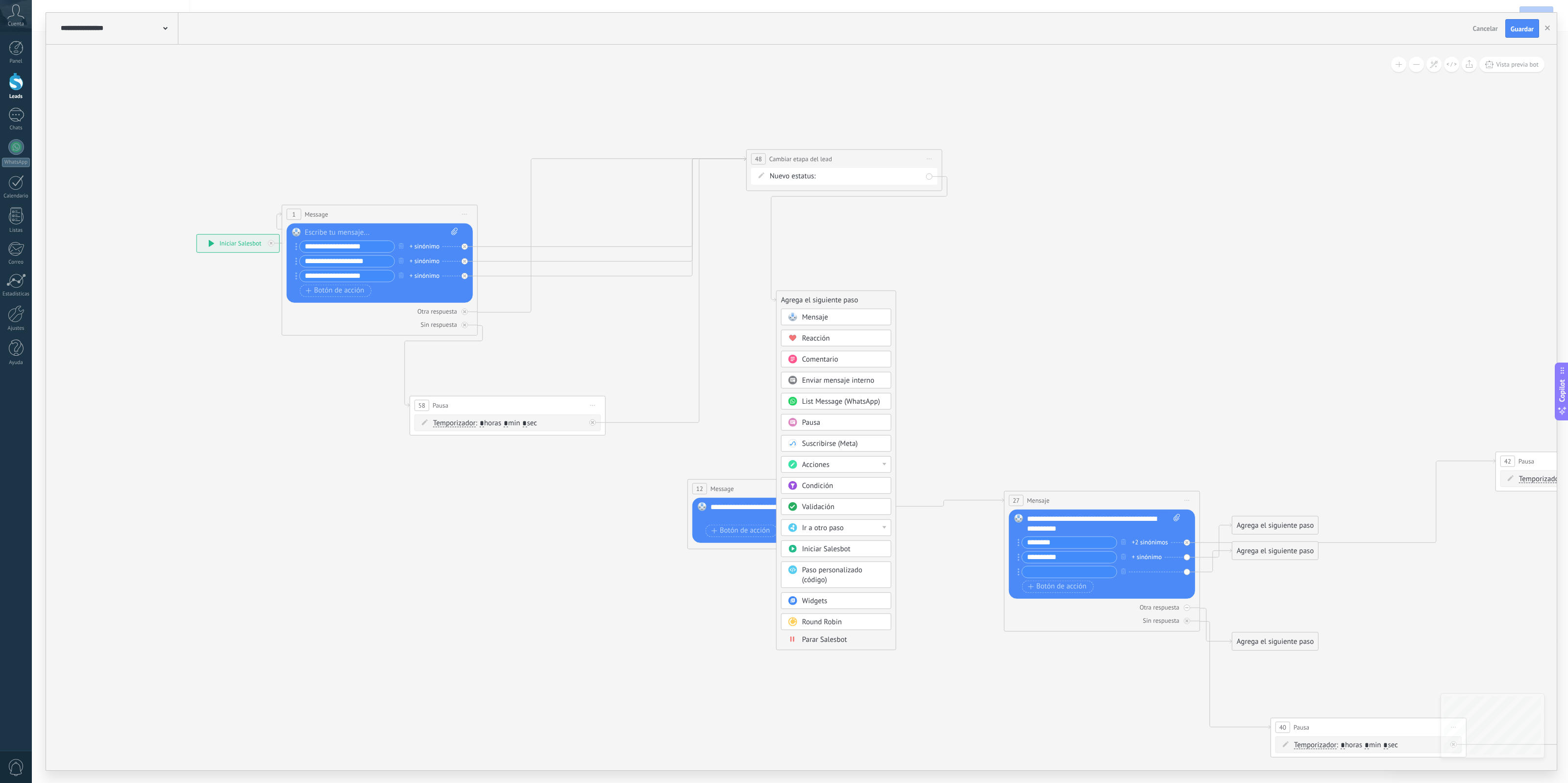
click at [873, 157] on div "**********" at bounding box center [844, 159] width 195 height 18
click at [838, 292] on div "Agrega el siguiente paso" at bounding box center [819, 300] width 86 height 16
click at [861, 491] on div "Condición" at bounding box center [843, 486] width 83 height 10
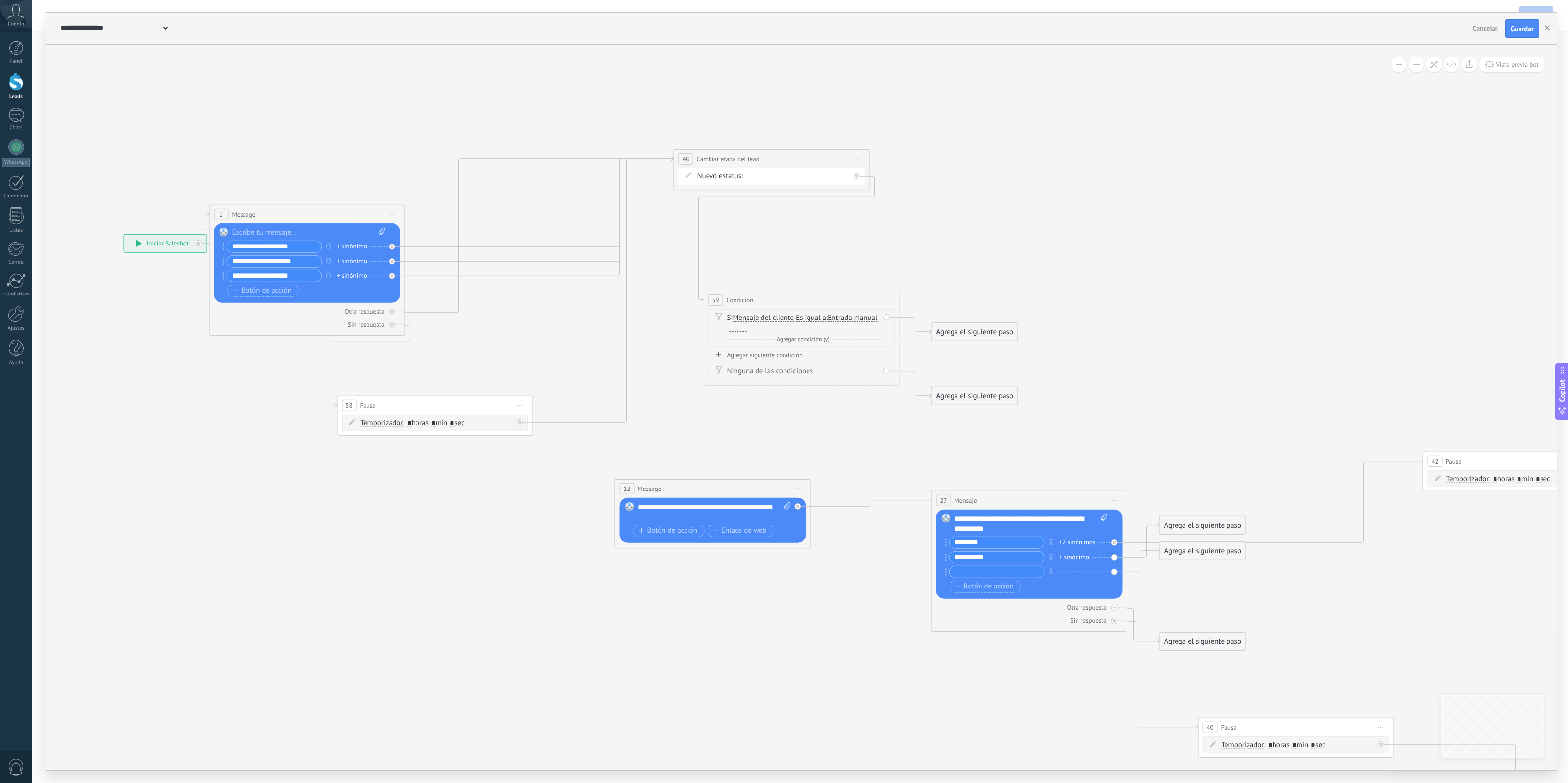
click at [806, 336] on span "Agregar condición (y)" at bounding box center [803, 339] width 58 height 7
click at [747, 329] on div at bounding box center [738, 328] width 17 height 8
click at [887, 346] on icon at bounding box center [886, 348] width 5 height 6
click at [747, 329] on div at bounding box center [738, 328] width 17 height 8
click at [828, 322] on span "Entrada manual" at bounding box center [853, 318] width 50 height 8
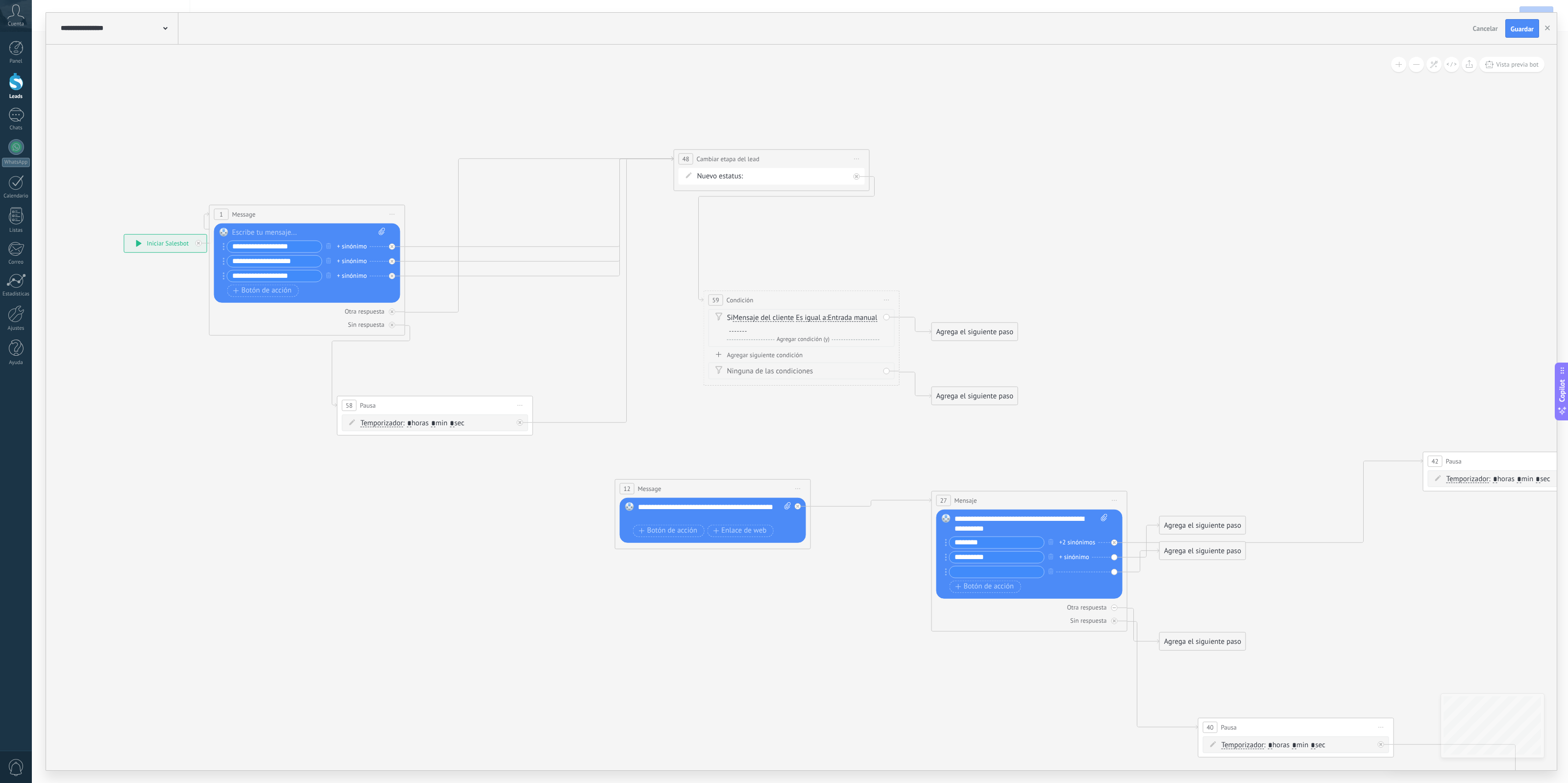
click at [823, 326] on button "Entrada manual" at bounding box center [884, 318] width 123 height 18
click at [770, 274] on icon at bounding box center [1244, 573] width 2730 height 1338
click at [852, 268] on icon at bounding box center [1244, 573] width 2730 height 1338
drag, startPoint x: 862, startPoint y: 303, endPoint x: 1114, endPoint y: 178, distance: 281.3
click at [1114, 178] on div "59 Condición ********* Iniciar vista previa aquí Cambiar nombre Duplicar Borrar" at bounding box center [1053, 175] width 195 height 18
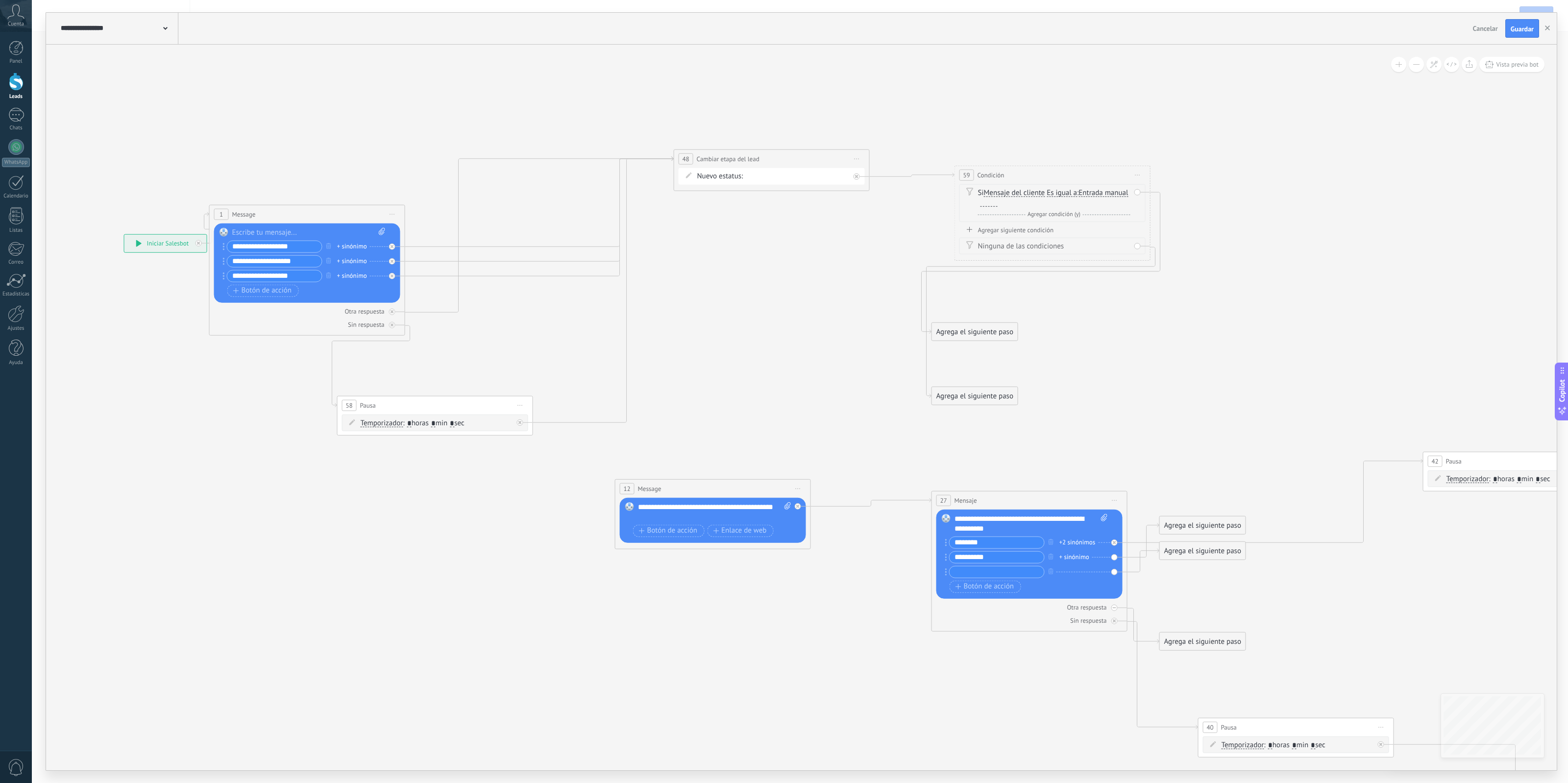
click at [998, 200] on div at bounding box center [988, 203] width 17 height 8
click at [1138, 125] on icon at bounding box center [1244, 573] width 2730 height 1338
click at [1071, 217] on span "Agregar condición (y)" at bounding box center [1054, 214] width 58 height 7
drag, startPoint x: 1146, startPoint y: 212, endPoint x: 1158, endPoint y: 214, distance: 12.2
click at [124, 234] on div "**********" at bounding box center [124, 234] width 0 height 0
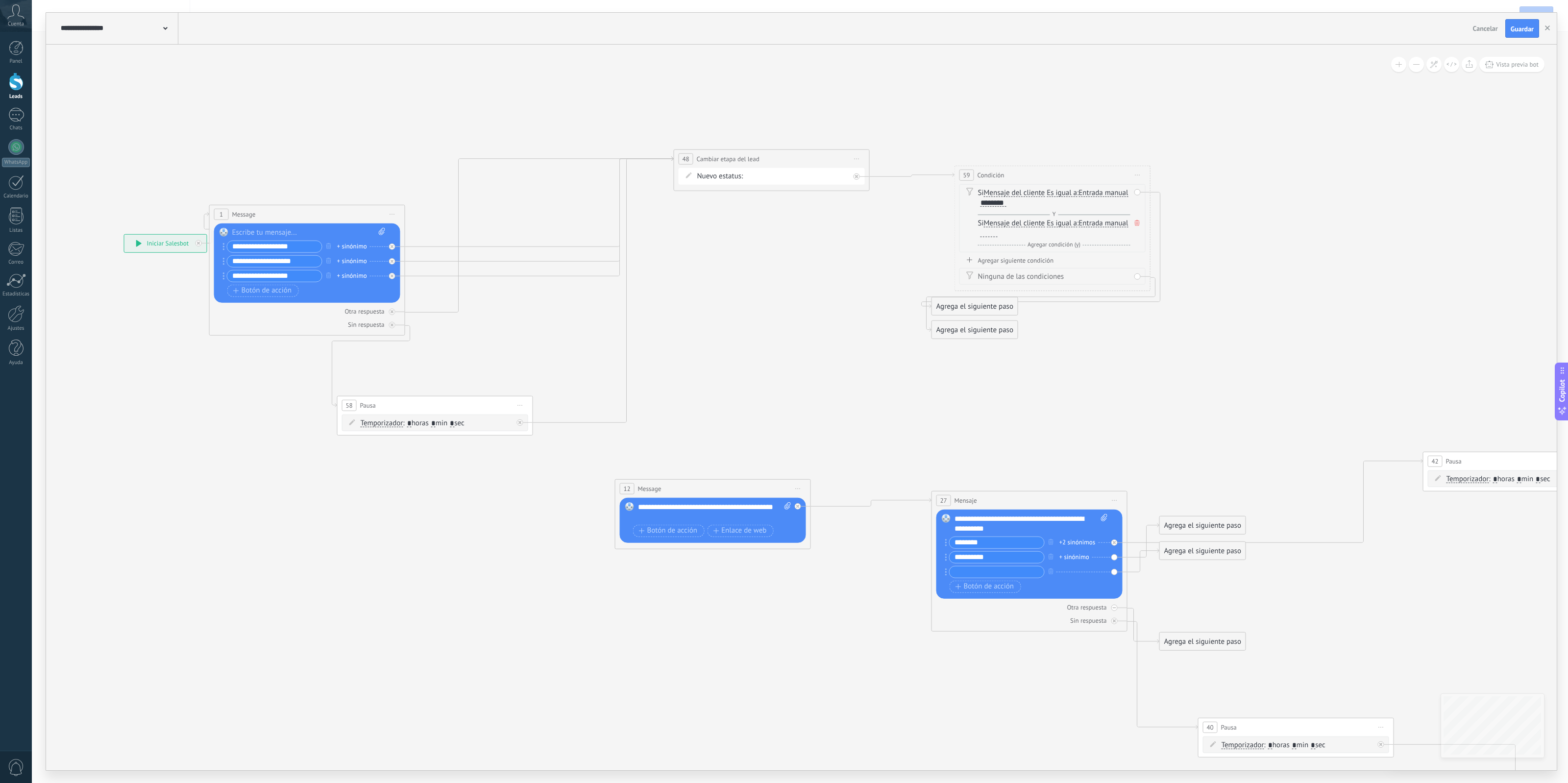
click at [1138, 221] on icon at bounding box center [1137, 222] width 5 height 6
click at [1022, 234] on div "Agregar siguiente condición" at bounding box center [1053, 230] width 186 height 8
click at [998, 248] on div at bounding box center [988, 245] width 17 height 8
click at [836, 249] on icon at bounding box center [1244, 573] width 2730 height 1338
drag, startPoint x: 988, startPoint y: 319, endPoint x: 1355, endPoint y: 169, distance: 396.5
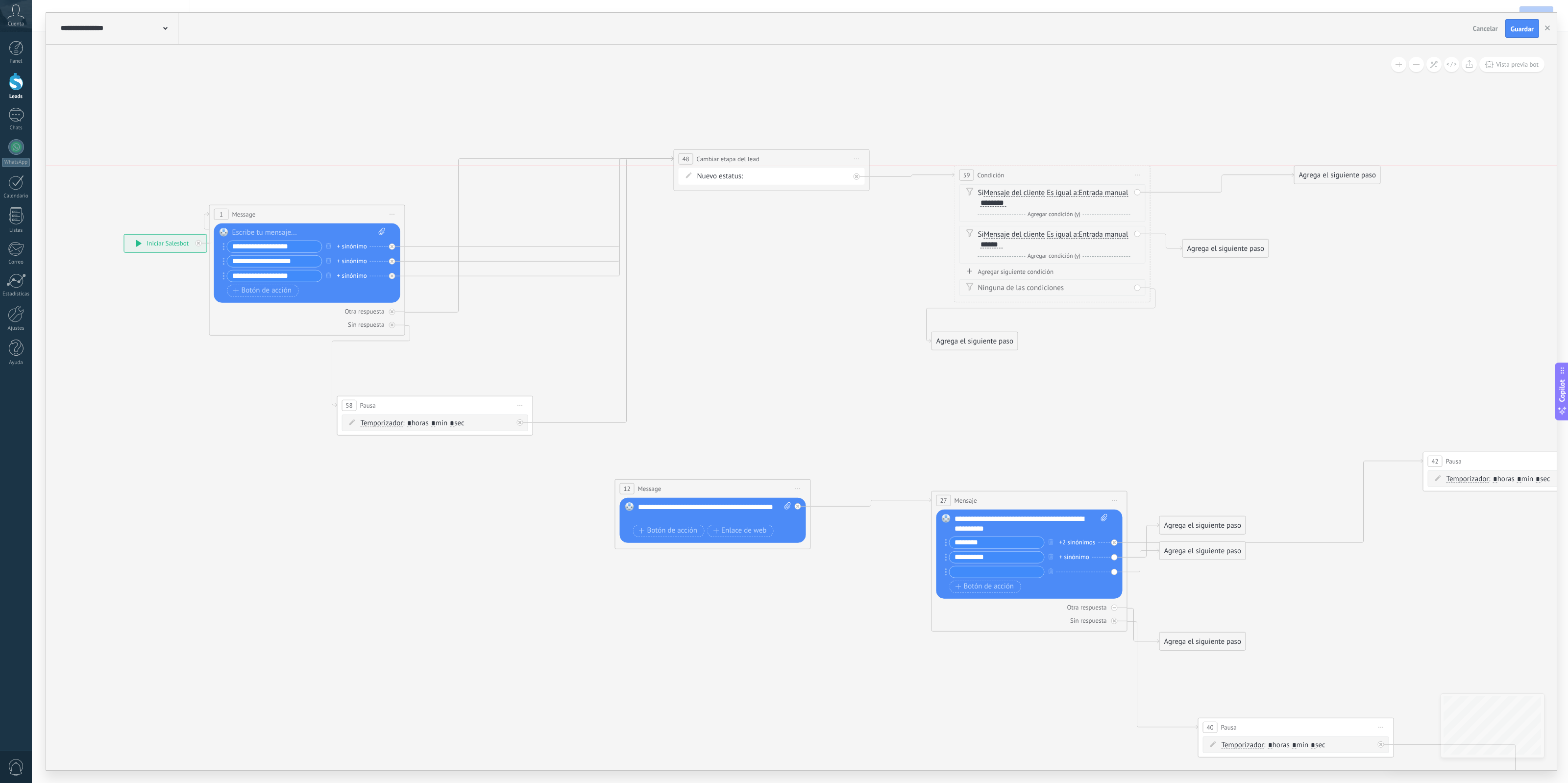
click at [1355, 169] on div "Agrega el siguiente paso" at bounding box center [1337, 175] width 86 height 16
drag, startPoint x: 970, startPoint y: 339, endPoint x: 1290, endPoint y: 336, distance: 320.0
click at [1290, 336] on div "Agrega el siguiente paso" at bounding box center [1296, 337] width 86 height 16
drag, startPoint x: 294, startPoint y: 244, endPoint x: 214, endPoint y: 259, distance: 81.4
click at [214, 259] on div "Reemplazar Quitar Convertir a mensaje de voz Arrastre la imagen aquí para adjun…" at bounding box center [307, 263] width 186 height 80
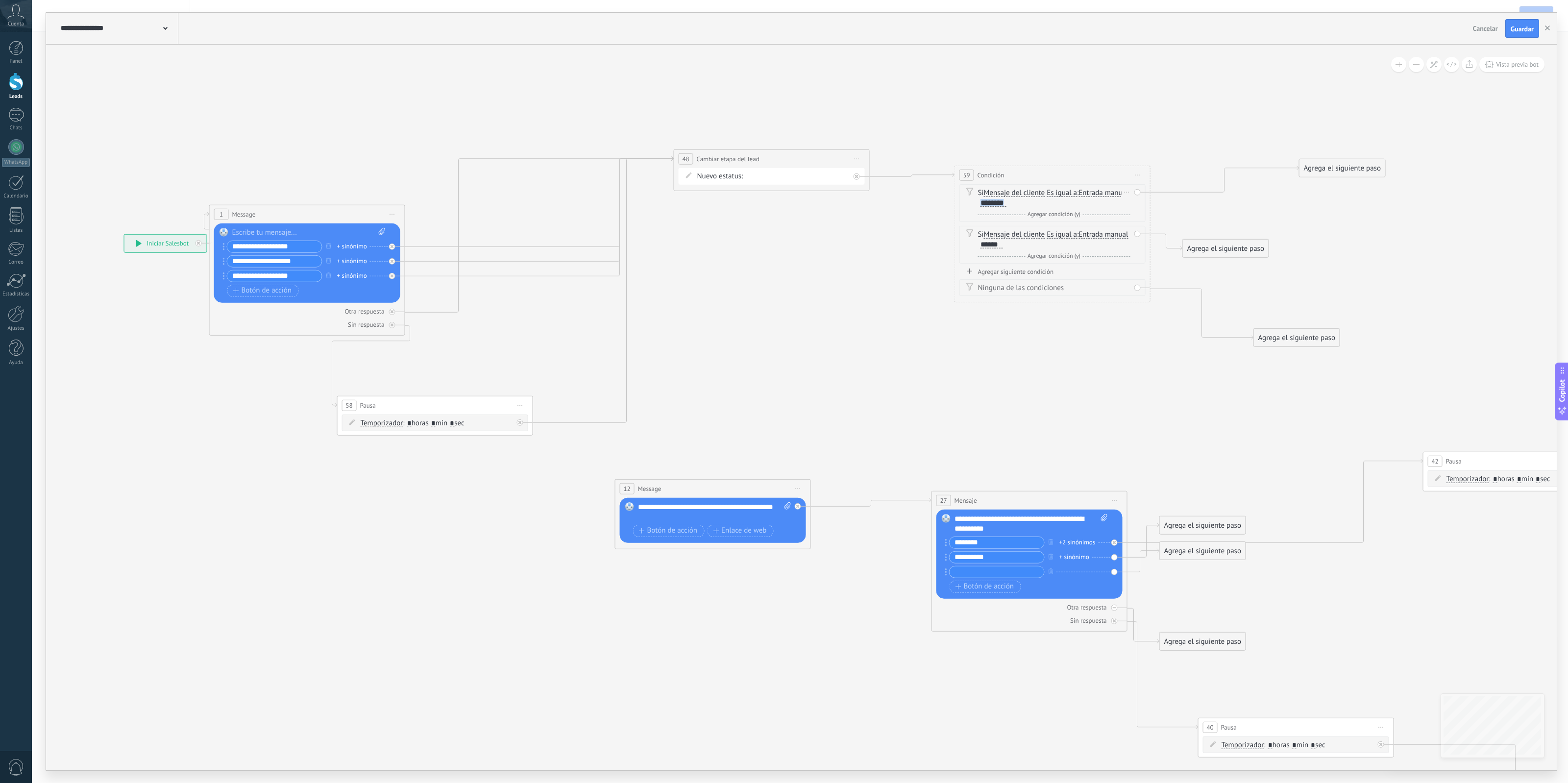
drag, startPoint x: 1054, startPoint y: 204, endPoint x: 1027, endPoint y: 208, distance: 27.3
click at [1027, 208] on div "Si Mensaje del cliente Mensaje del cliente Emoción de la conversación Comentari…" at bounding box center [1054, 203] width 153 height 31
drag, startPoint x: 301, startPoint y: 263, endPoint x: 188, endPoint y: 272, distance: 113.4
click at [124, 234] on div "**********" at bounding box center [124, 234] width 0 height 0
drag, startPoint x: 1055, startPoint y: 243, endPoint x: 1016, endPoint y: 246, distance: 39.1
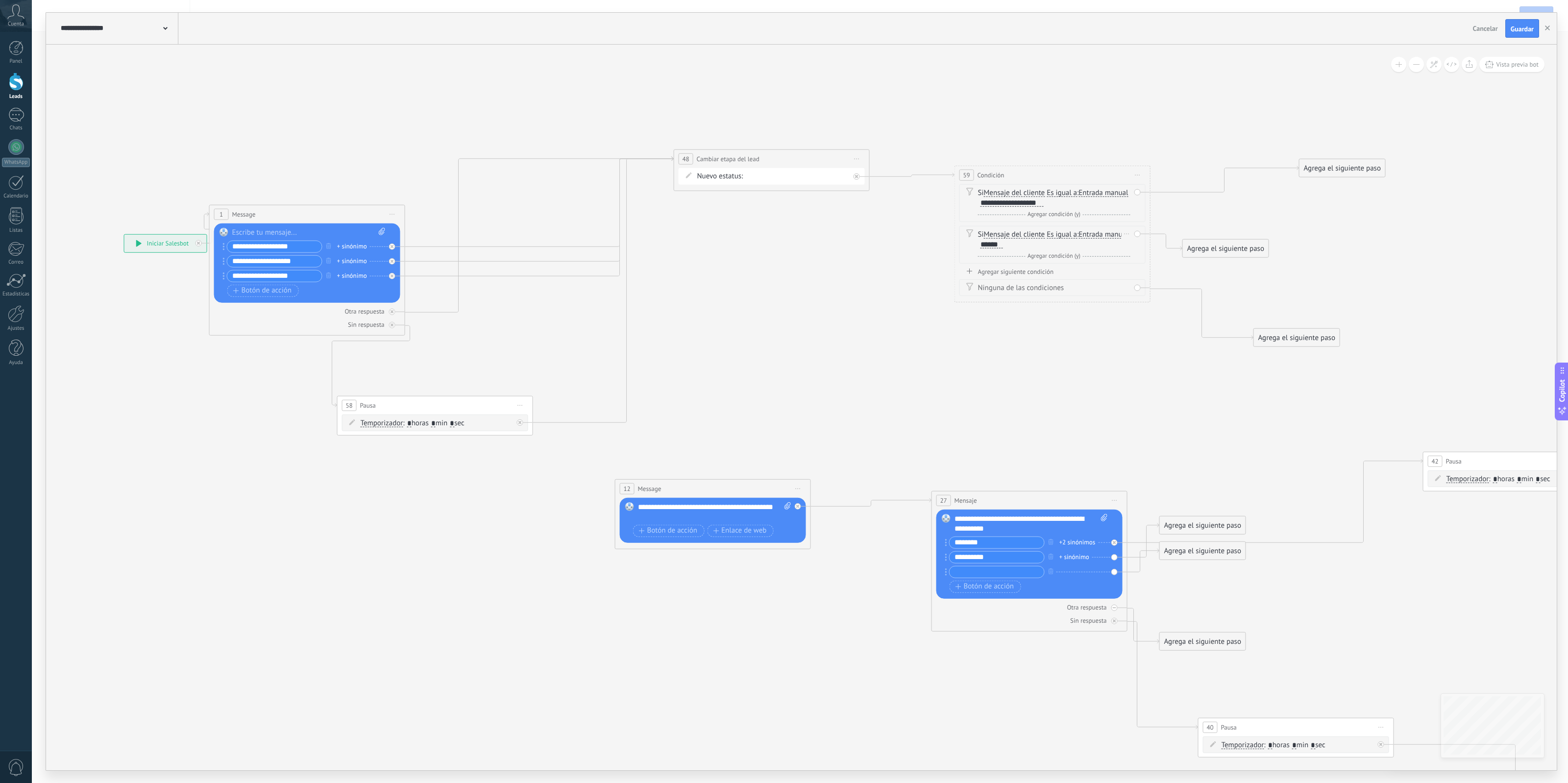
click at [1016, 246] on div "Si Mensaje del cliente Mensaje del cliente Emoción de la conversación Comentari…" at bounding box center [1054, 239] width 153 height 19
drag, startPoint x: 1052, startPoint y: 243, endPoint x: 1018, endPoint y: 248, distance: 34.4
click at [1018, 248] on div "Si Mensaje del cliente Mensaje del cliente Emoción de la conversación Comentari…" at bounding box center [1054, 239] width 153 height 19
drag, startPoint x: 297, startPoint y: 273, endPoint x: 186, endPoint y: 282, distance: 111.4
click at [124, 234] on div "**********" at bounding box center [124, 234] width 0 height 0
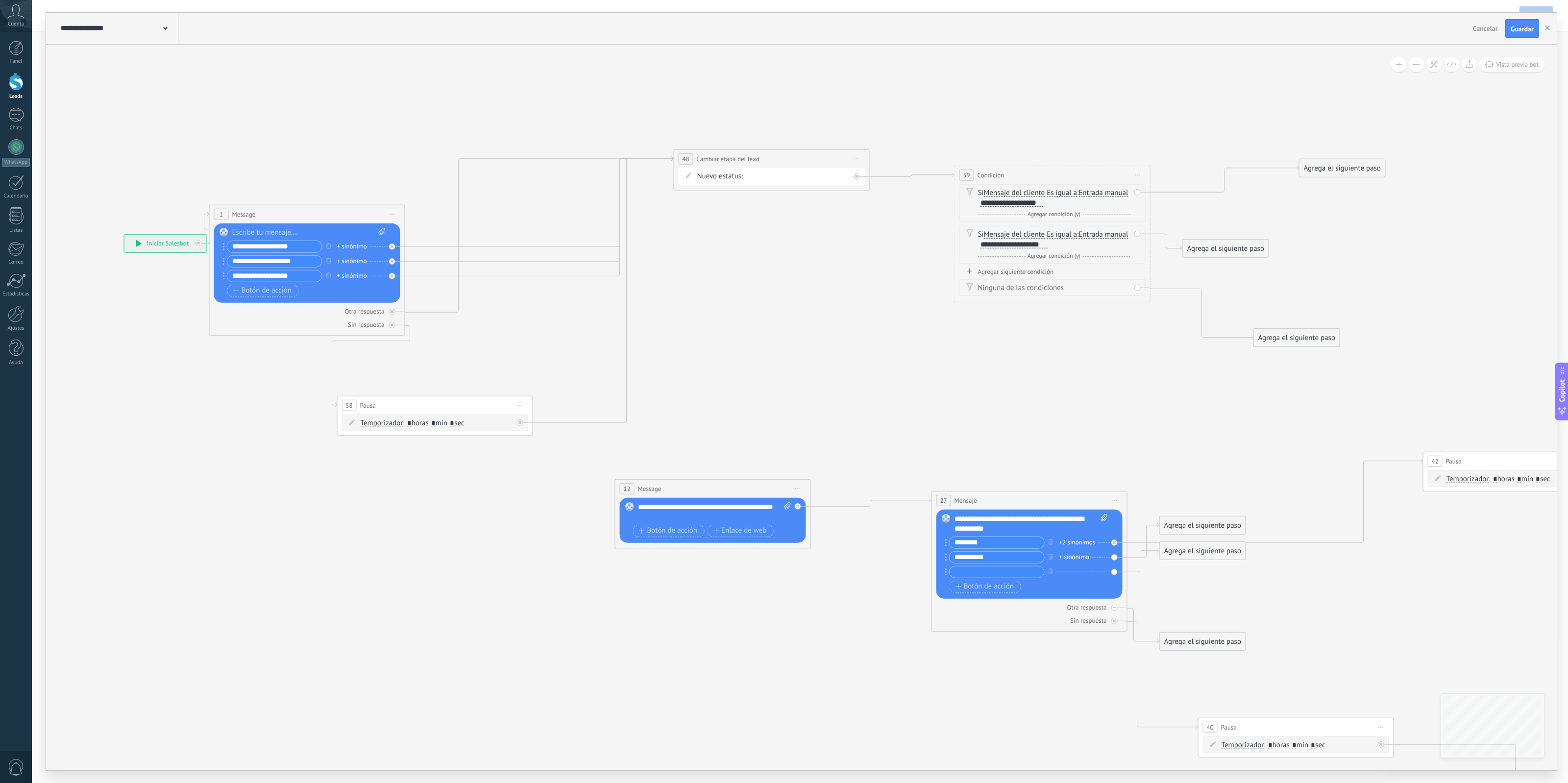
click at [1020, 275] on div "Agregar siguiente condición" at bounding box center [1053, 271] width 186 height 8
click at [998, 286] on div at bounding box center [988, 287] width 17 height 8
paste div
click at [1331, 316] on icon at bounding box center [1244, 573] width 2730 height 1338
click at [1519, 65] on span "Vista previa bot" at bounding box center [1517, 64] width 43 height 8
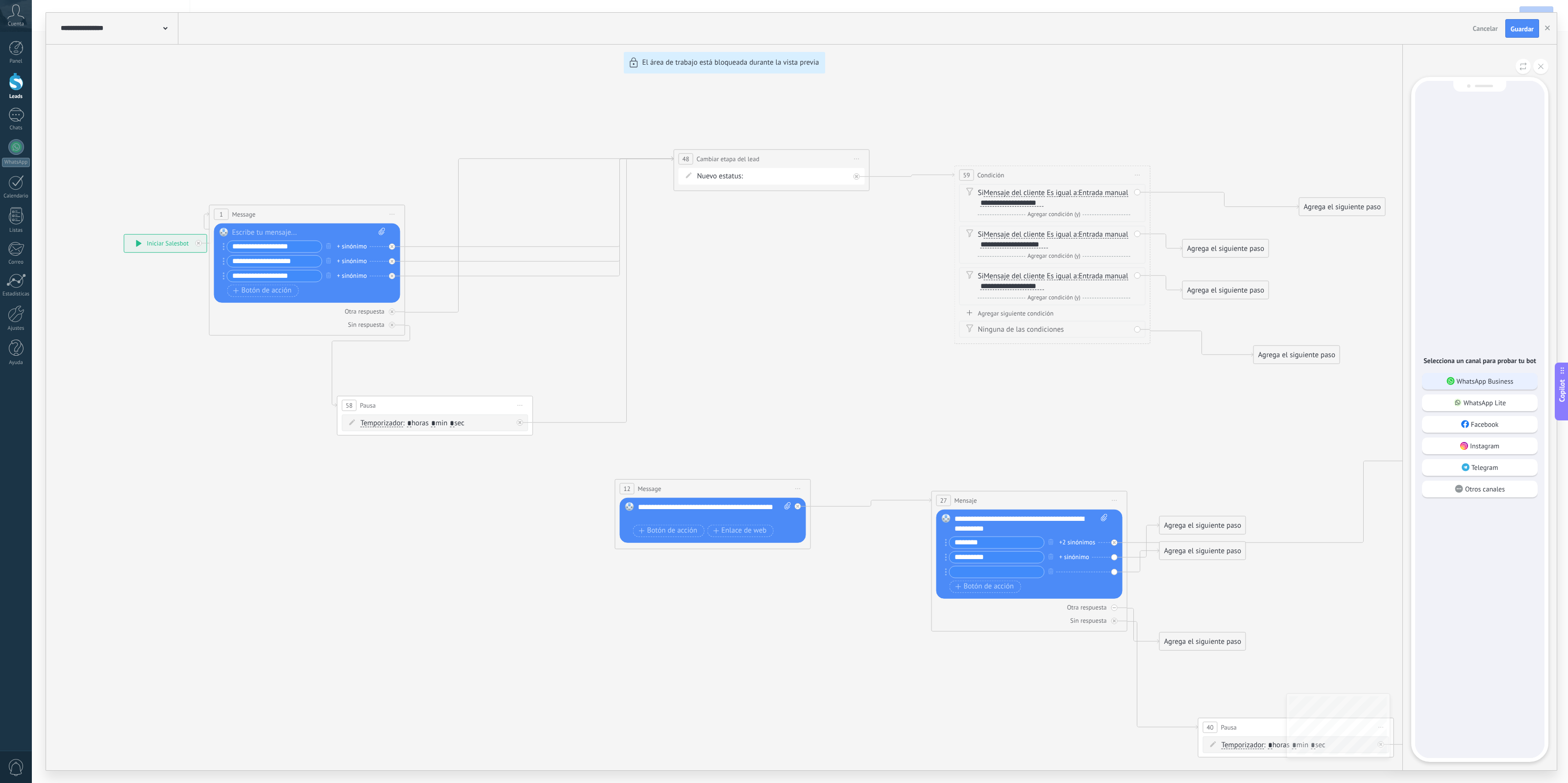
click at [1478, 382] on p "WhatsApp Business" at bounding box center [1485, 381] width 57 height 9
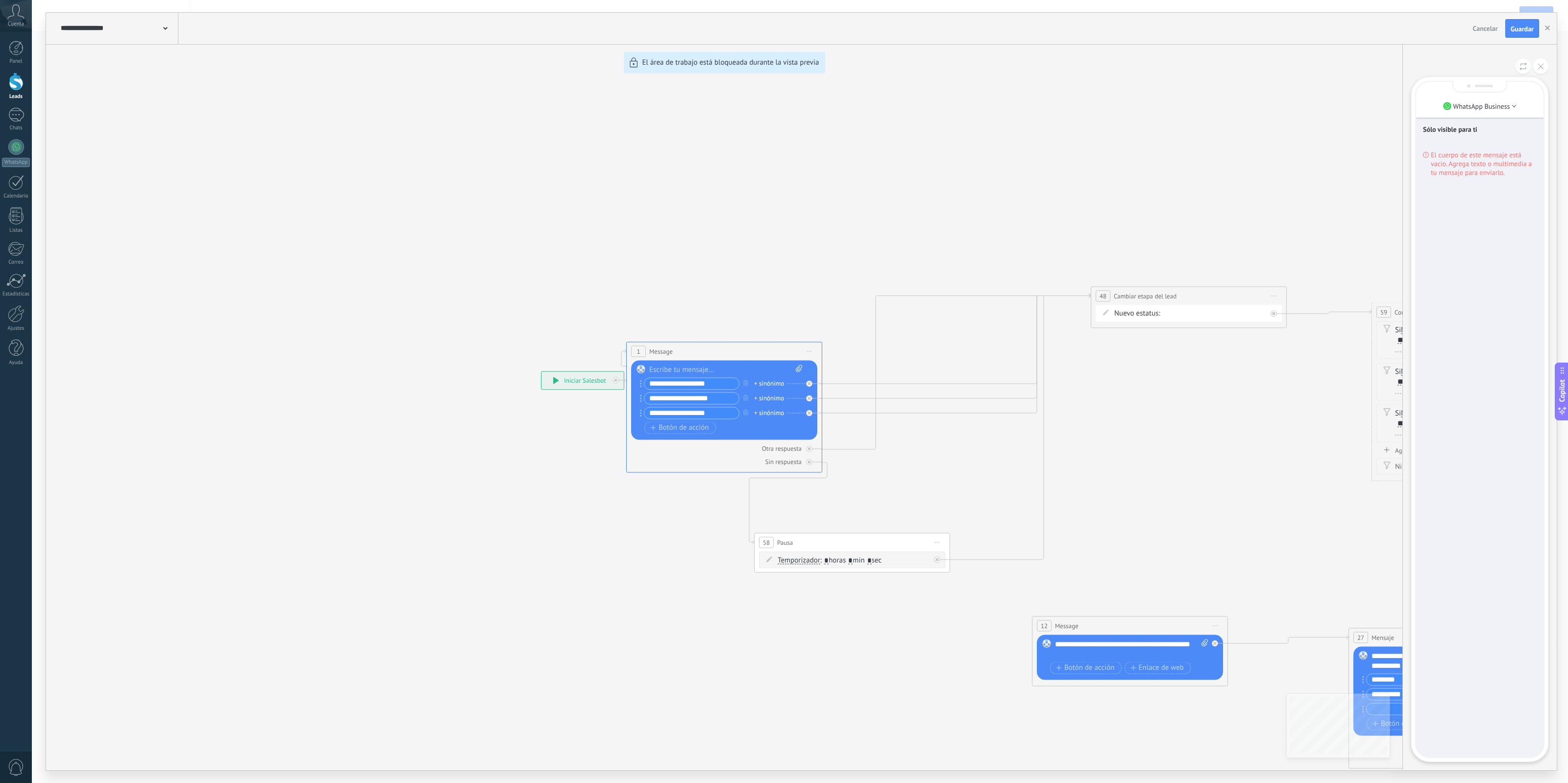
click at [715, 370] on div "**********" at bounding box center [801, 392] width 1511 height 758
drag, startPoint x: 694, startPoint y: 361, endPoint x: 692, endPoint y: 357, distance: 4.5
click at [692, 361] on div "**********" at bounding box center [801, 392] width 1511 height 758
click at [1540, 67] on use at bounding box center [1541, 66] width 6 height 6
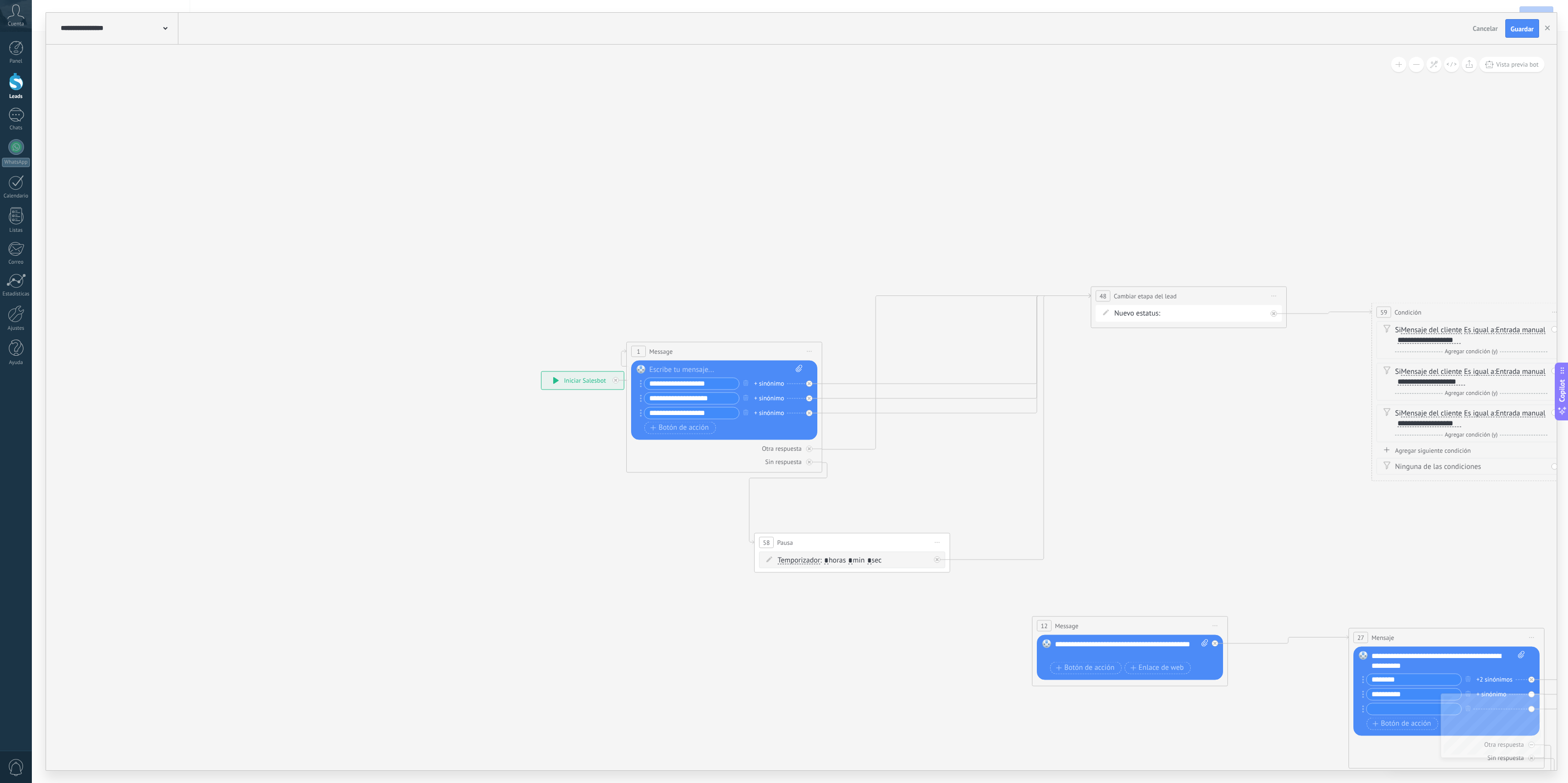
click at [692, 367] on div at bounding box center [726, 369] width 153 height 10
click at [776, 427] on li "Lead: Nombre" at bounding box center [782, 422] width 172 height 14
click at [1502, 67] on span "Vista previa bot" at bounding box center [1517, 64] width 43 height 8
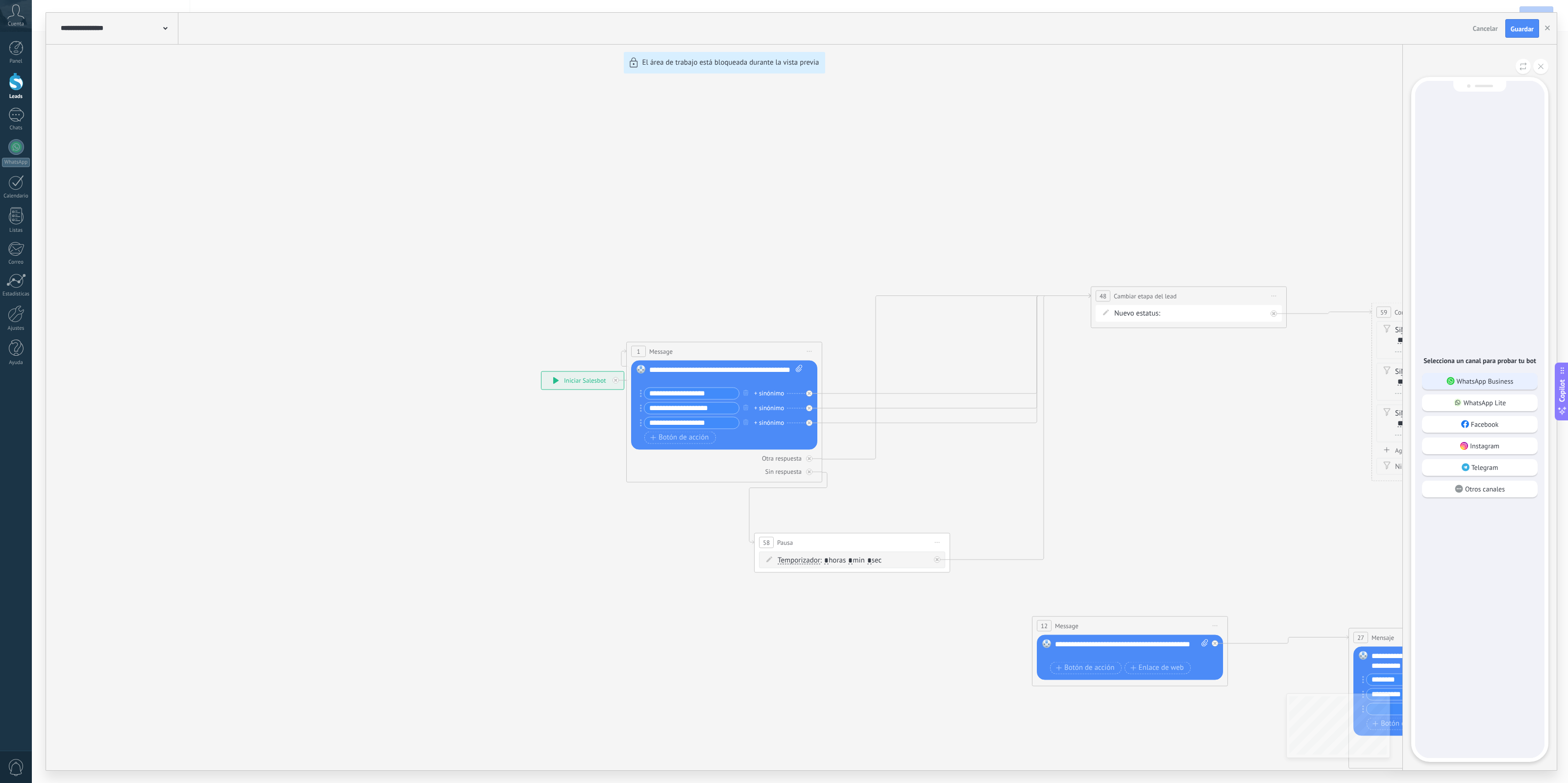
click at [1513, 385] on div "WhatsApp Business" at bounding box center [1480, 381] width 116 height 17
drag, startPoint x: 1179, startPoint y: 430, endPoint x: 1114, endPoint y: 425, distance: 65.2
click at [1114, 425] on div "**********" at bounding box center [801, 392] width 1511 height 758
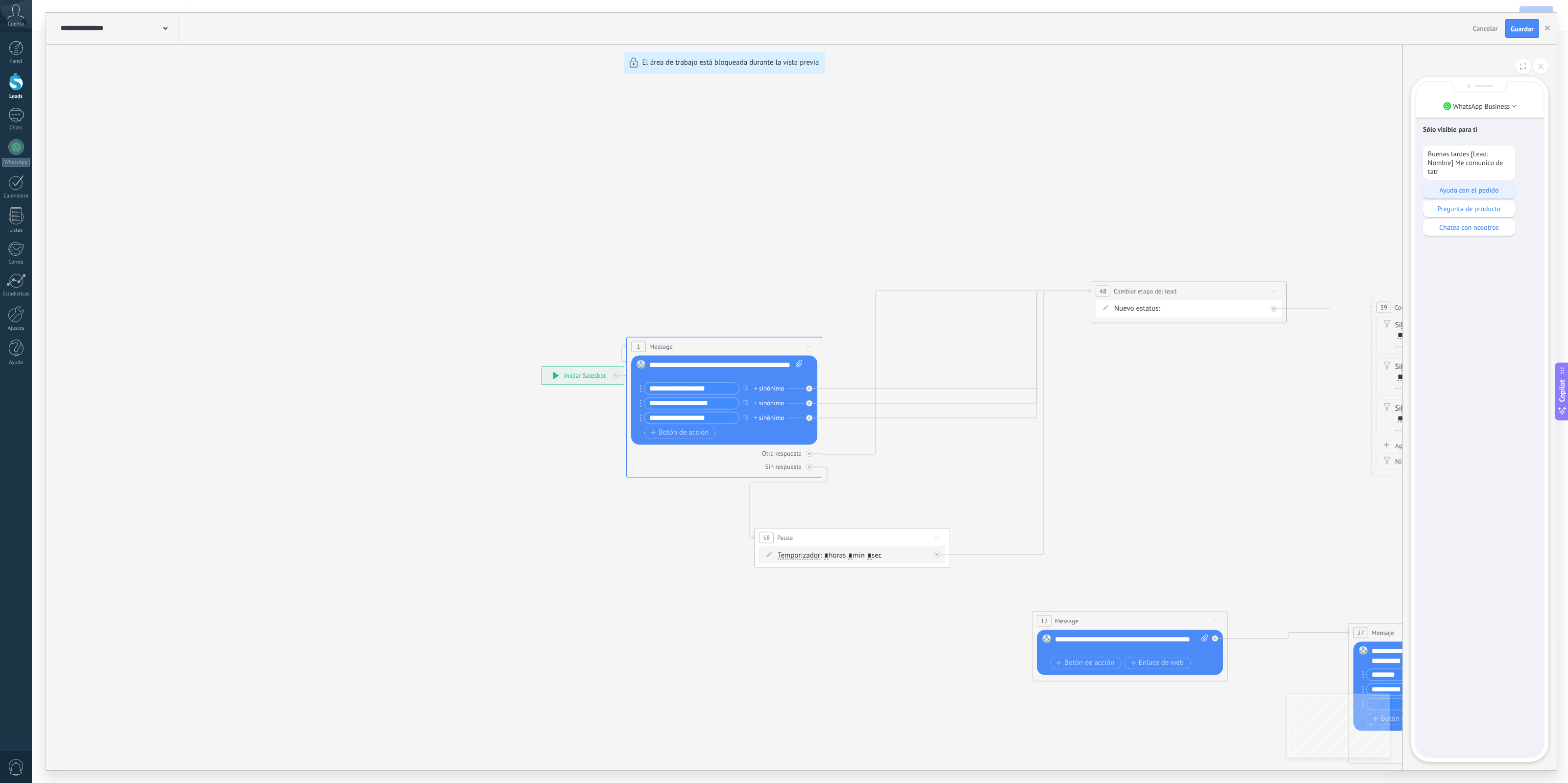
click at [1493, 189] on p "Ayuda con el pedido" at bounding box center [1468, 190] width 83 height 9
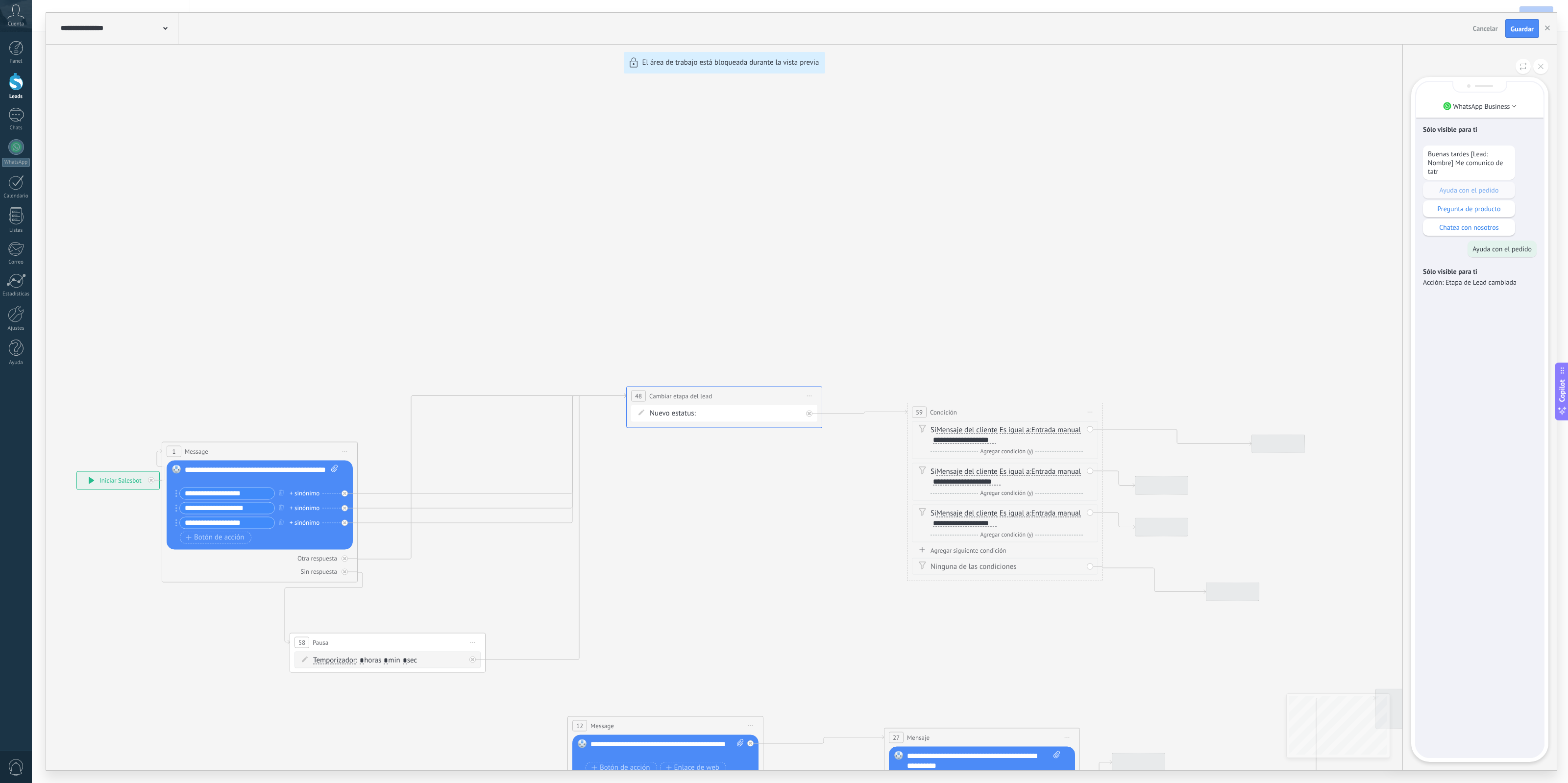
drag, startPoint x: 1307, startPoint y: 242, endPoint x: 1114, endPoint y: 226, distance: 193.7
click at [1114, 226] on div "**********" at bounding box center [801, 392] width 1511 height 758
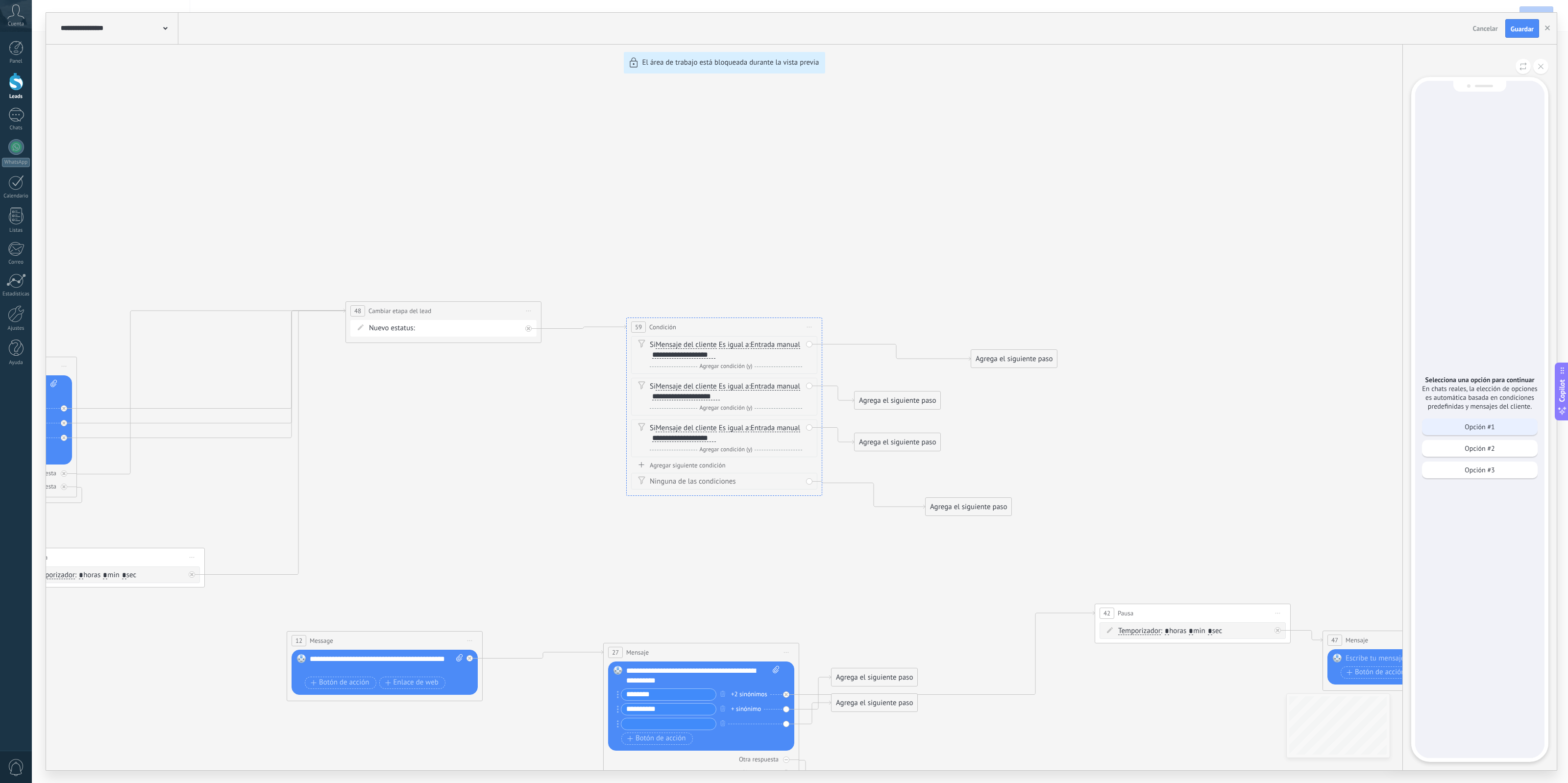
click at [1471, 426] on p "Opción #1" at bounding box center [1479, 426] width 30 height 9
click at [1537, 70] on button at bounding box center [1541, 66] width 15 height 15
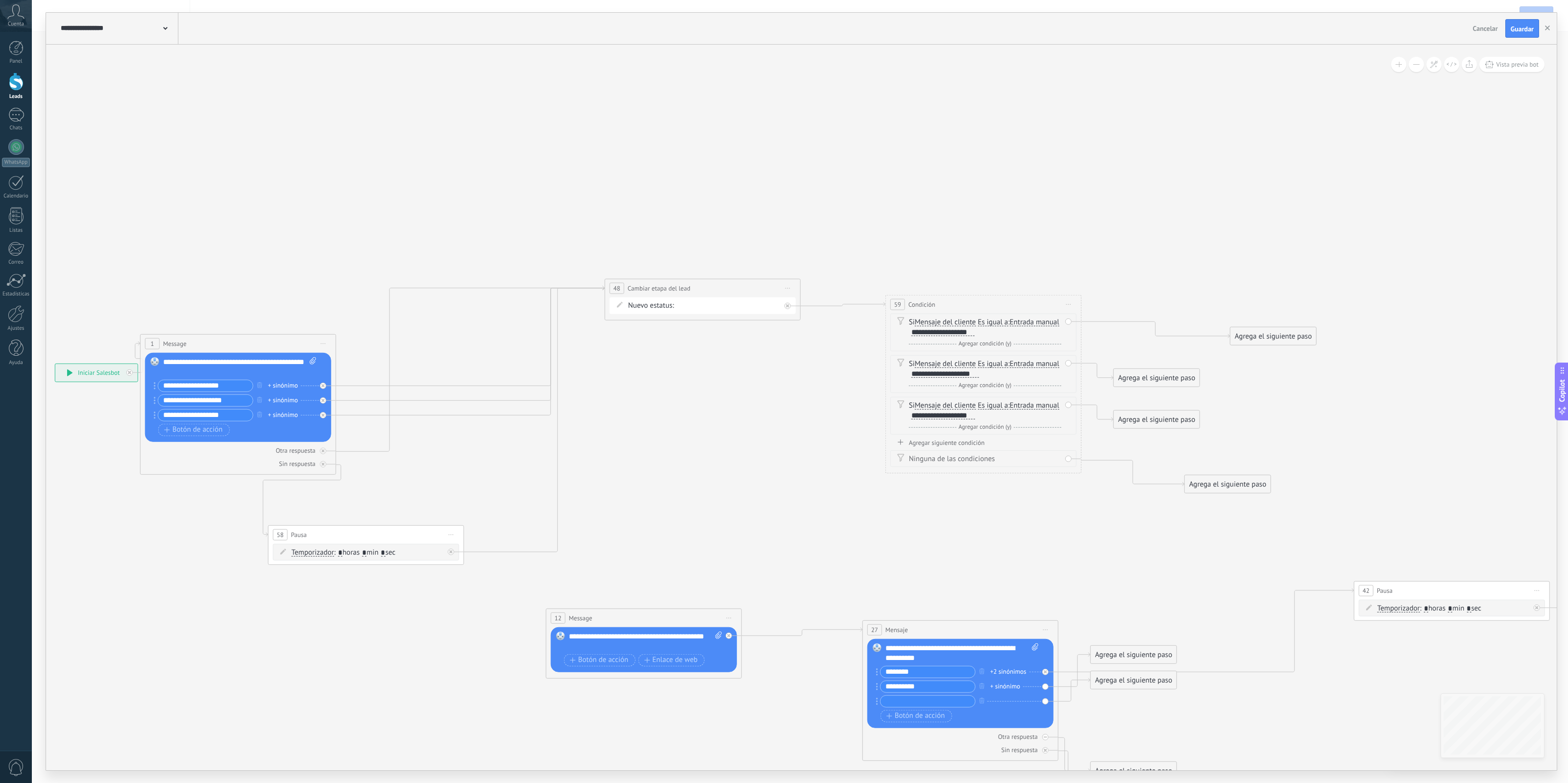
drag, startPoint x: 491, startPoint y: 244, endPoint x: 750, endPoint y: 222, distance: 259.9
click at [750, 222] on icon at bounding box center [1175, 703] width 2730 height 1338
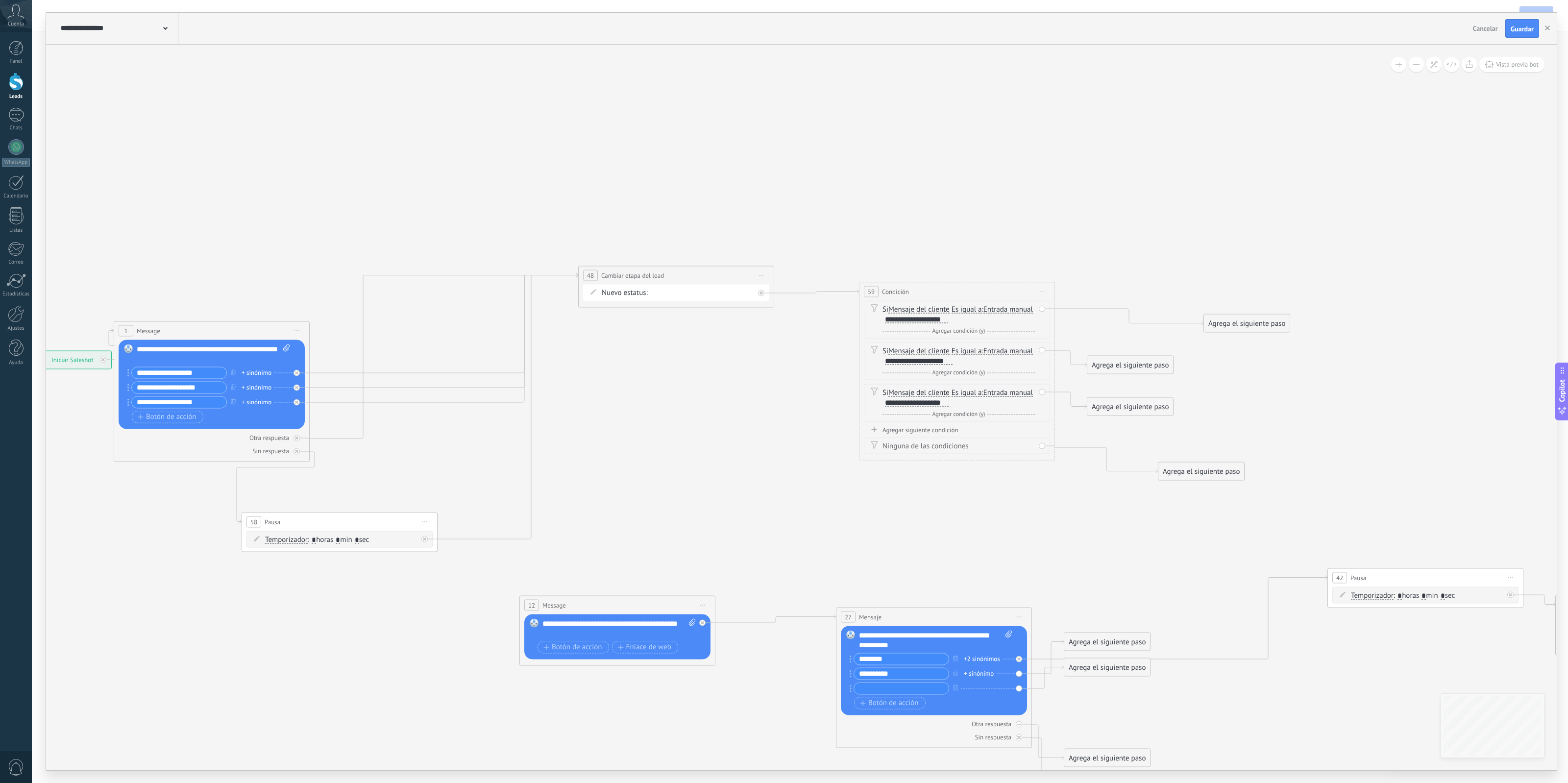
drag, startPoint x: 727, startPoint y: 193, endPoint x: 685, endPoint y: 170, distance: 47.9
click at [685, 170] on icon at bounding box center [1148, 690] width 2730 height 1338
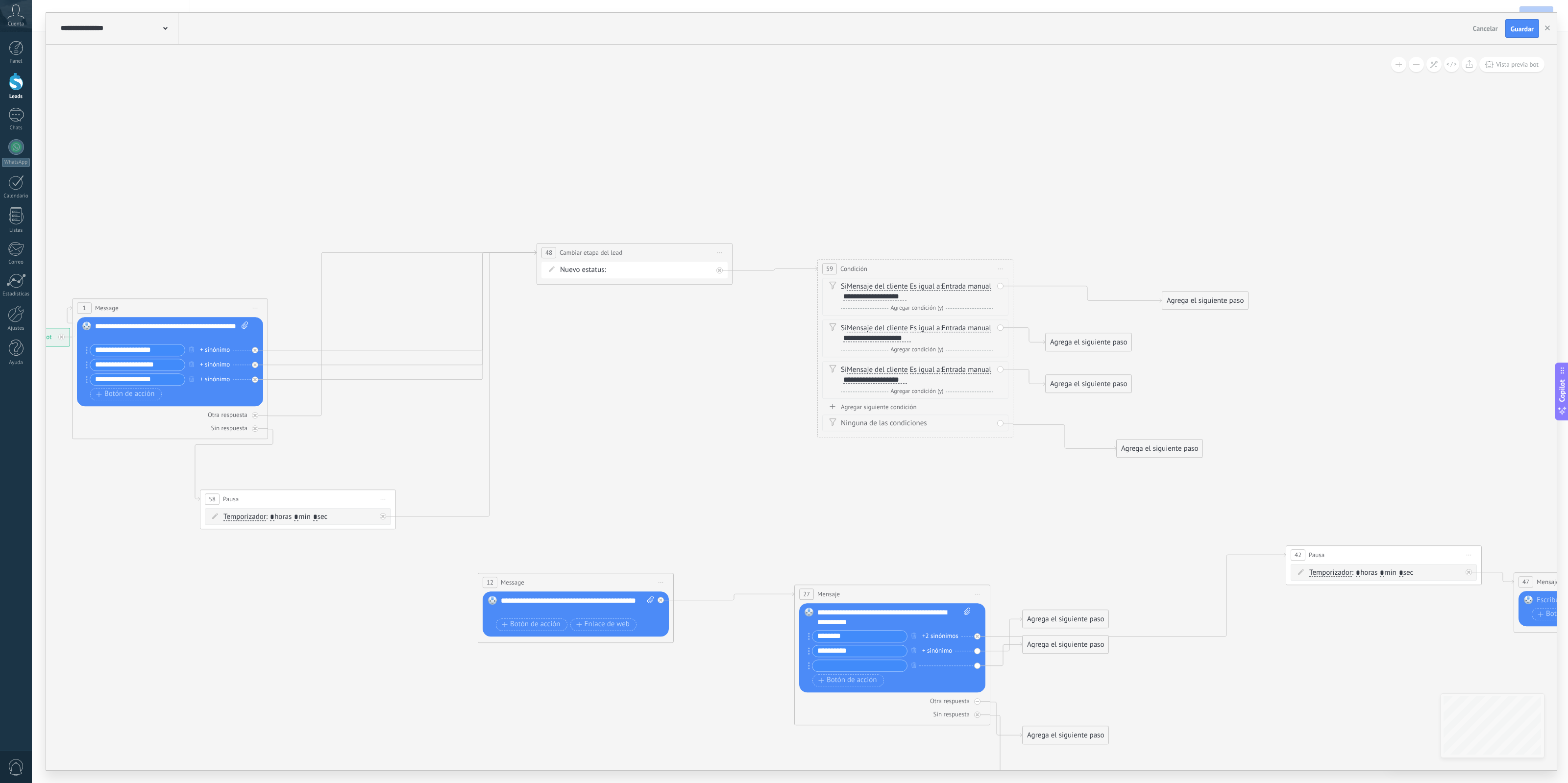
drag, startPoint x: 530, startPoint y: 189, endPoint x: 584, endPoint y: 177, distance: 55.3
click at [582, 177] on icon at bounding box center [1106, 667] width 2730 height 1338
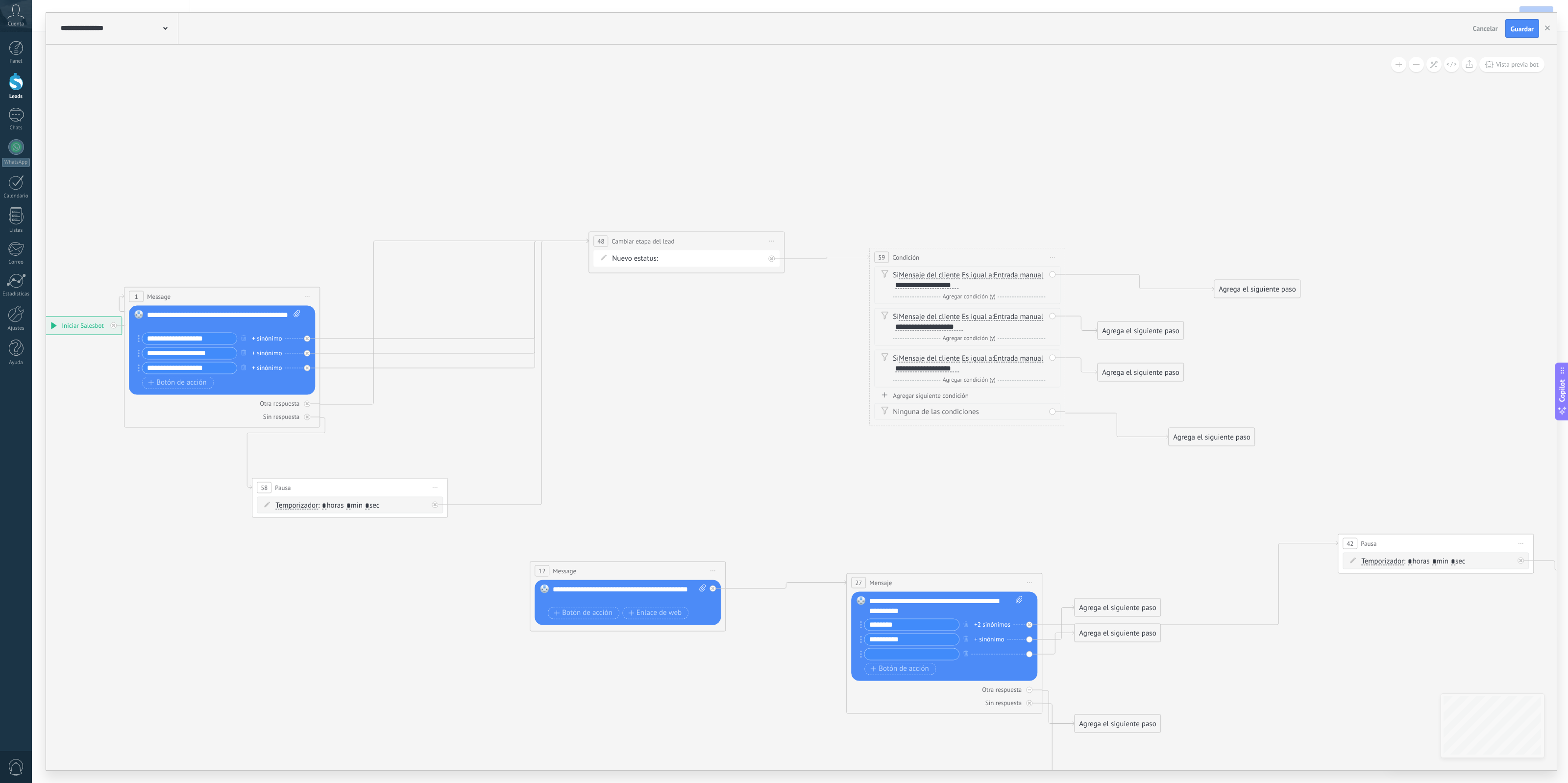
click at [1228, 433] on div "Agrega el siguiente paso" at bounding box center [1212, 437] width 86 height 16
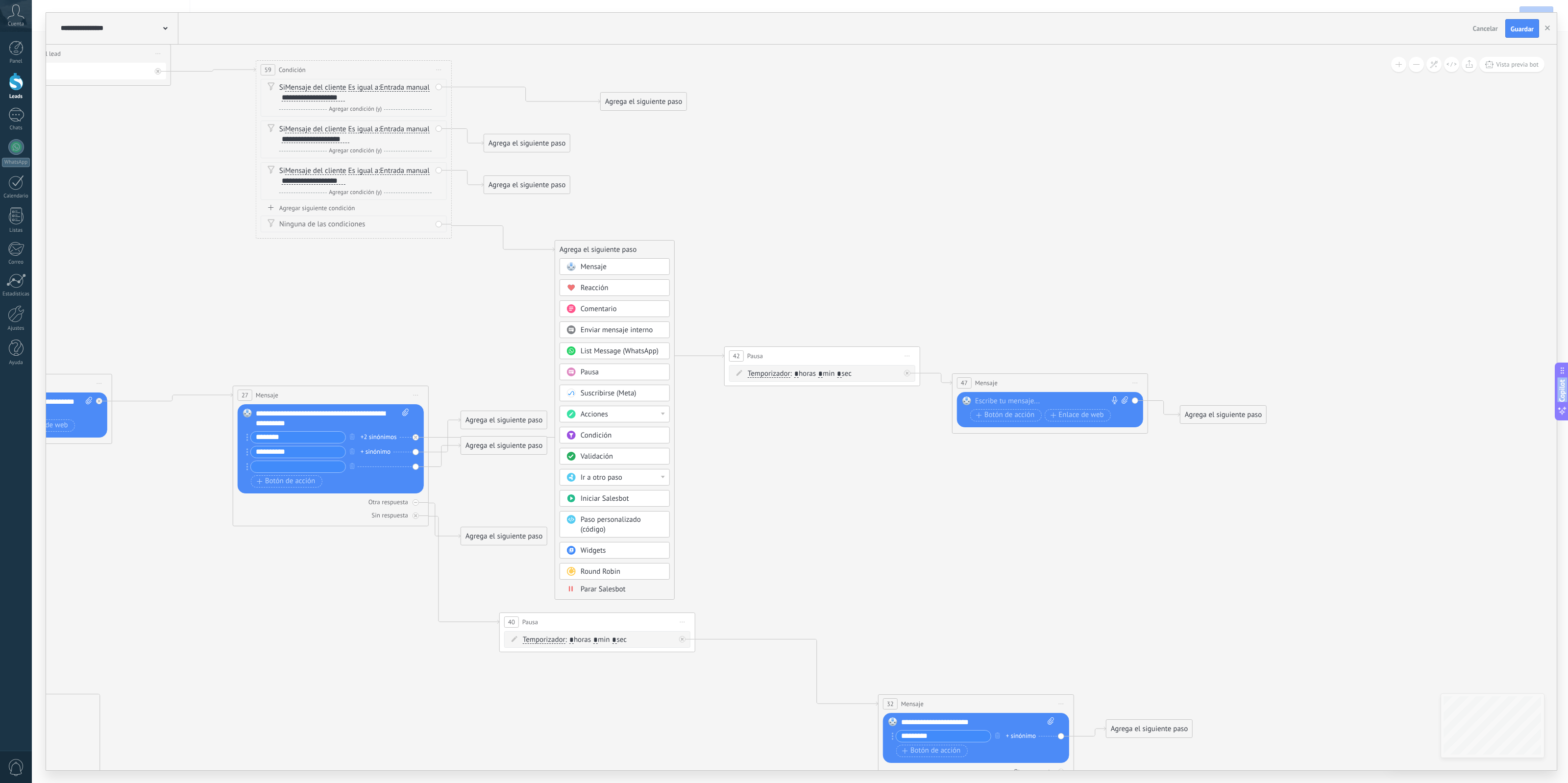
drag, startPoint x: 1191, startPoint y: 167, endPoint x: 476, endPoint y: -36, distance: 743.3
click at [476, 0] on html ".abccls-1,.abccls-2{fill-rule:evenodd}.abccls-2{fill:#fff} .abfcls-1{fill:none}…" at bounding box center [784, 391] width 1568 height 783
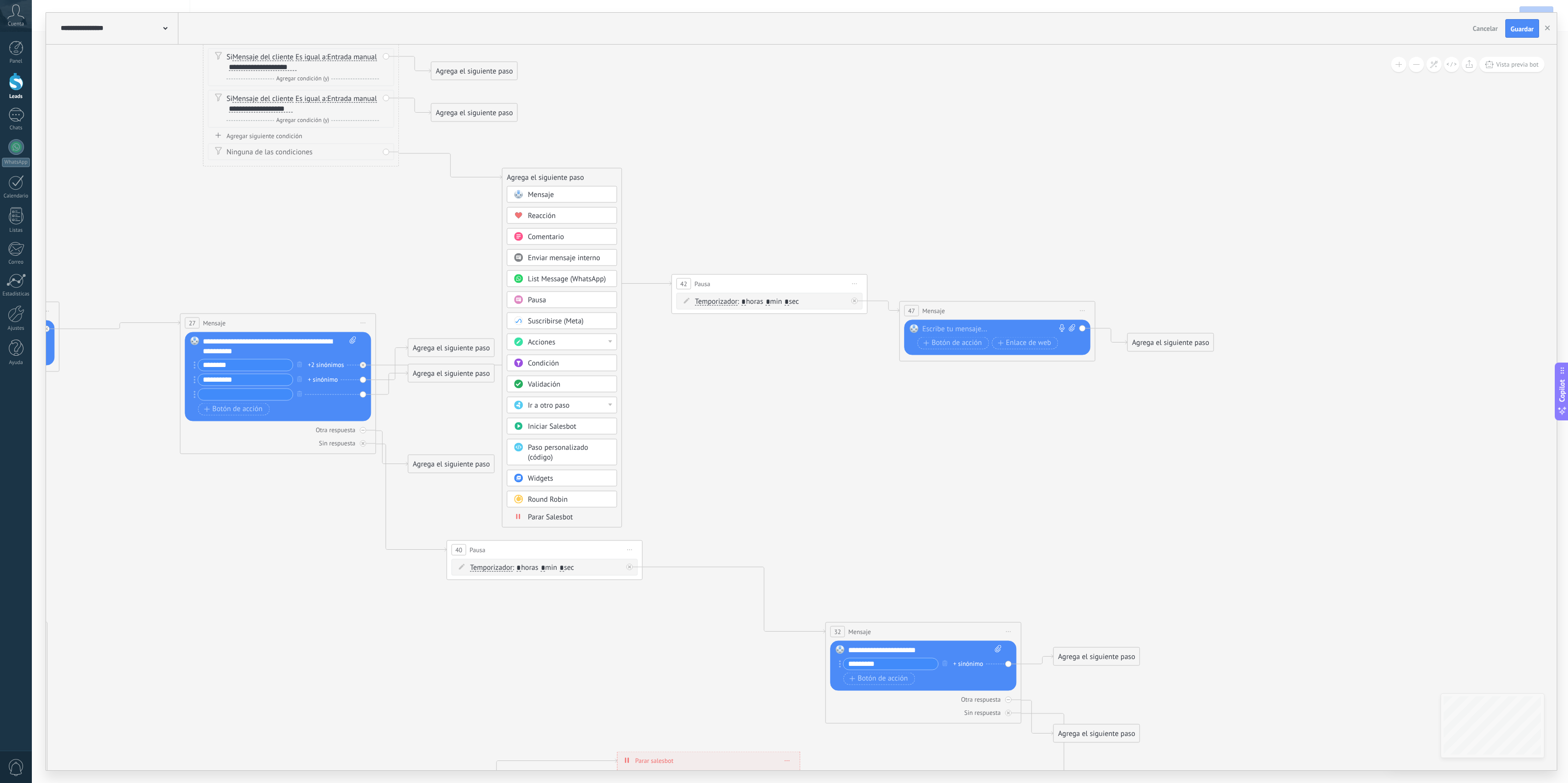
drag, startPoint x: 669, startPoint y: 447, endPoint x: 763, endPoint y: 369, distance: 122.1
click at [763, 369] on icon at bounding box center [492, 425] width 2730 height 1398
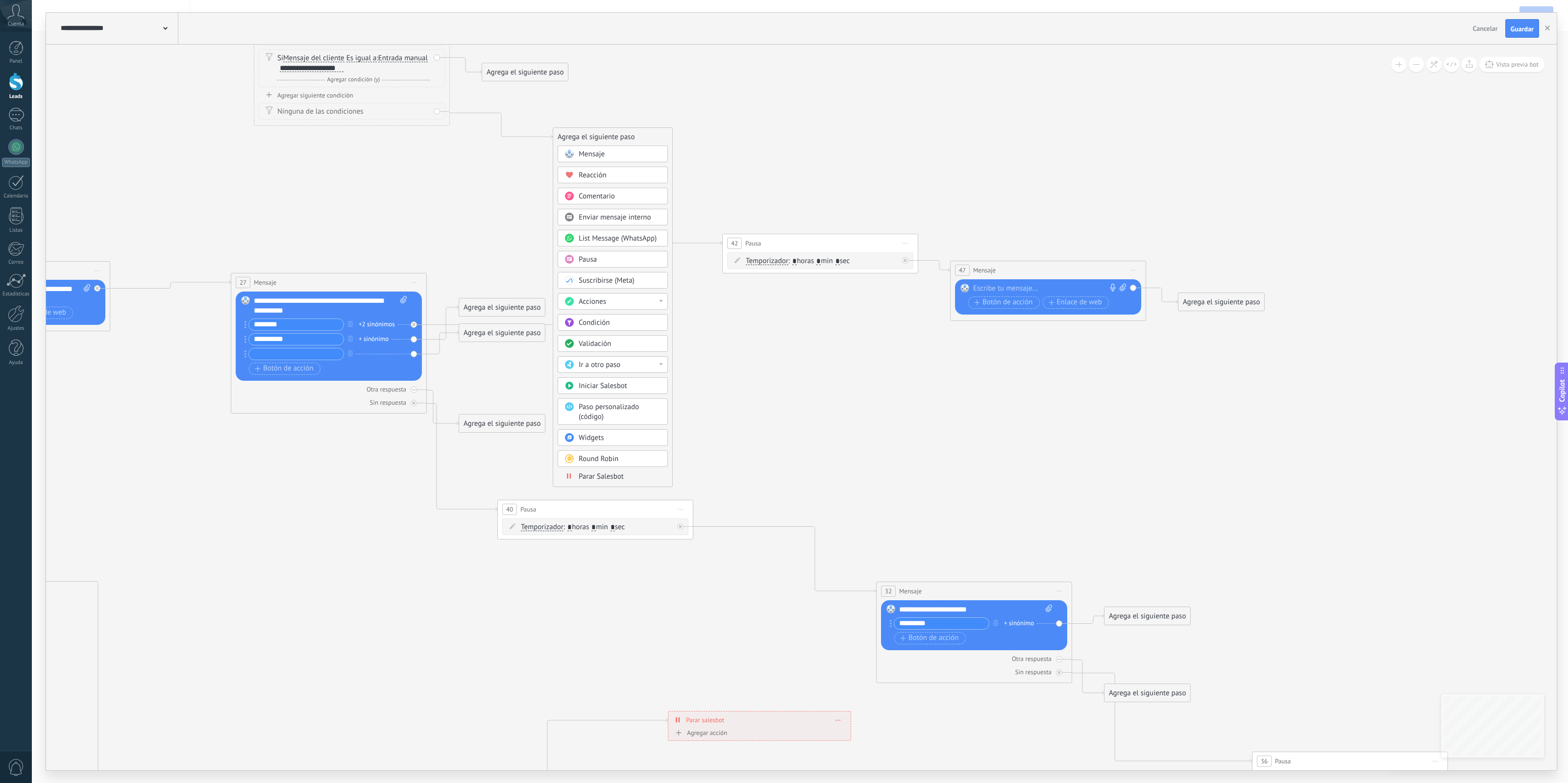
click at [544, 246] on icon at bounding box center [544, 385] width 2730 height 1398
drag, startPoint x: 489, startPoint y: 308, endPoint x: 623, endPoint y: 405, distance: 165.4
click at [623, 398] on div "Agrega el siguiente paso" at bounding box center [618, 389] width 86 height 16
click at [626, 406] on div "Agrega el siguiente paso" at bounding box center [635, 404] width 86 height 16
click at [666, 403] on div "Agrega el siguiente paso" at bounding box center [635, 404] width 86 height 16
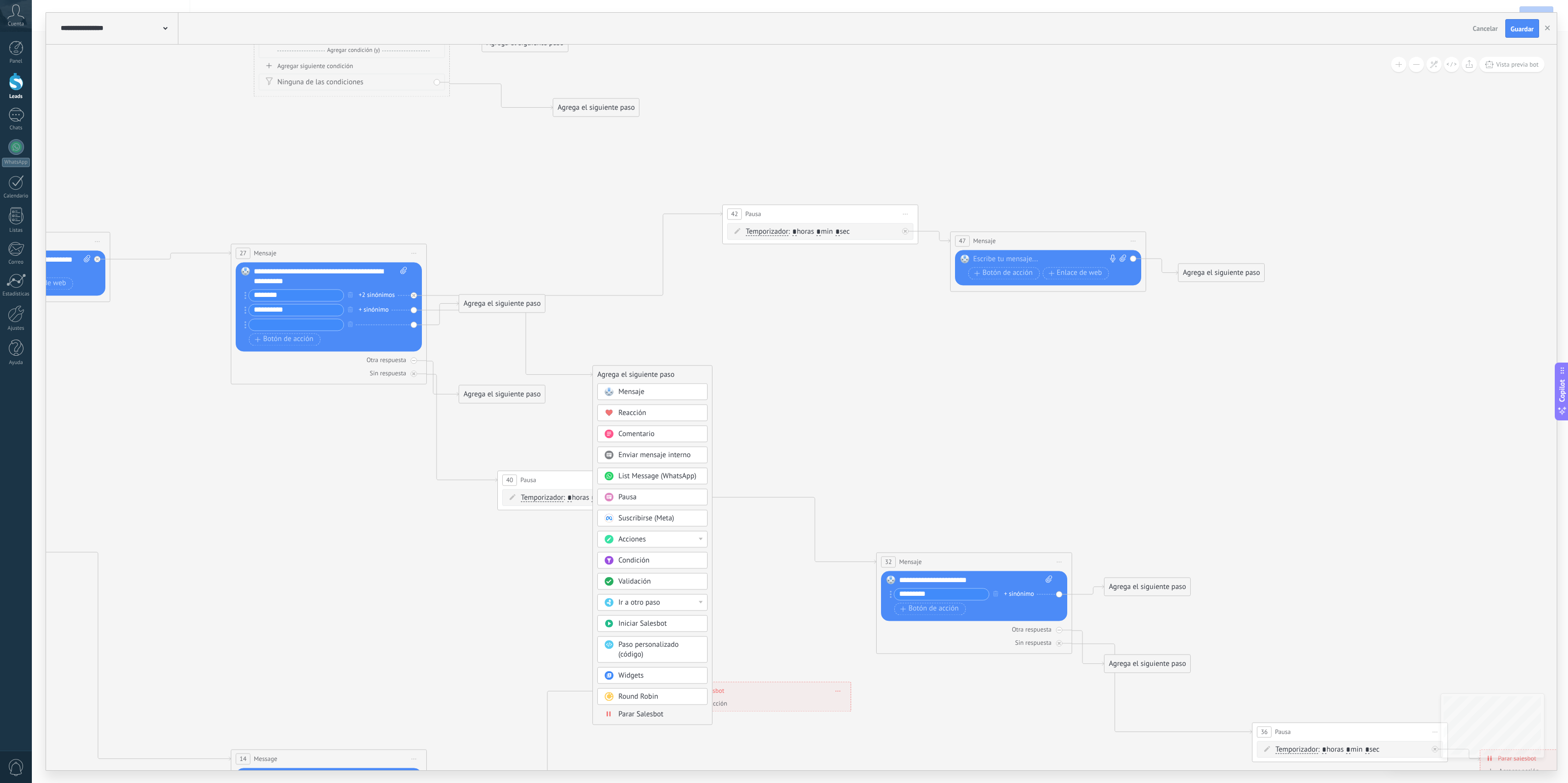
click at [664, 542] on div "Acciones" at bounding box center [659, 540] width 83 height 10
click at [1529, 27] on span "Guardar" at bounding box center [1522, 29] width 23 height 7
click at [1546, 31] on icon "button" at bounding box center [1547, 28] width 5 height 5
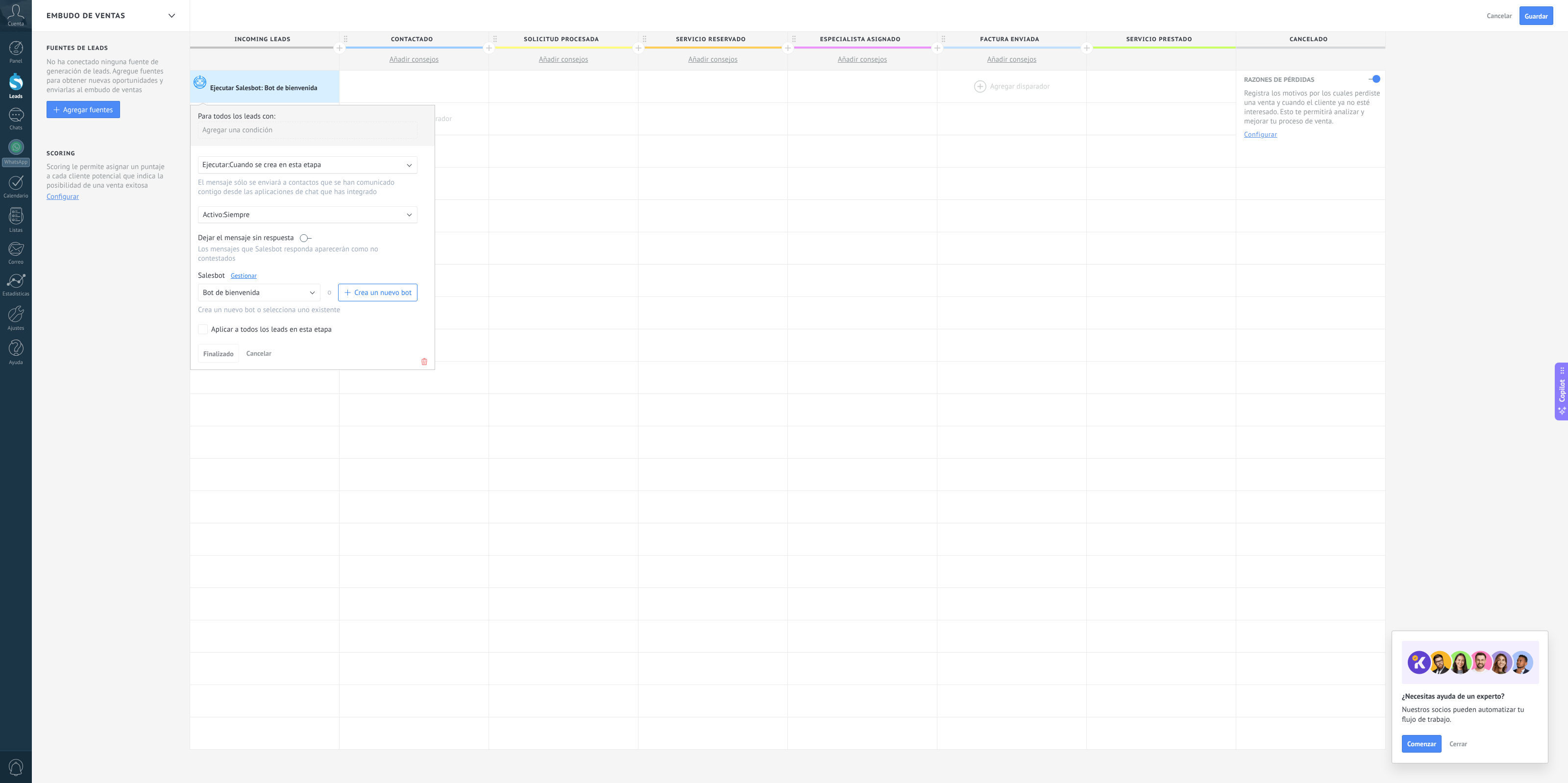
click at [1035, 87] on div at bounding box center [1012, 87] width 149 height 32
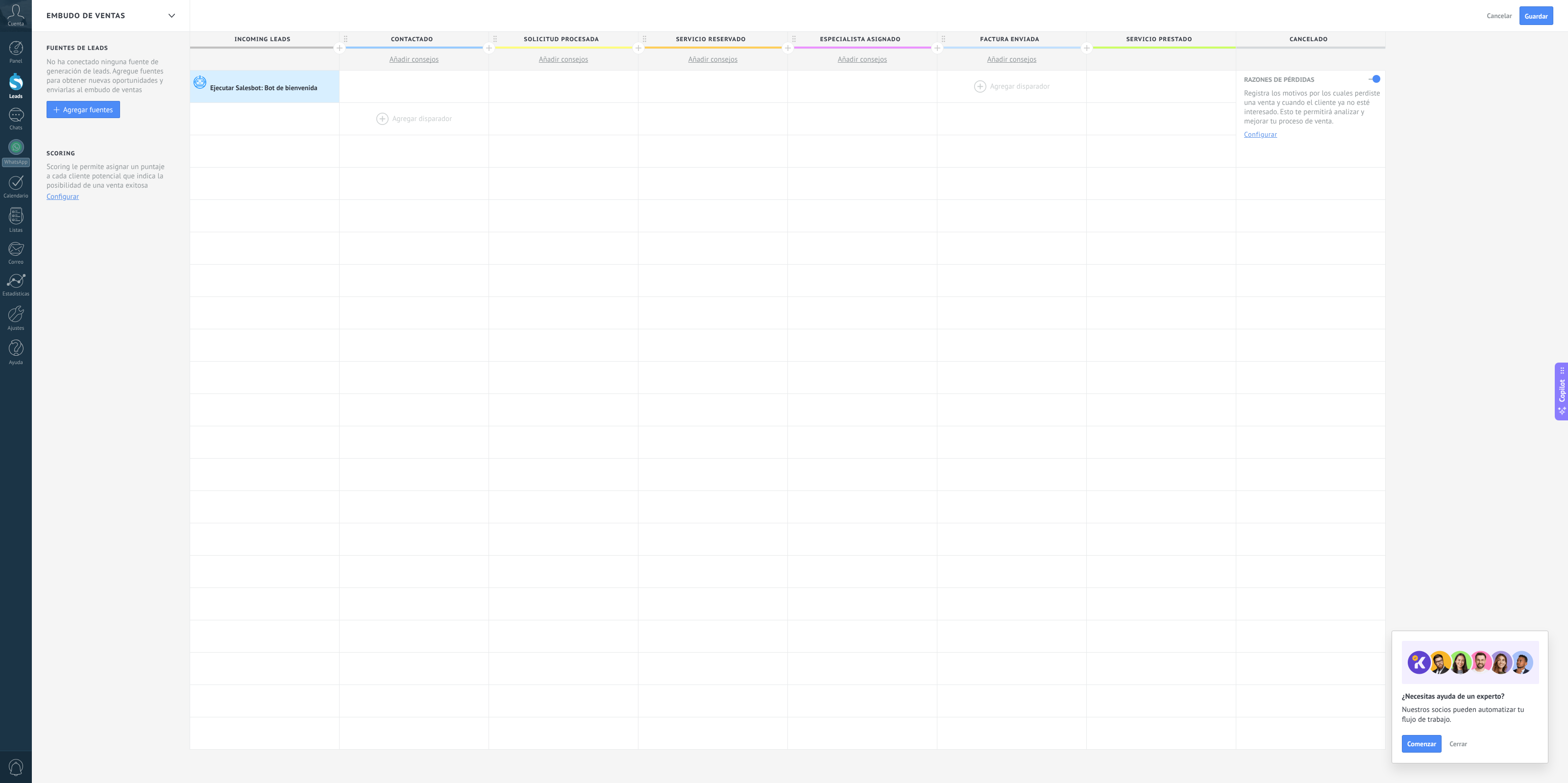
click at [980, 86] on div at bounding box center [1012, 87] width 149 height 32
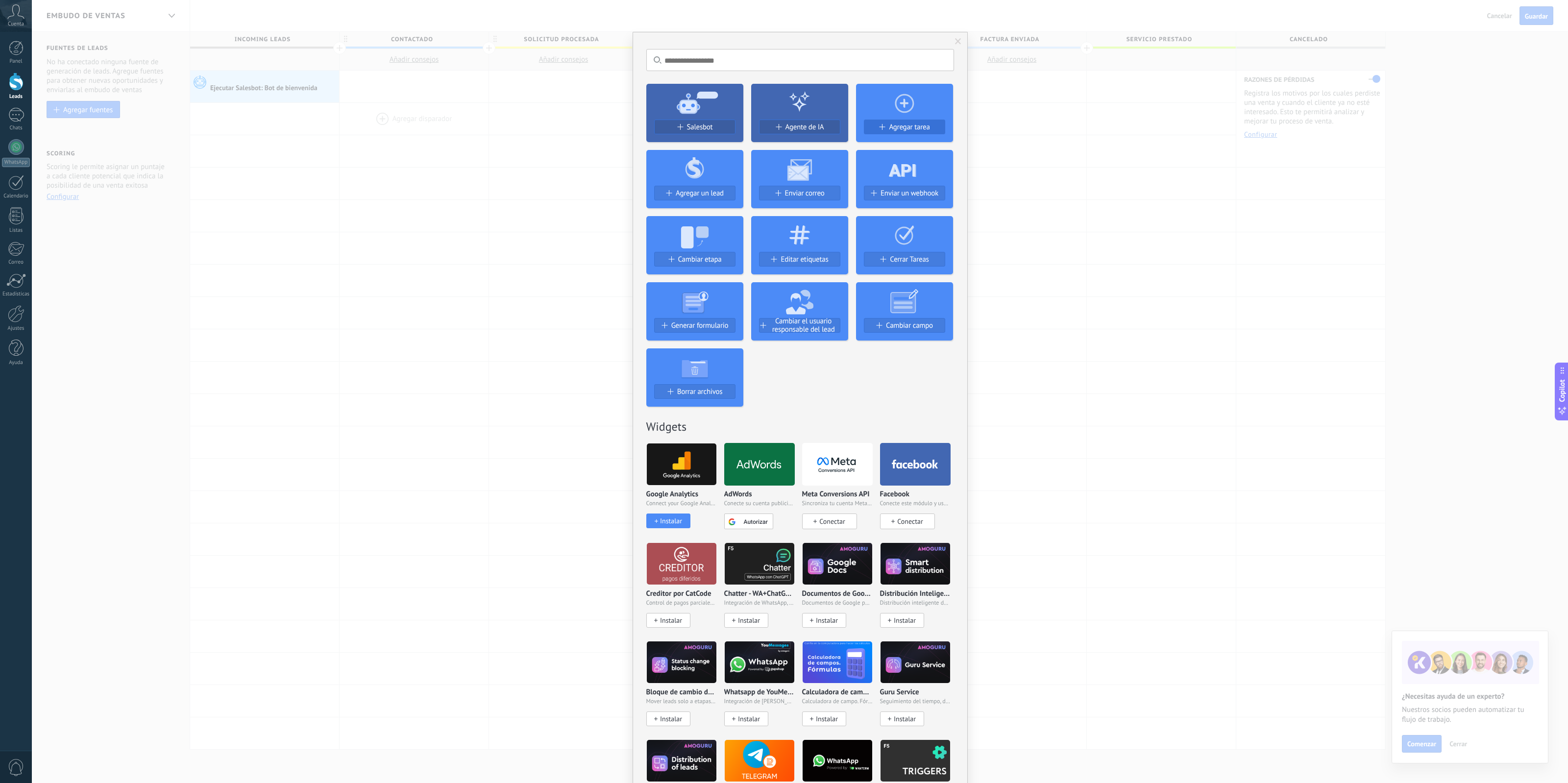
click at [906, 129] on span "Agregar tarea" at bounding box center [909, 127] width 41 height 8
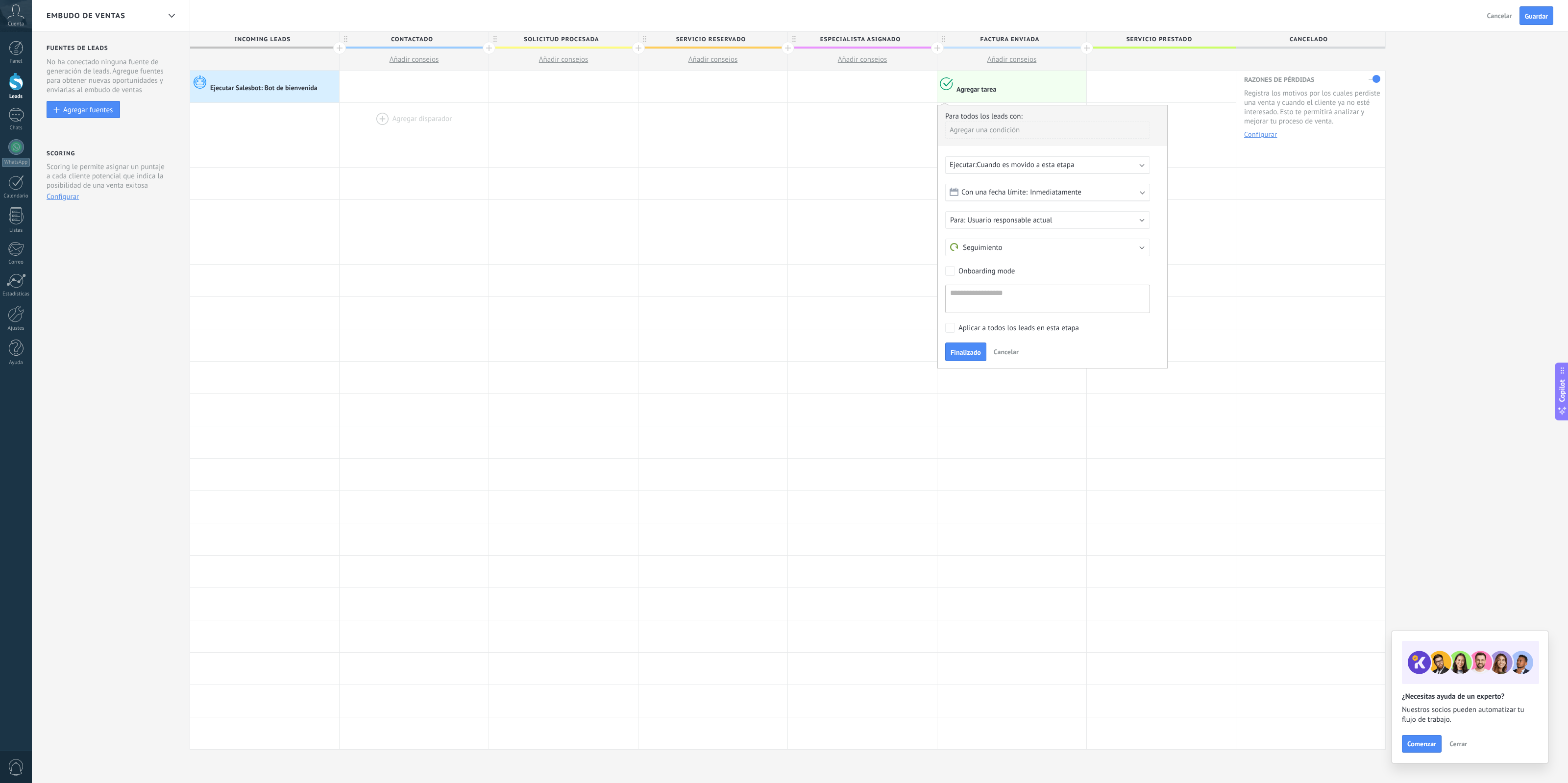
click at [1028, 169] on span "Cuando es movido a esta etapa" at bounding box center [1024, 165] width 97 height 10
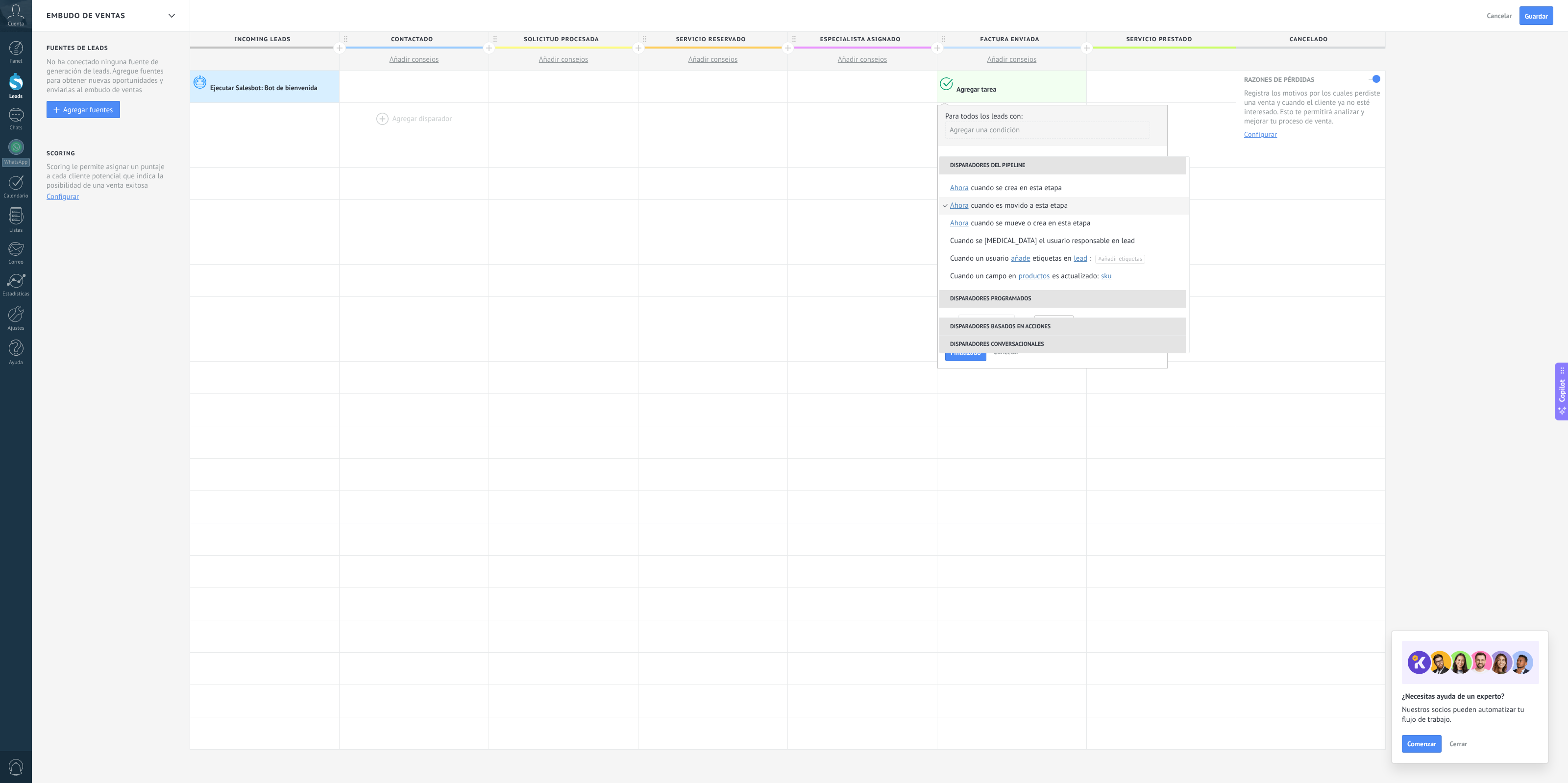
click at [1030, 202] on div "Cuando es movido a esta etapa" at bounding box center [1020, 206] width 97 height 18
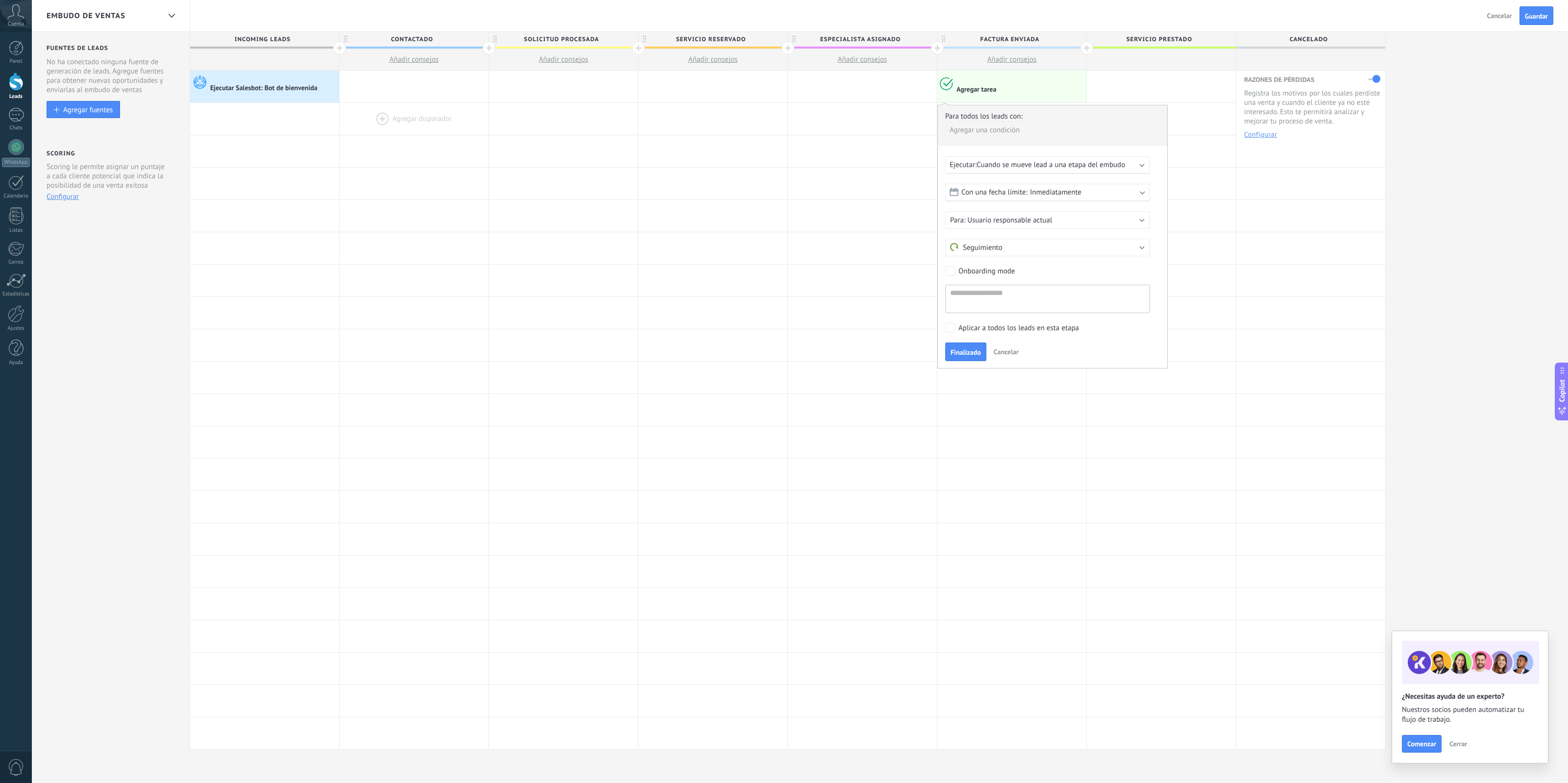
click at [1035, 198] on div "Con una fecha límite: Inmediatamente" at bounding box center [1047, 193] width 205 height 18
click at [991, 229] on div "Fin de hoy" at bounding box center [1048, 227] width 204 height 17
click at [1039, 221] on span "Usuario responsable actual" at bounding box center [1010, 221] width 85 height 10
click at [1039, 221] on span "Usuario responsable actual" at bounding box center [1043, 221] width 207 height 10
click at [1045, 249] on button "Seguimiento" at bounding box center [1047, 247] width 205 height 18
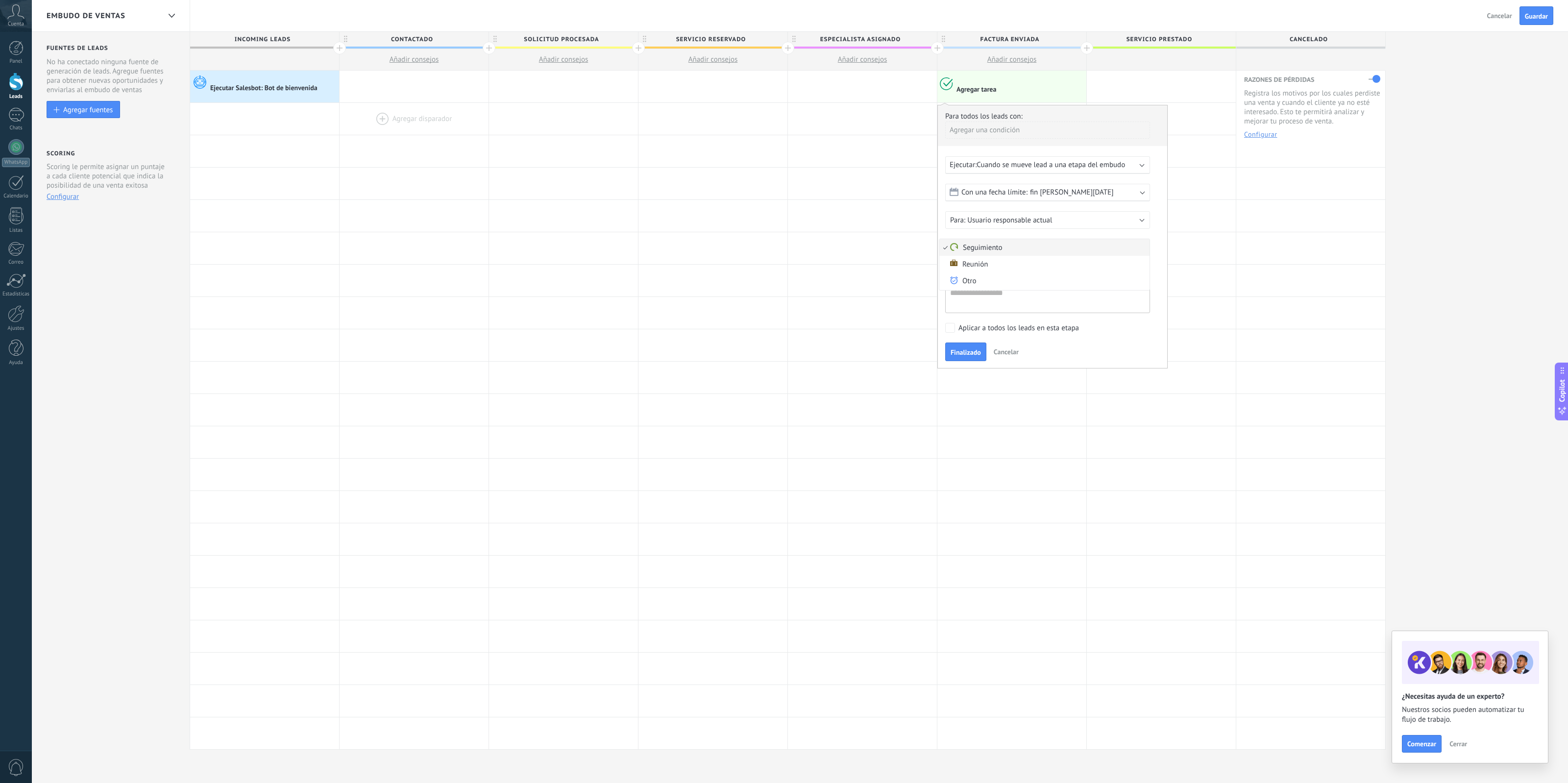
click at [1045, 249] on span "Seguimiento" at bounding box center [1043, 248] width 207 height 10
click at [1058, 334] on div "Para todos los leads con: Agregar una condición Ejecutar: Cuando se mueve lead …" at bounding box center [1053, 237] width 230 height 263
click at [1057, 331] on div "Aplicar a todos los leads en esta etapa" at bounding box center [1019, 328] width 120 height 10
